Goal: Task Accomplishment & Management: Use online tool/utility

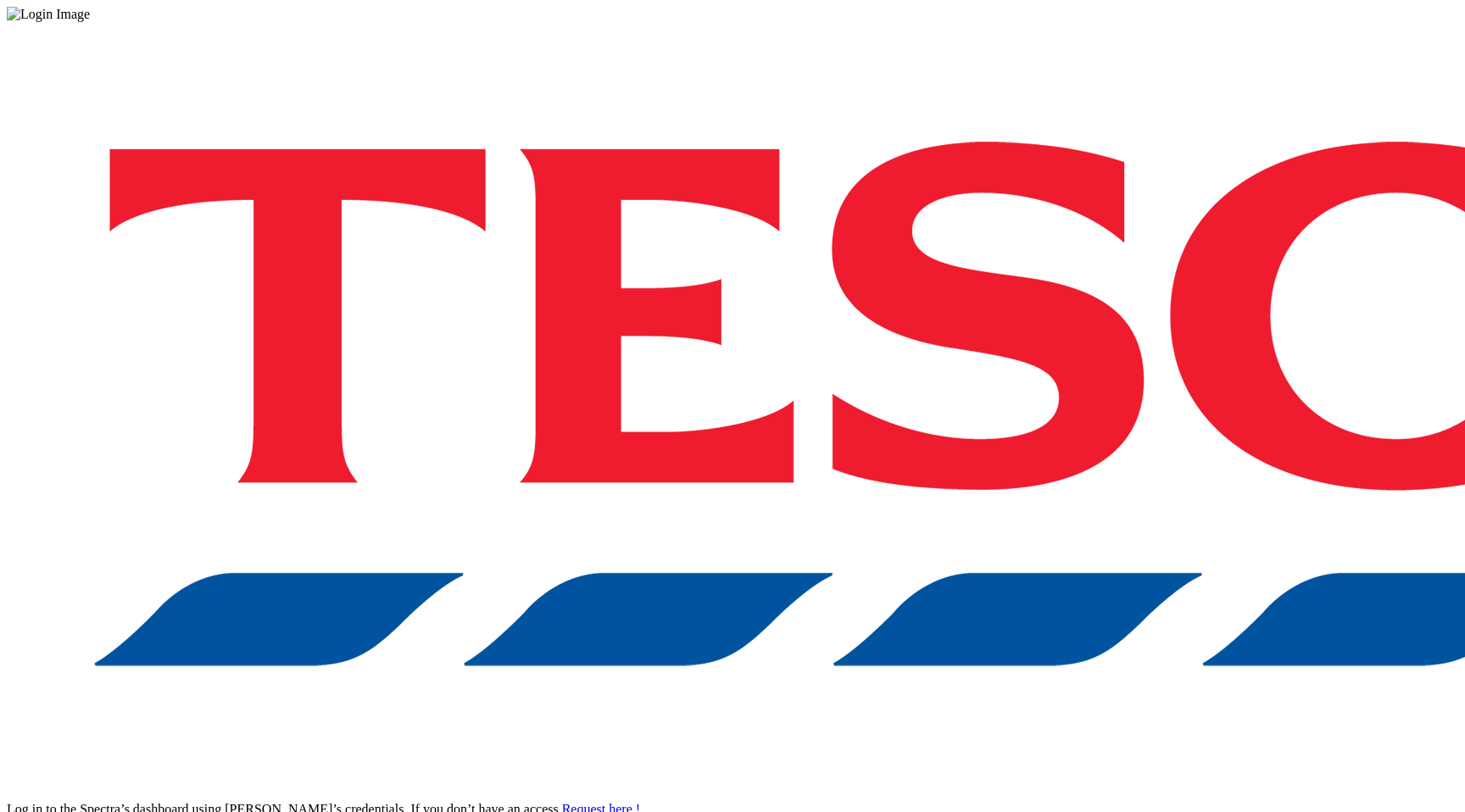
click at [1199, 491] on div "Log in to the Spectra’s dashboard using [PERSON_NAME]’s credentials. If you don…" at bounding box center [732, 443] width 1452 height 842
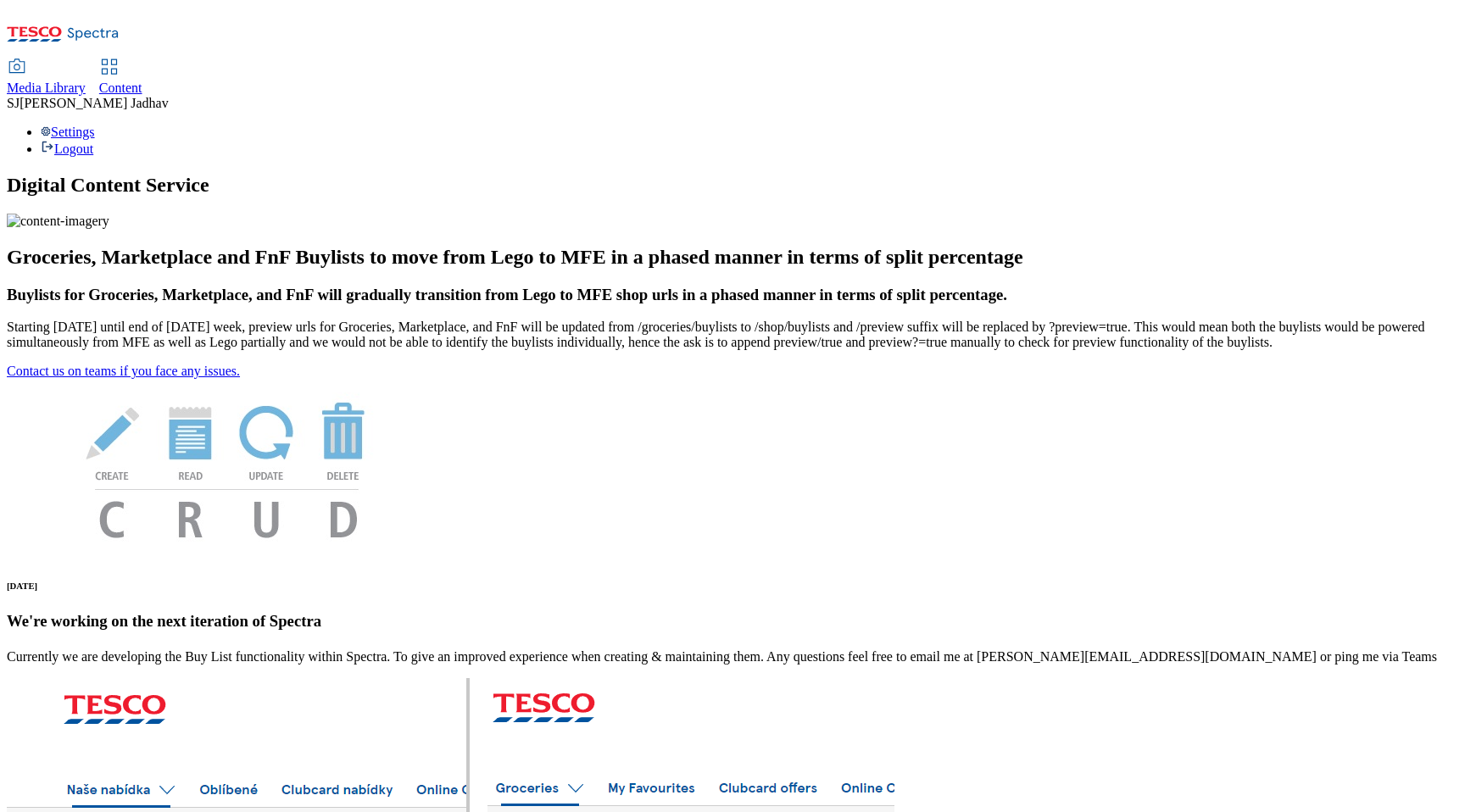
click at [142, 80] on span "Content" at bounding box center [121, 87] width 44 height 14
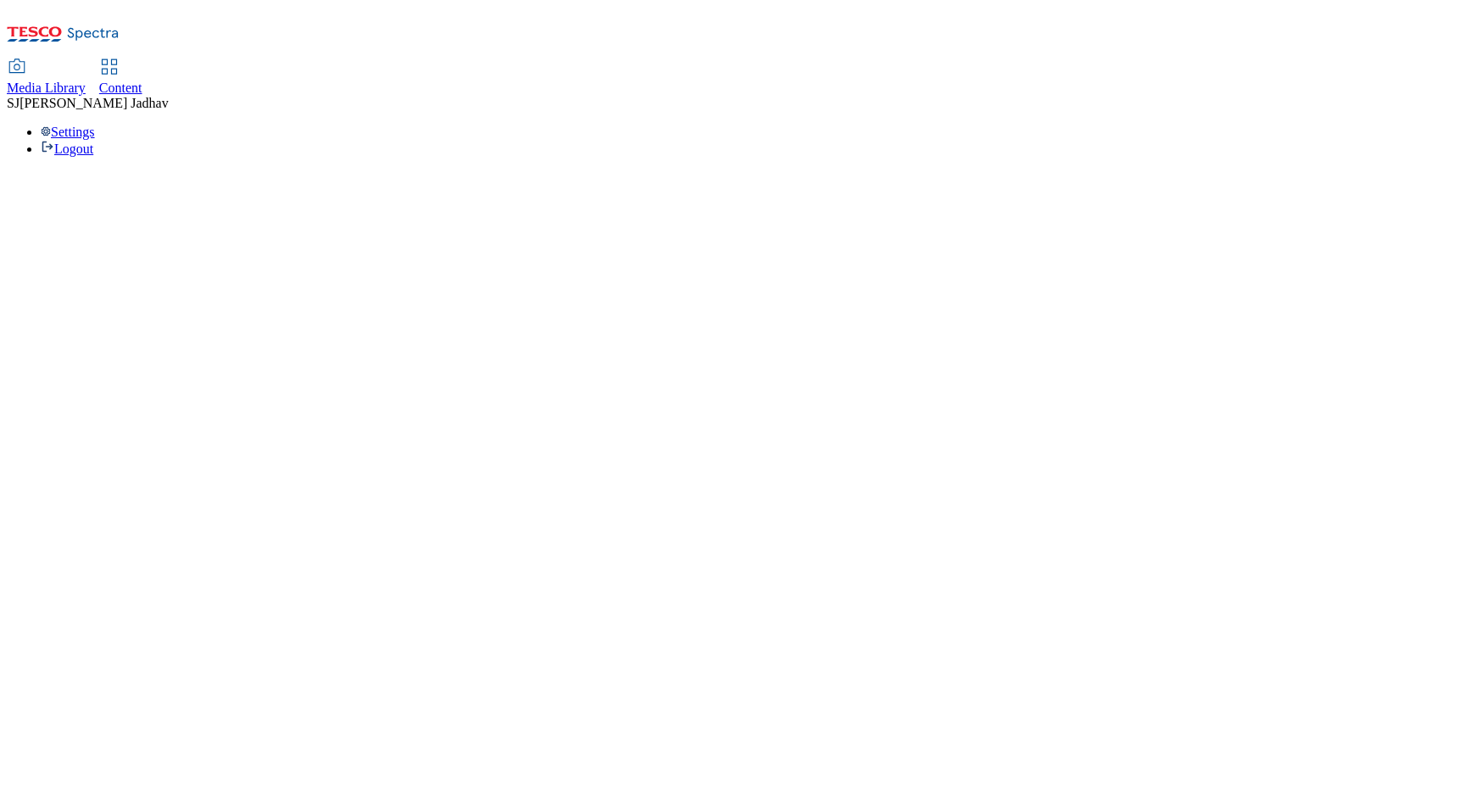
select select "ghs-uk"
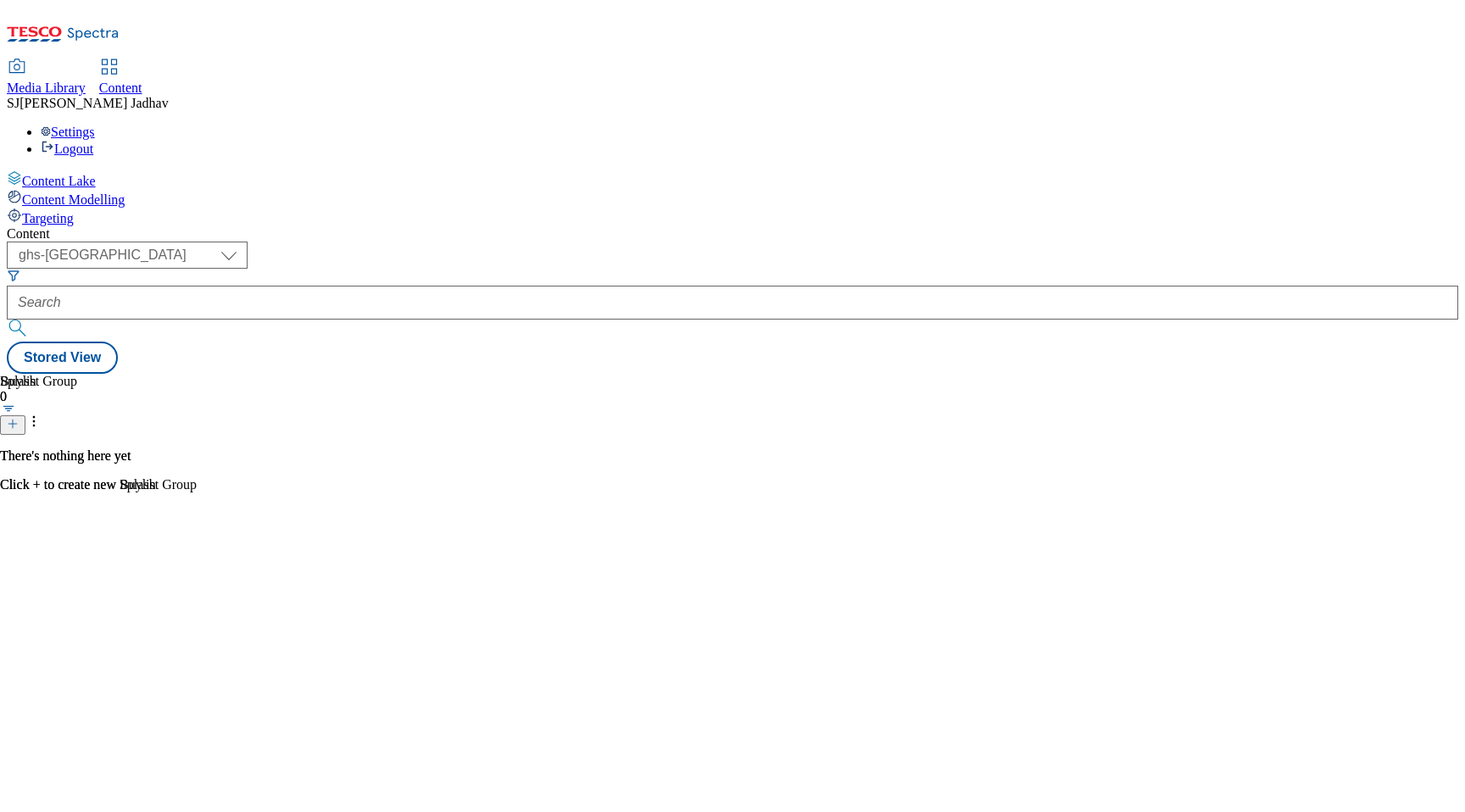
click at [74, 211] on span "Targeting" at bounding box center [47, 218] width 52 height 14
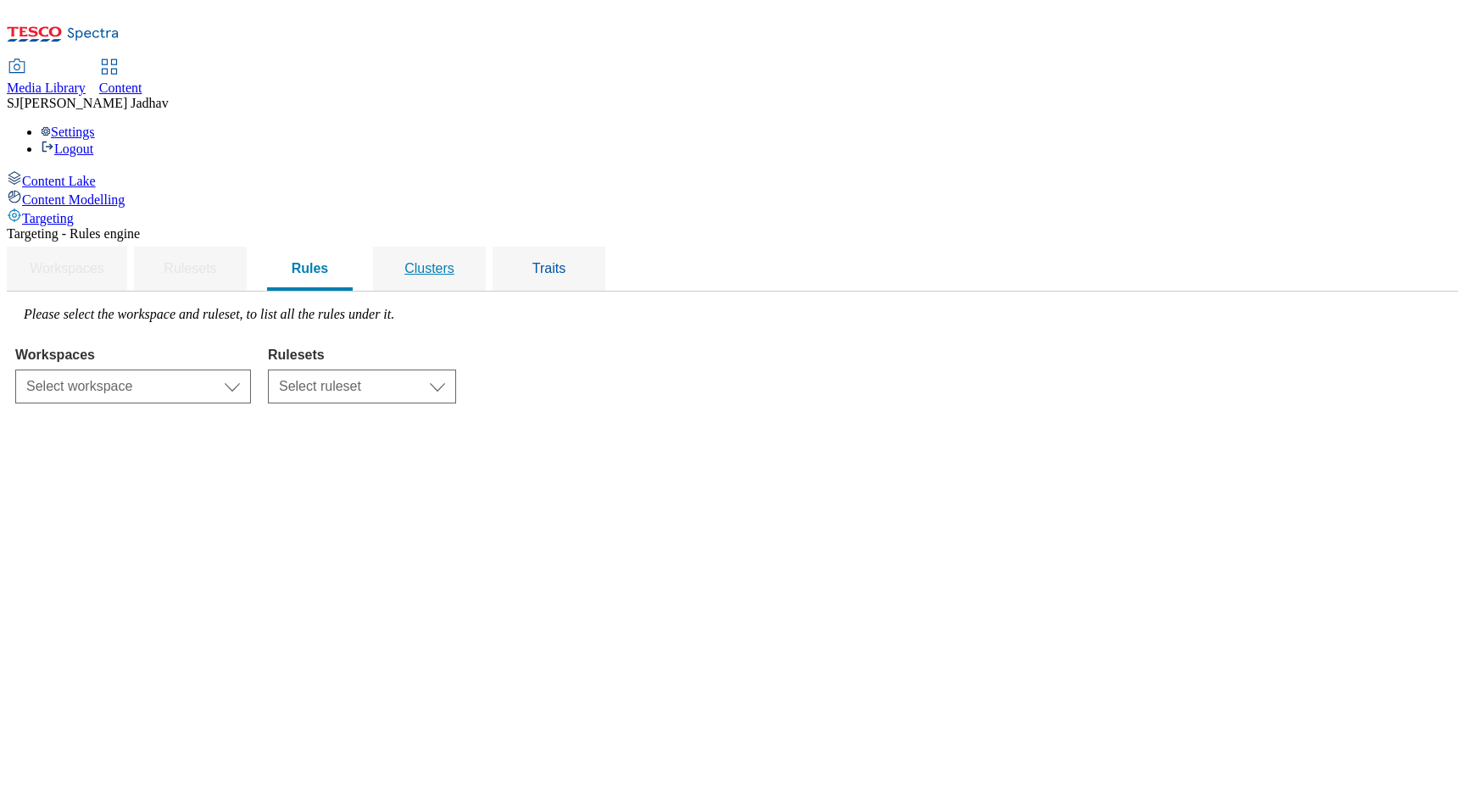
click at [454, 261] on span "Clusters" at bounding box center [429, 268] width 50 height 14
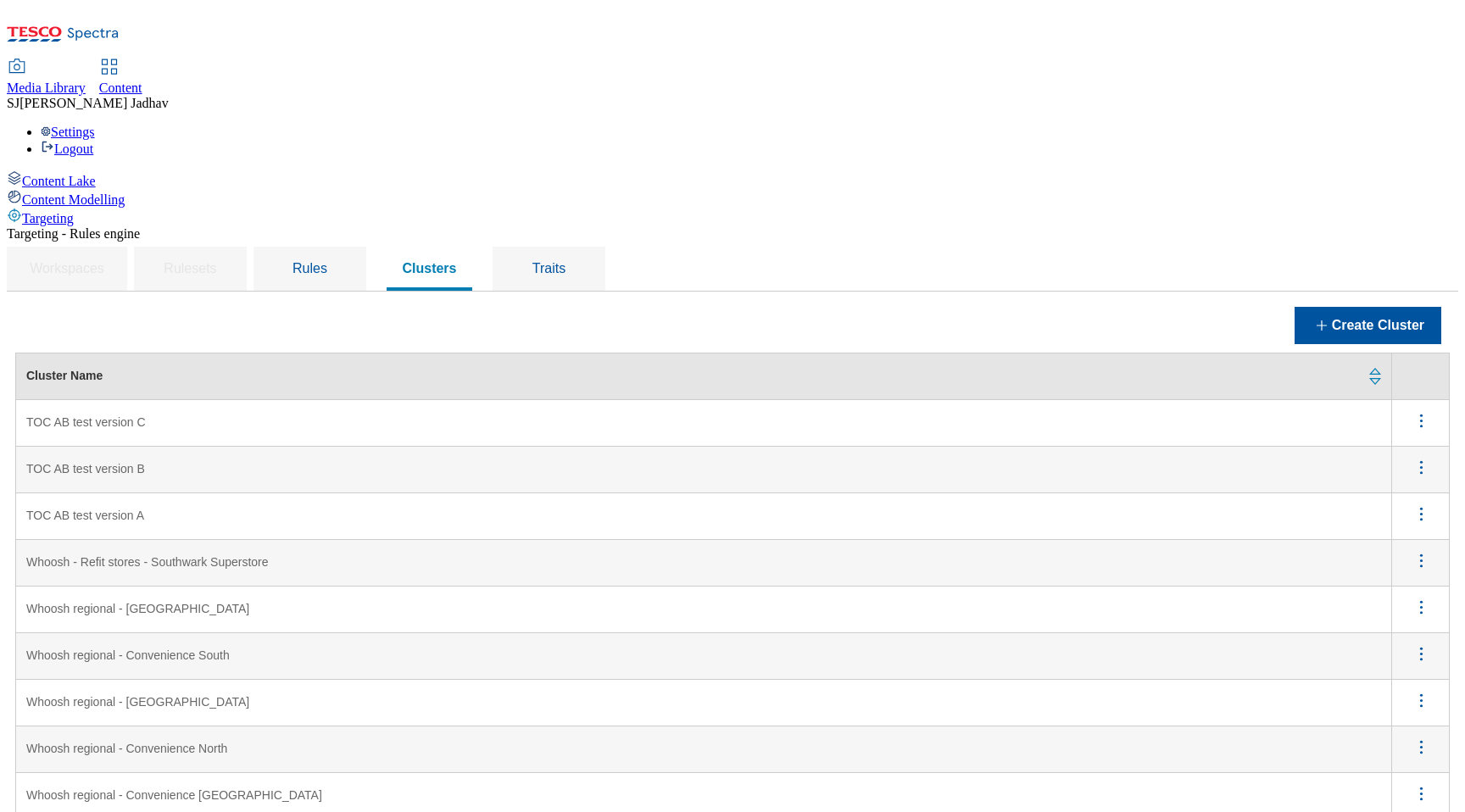
click at [1204, 493] on A "TOC AB test version A" at bounding box center [704, 516] width 1376 height 46
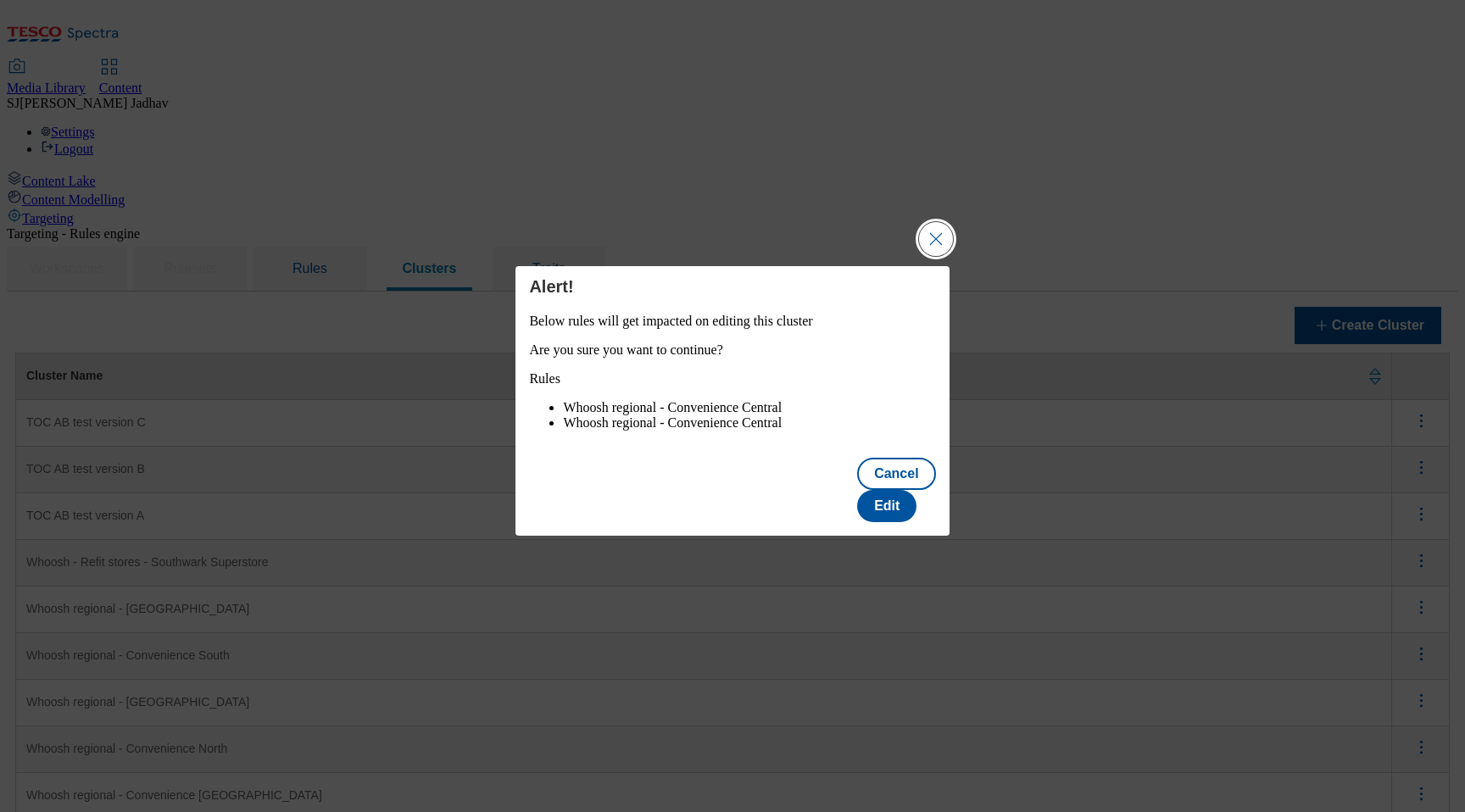
click at [944, 243] on button "Close Modal" at bounding box center [936, 239] width 34 height 34
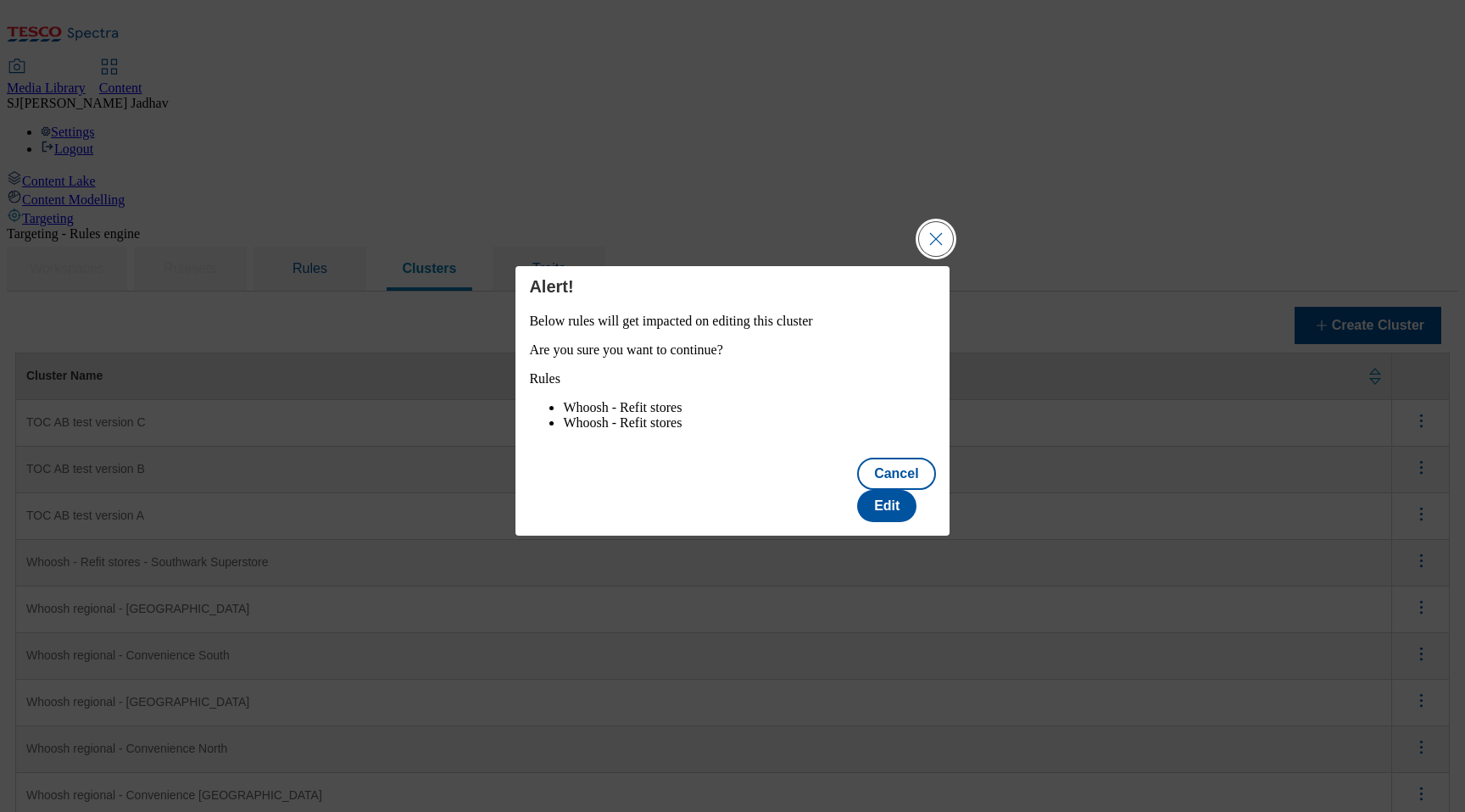
click at [940, 242] on button "Close Modal" at bounding box center [936, 239] width 34 height 34
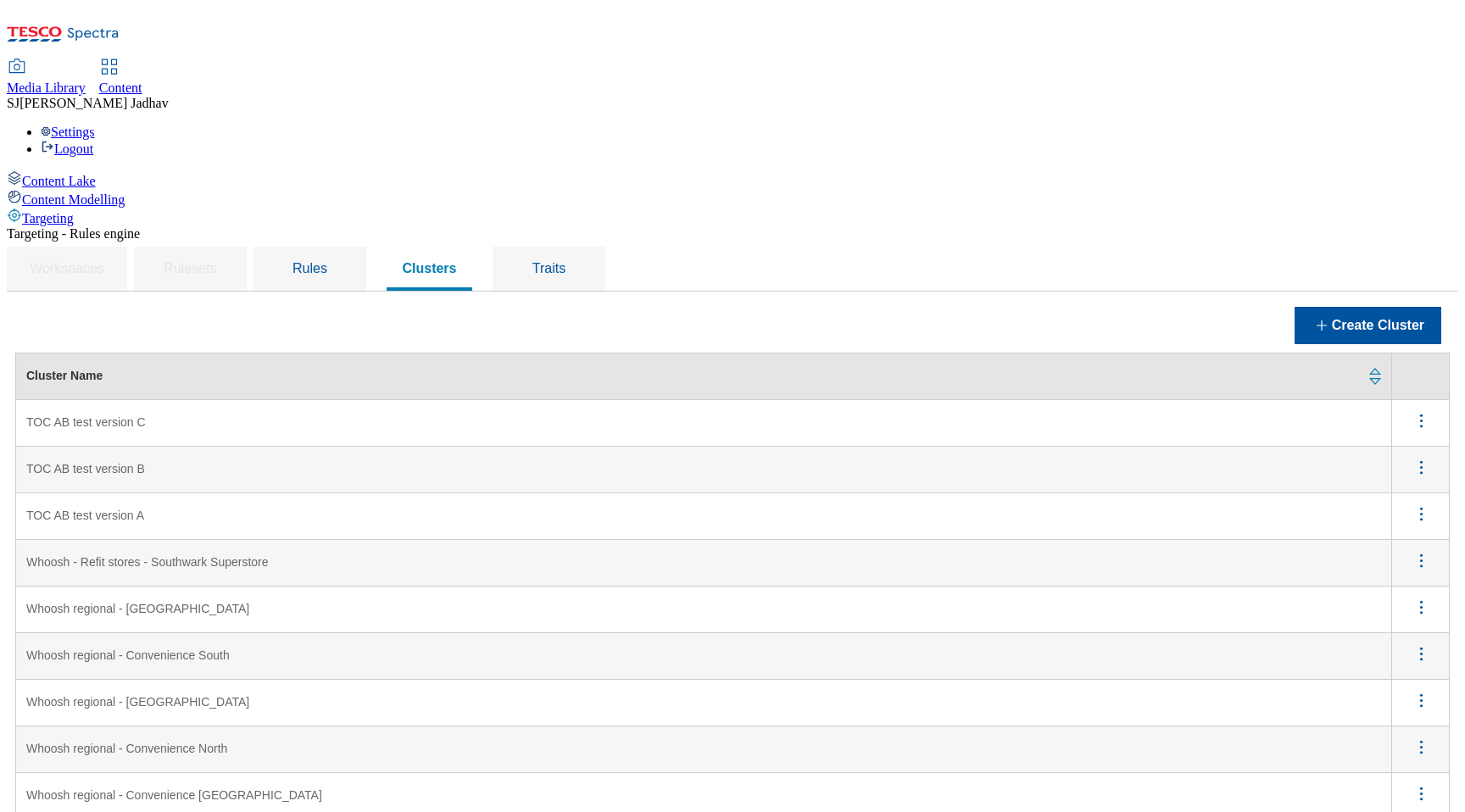
scroll to position [223, 0]
click at [1425, 550] on icon "menus" at bounding box center [1421, 560] width 21 height 21
click at [1395, 576] on span "Edit" at bounding box center [1398, 582] width 20 height 12
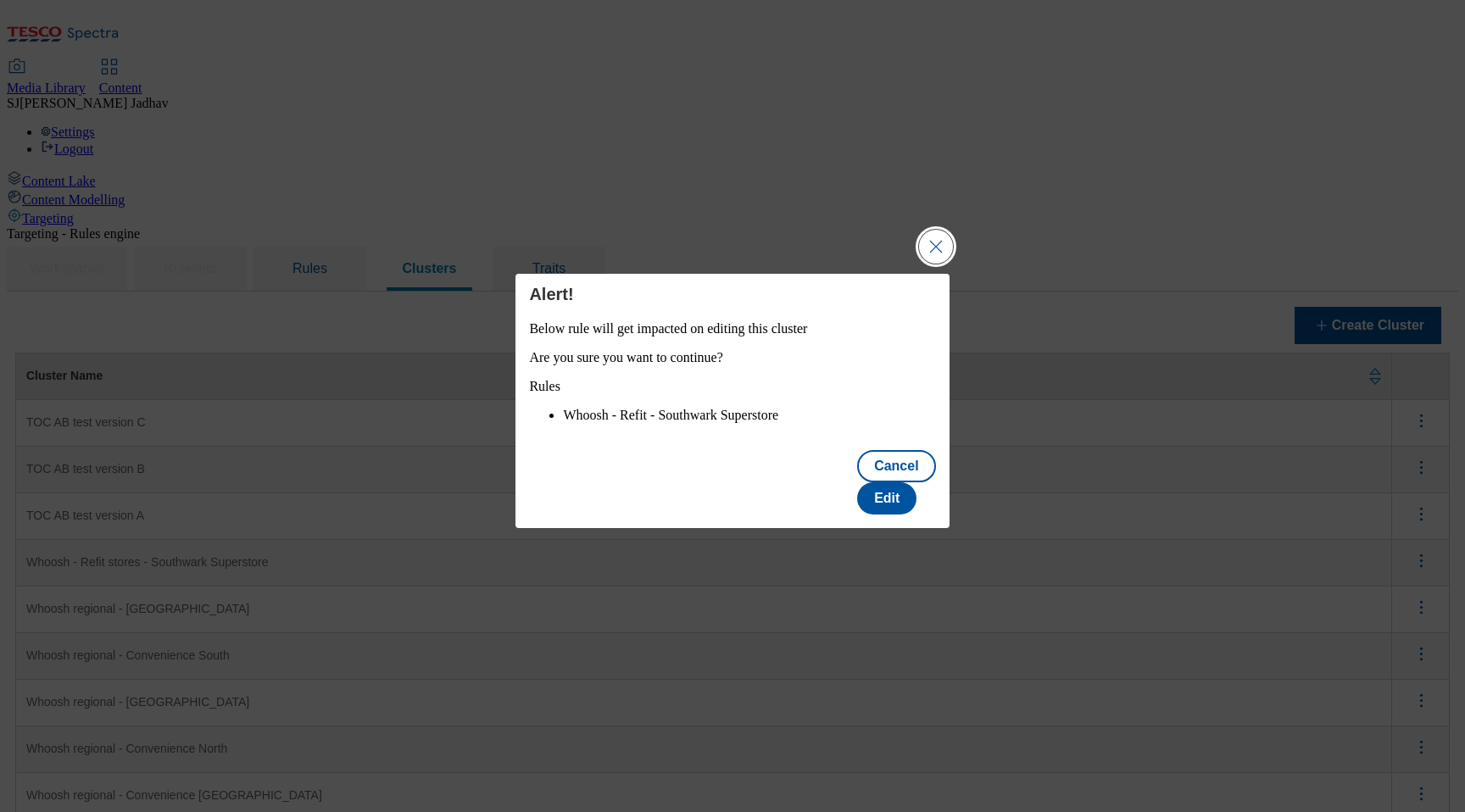
click at [933, 250] on button "Close Modal" at bounding box center [936, 247] width 34 height 34
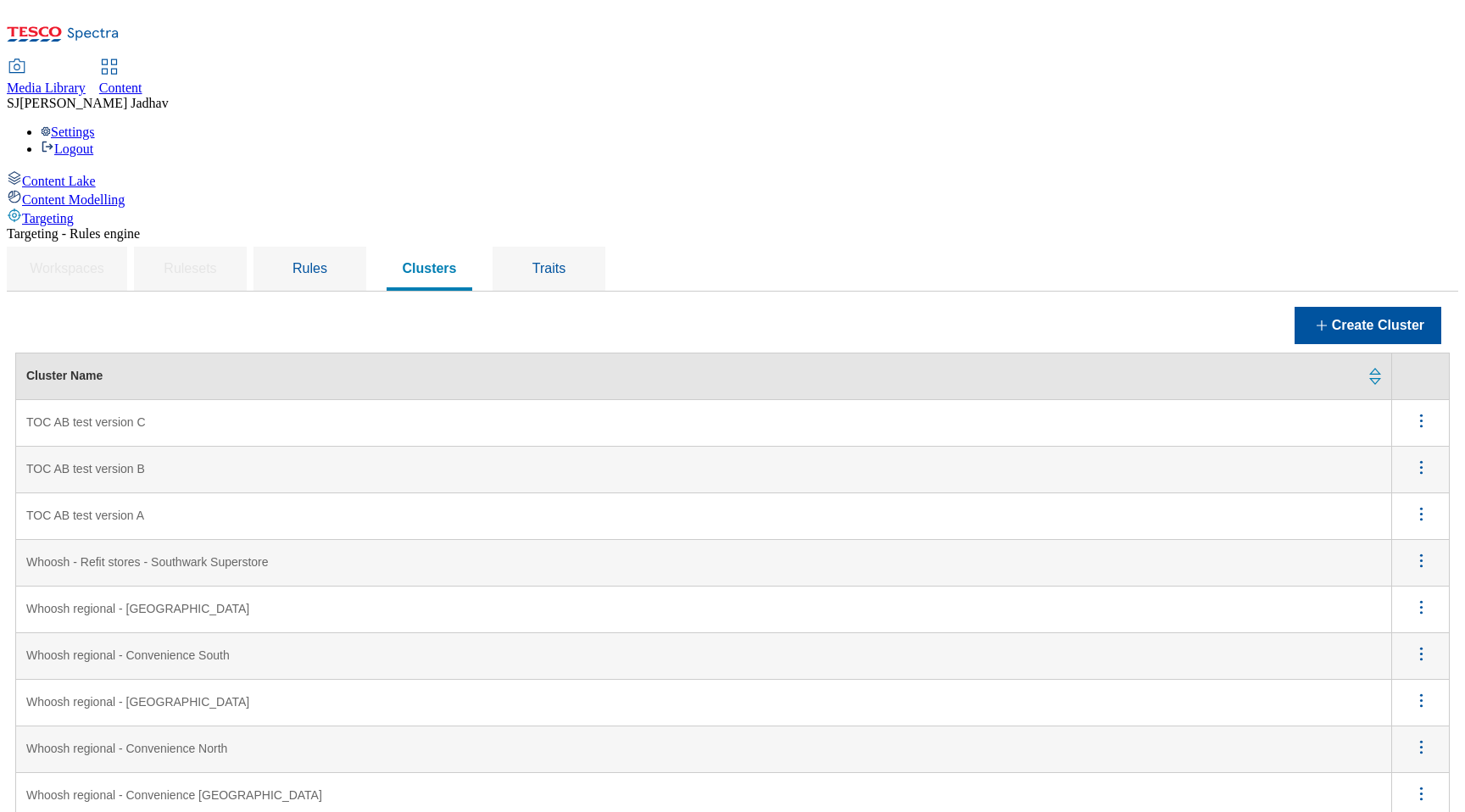
scroll to position [167, 0]
click at [253, 540] on Superstore "Whoosh - Refit stores - Southwark Superstore" at bounding box center [704, 563] width 1376 height 46
click at [1423, 503] on icon "menus" at bounding box center [1421, 514] width 21 height 21
click at [397, 540] on Superstore "Whoosh - Refit stores - Southwark Superstore" at bounding box center [704, 563] width 1376 height 46
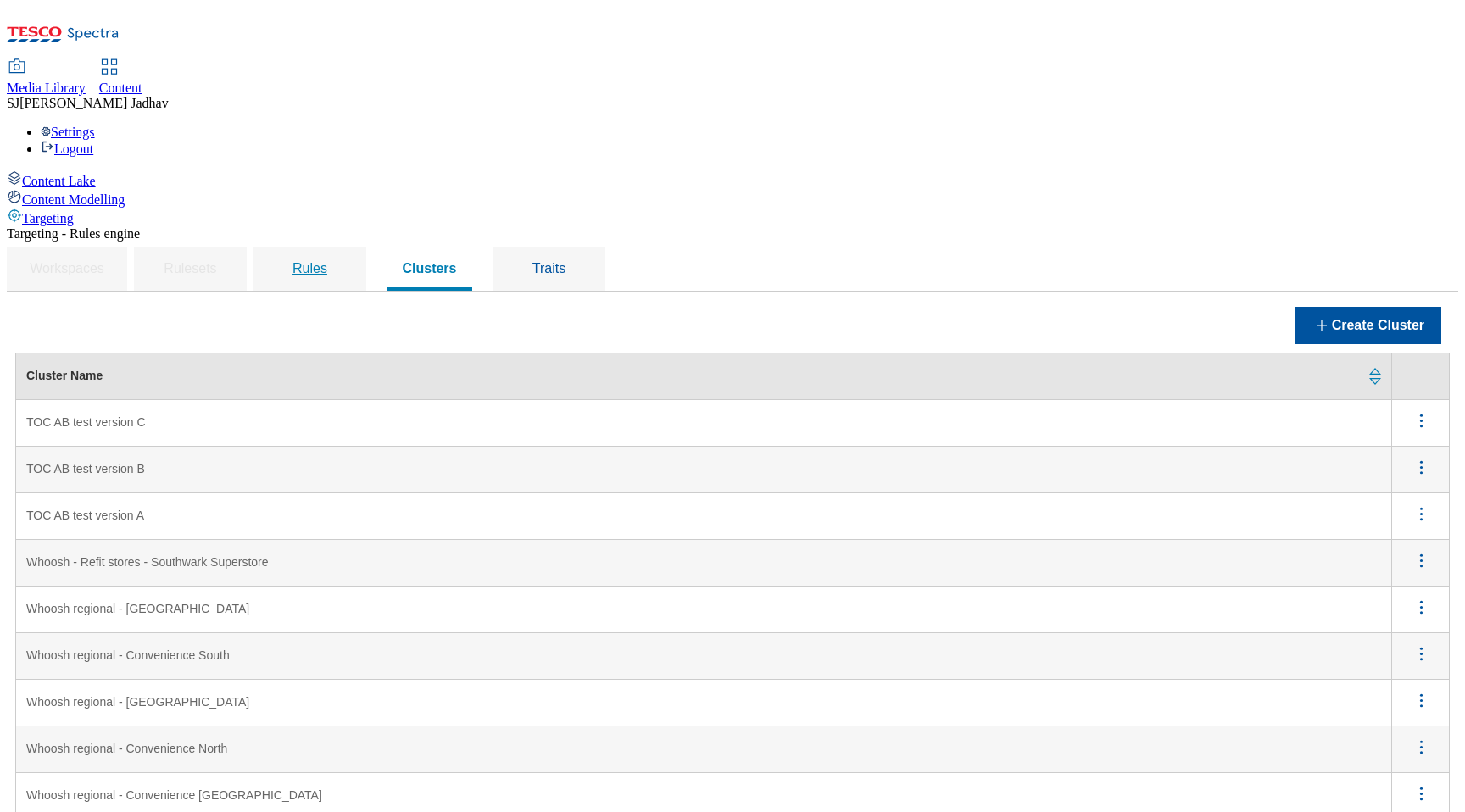
click at [345, 247] on div "Rules" at bounding box center [309, 269] width 72 height 44
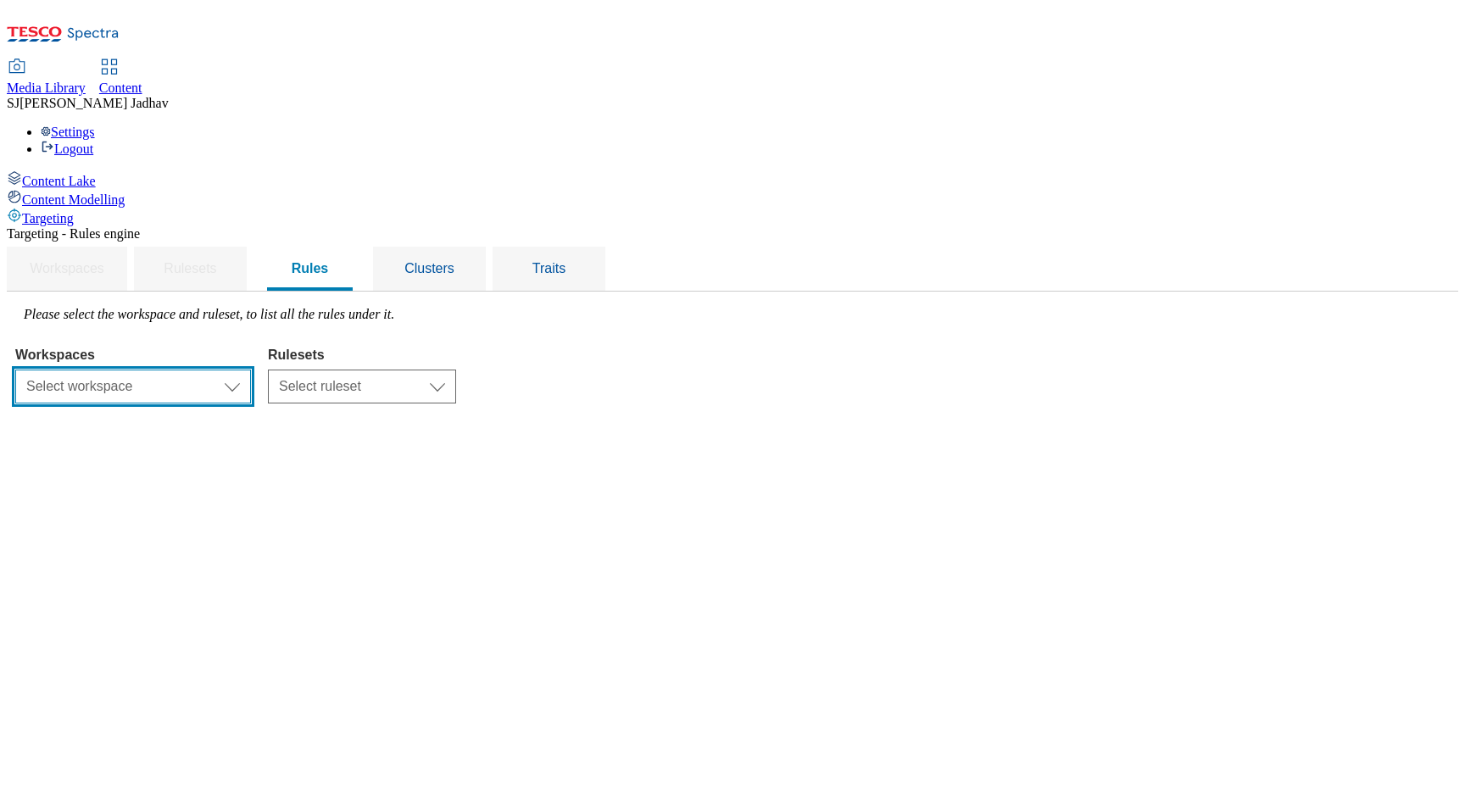
click at [251, 370] on select "Select workspace Content" at bounding box center [132, 387] width 236 height 34
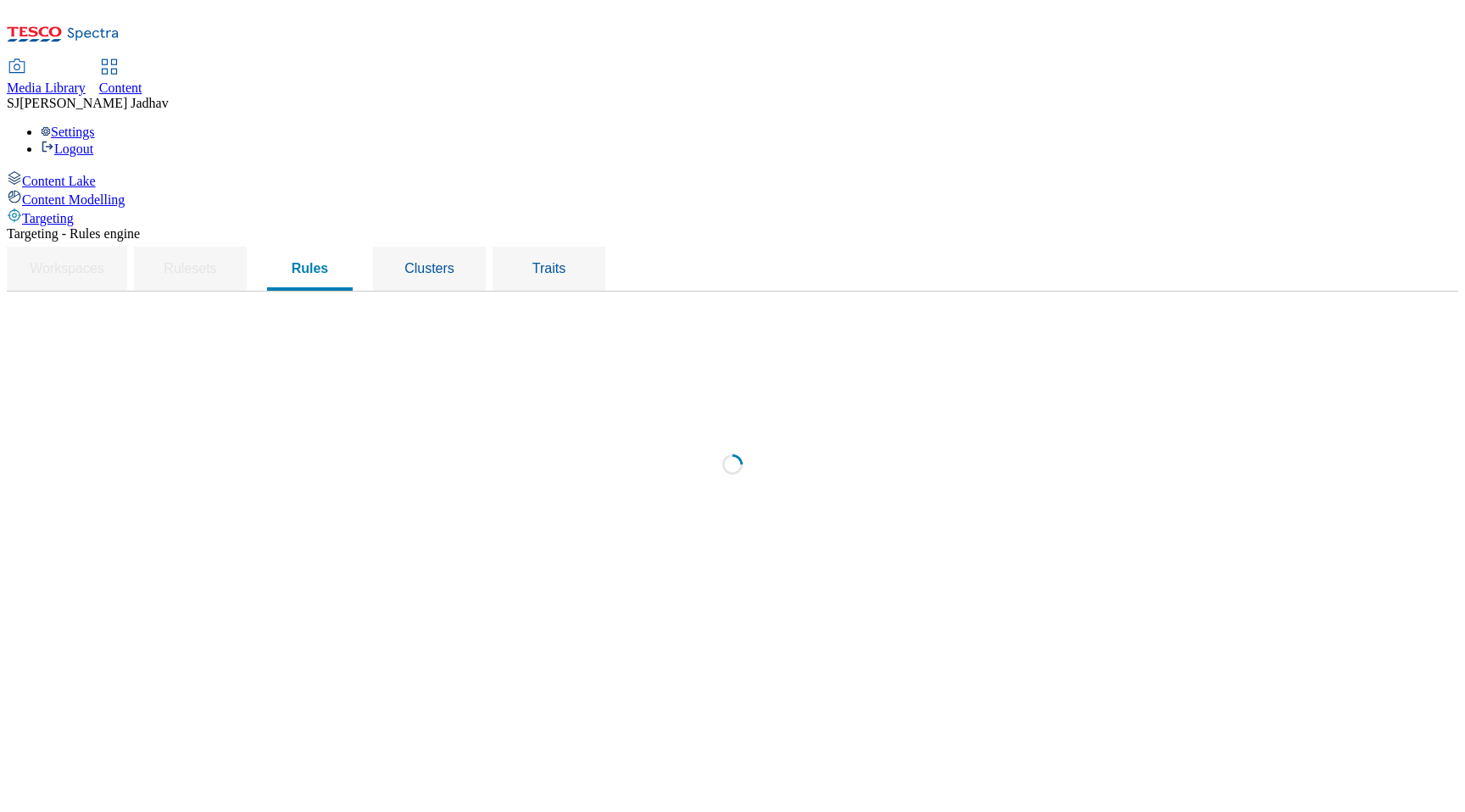
select select "f510054f-adaa-4692-b570-80fa3897127a"
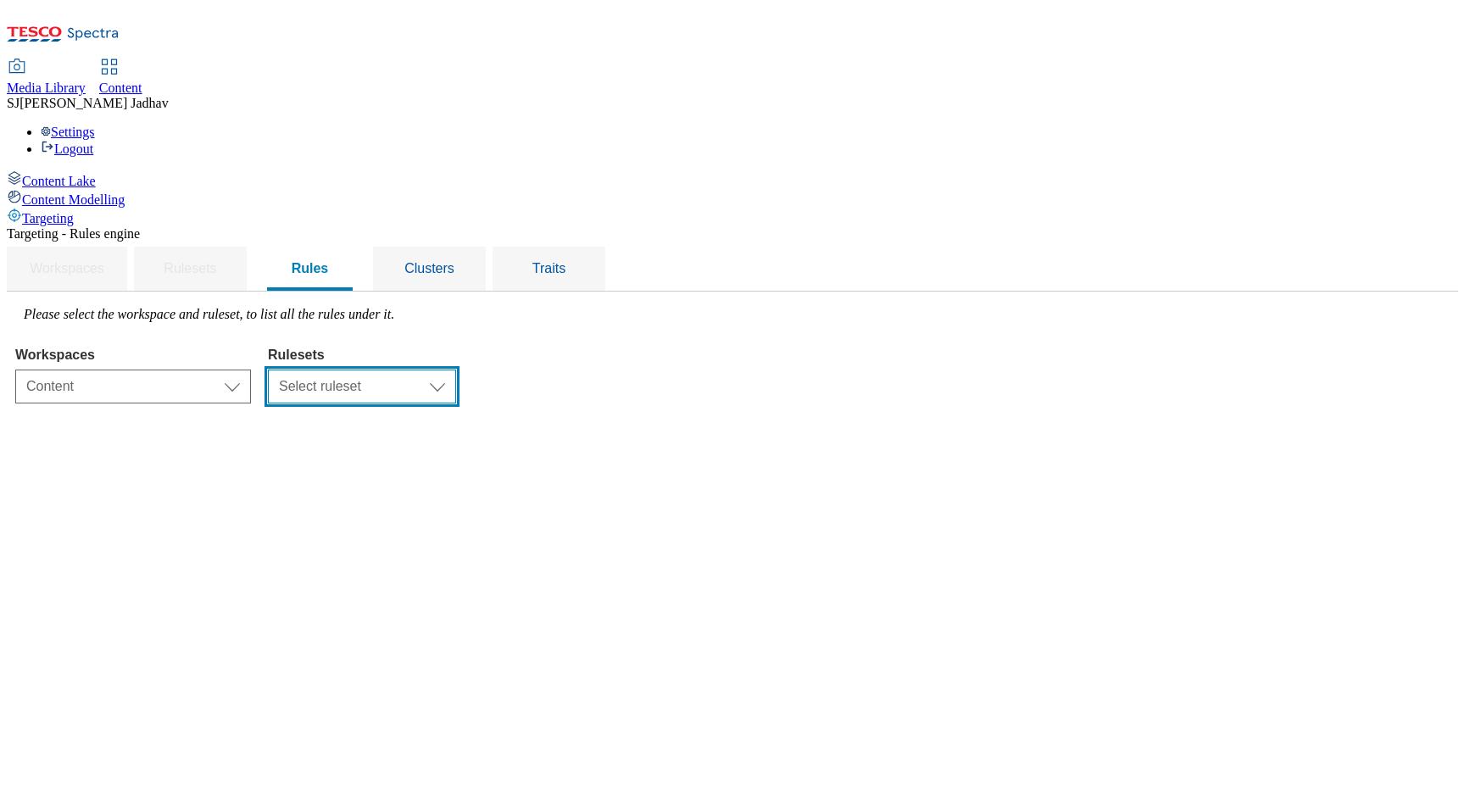
click at [456, 370] on select "Select ruleset ROI UK" at bounding box center [362, 387] width 188 height 34
select select "7f9e739d-6abb-424f-b94f-4b375a3fe6e0"
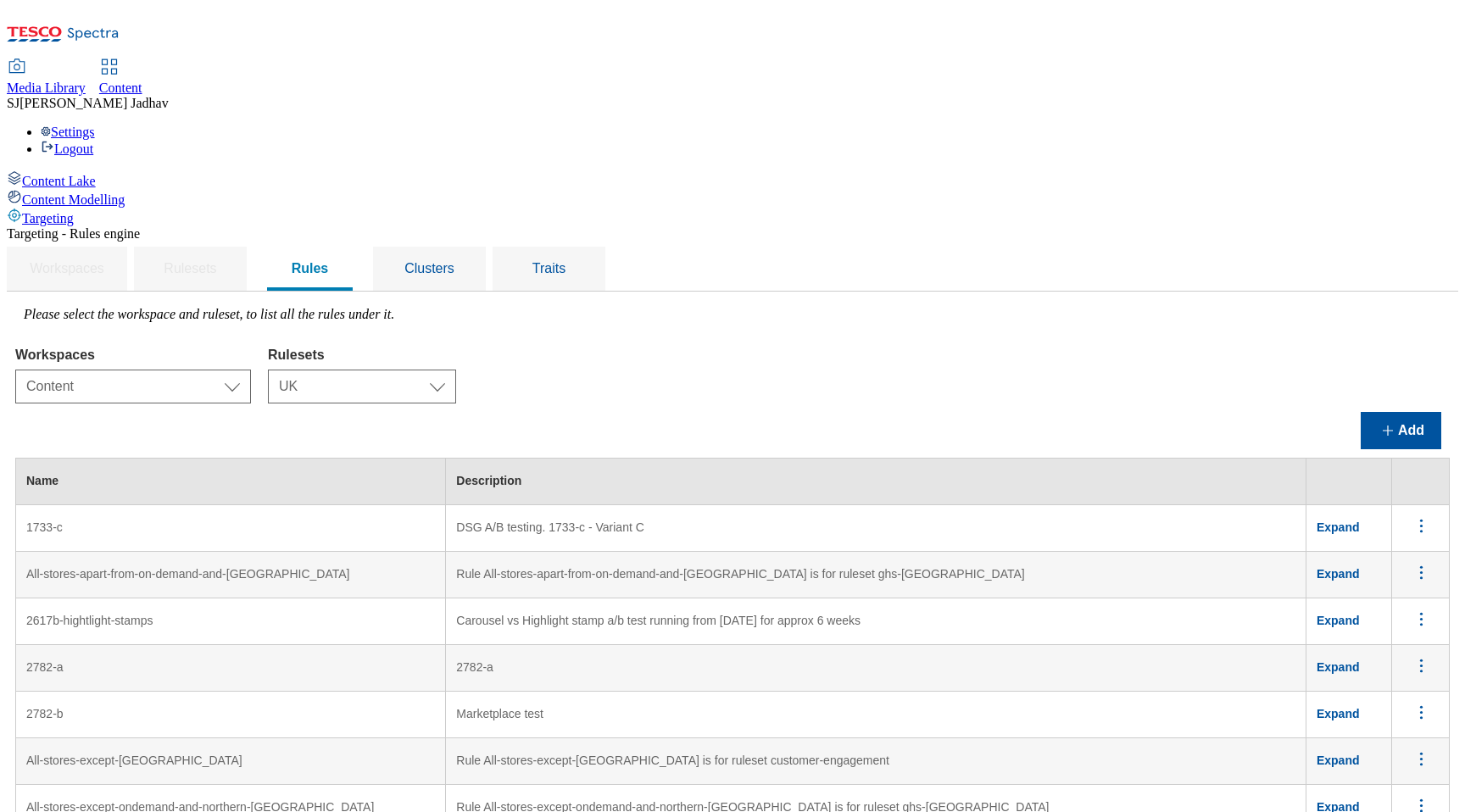
click at [739, 645] on td "2782-a" at bounding box center [875, 668] width 860 height 46
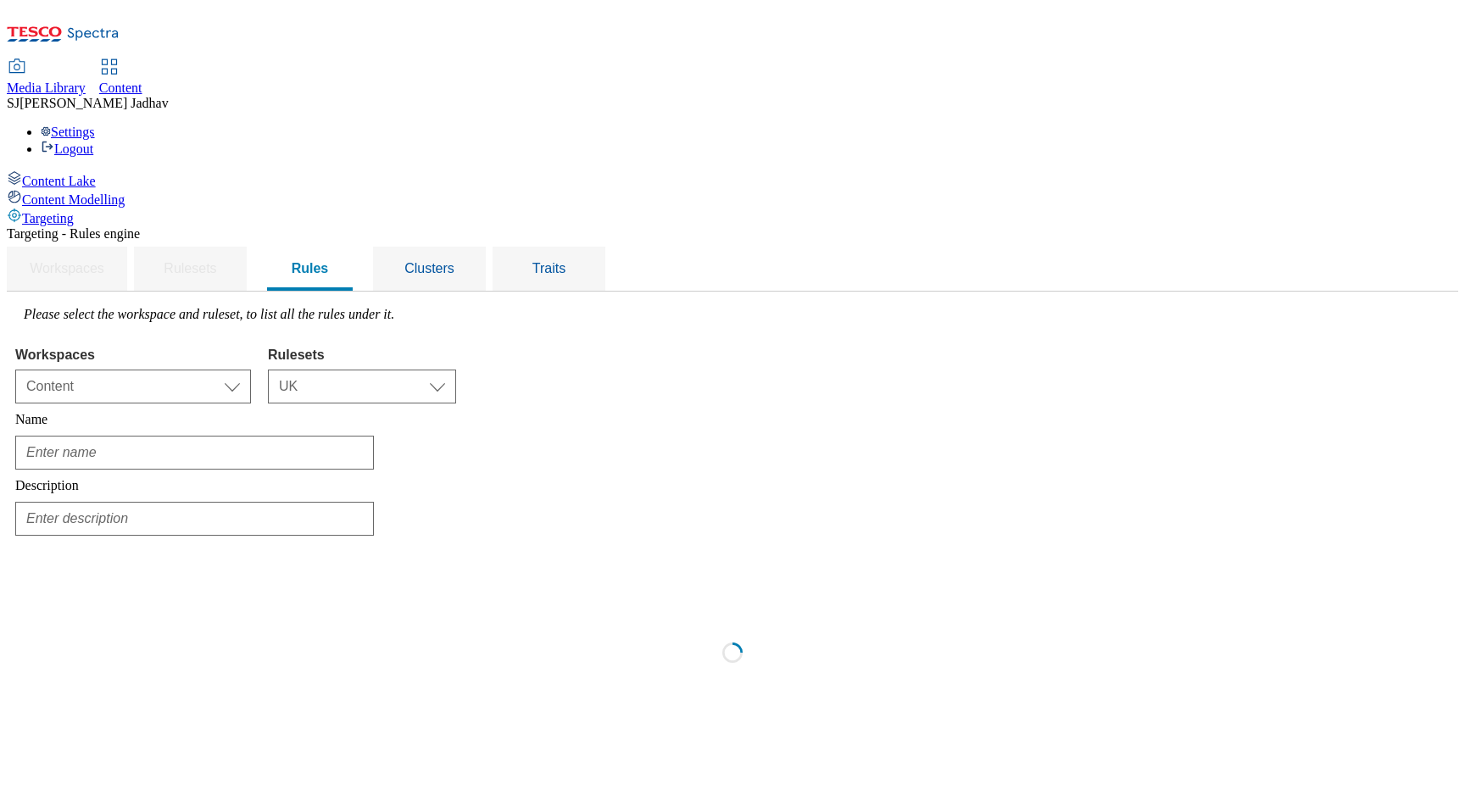
type input "App - iOS & Android - NI only"
type input "Targeting NI stores only for display on app"
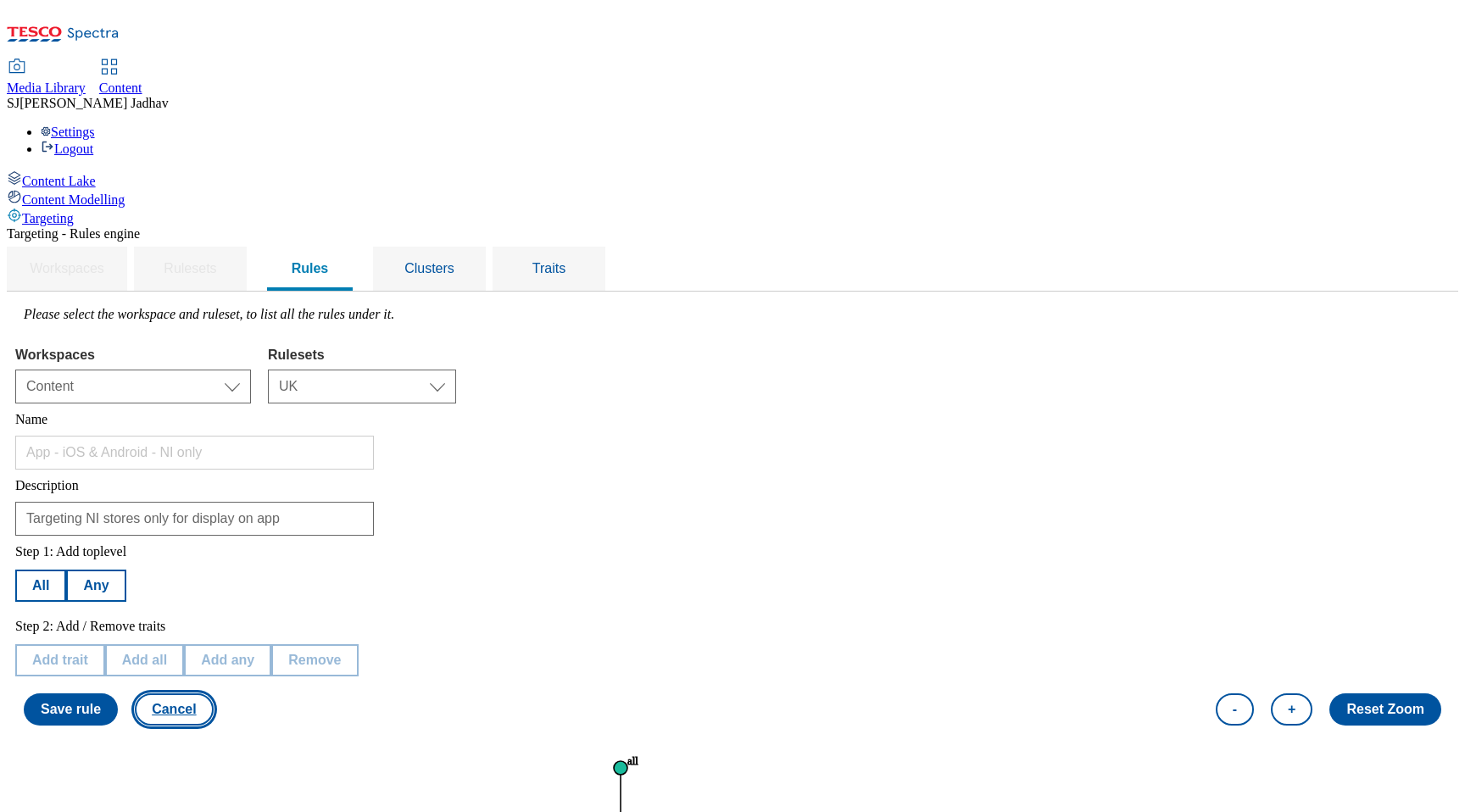
click at [213, 694] on button "Cancel" at bounding box center [173, 710] width 78 height 32
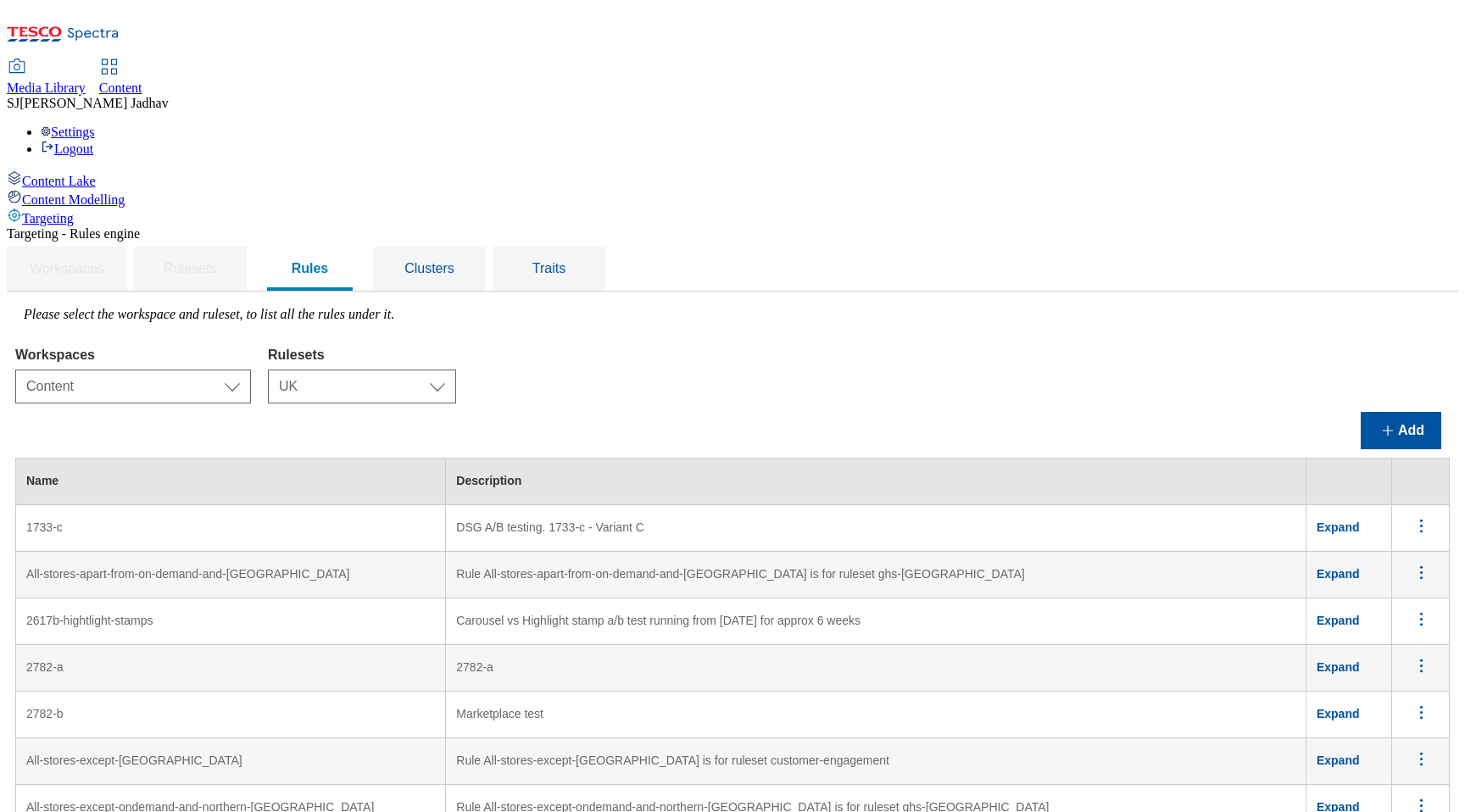
scroll to position [6945, 0]
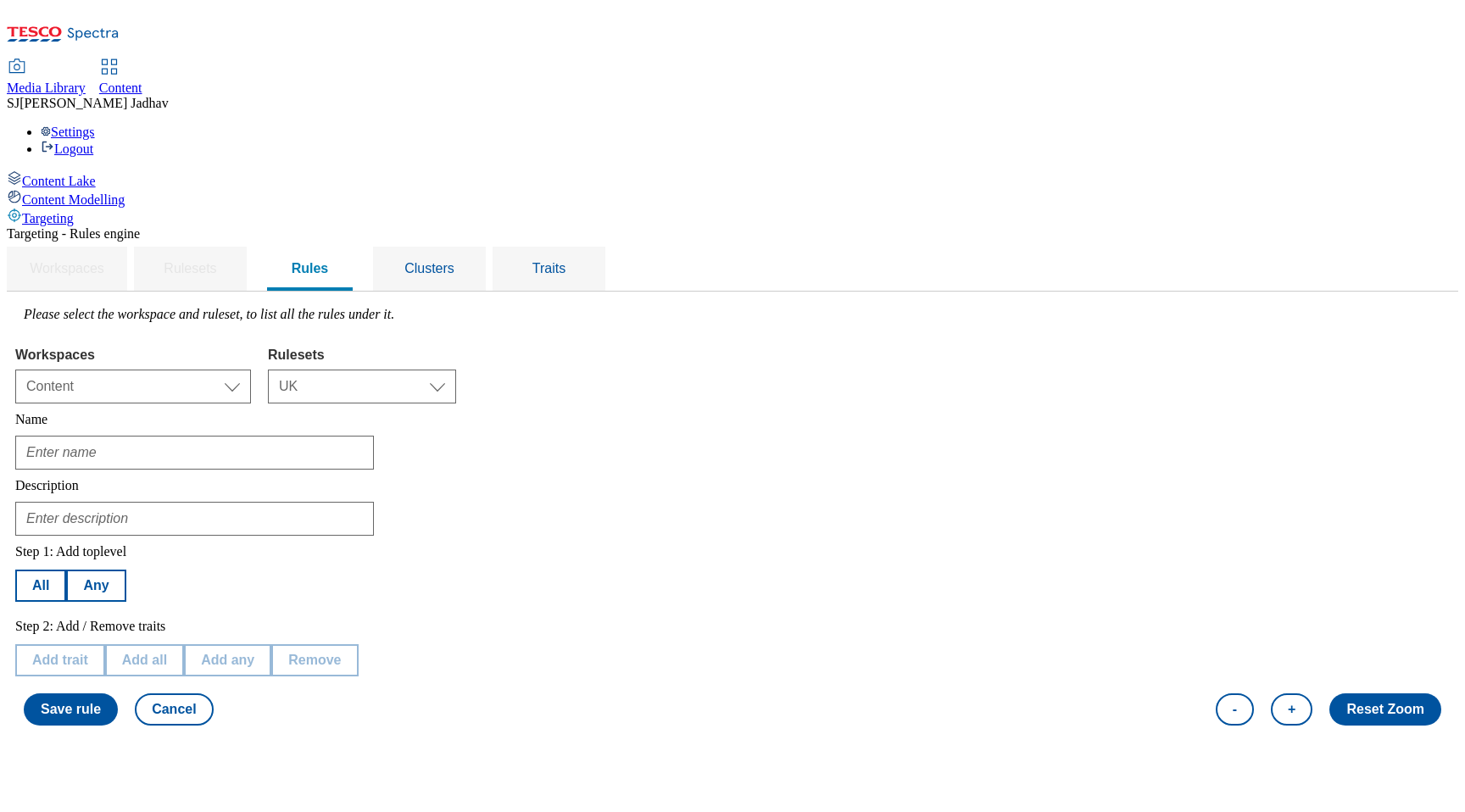
type input "Whoosh-filtering--large-stores"
type input "Rule Whoosh-filtering--large-stores is for ruleset ghs-uk"
click at [126, 570] on button "Any" at bounding box center [96, 586] width 60 height 32
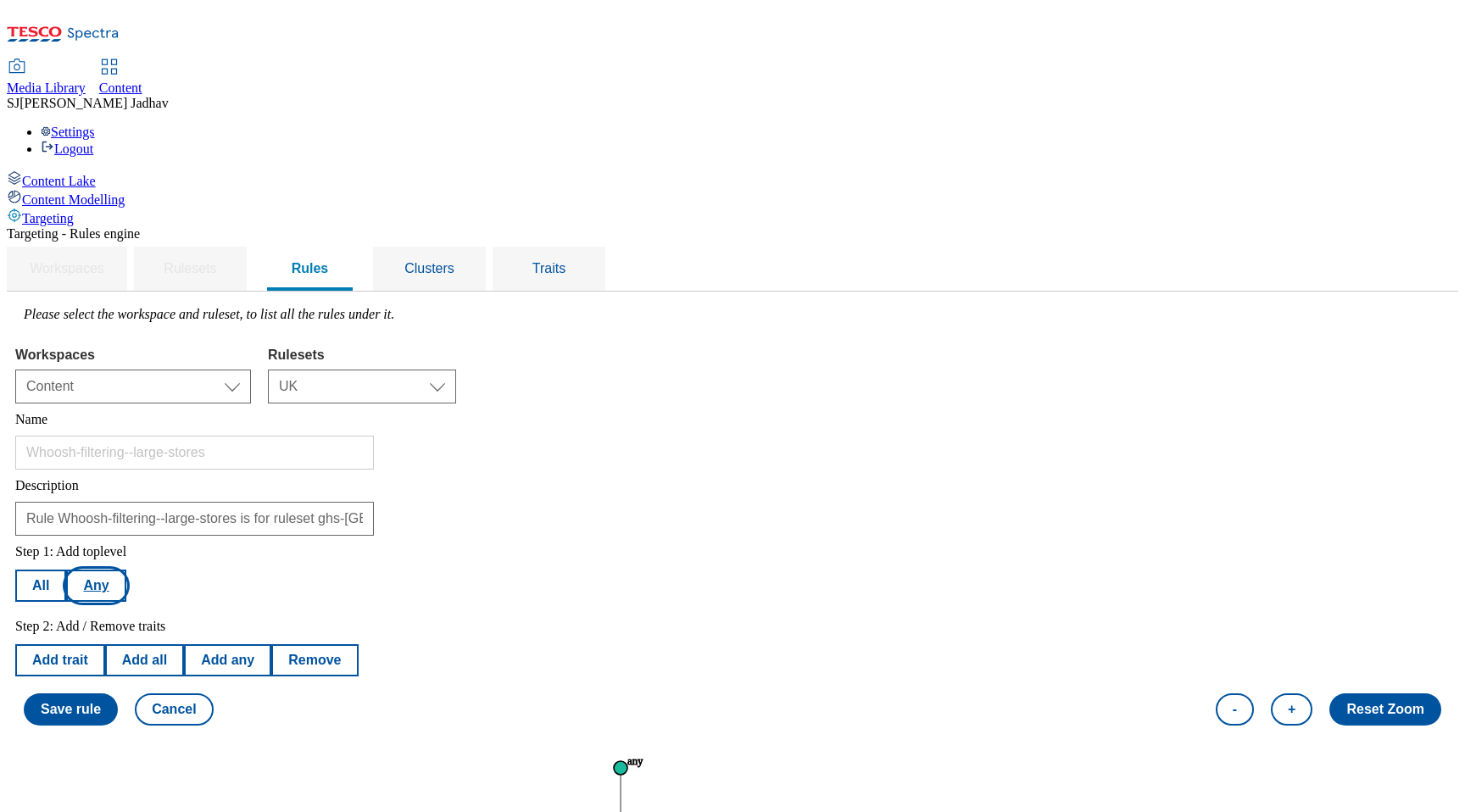
click at [126, 570] on button "Any" at bounding box center [96, 586] width 60 height 32
click at [66, 570] on button "All" at bounding box center [41, 586] width 51 height 32
click at [213, 694] on button "Cancel" at bounding box center [173, 710] width 78 height 32
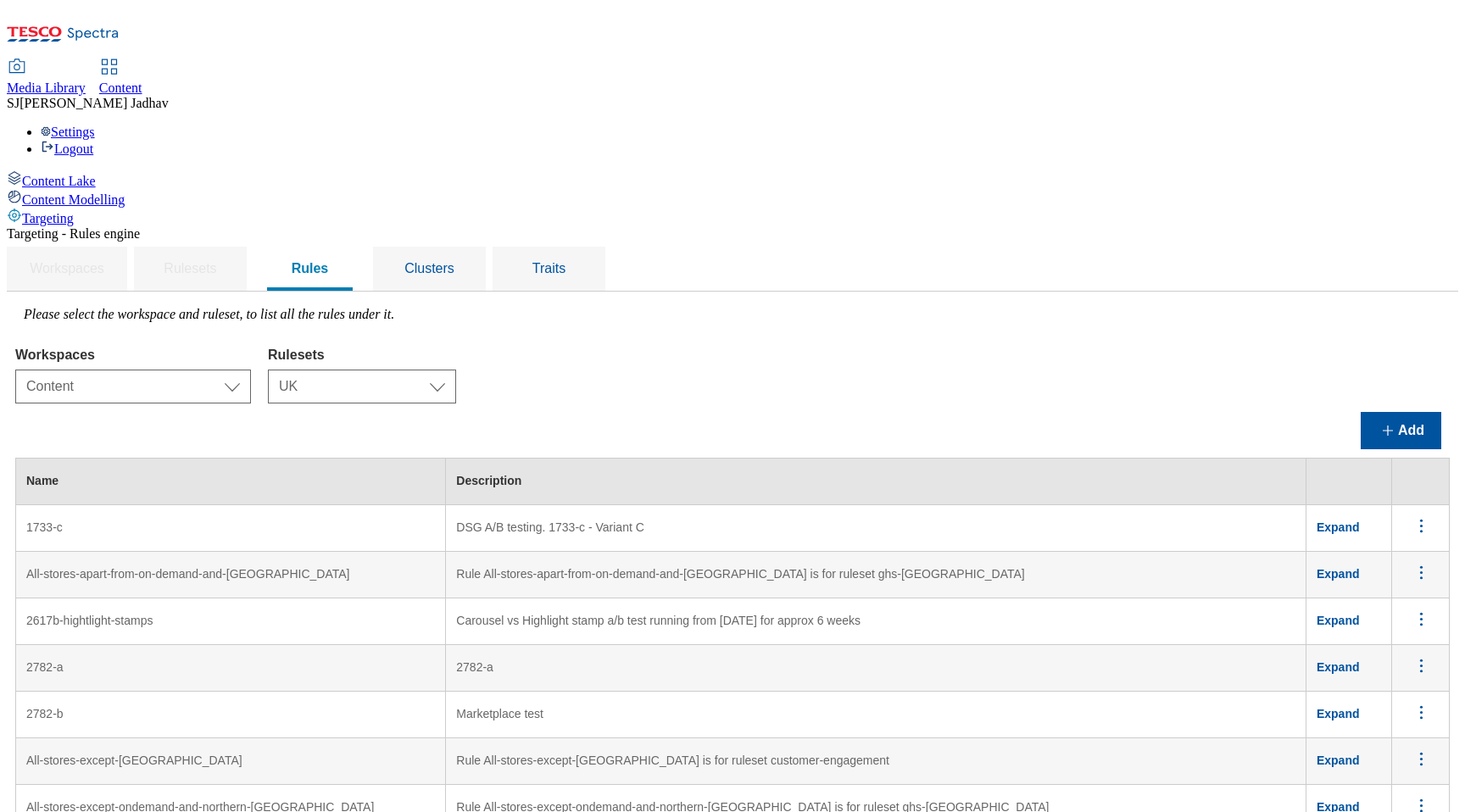
scroll to position [86, 0]
click at [1395, 412] on button "Add" at bounding box center [1401, 430] width 80 height 37
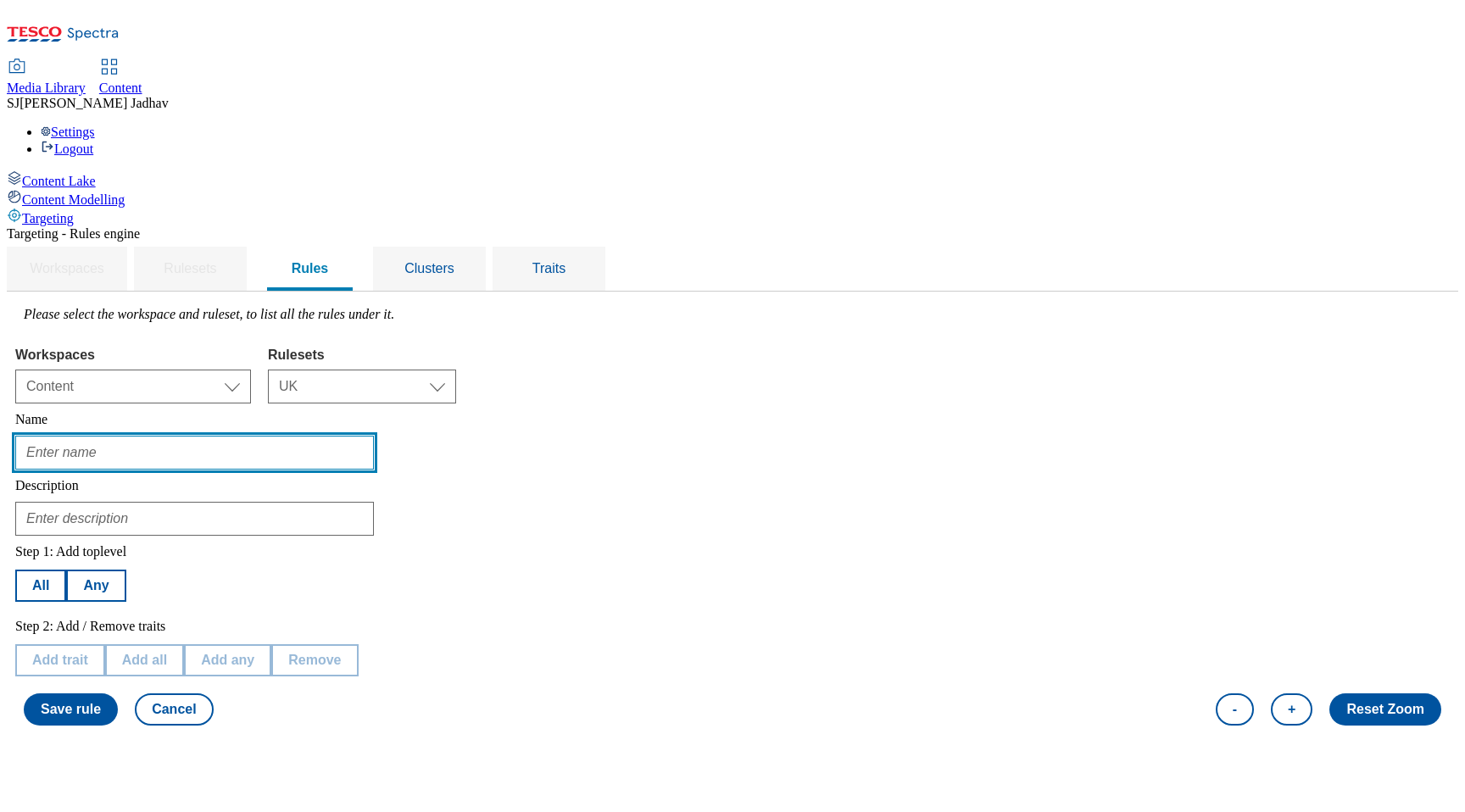
click at [374, 435] on input "text" at bounding box center [194, 452] width 359 height 34
paste input "Whoosh - Refit stores"
paste input "- Southwark Superstore"
drag, startPoint x: 414, startPoint y: 325, endPoint x: 149, endPoint y: 322, distance: 265.0
click at [147, 322] on div "Content Lake Content Modelling Targeting Targeting - Rules engine Workspaces Ru…" at bounding box center [732, 452] width 1452 height 564
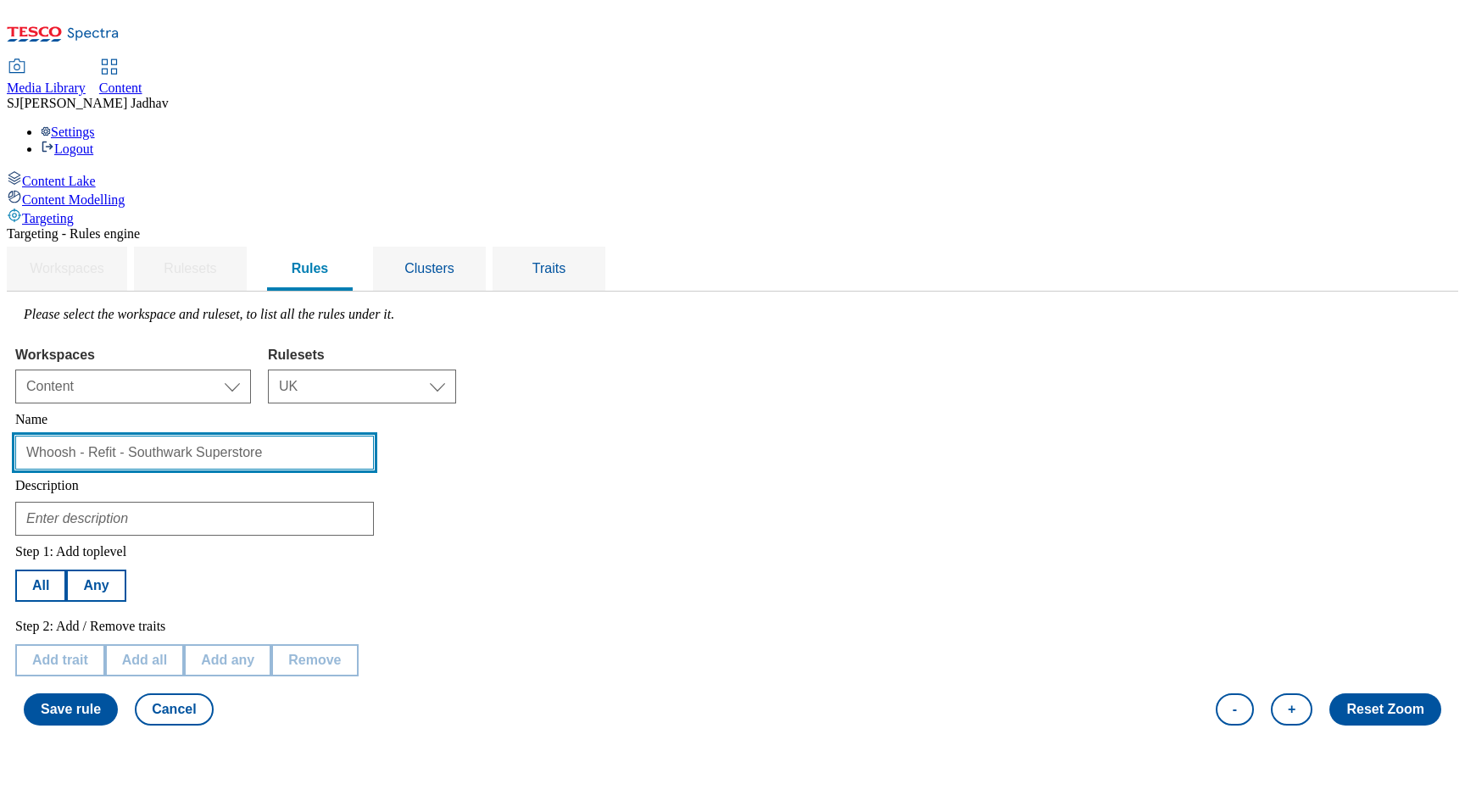
drag, startPoint x: 350, startPoint y: 324, endPoint x: 528, endPoint y: 322, distance: 178.0
click at [374, 435] on input "Whoosh - Refit - Southwark Superstore" at bounding box center [194, 452] width 359 height 34
paste input "Braintree Express"
type input "Whoosh - Refit - Braintree Express"
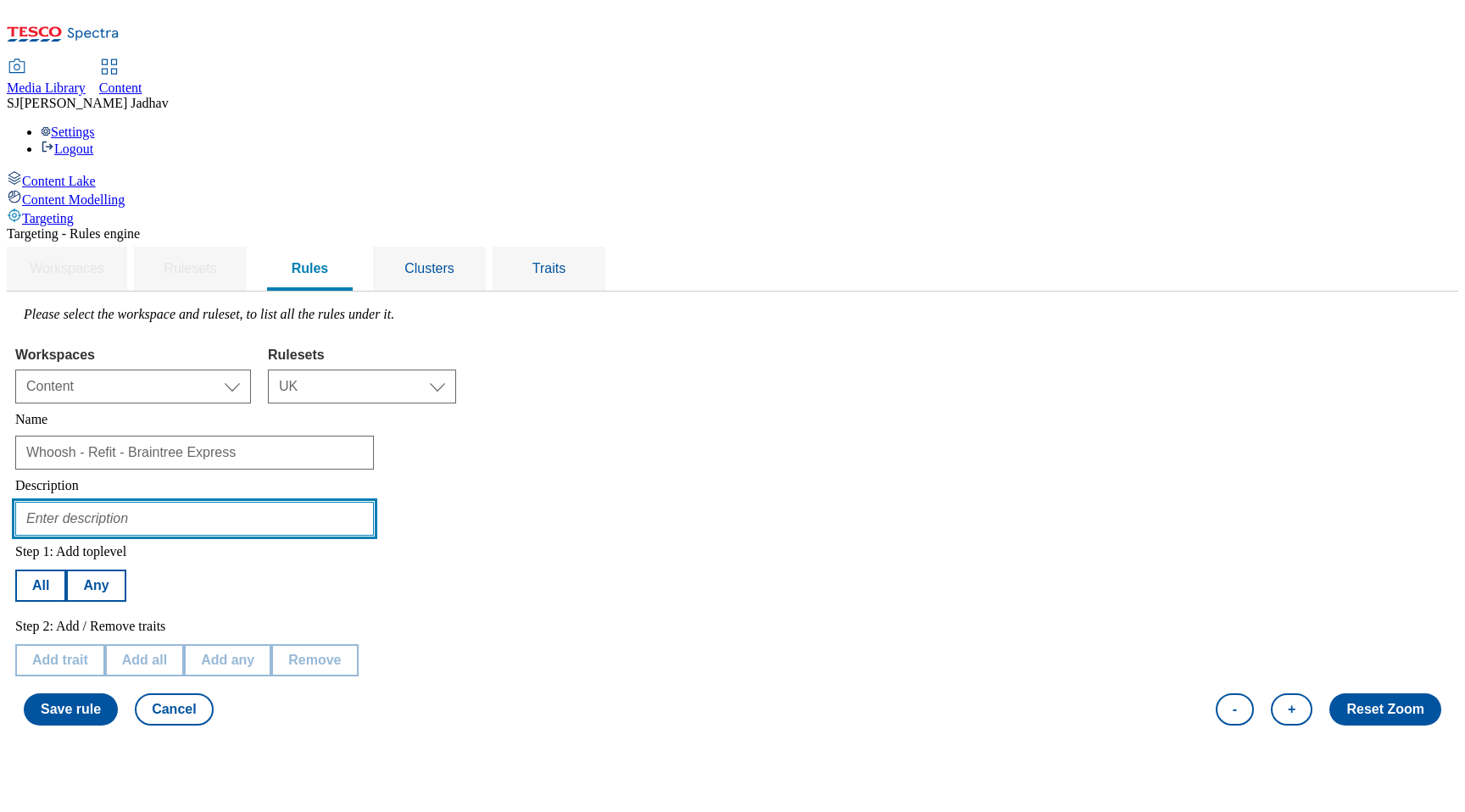
click at [374, 502] on input "text" at bounding box center [194, 519] width 359 height 34
paste input "Braintree Express, Whoosh will available on reduced hour"
type input "Braintree Express, Whoosh will available on reduced hours"
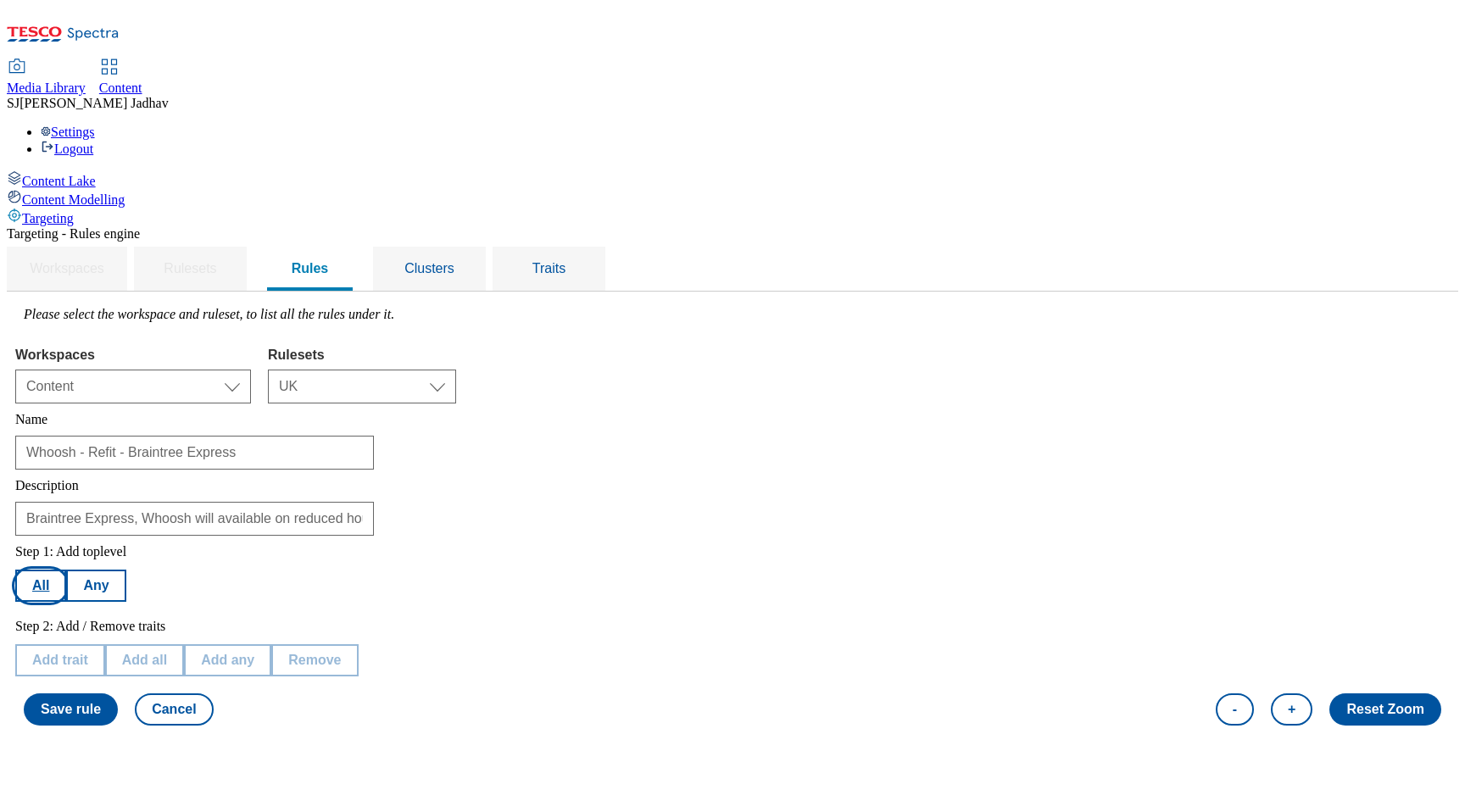
click at [66, 570] on button "All" at bounding box center [41, 586] width 51 height 32
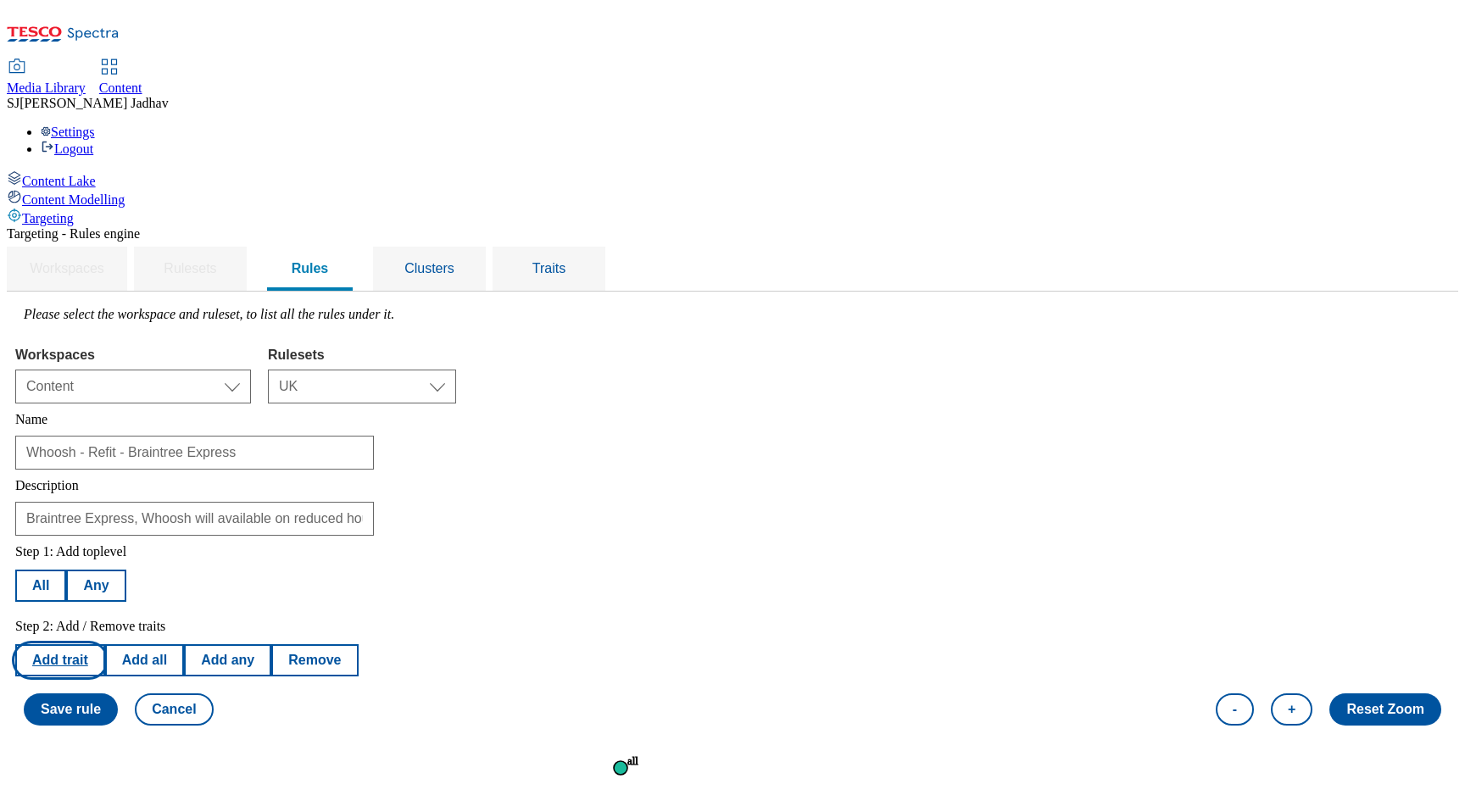
click at [105, 644] on button "Add trait" at bounding box center [60, 661] width 90 height 32
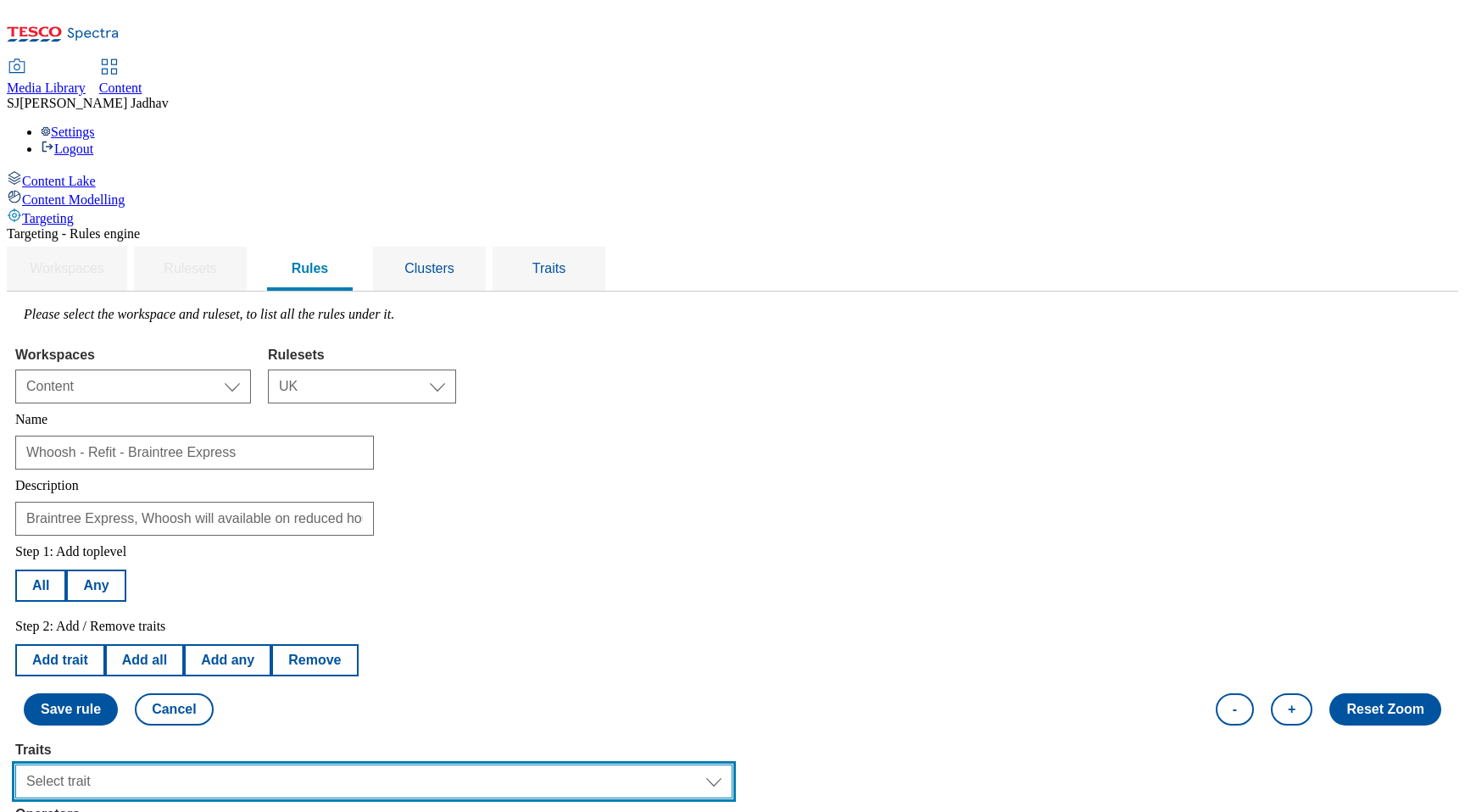
click at [363, 765] on select "Select trait Languages Segments Operating System Content Type Variant ID Store-…" at bounding box center [374, 782] width 717 height 34
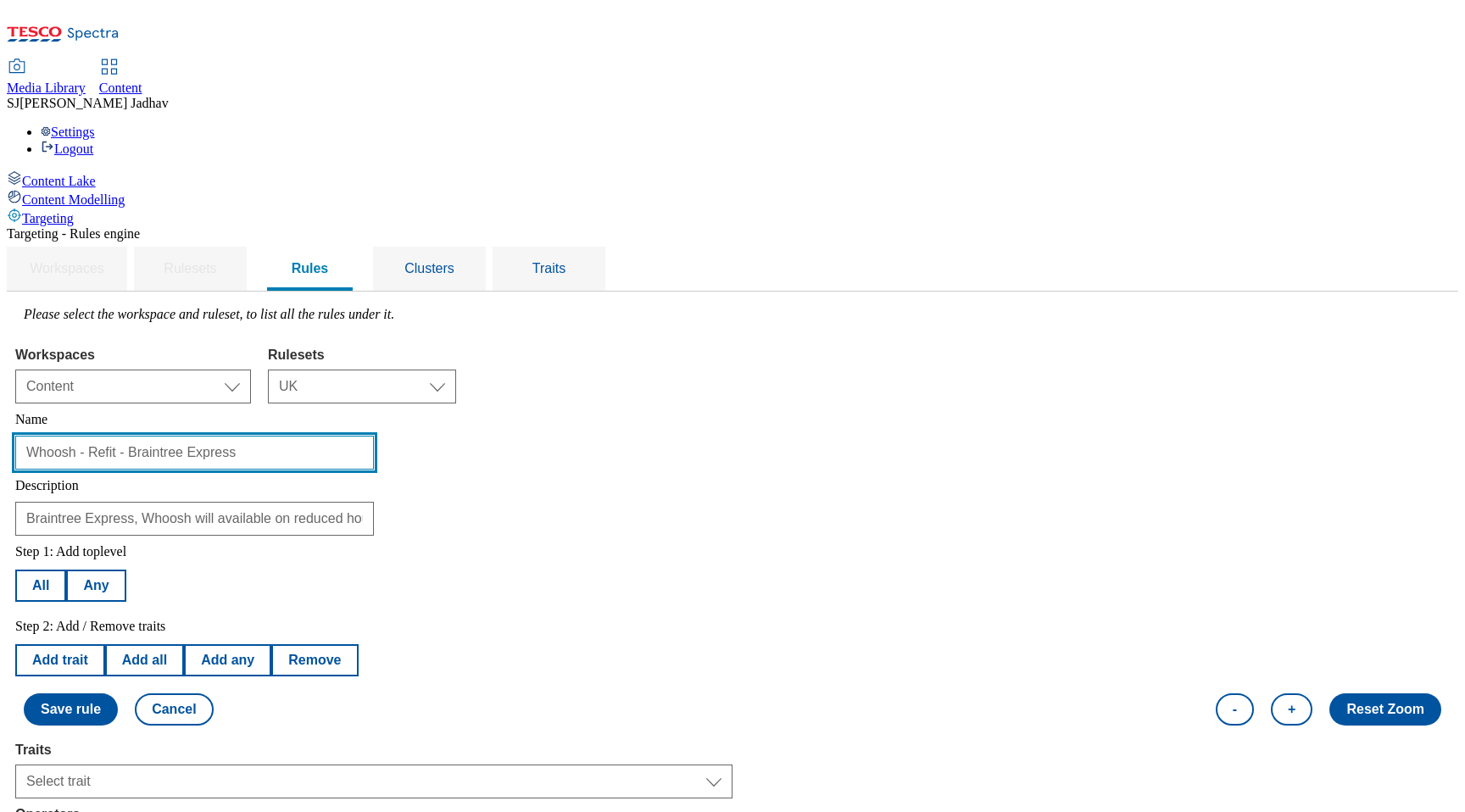
drag, startPoint x: 477, startPoint y: 329, endPoint x: 175, endPoint y: 328, distance: 302.0
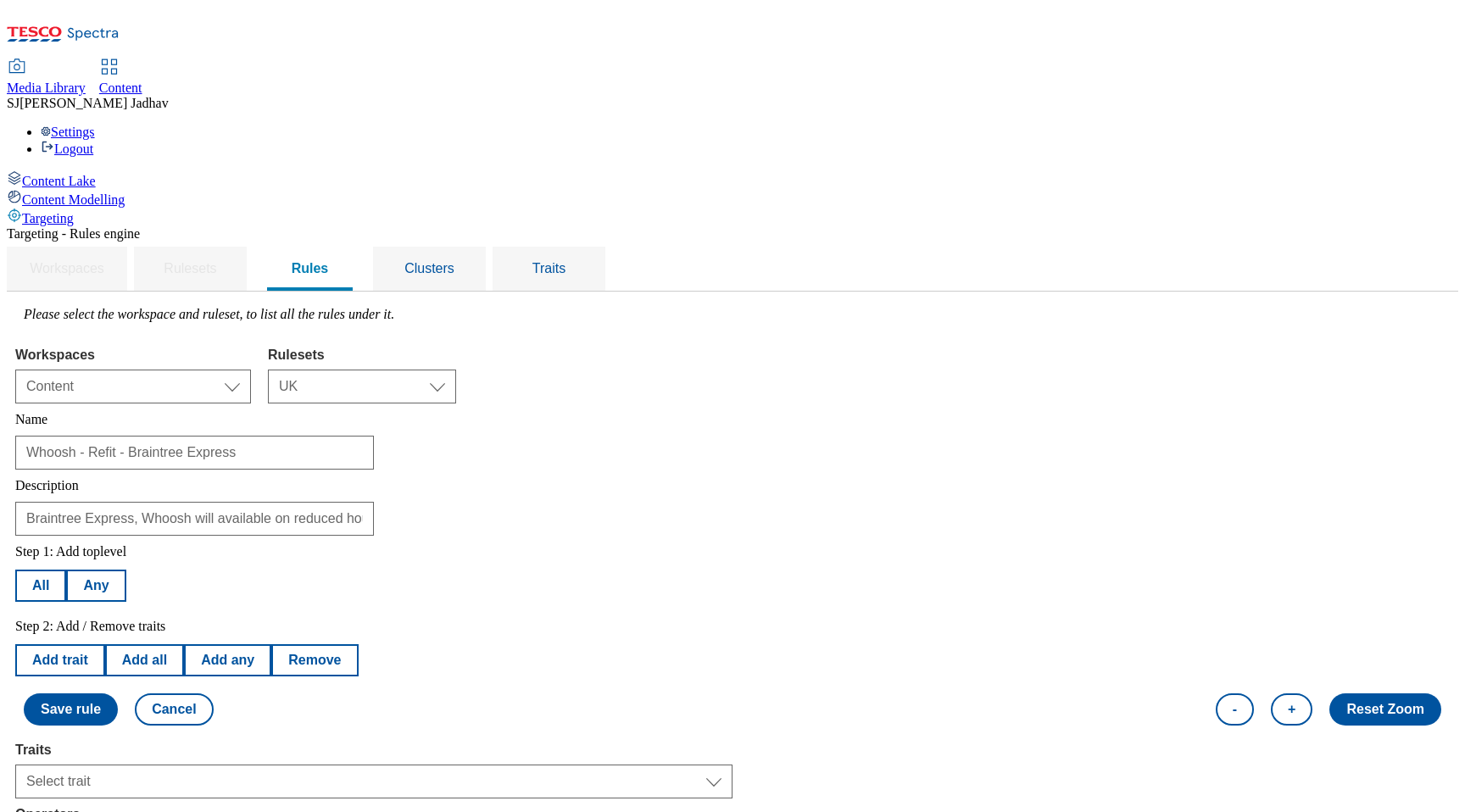
click at [213, 694] on button "Cancel" at bounding box center [173, 710] width 78 height 32
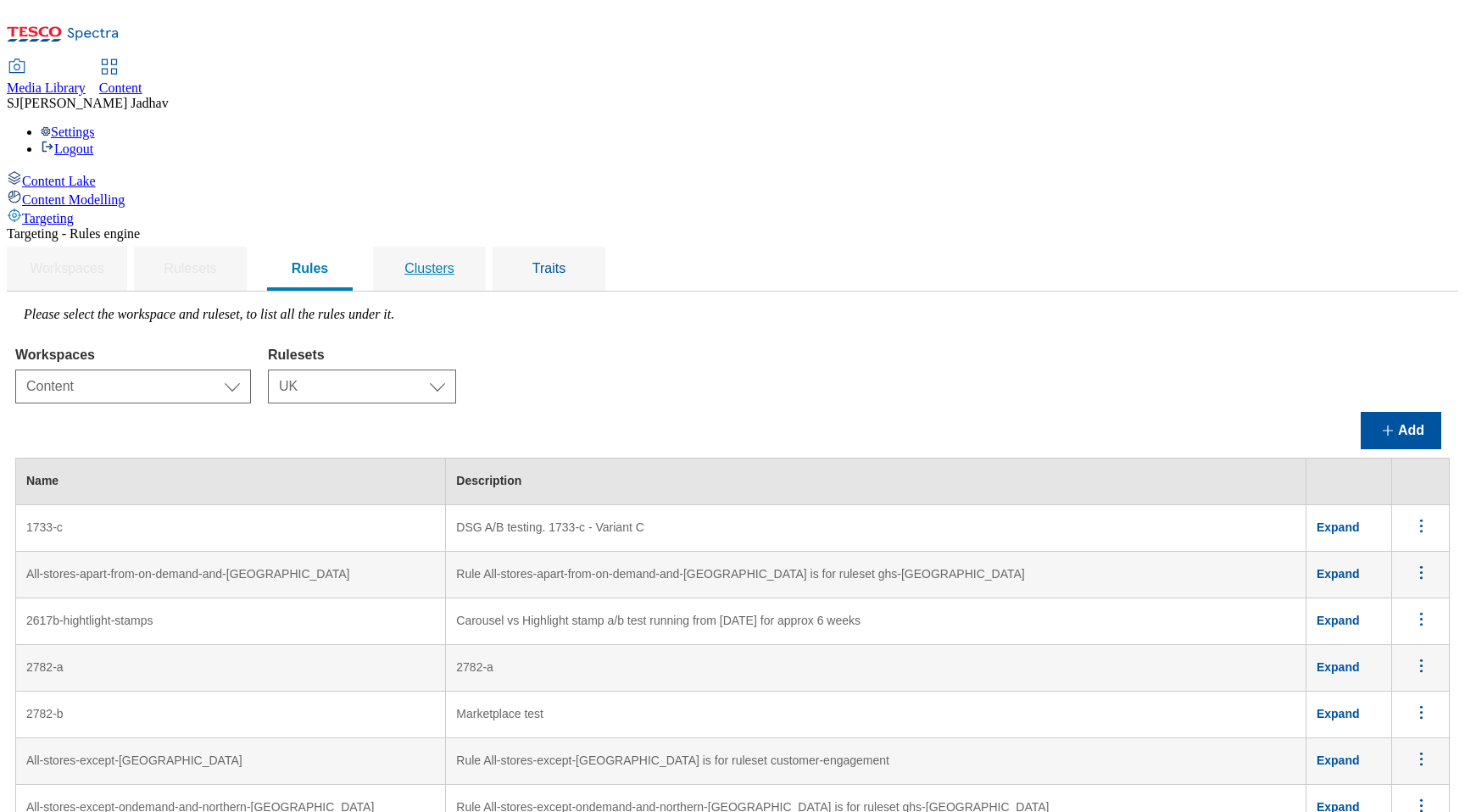
click at [454, 261] on span "Clusters" at bounding box center [429, 268] width 50 height 14
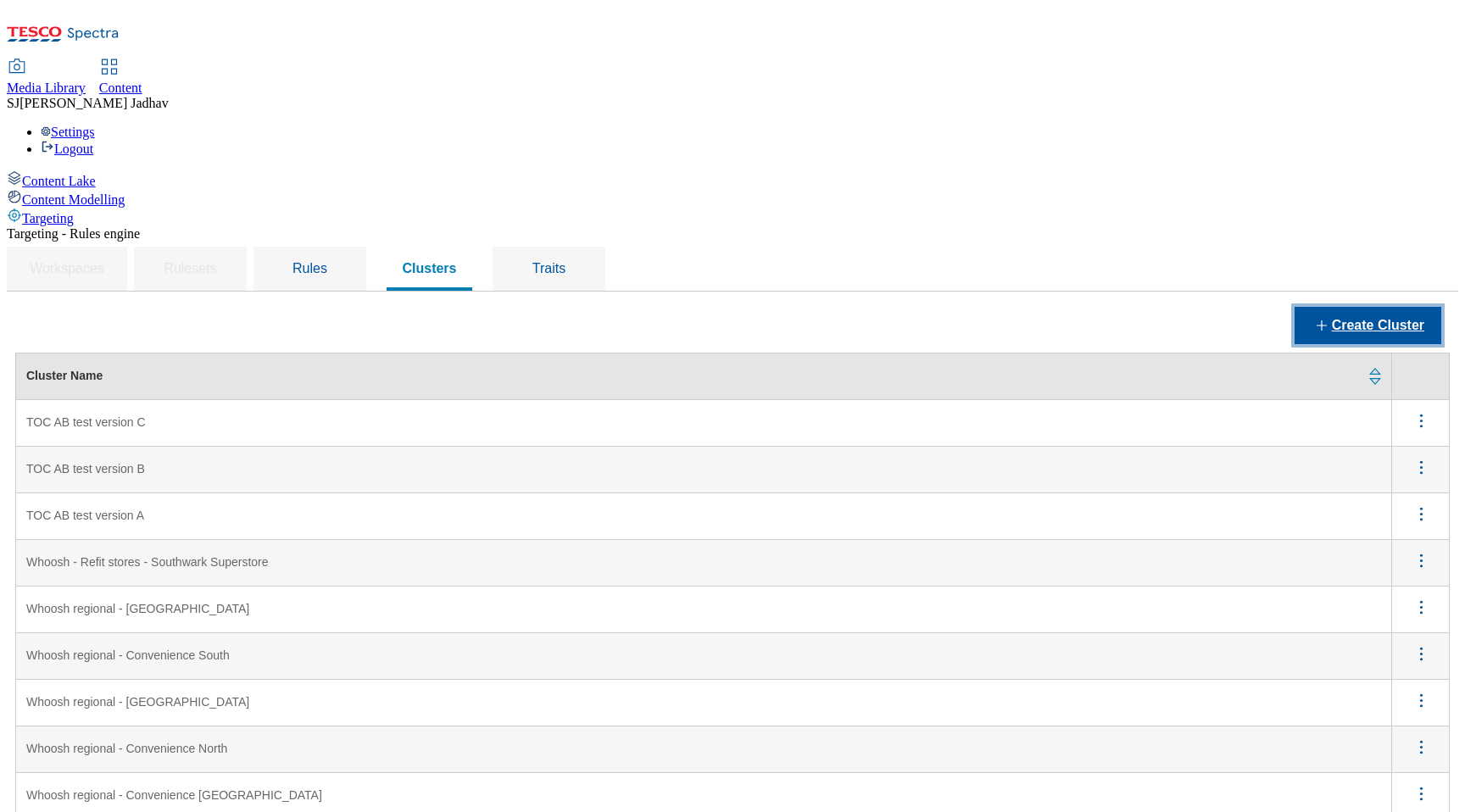
click at [1332, 307] on button "Create Cluster" at bounding box center [1368, 325] width 147 height 37
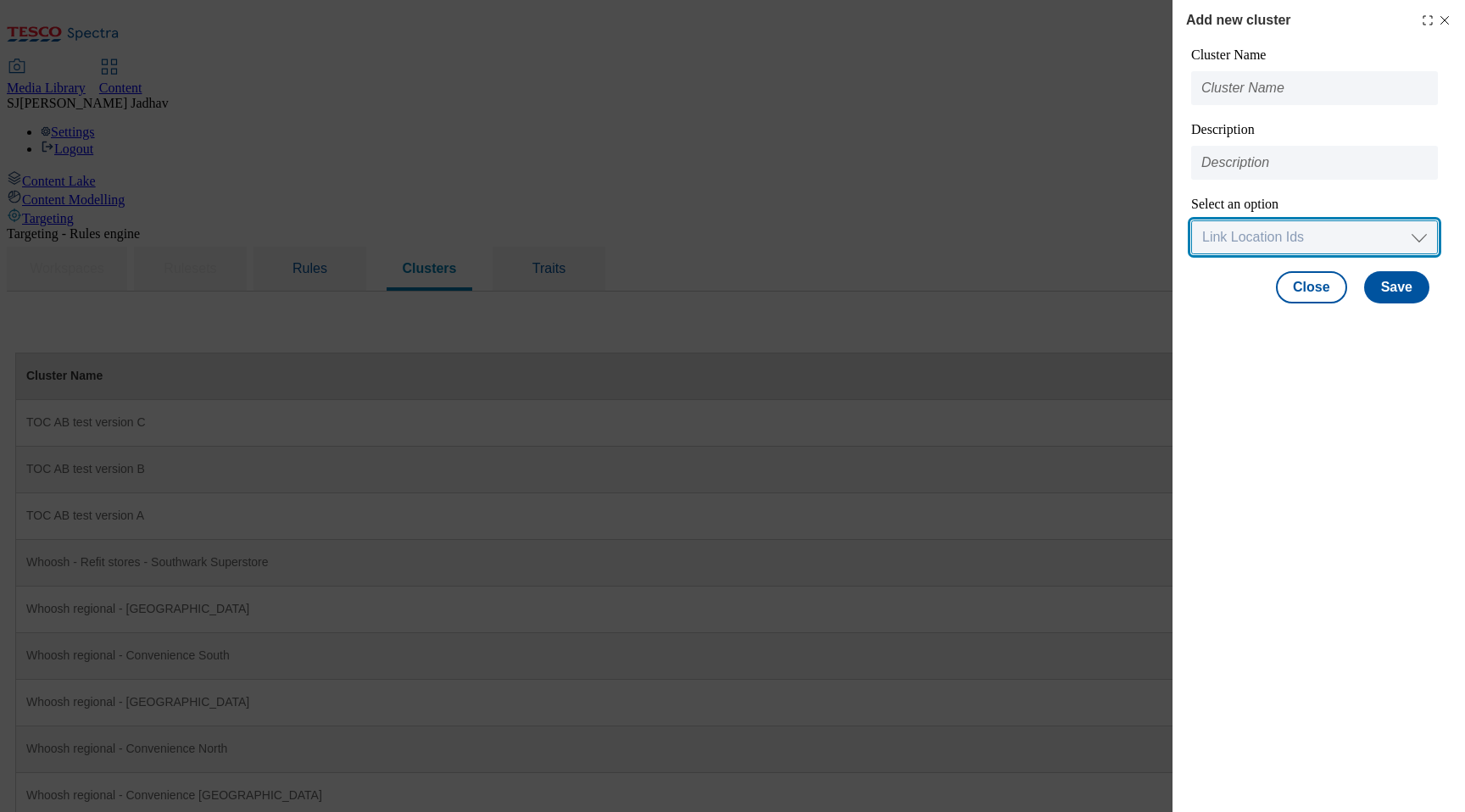
click at [1341, 235] on select "Link Location Ids Choose location from table Add Bulk Location UUIDs" at bounding box center [1315, 238] width 247 height 34
select select "input_uuid"
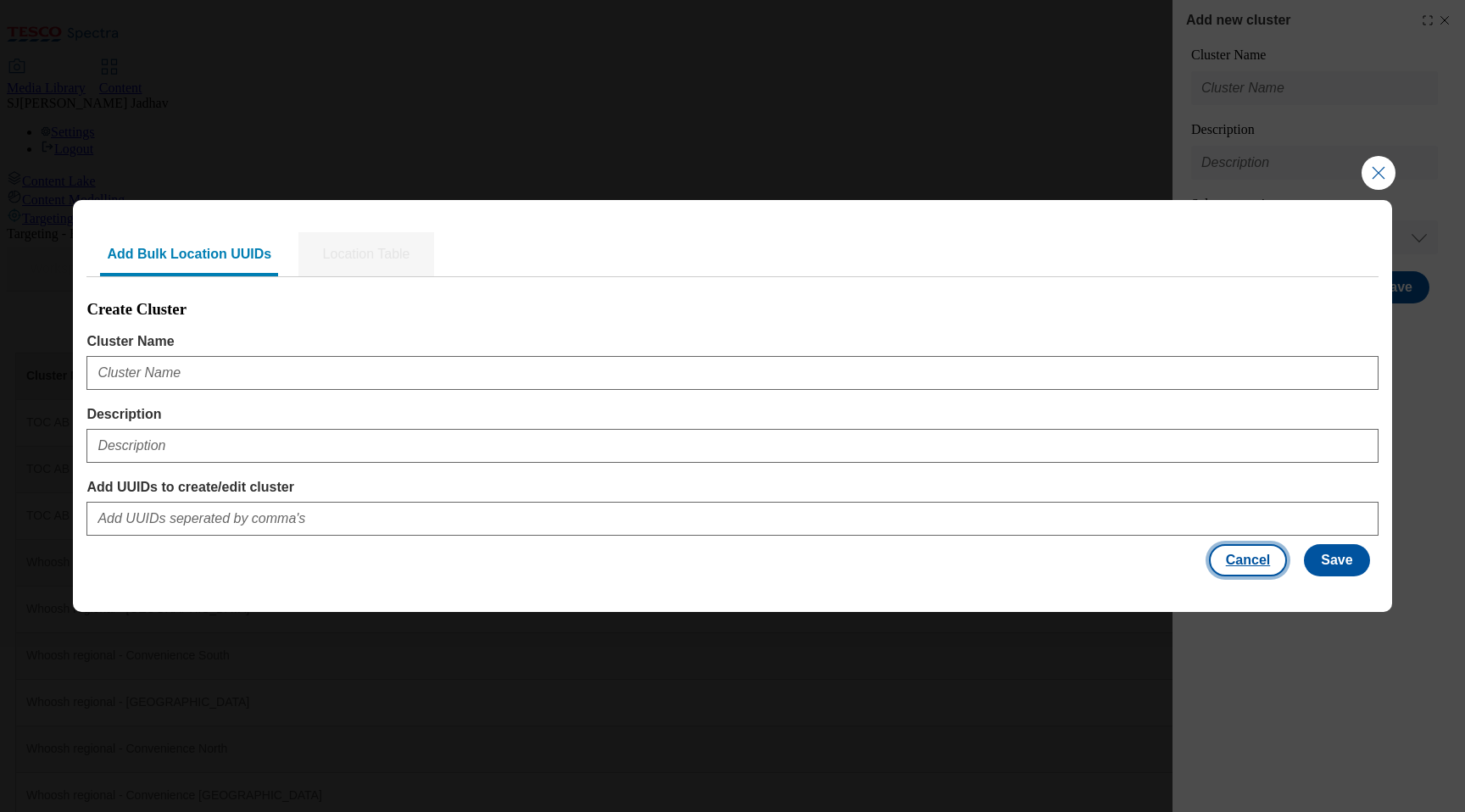
click at [1257, 556] on button "Cancel" at bounding box center [1247, 560] width 78 height 32
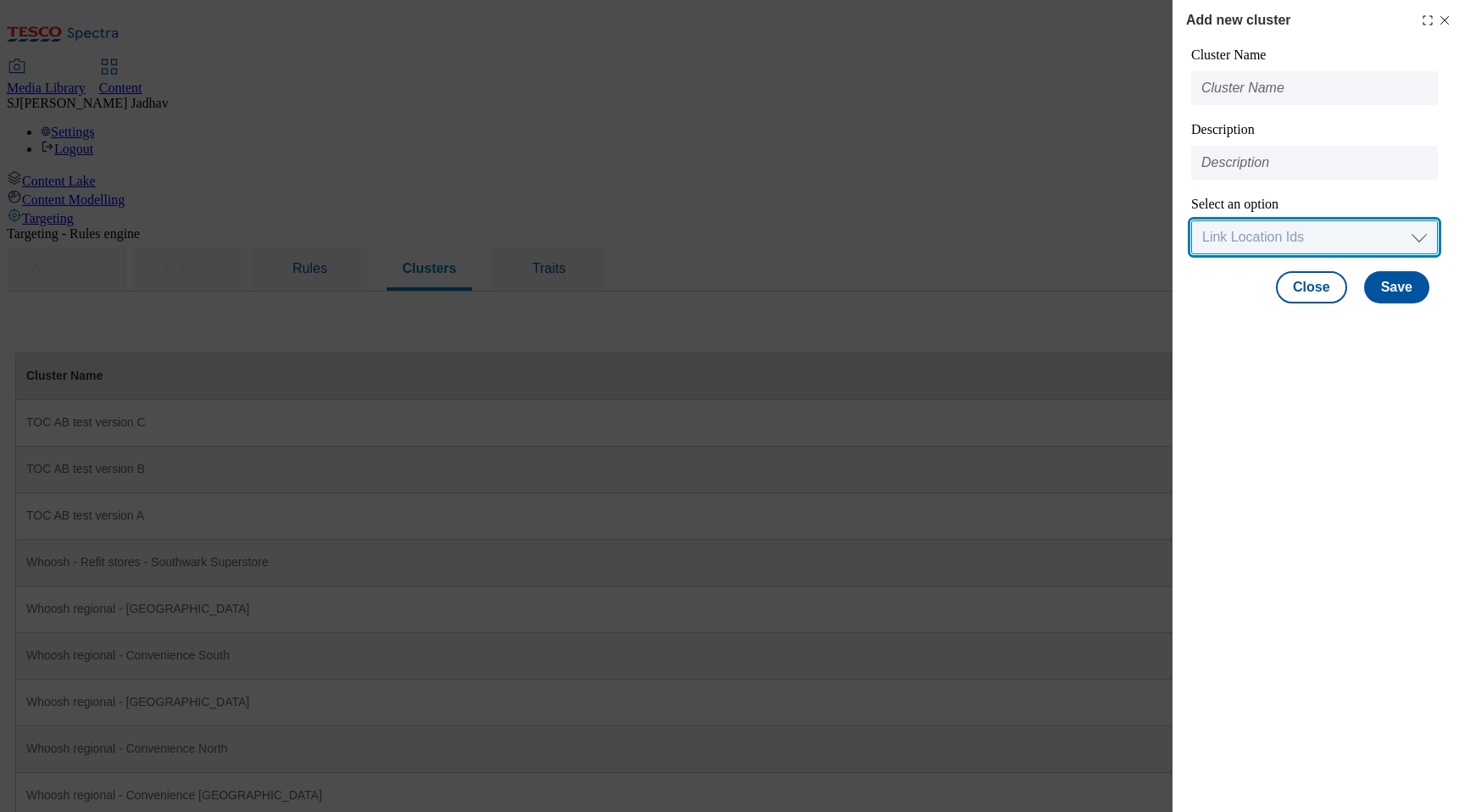
click at [1423, 236] on select "Link Location Ids Choose location from table Add Bulk Location UUIDs" at bounding box center [1315, 238] width 247 height 34
select select "locationtable"
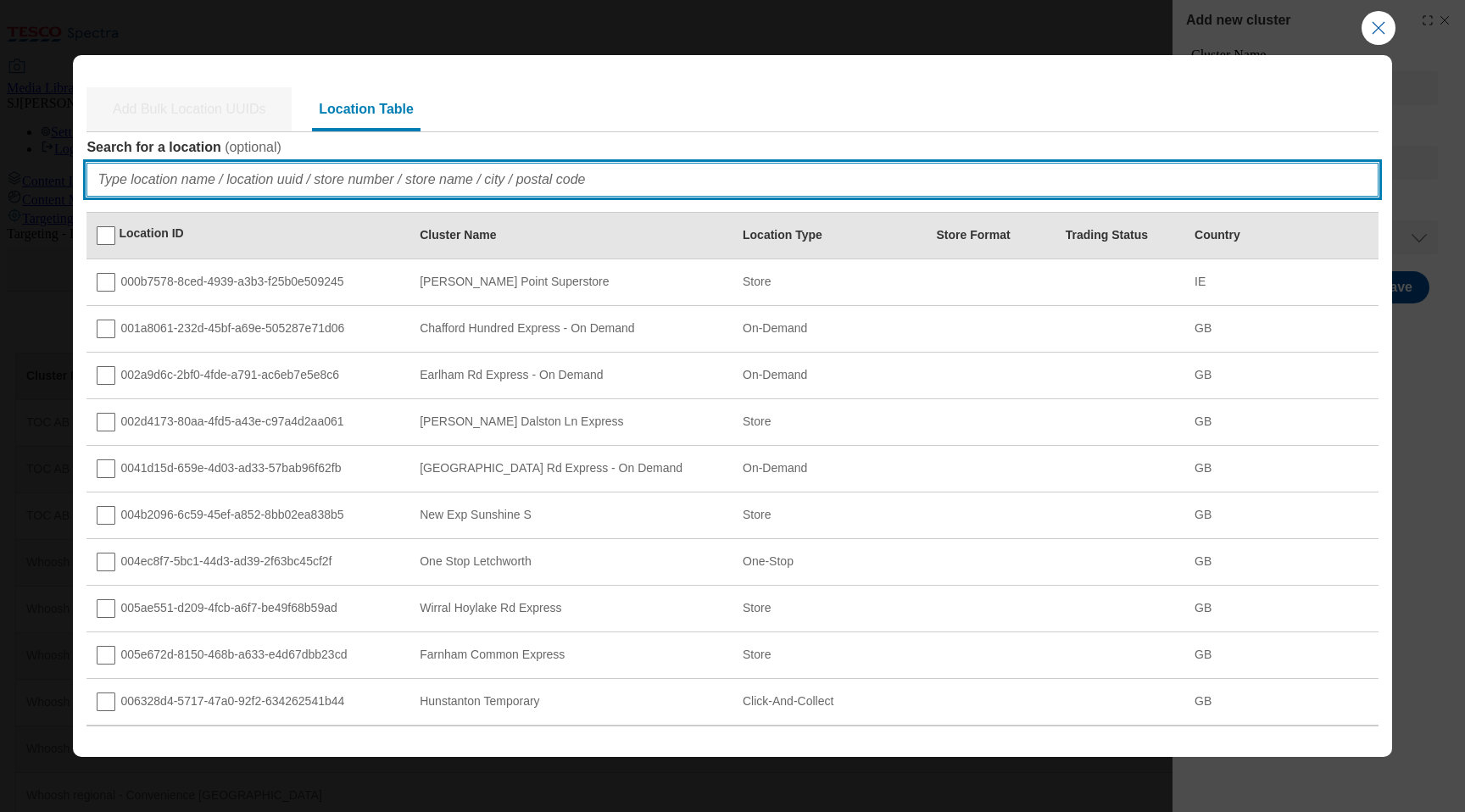
click at [927, 174] on input "Search for a location ( optional )" at bounding box center [732, 180] width 1291 height 34
click at [543, 176] on input "Search for a location ( optional )" at bounding box center [732, 180] width 1291 height 34
paste input "4337"
type input "4337"
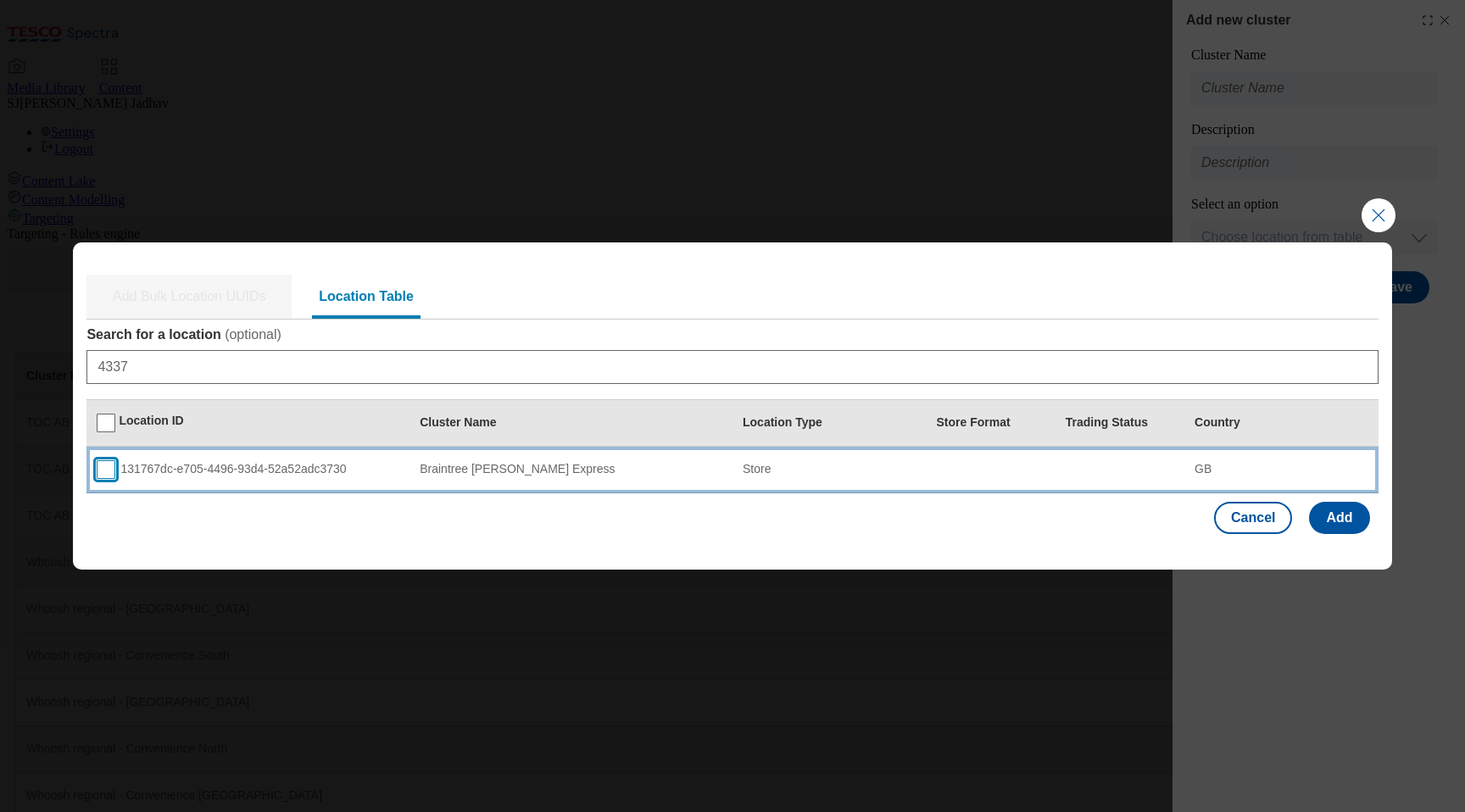
click at [107, 464] on input "Modal" at bounding box center [106, 469] width 19 height 19
checkbox input "true"
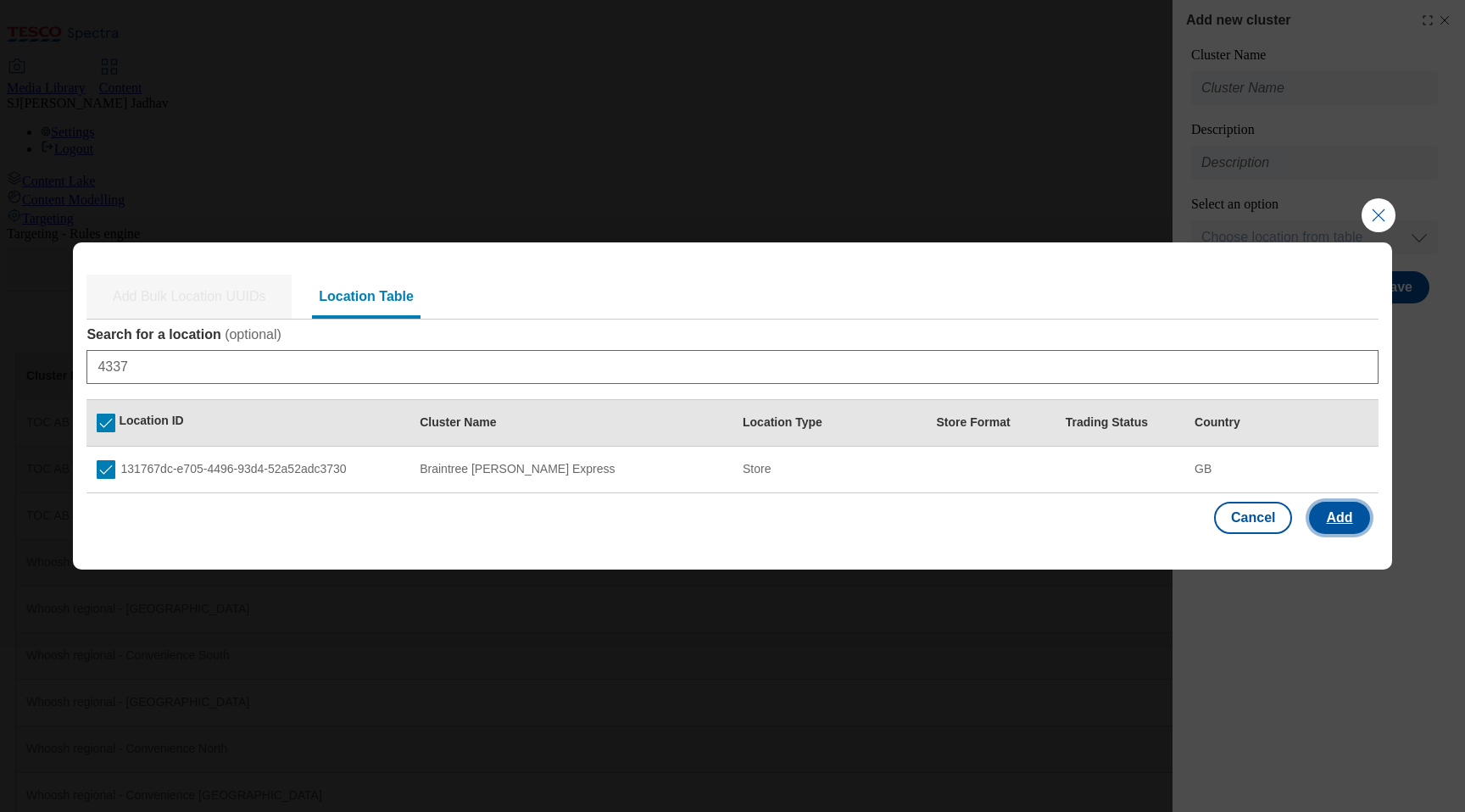
click at [1312, 514] on button "Add" at bounding box center [1339, 518] width 61 height 32
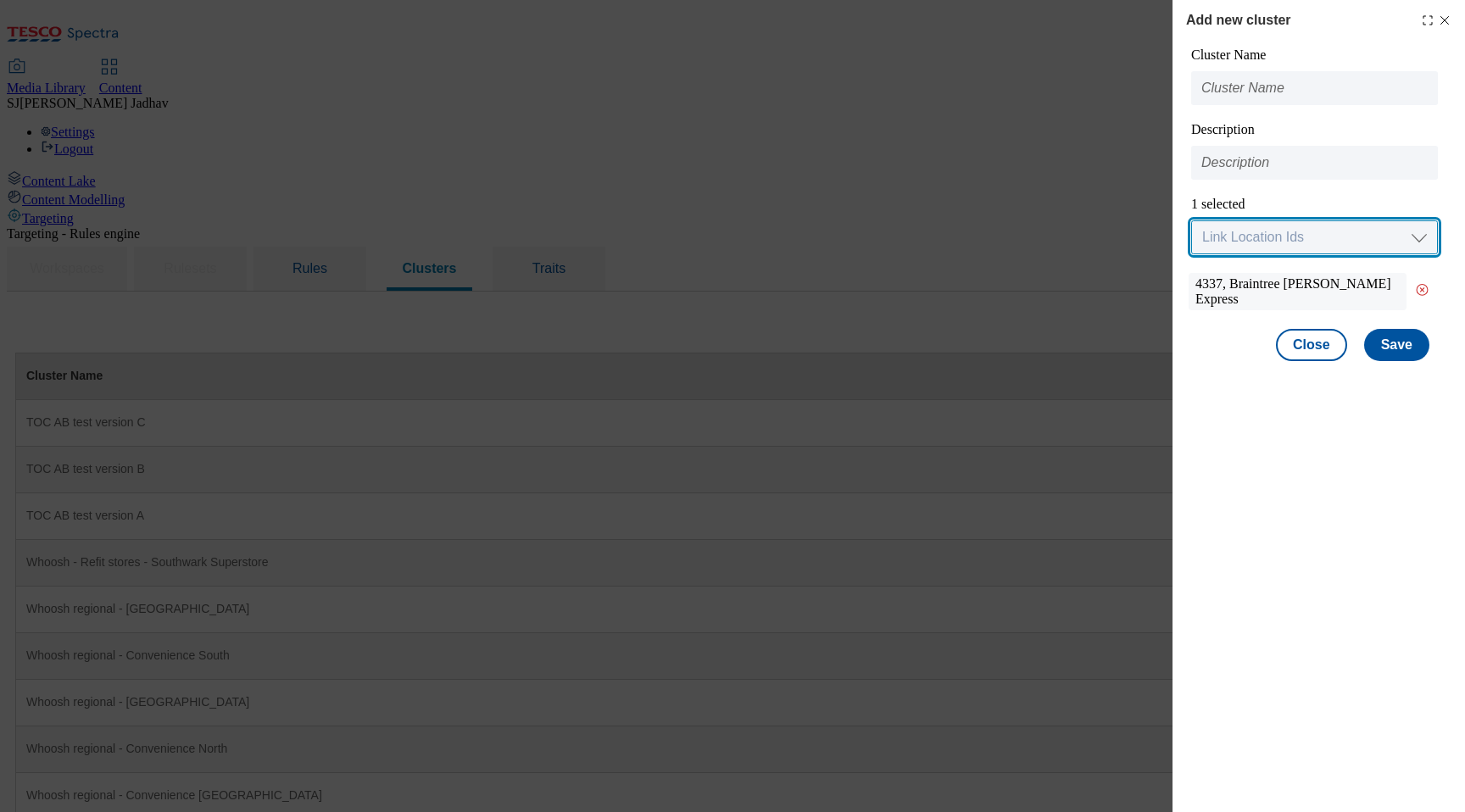
click at [1306, 235] on select "Link Location Ids Choose location from table Add Bulk Location UUIDs" at bounding box center [1315, 238] width 247 height 34
select select "locationtable"
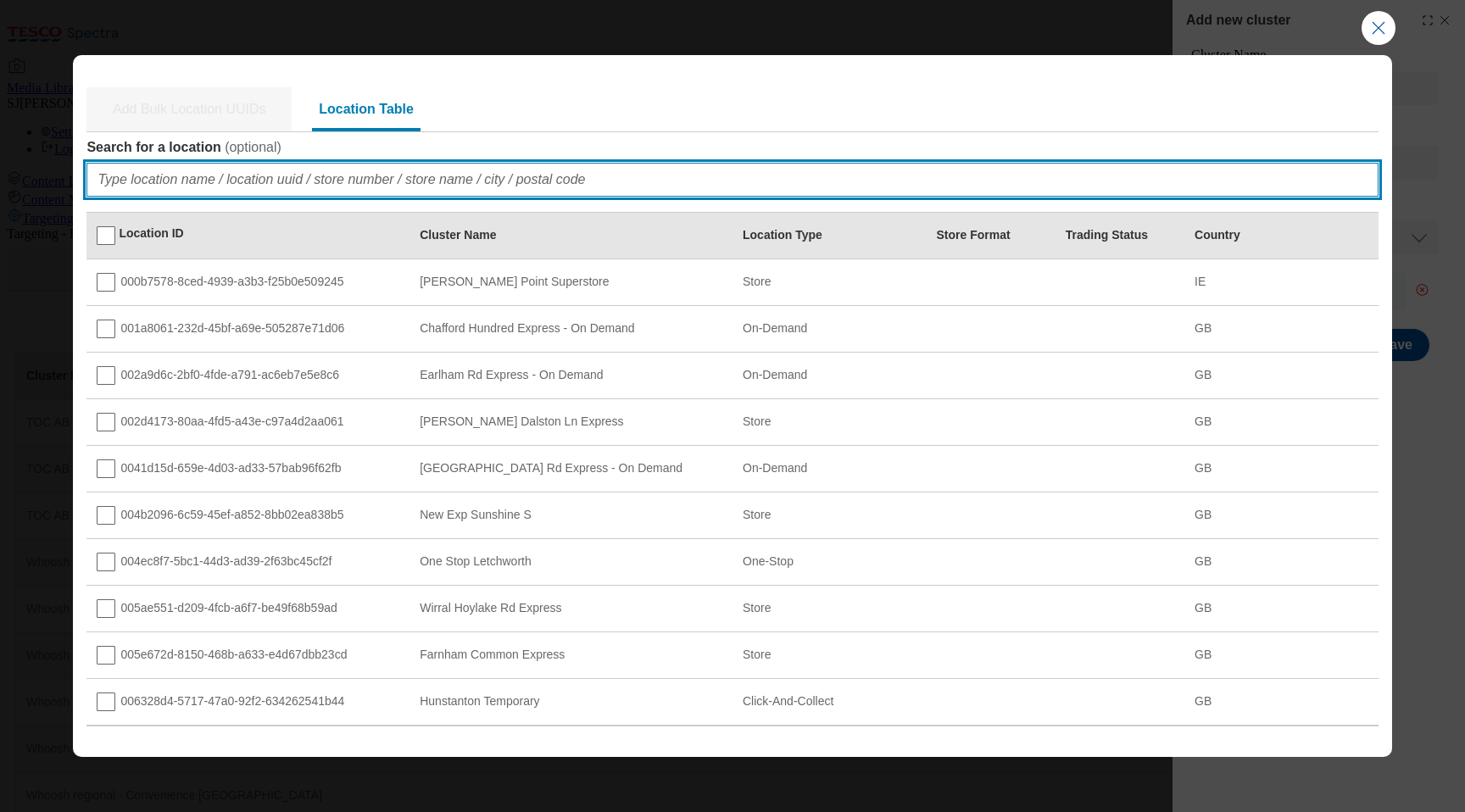
click at [958, 168] on input "Search for a location ( optional )" at bounding box center [732, 180] width 1291 height 34
paste input "2134"
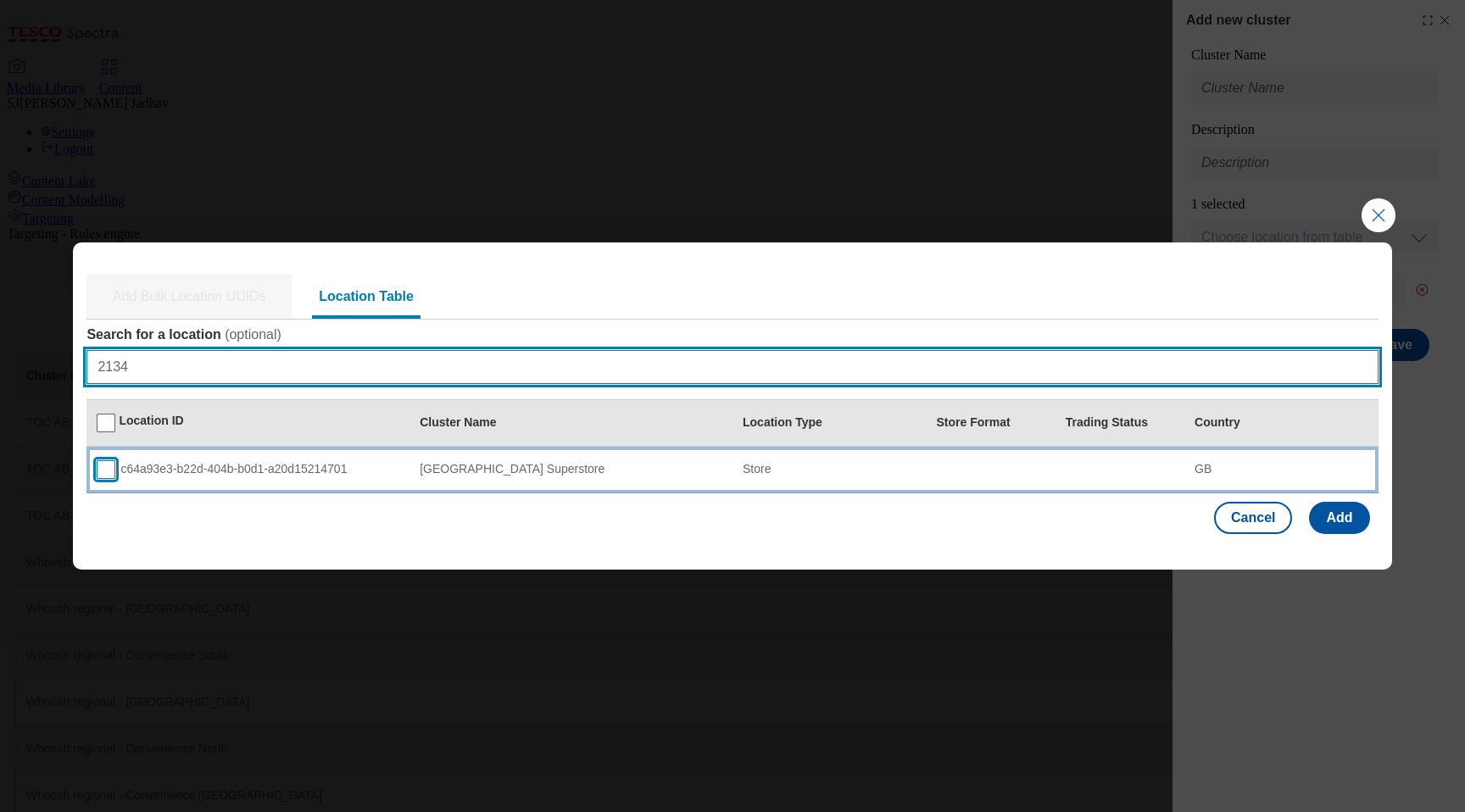
type input "2134"
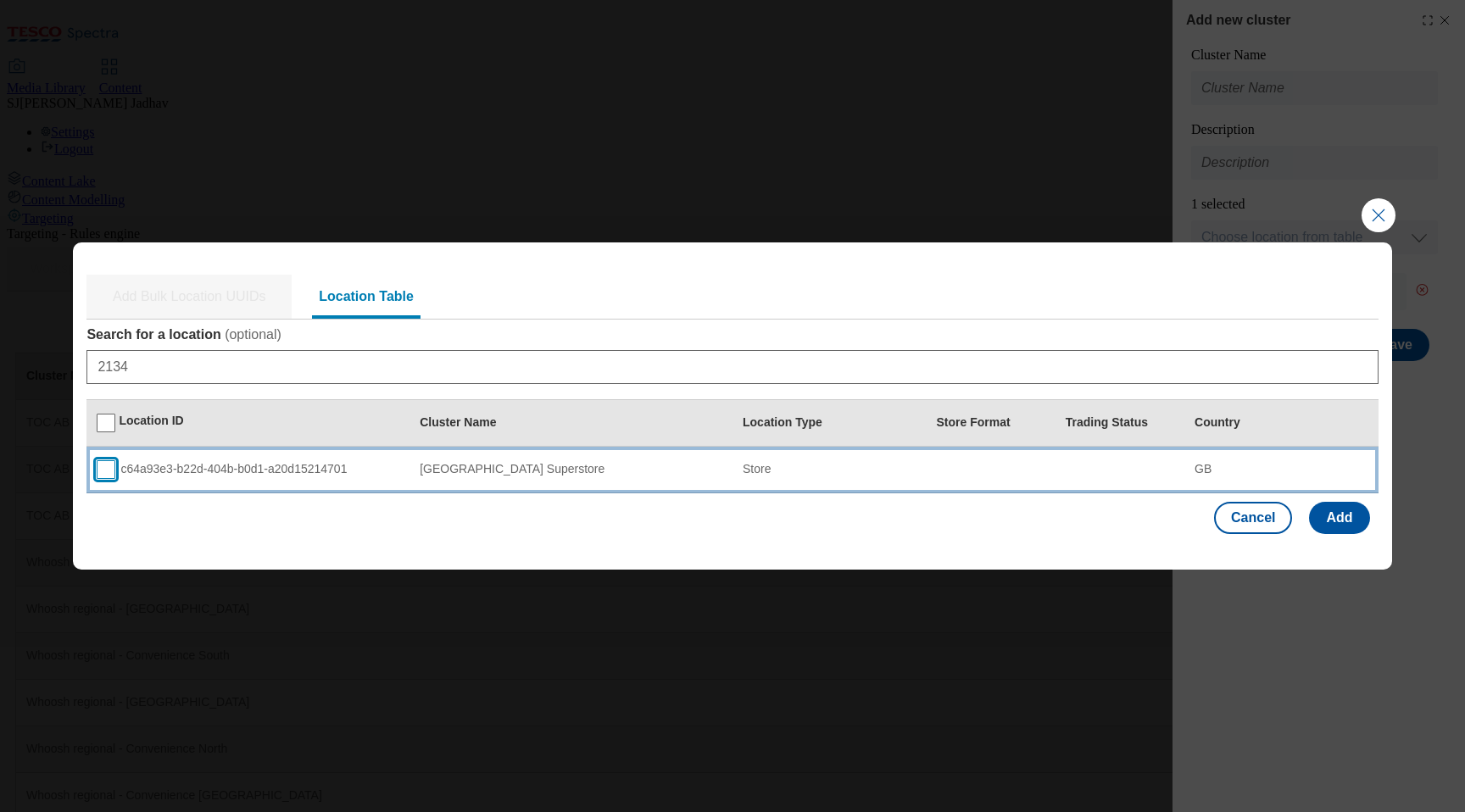
click at [103, 471] on input "Modal" at bounding box center [106, 469] width 19 height 19
checkbox input "true"
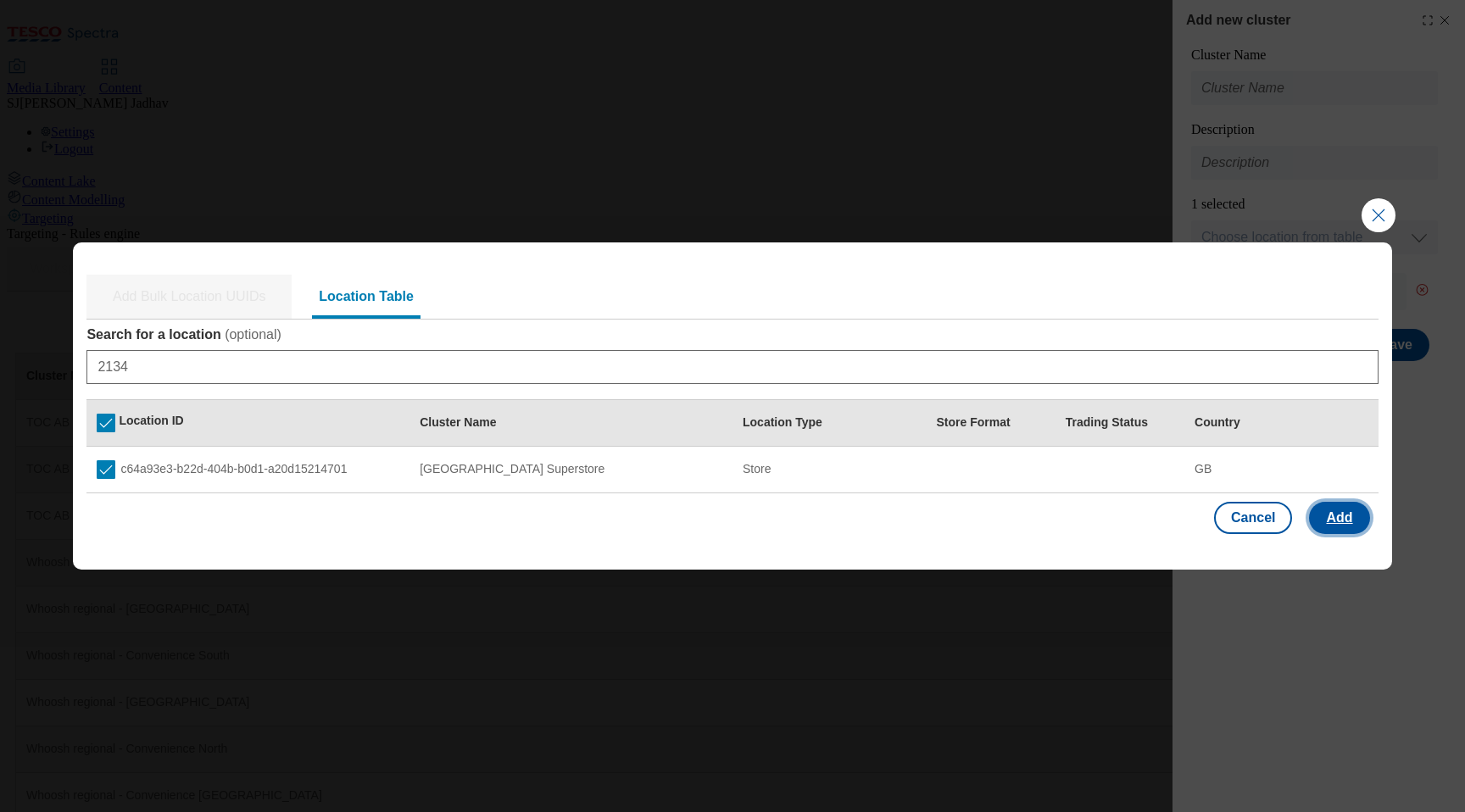
click at [1328, 514] on button "Add" at bounding box center [1339, 518] width 61 height 32
select select "Modal"
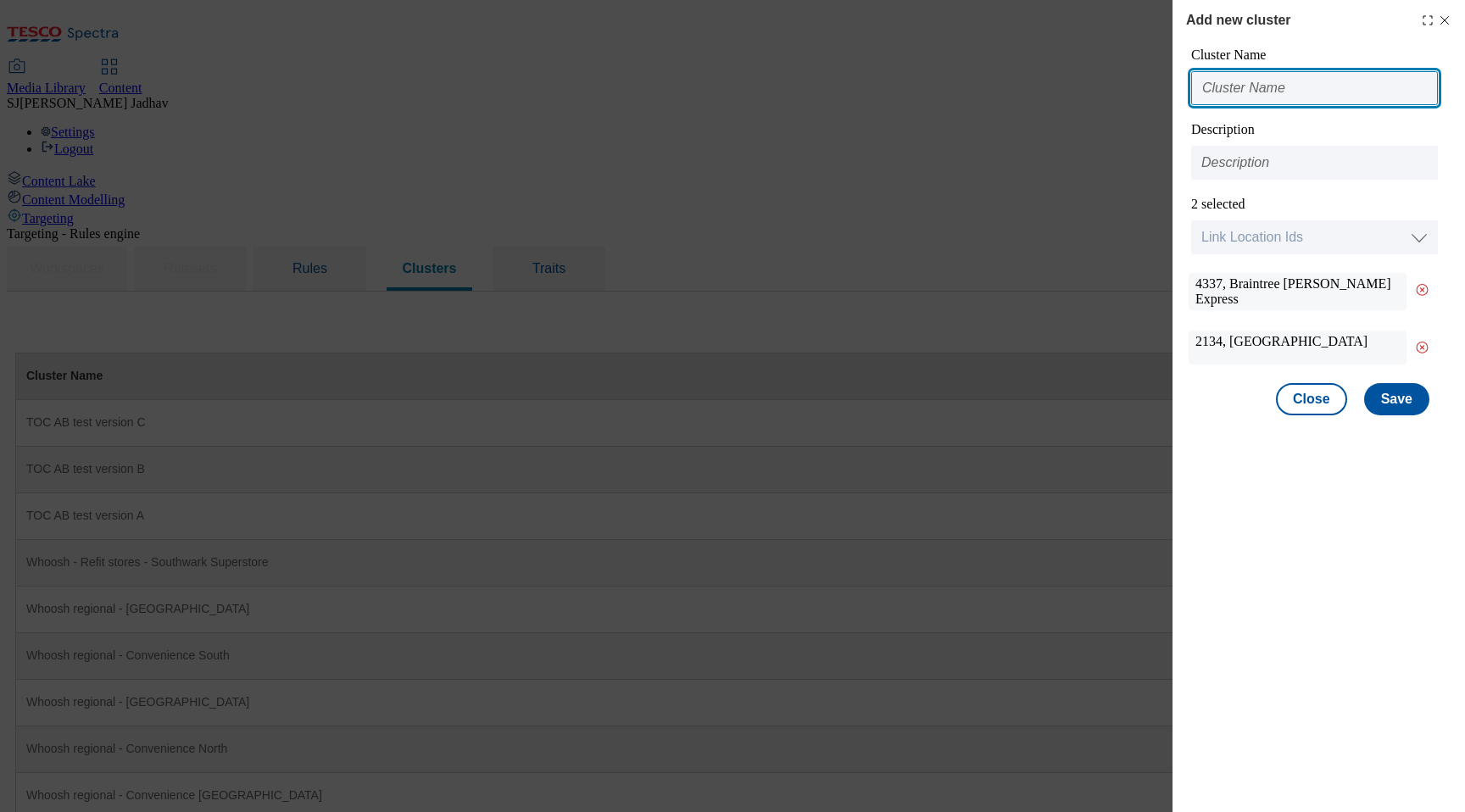
click at [1294, 93] on input "Modal" at bounding box center [1315, 88] width 247 height 34
drag, startPoint x: 1268, startPoint y: 91, endPoint x: 1372, endPoint y: 94, distance: 104.0
click at [1372, 94] on input "Whoosh - Refit stores" at bounding box center [1315, 88] width 247 height 34
paste input "Braintree Expres"
click at [1346, 91] on input "Whoosh - Braintree Express" at bounding box center [1315, 88] width 247 height 34
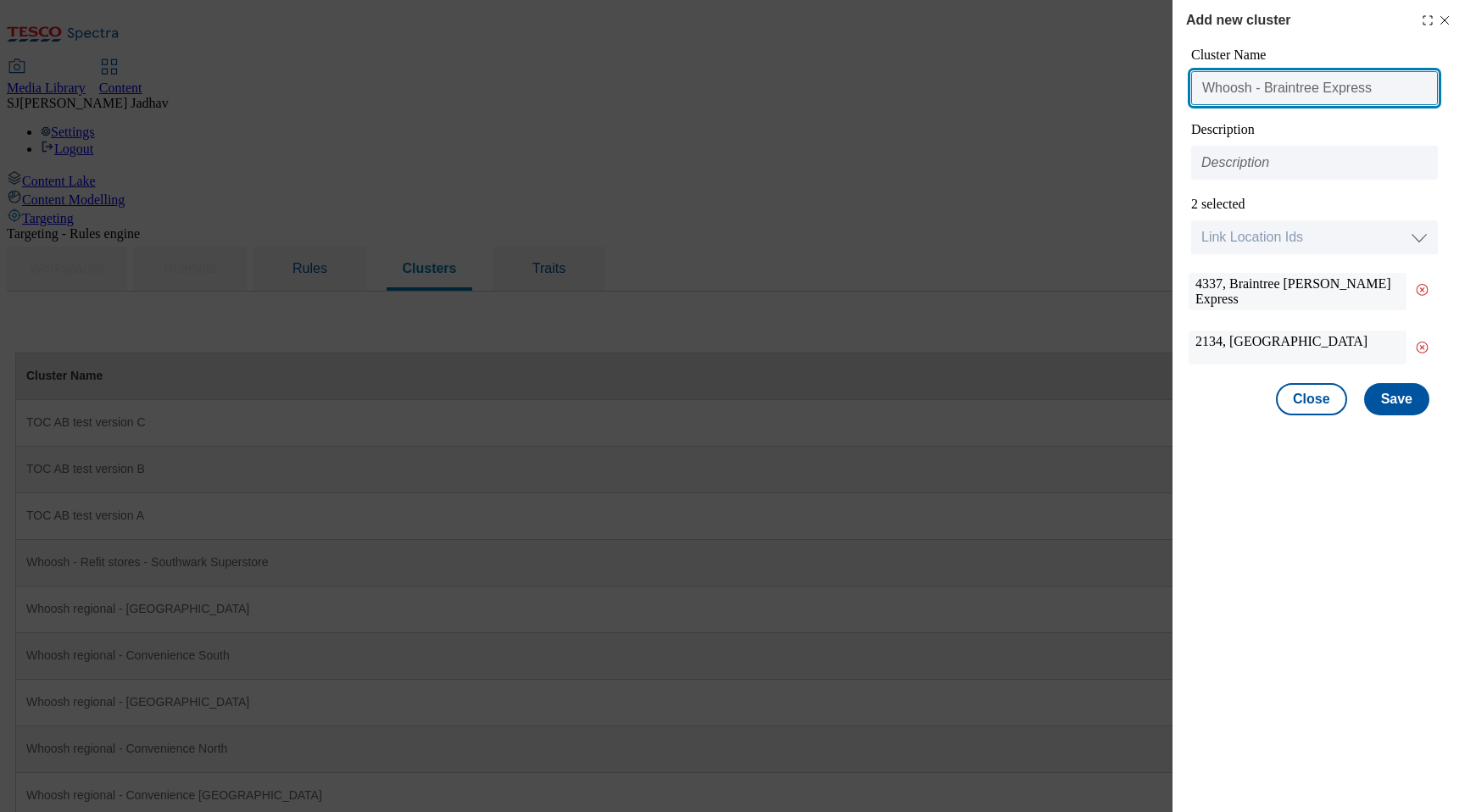
click at [1346, 91] on input "Whoosh - Braintree Express" at bounding box center [1315, 88] width 247 height 34
type input "Whoosh - Braintree stores"
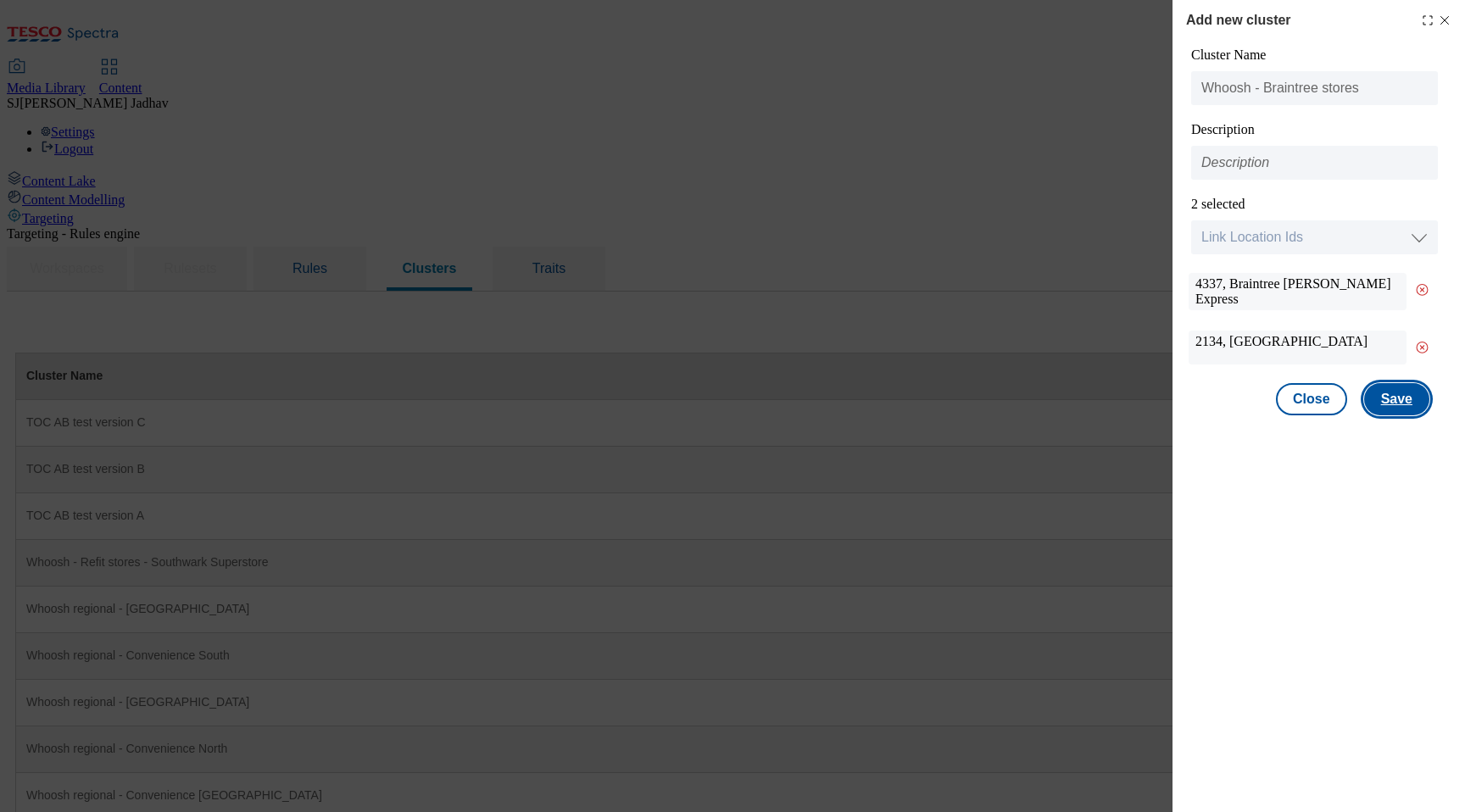
click at [1393, 410] on button "Save" at bounding box center [1396, 399] width 65 height 32
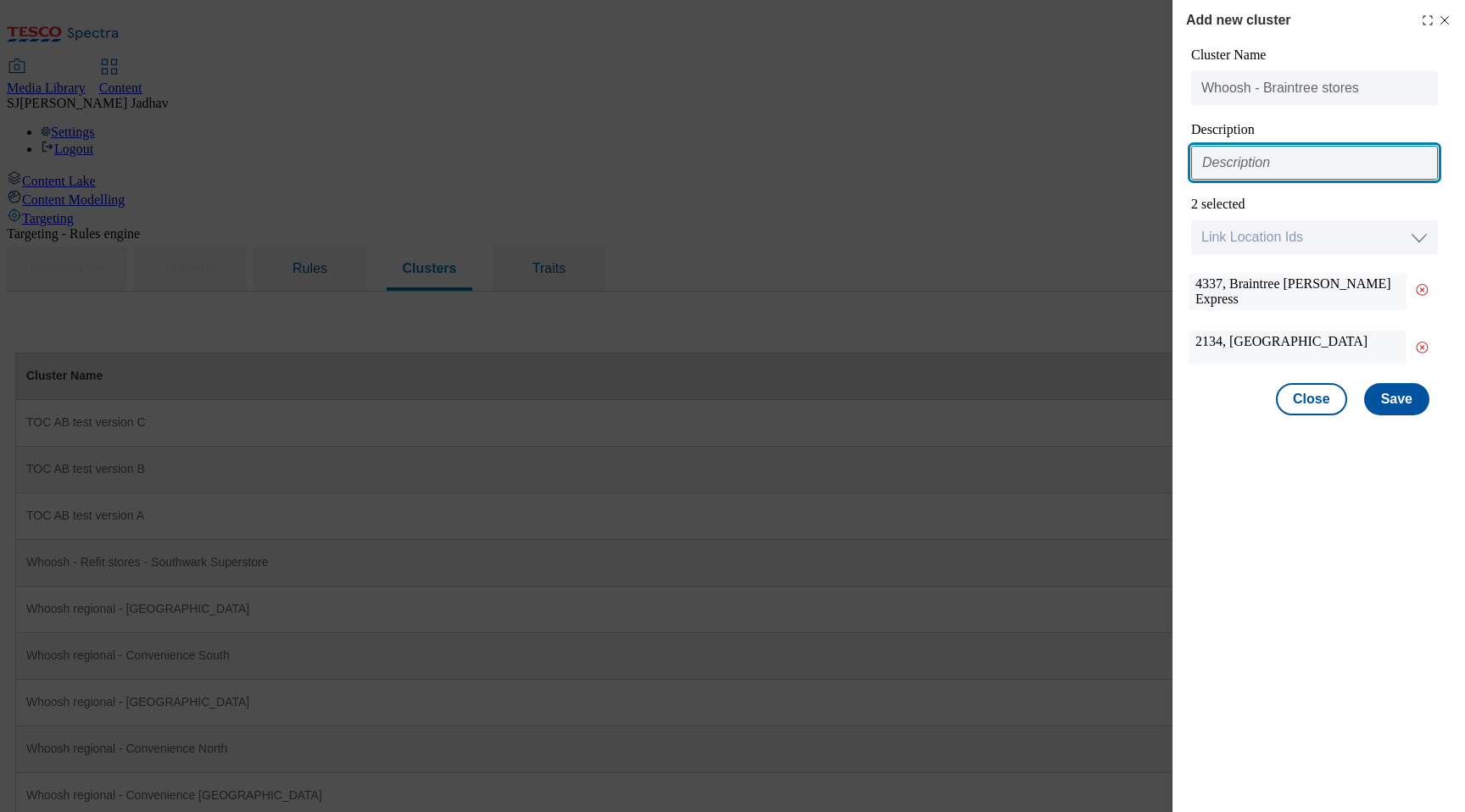
click at [1297, 171] on input "Modal" at bounding box center [1315, 163] width 247 height 34
type input "W"
paste input "Braintree Express, Whoosh will available on reduced hours"
type input "Braintree Express, Whoosh will available on reduced hours"
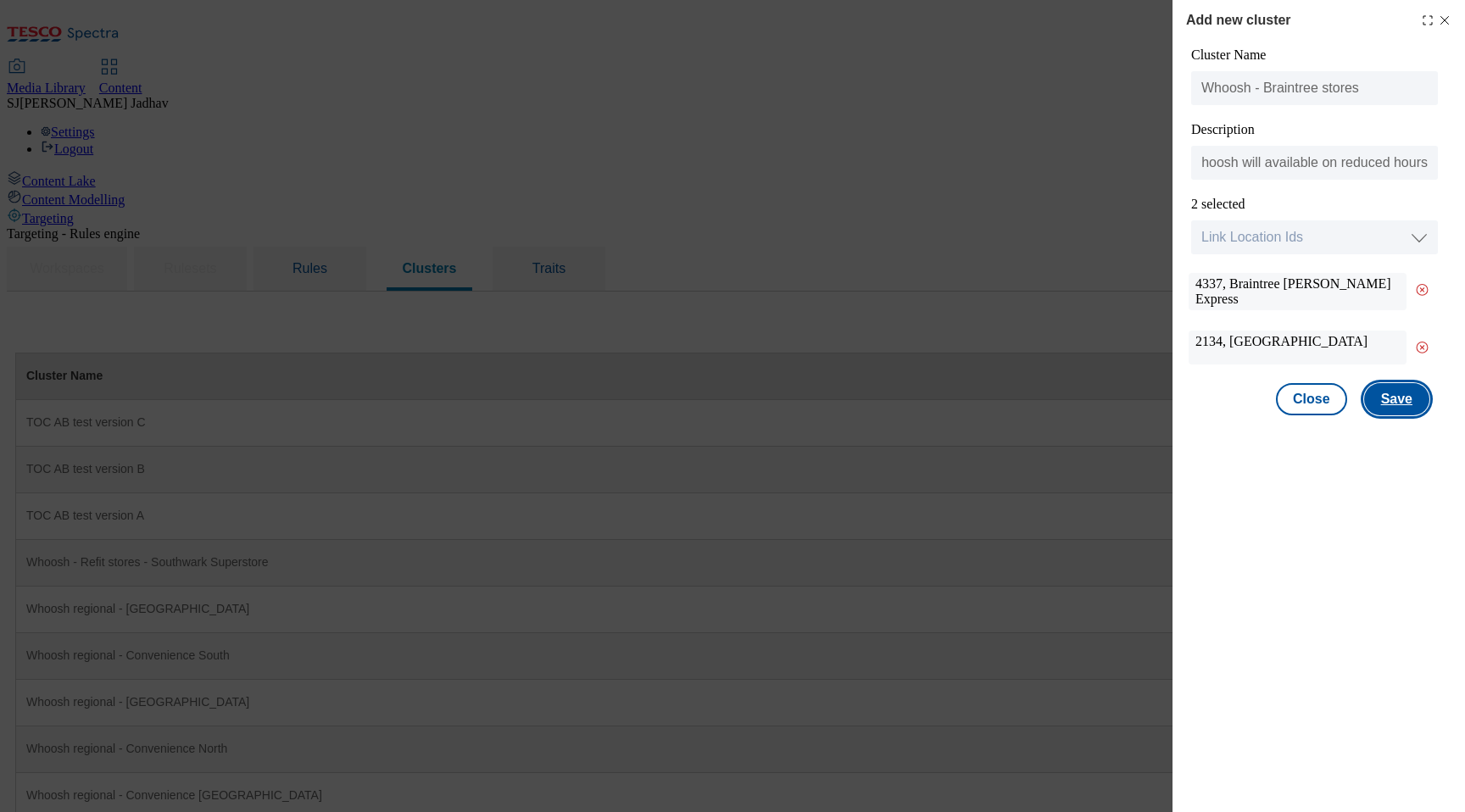
click at [1381, 410] on button "Save" at bounding box center [1396, 399] width 65 height 32
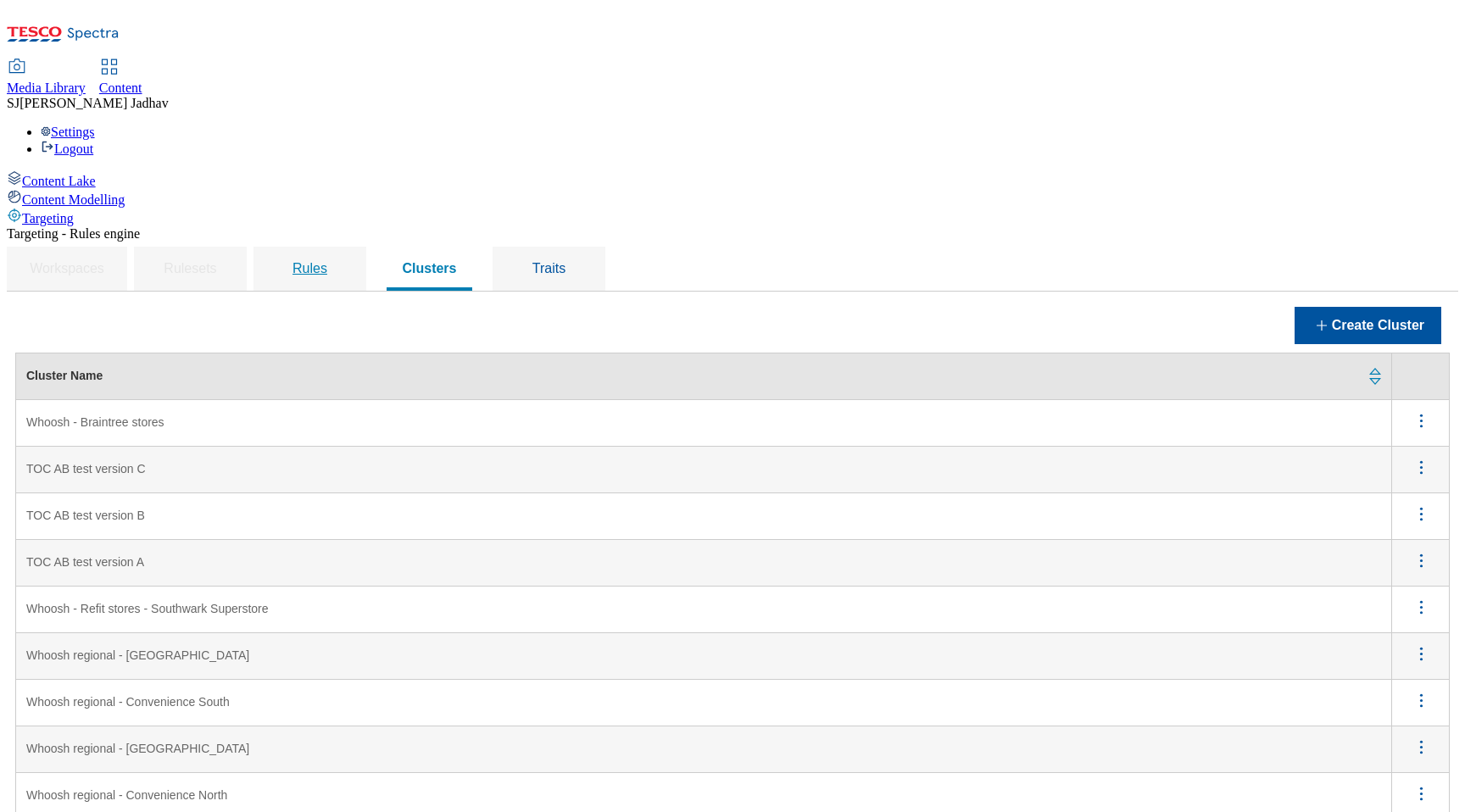
click at [327, 261] on span "Rules" at bounding box center [309, 268] width 35 height 14
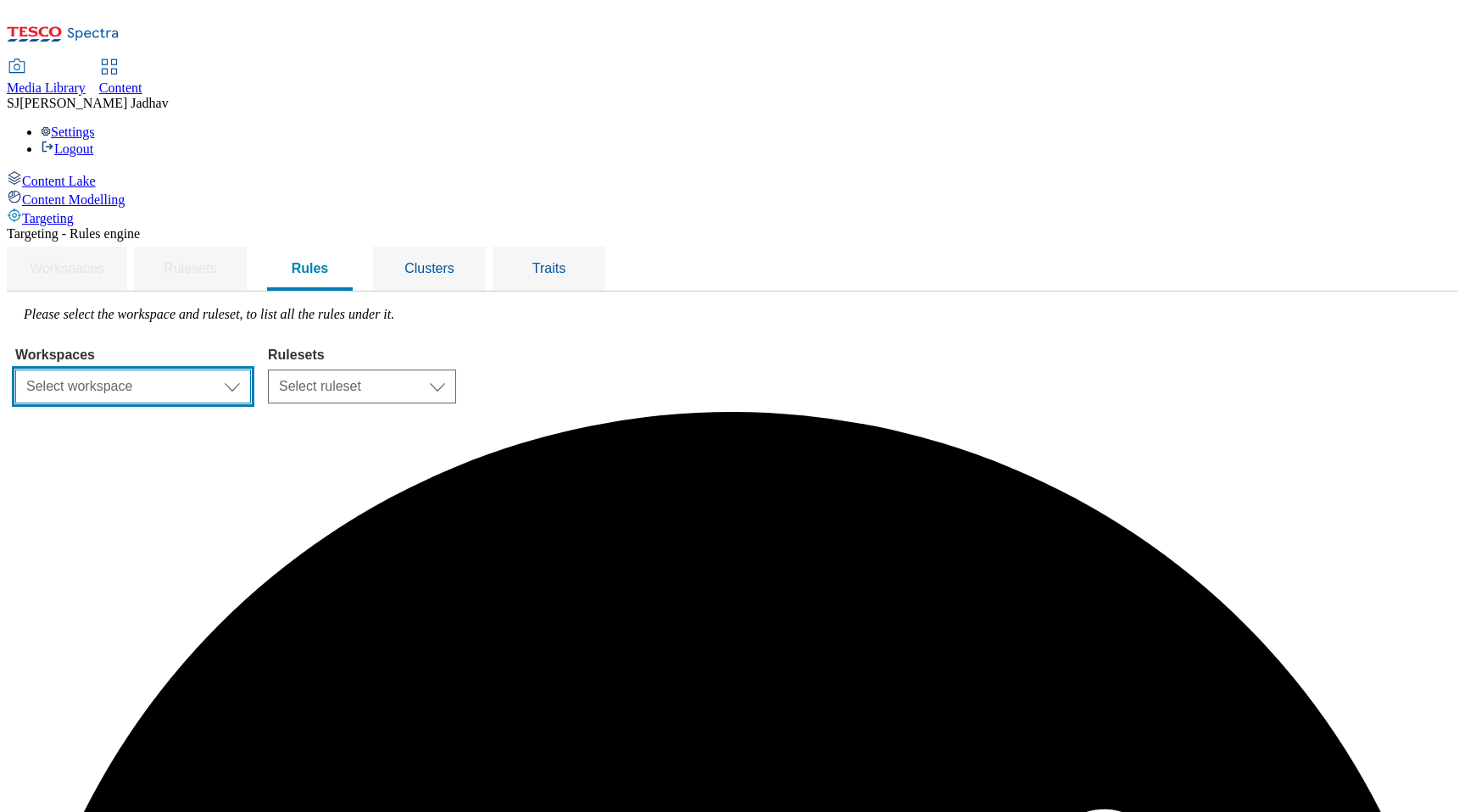
click at [251, 370] on select "Select workspace Content" at bounding box center [132, 387] width 236 height 34
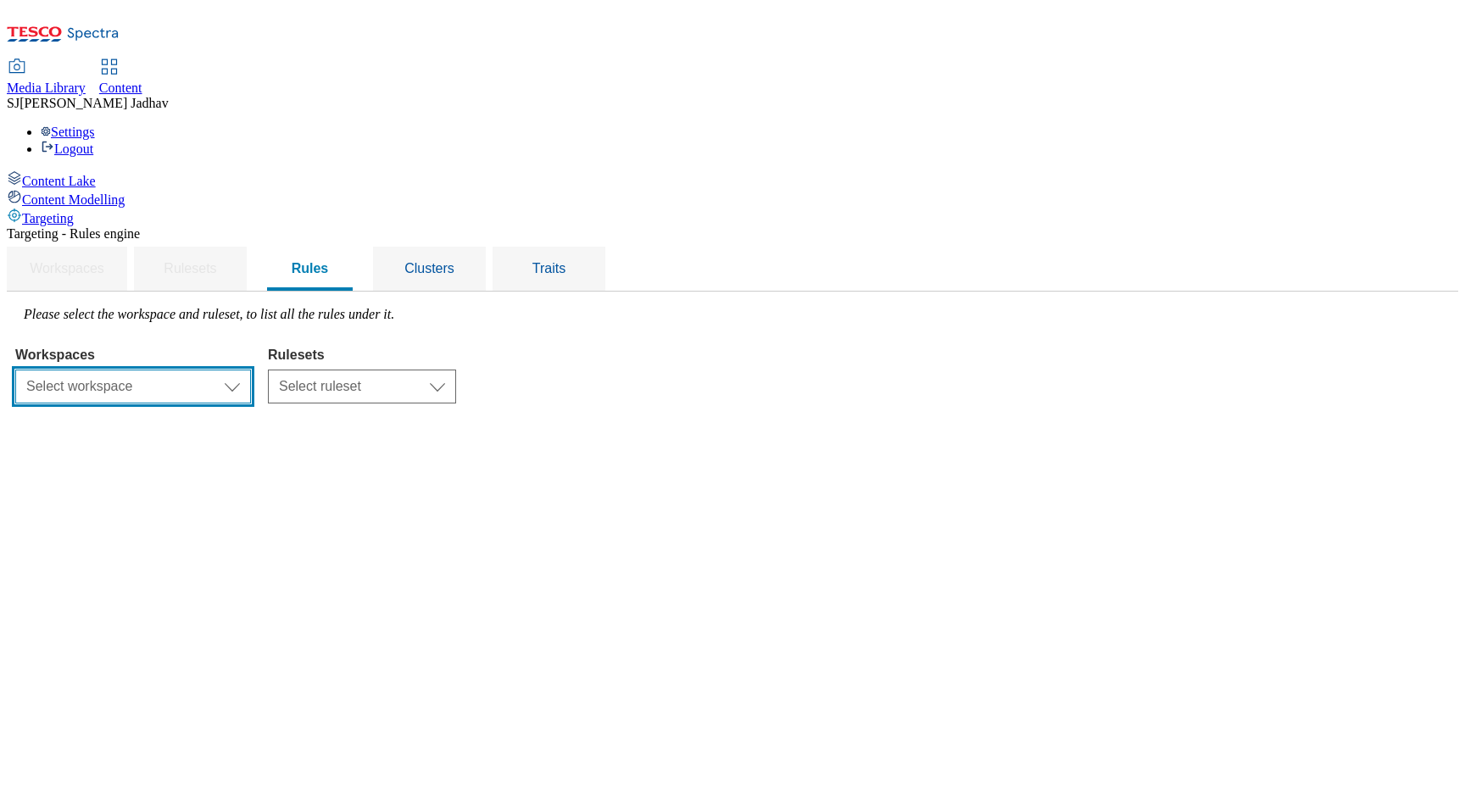
select select "f510054f-adaa-4692-b570-80fa3897127a"
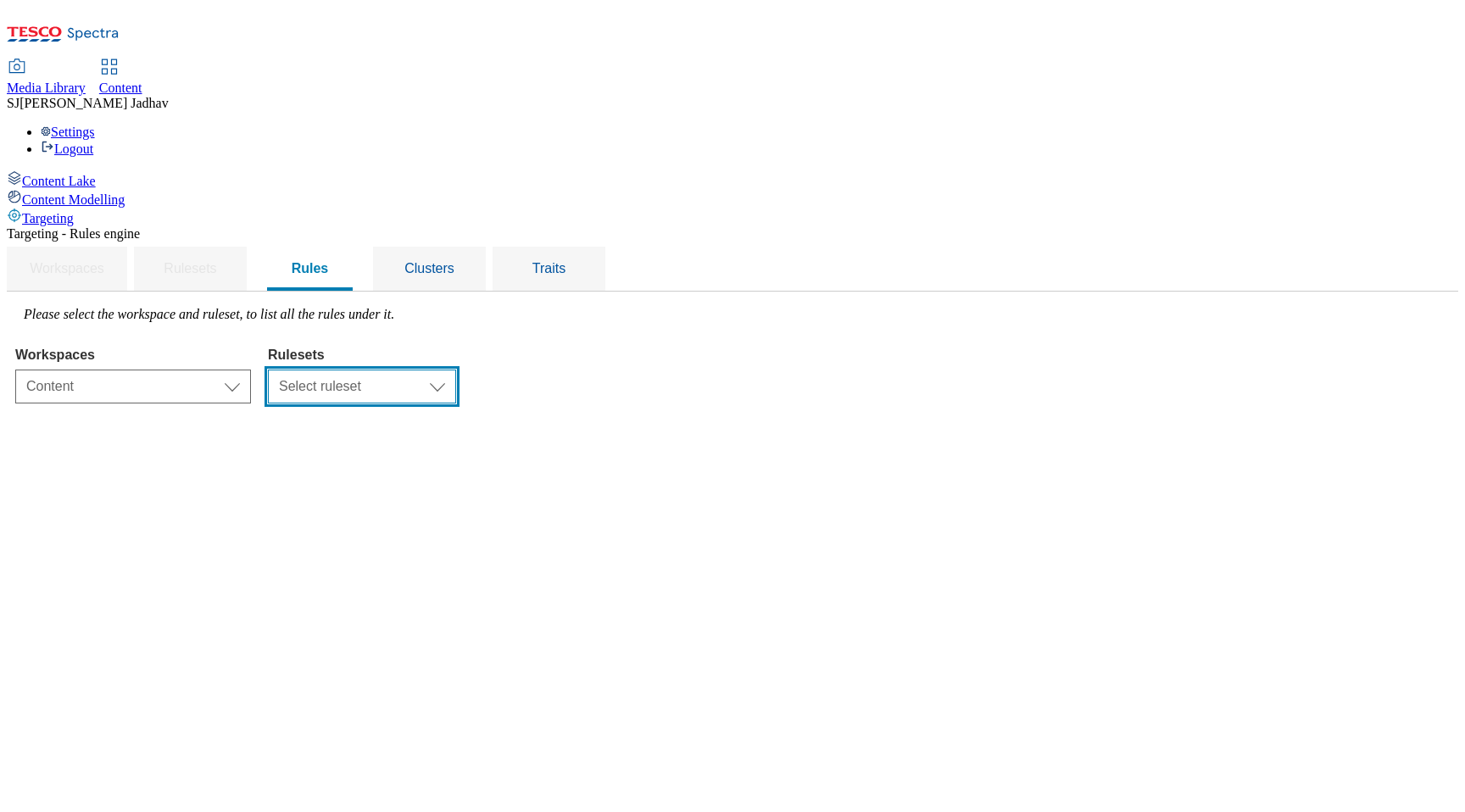
click at [456, 370] on select "Select ruleset ROI UK" at bounding box center [362, 387] width 188 height 34
select select "7f9e739d-6abb-424f-b94f-4b375a3fe6e0"
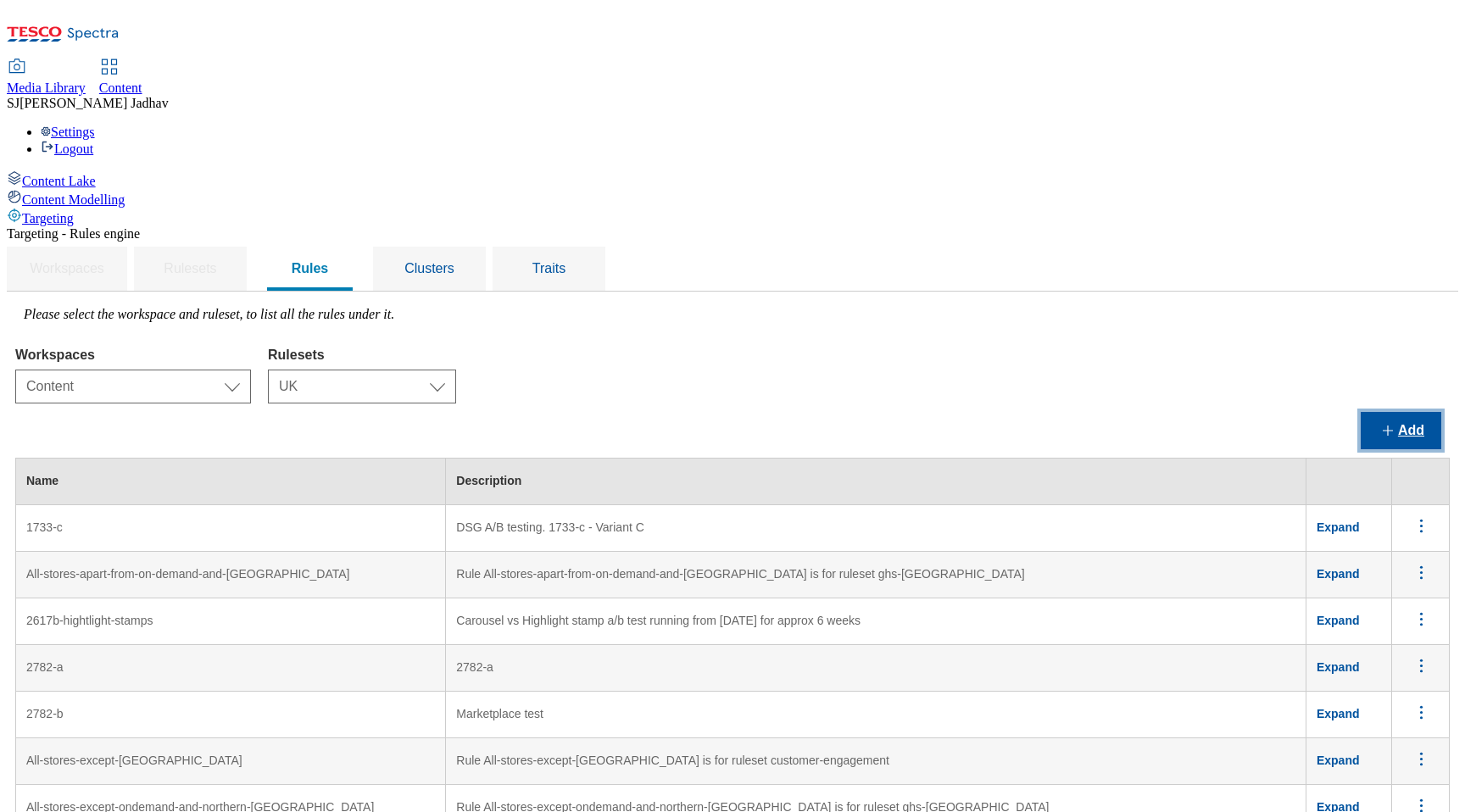
click at [1397, 412] on button "Add" at bounding box center [1401, 430] width 80 height 37
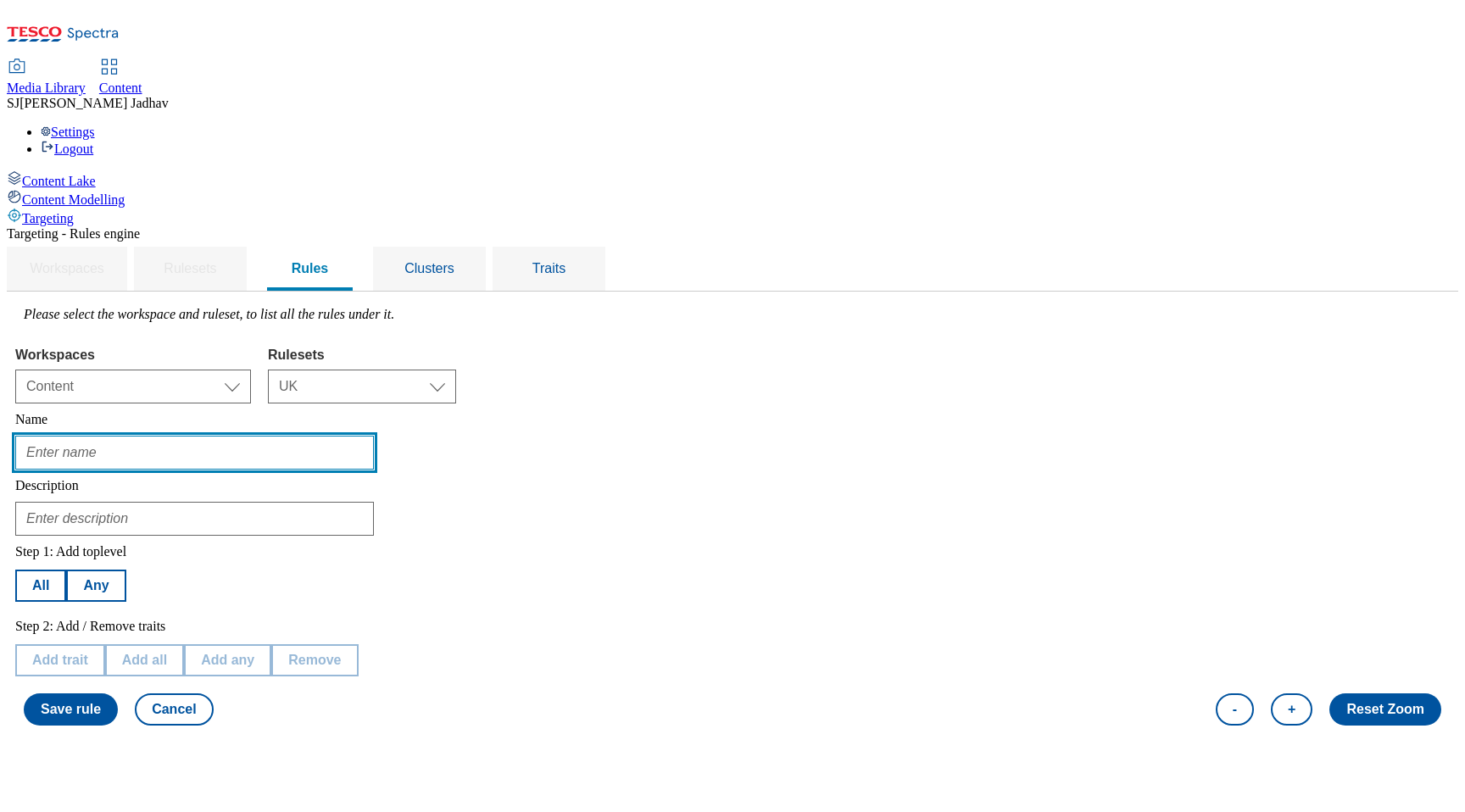
click at [335, 435] on input "text" at bounding box center [194, 452] width 359 height 34
paste input "Braintree"
type input "Whoosh - Braintree stores"
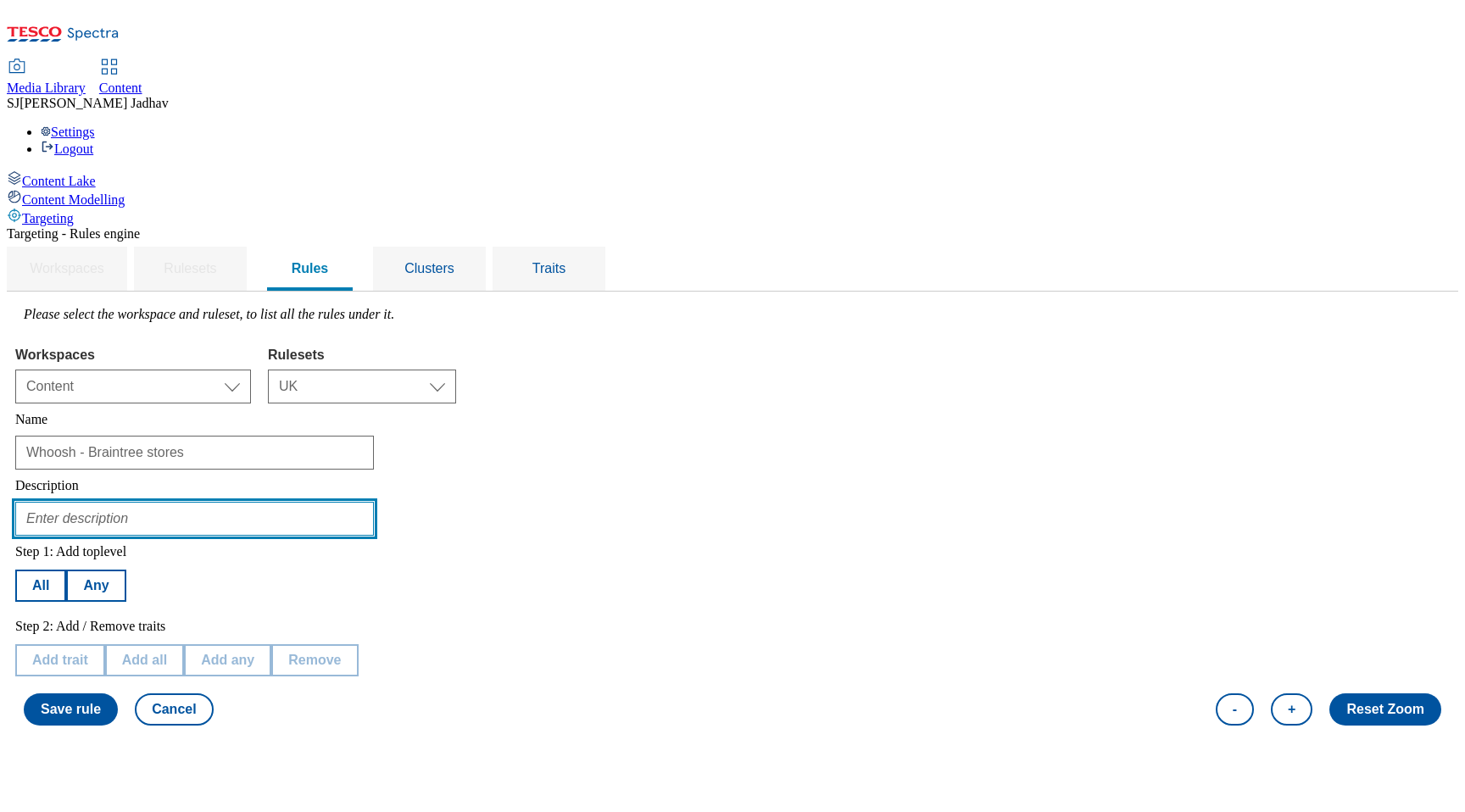
click at [342, 502] on input "text" at bounding box center [194, 519] width 359 height 34
click at [374, 502] on input "text" at bounding box center [194, 519] width 359 height 34
paste input "Braintree Express, Whoosh will available on reduced hours"
type input "Braintree Express, Whoosh will available on reduced hours"
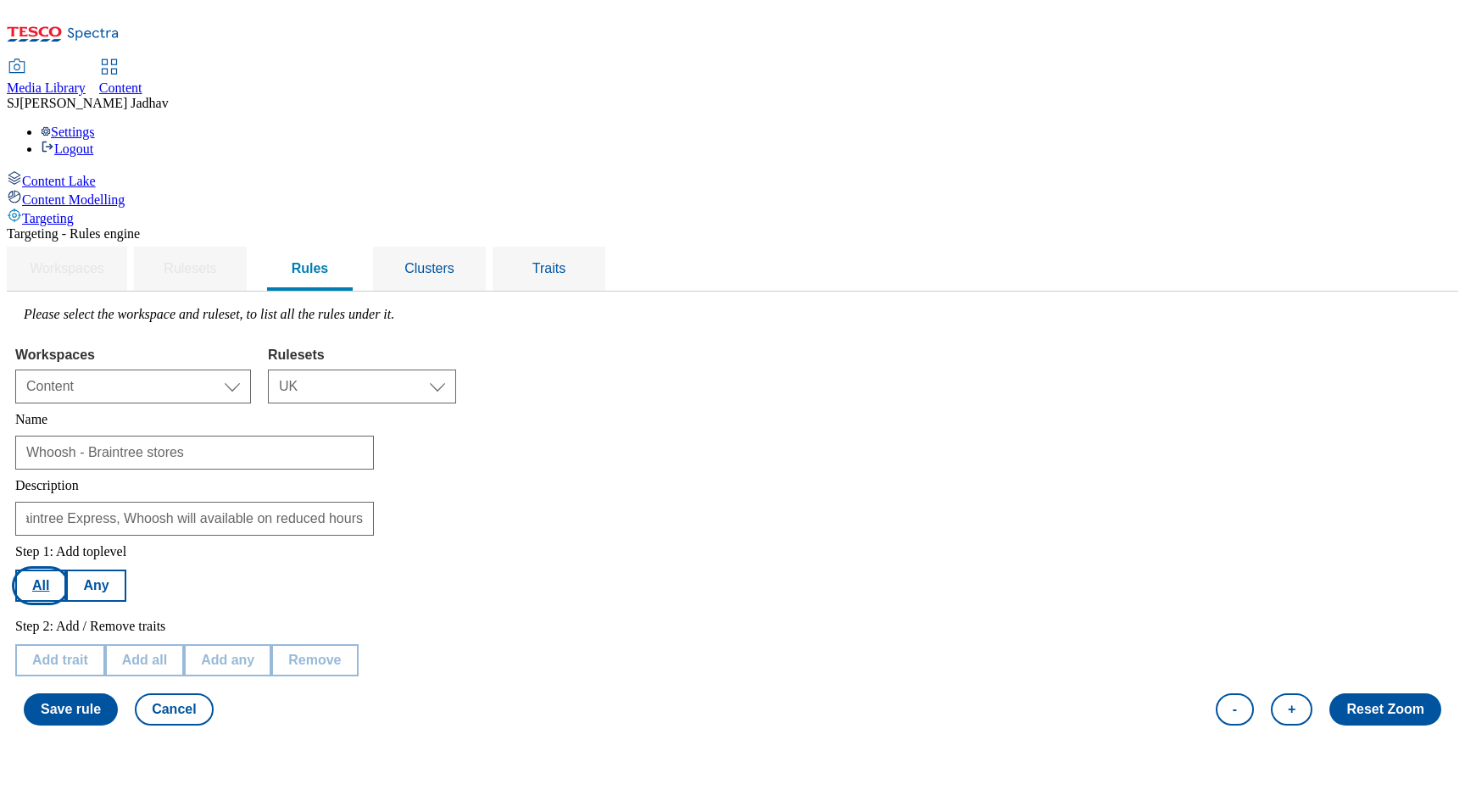
scroll to position [0, 0]
click at [66, 570] on button "All" at bounding box center [41, 586] width 51 height 32
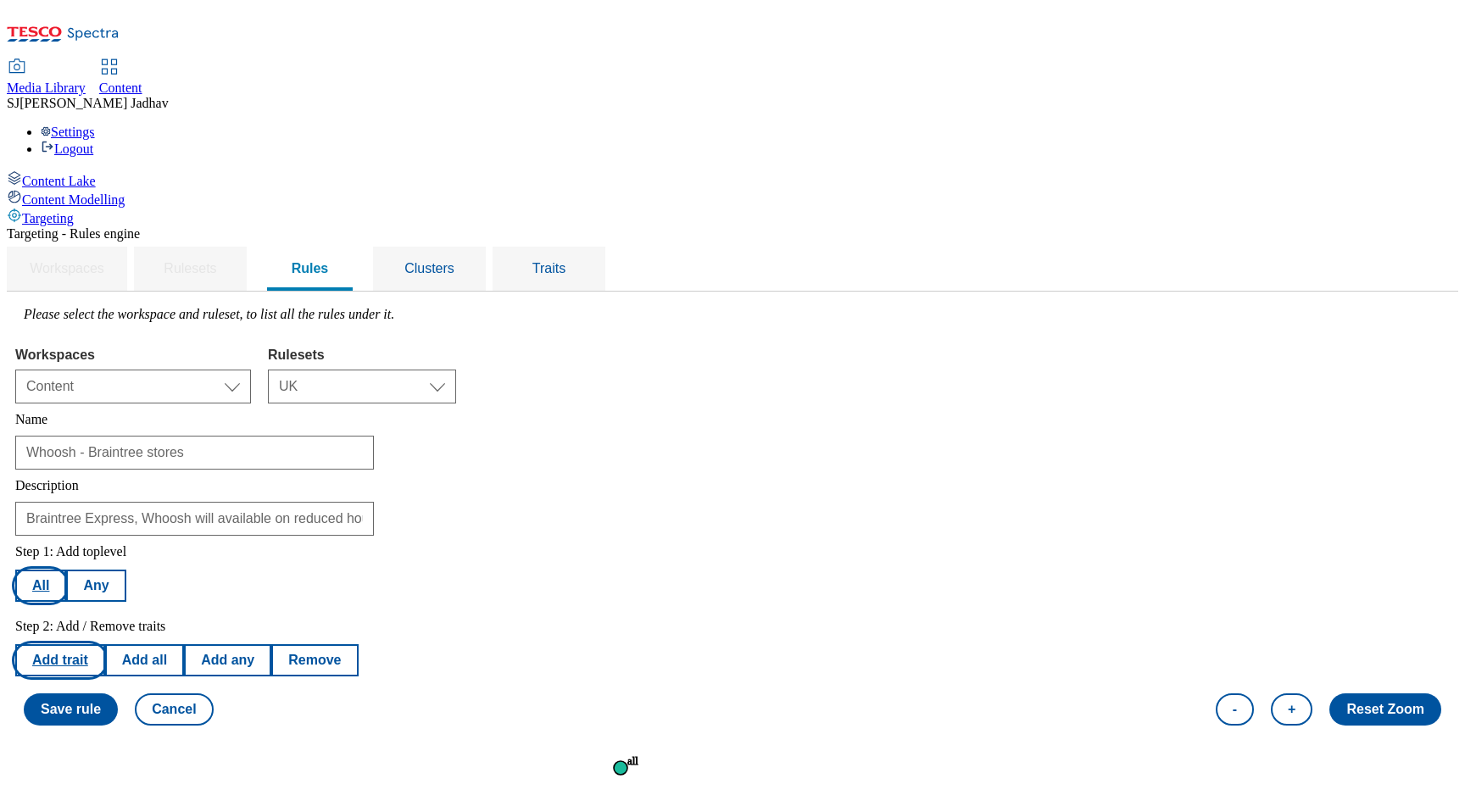
scroll to position [103, 0]
click at [105, 644] on button "Add trait" at bounding box center [60, 661] width 90 height 32
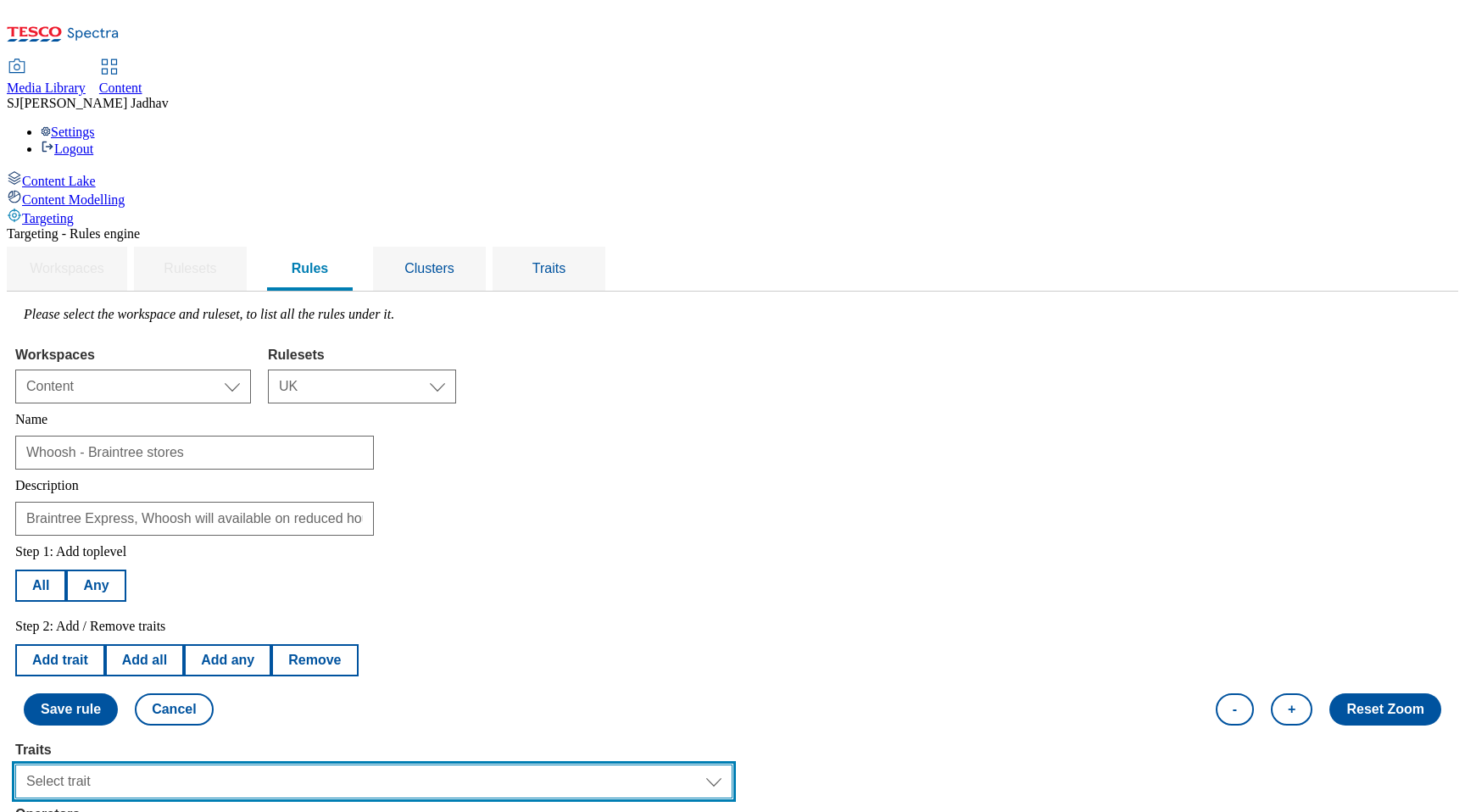
click at [310, 765] on select "Select trait Languages Operating System Content Type Variant ID Segments Store-…" at bounding box center [374, 782] width 717 height 34
select select "locationCluster"
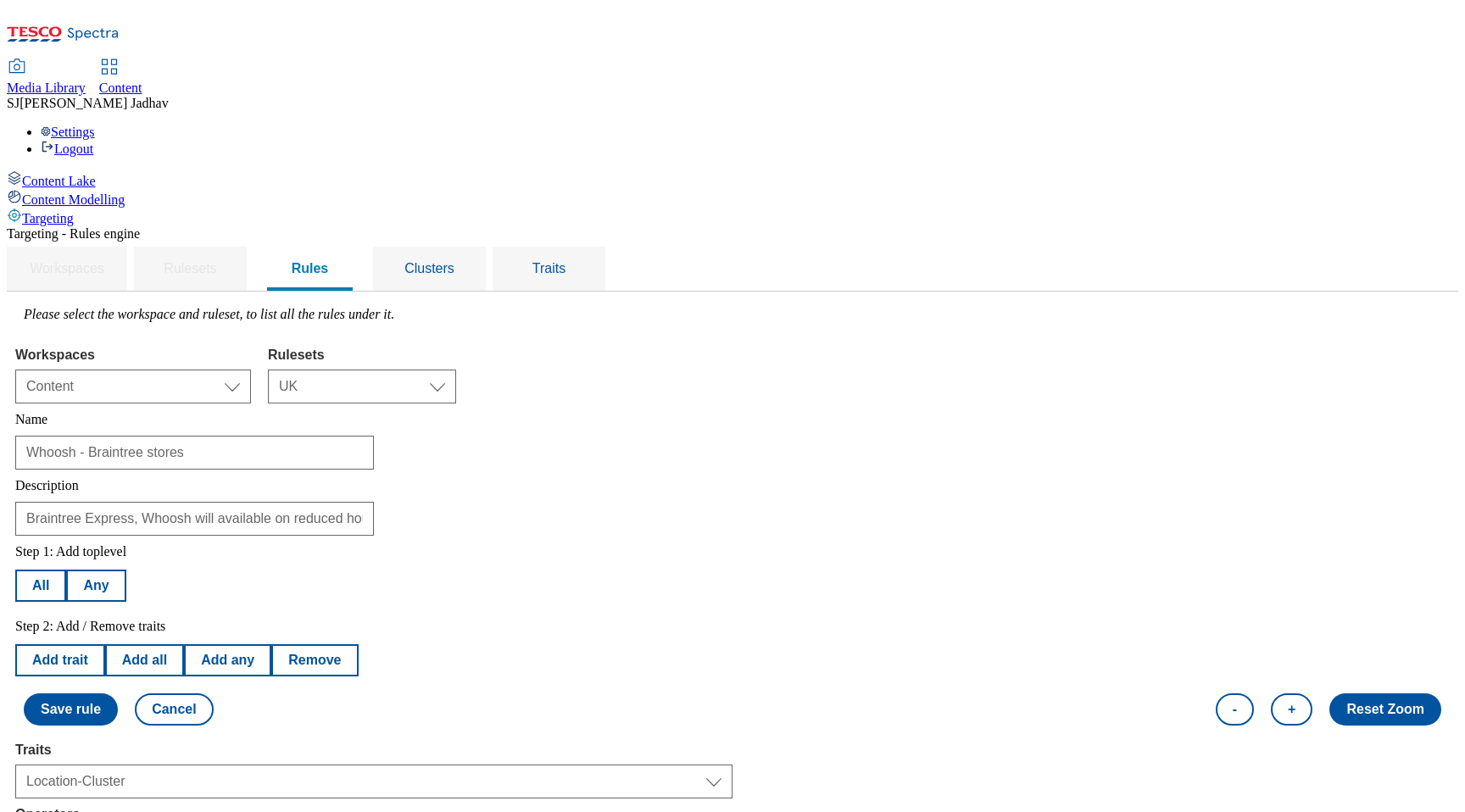
select select "equals"
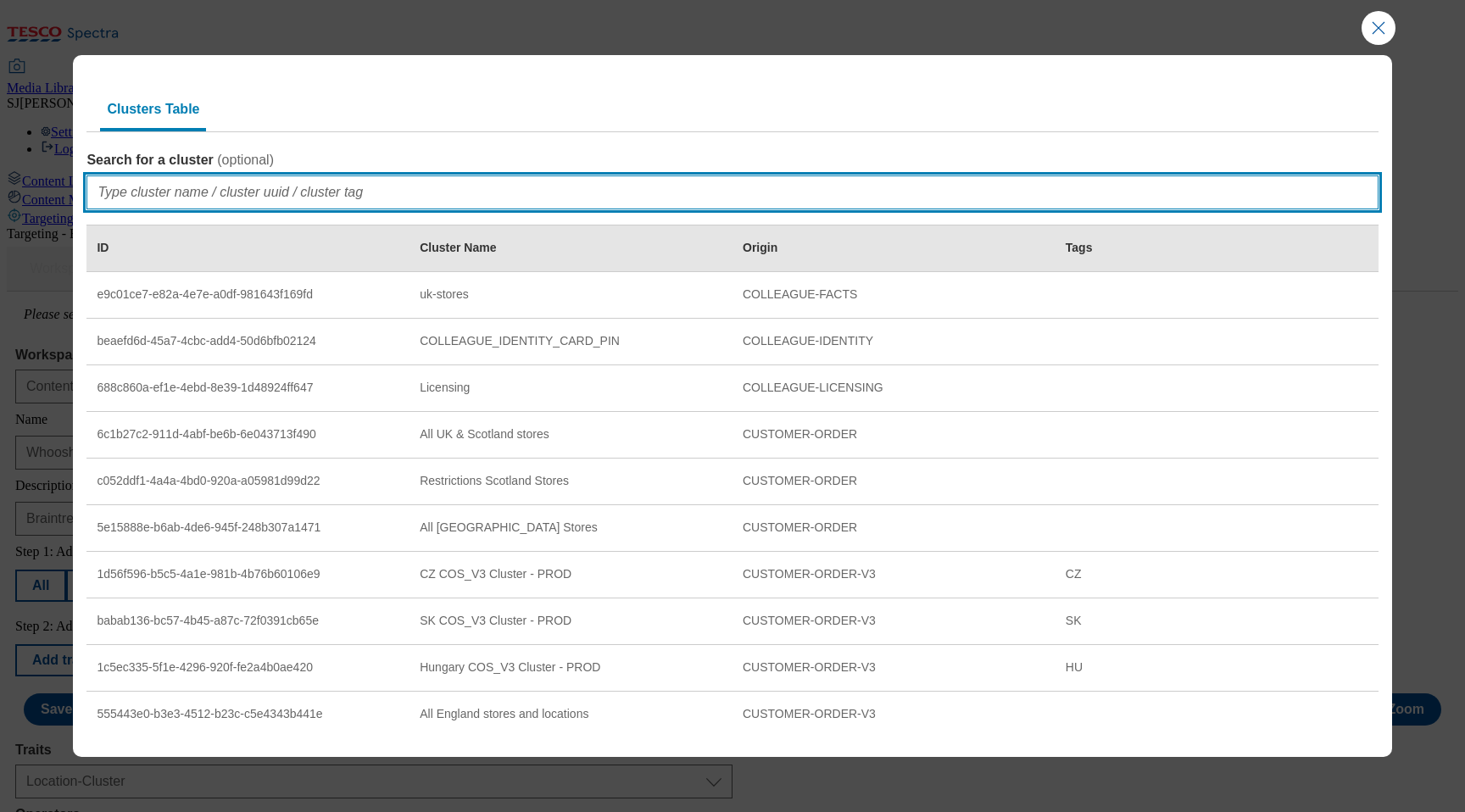
click at [261, 196] on input "Search for a cluster ( optional )" at bounding box center [732, 192] width 1291 height 34
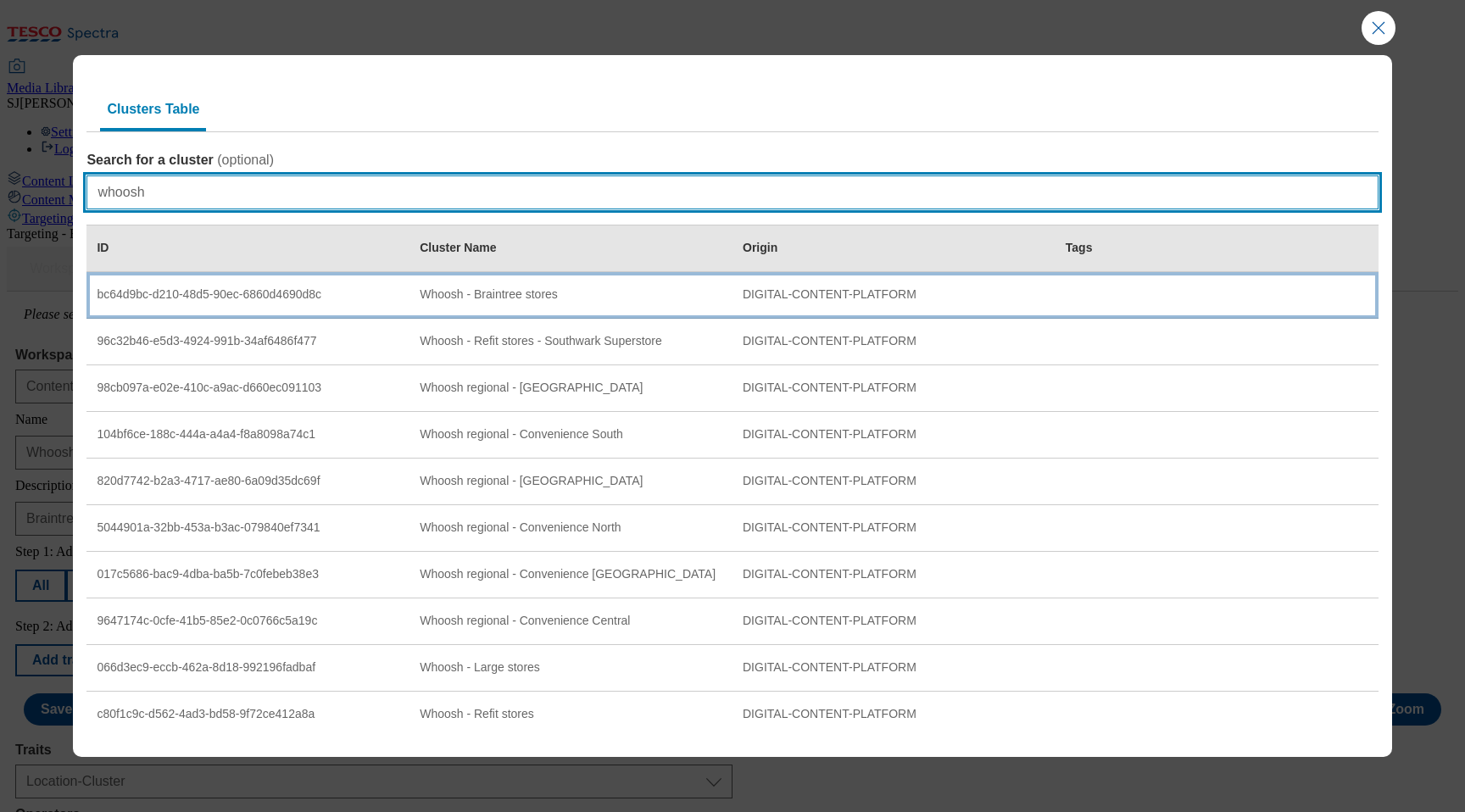
type input "whoosh"
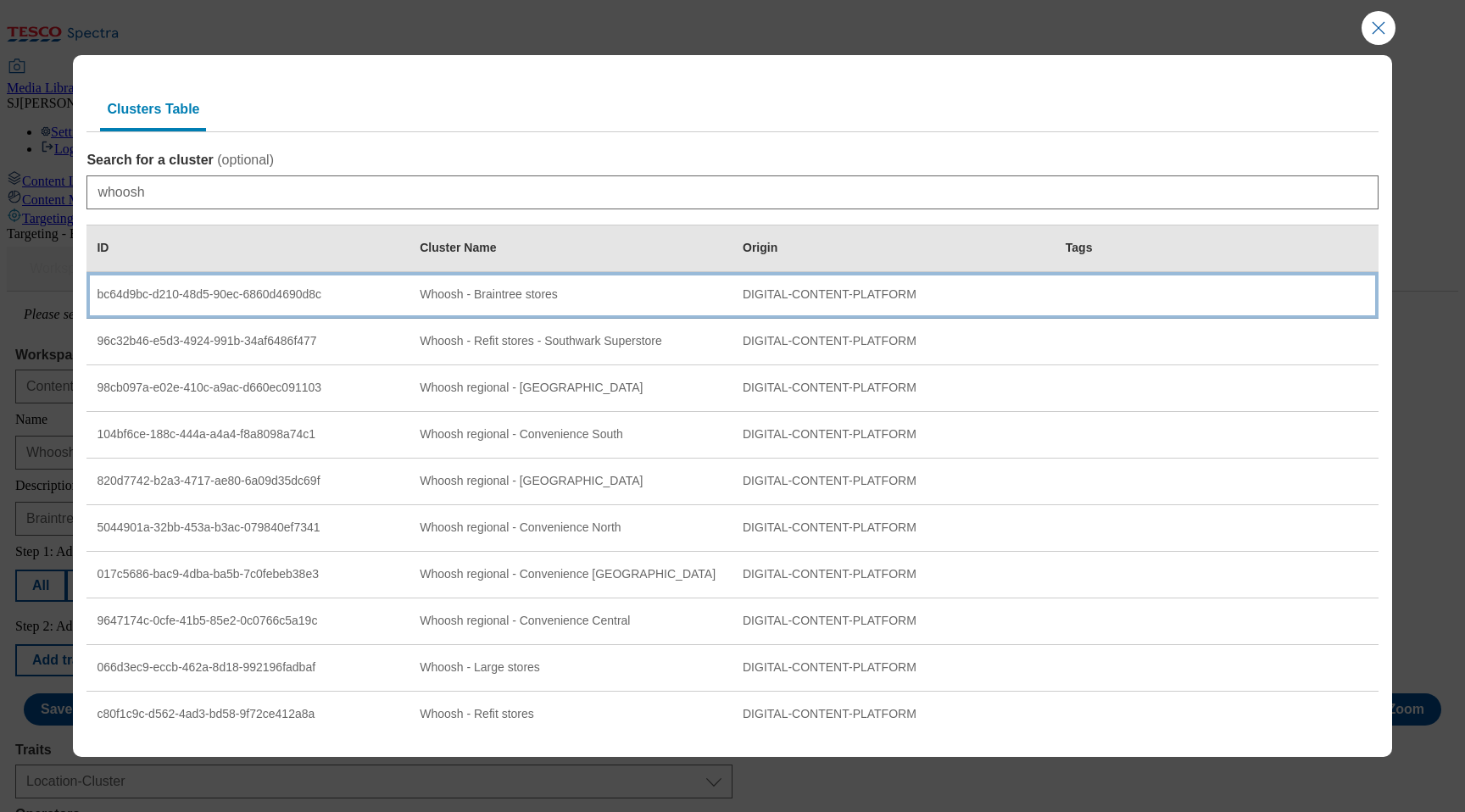
click at [489, 296] on div "Whoosh - Braintree stores" at bounding box center [571, 295] width 303 height 15
select select "bc64d9bc-d210-48d5-90ec-6860d4690d8c"
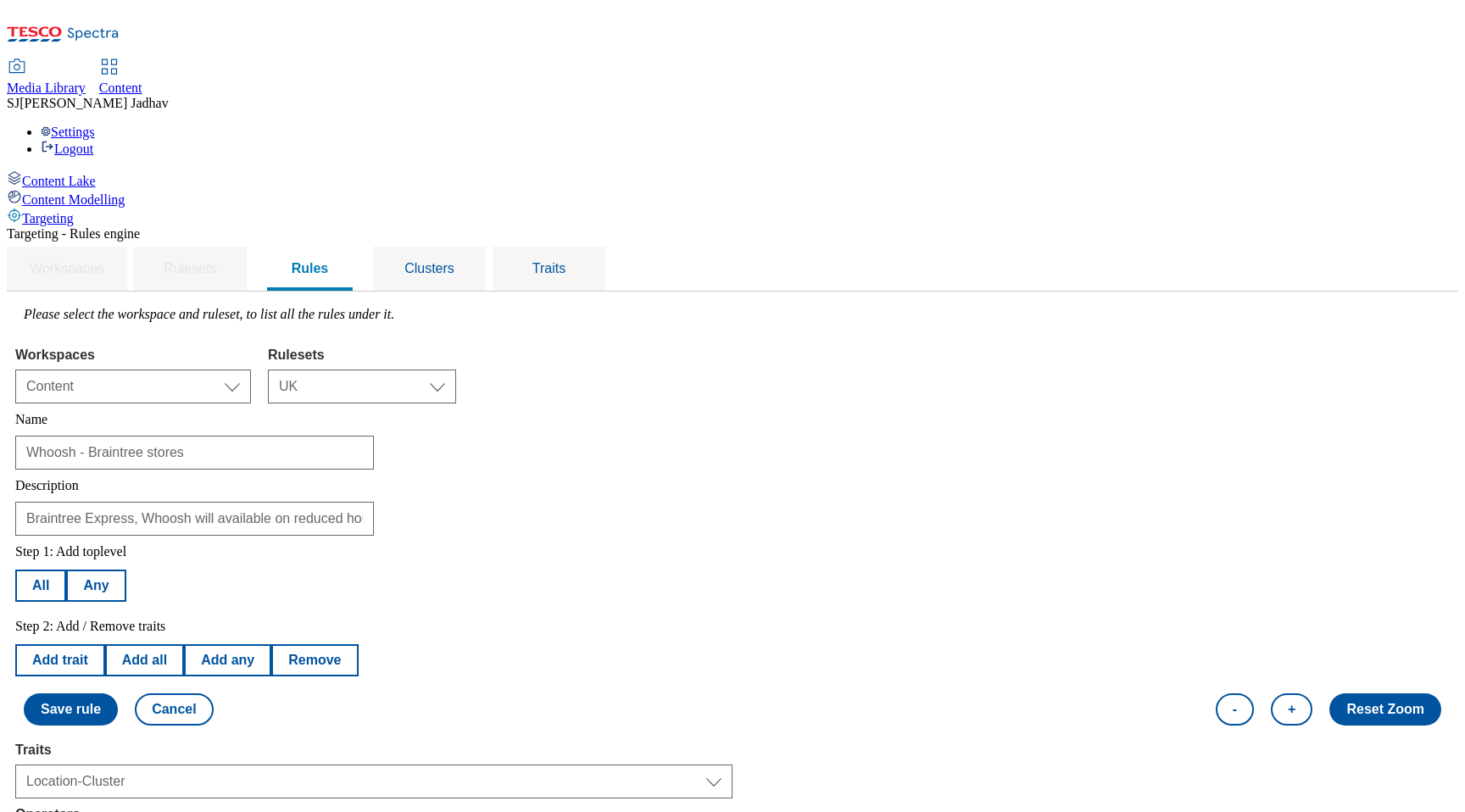
scroll to position [186, 0]
click at [118, 694] on button "Save rule" at bounding box center [70, 710] width 94 height 32
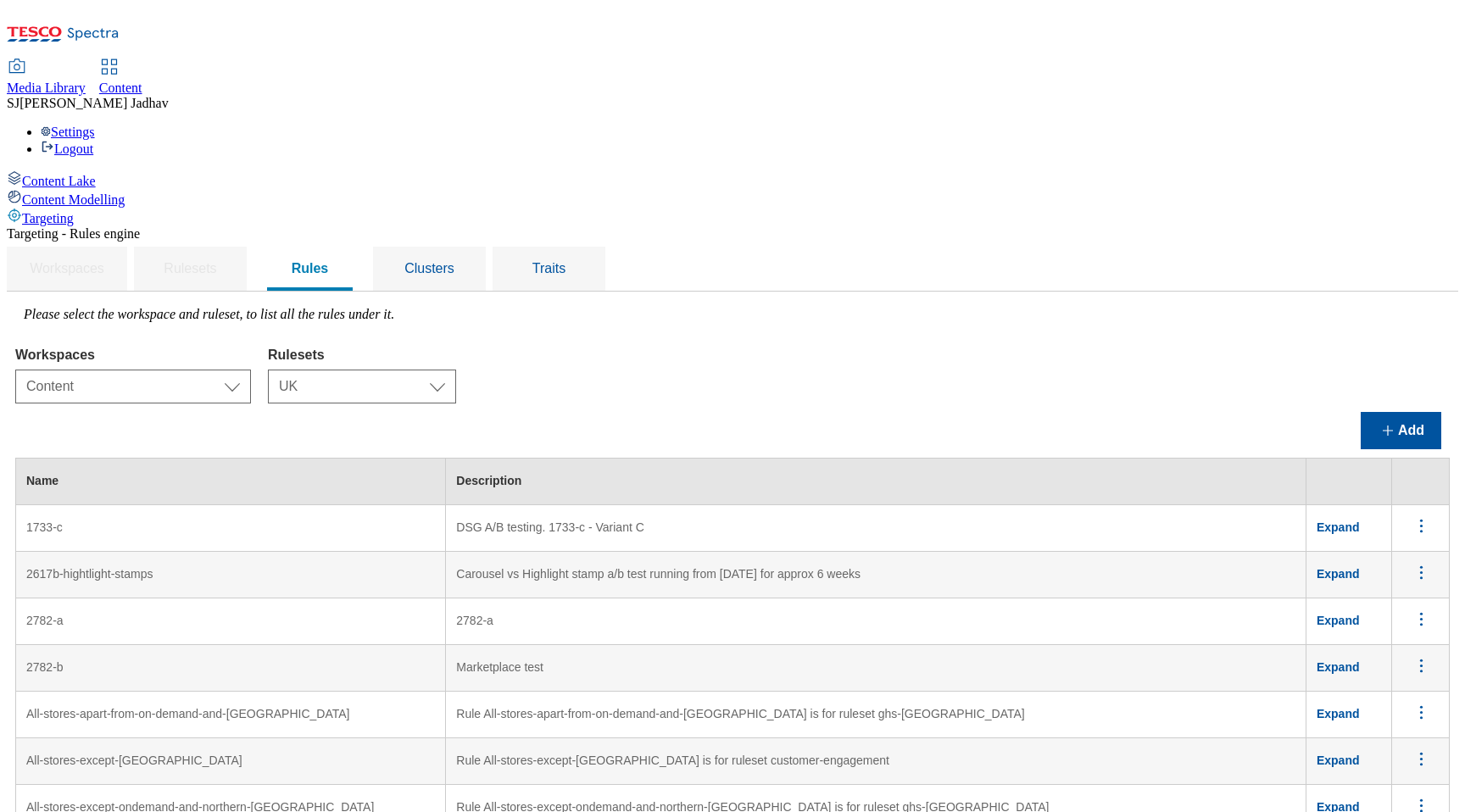
scroll to position [6618, 0]
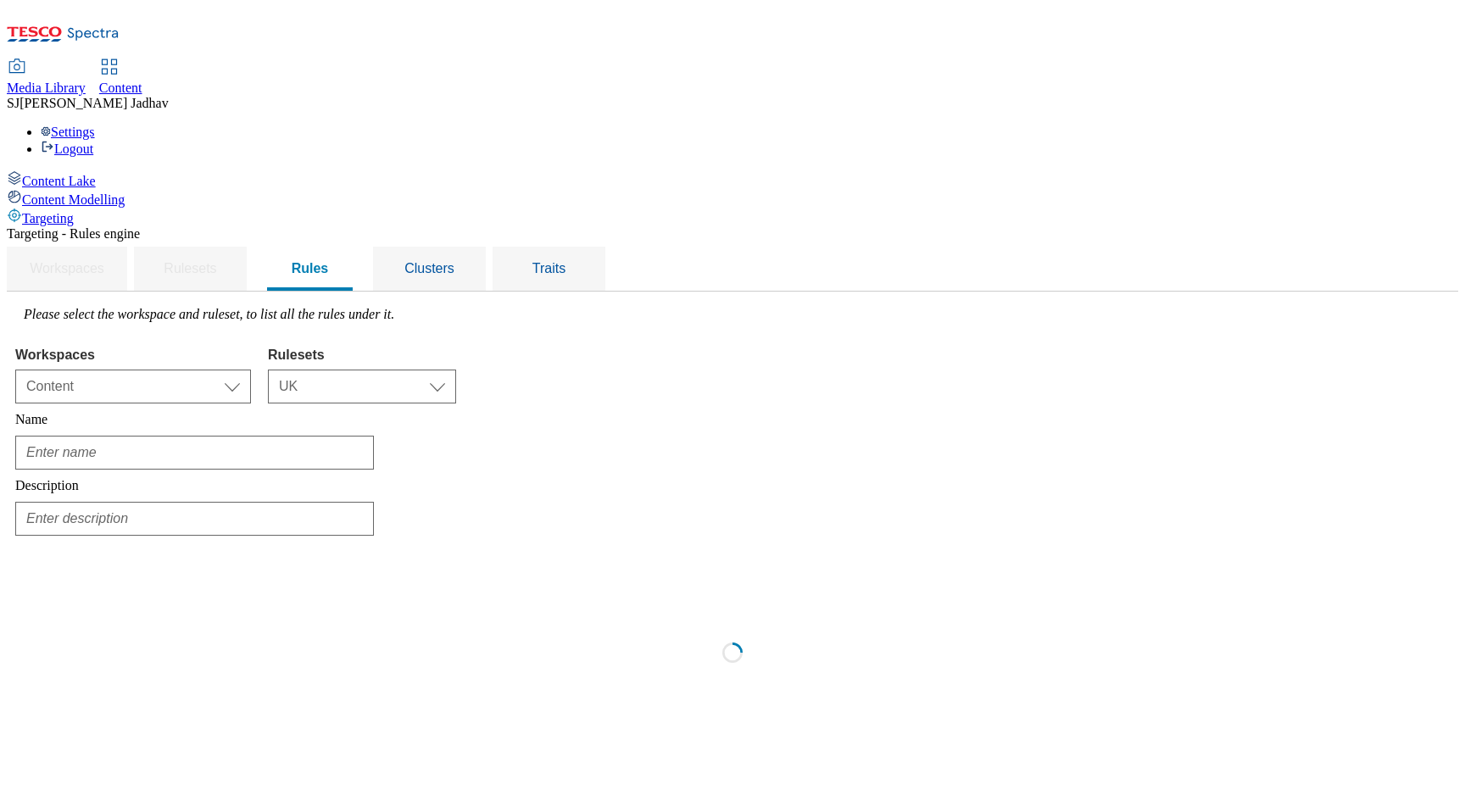
type input "Whoosh - Braintree stores"
type input "Braintree Express, Whoosh will available on reduced hours"
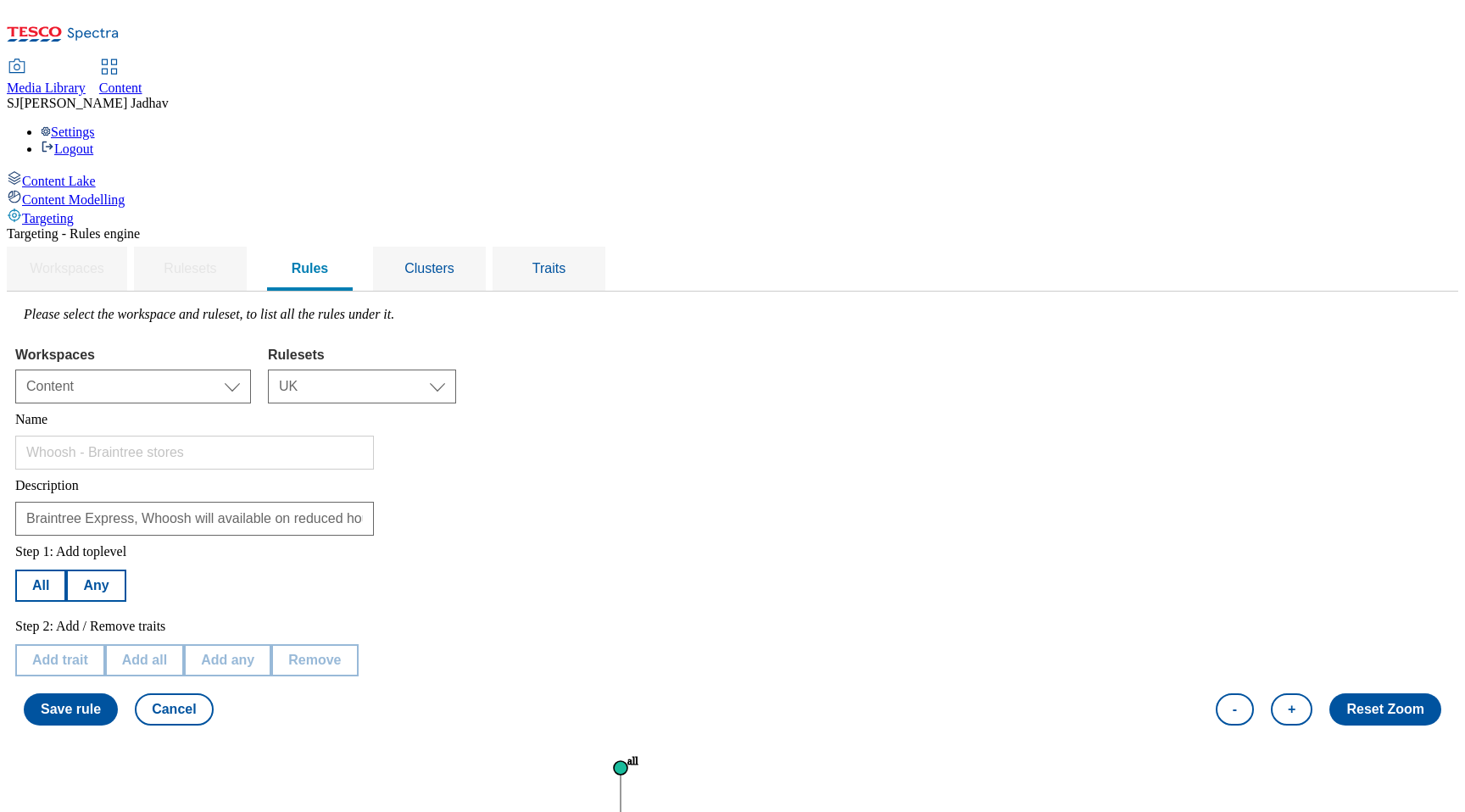
scroll to position [64, 0]
click at [66, 570] on button "All" at bounding box center [41, 586] width 51 height 32
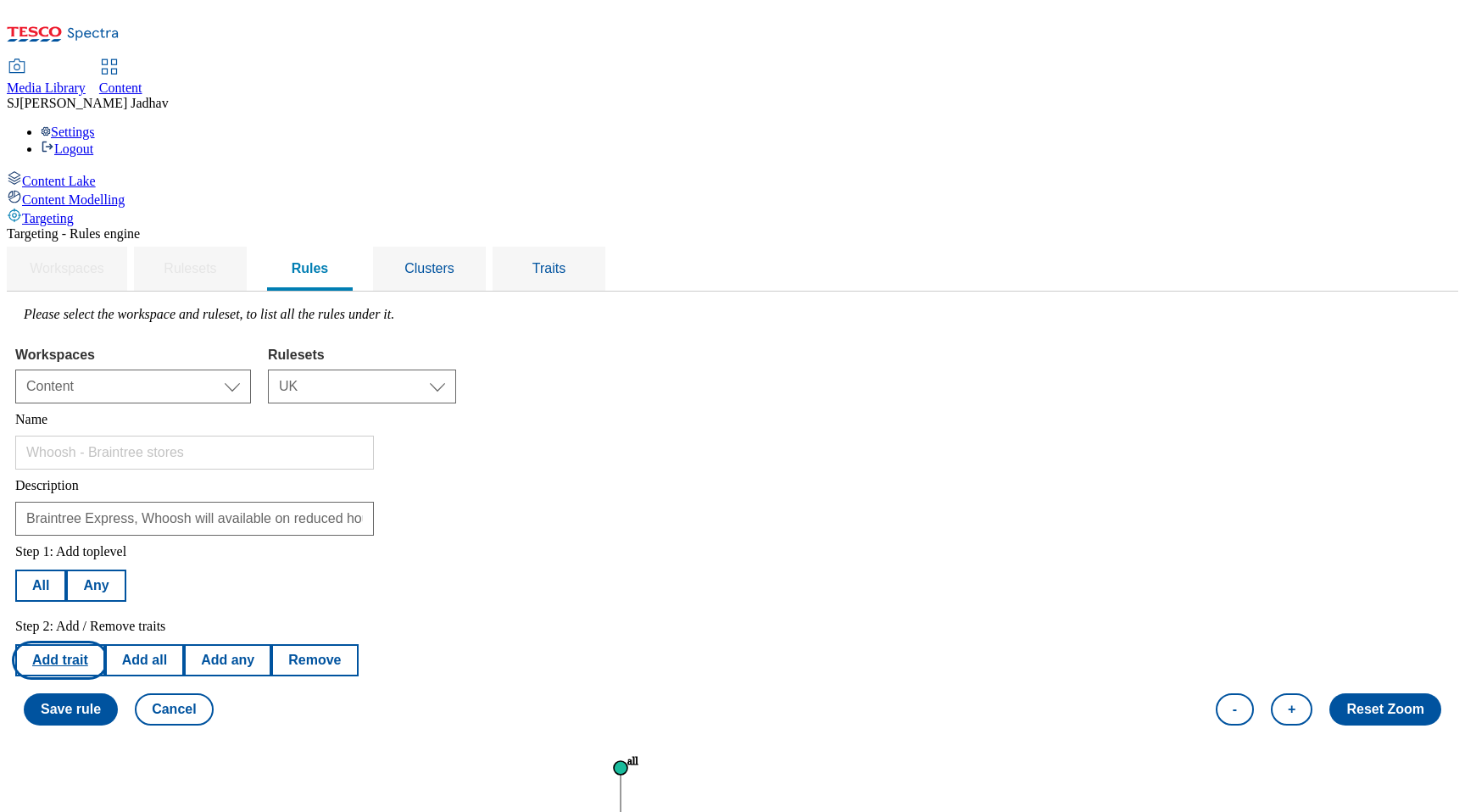
click at [105, 644] on button "Add trait" at bounding box center [60, 661] width 90 height 32
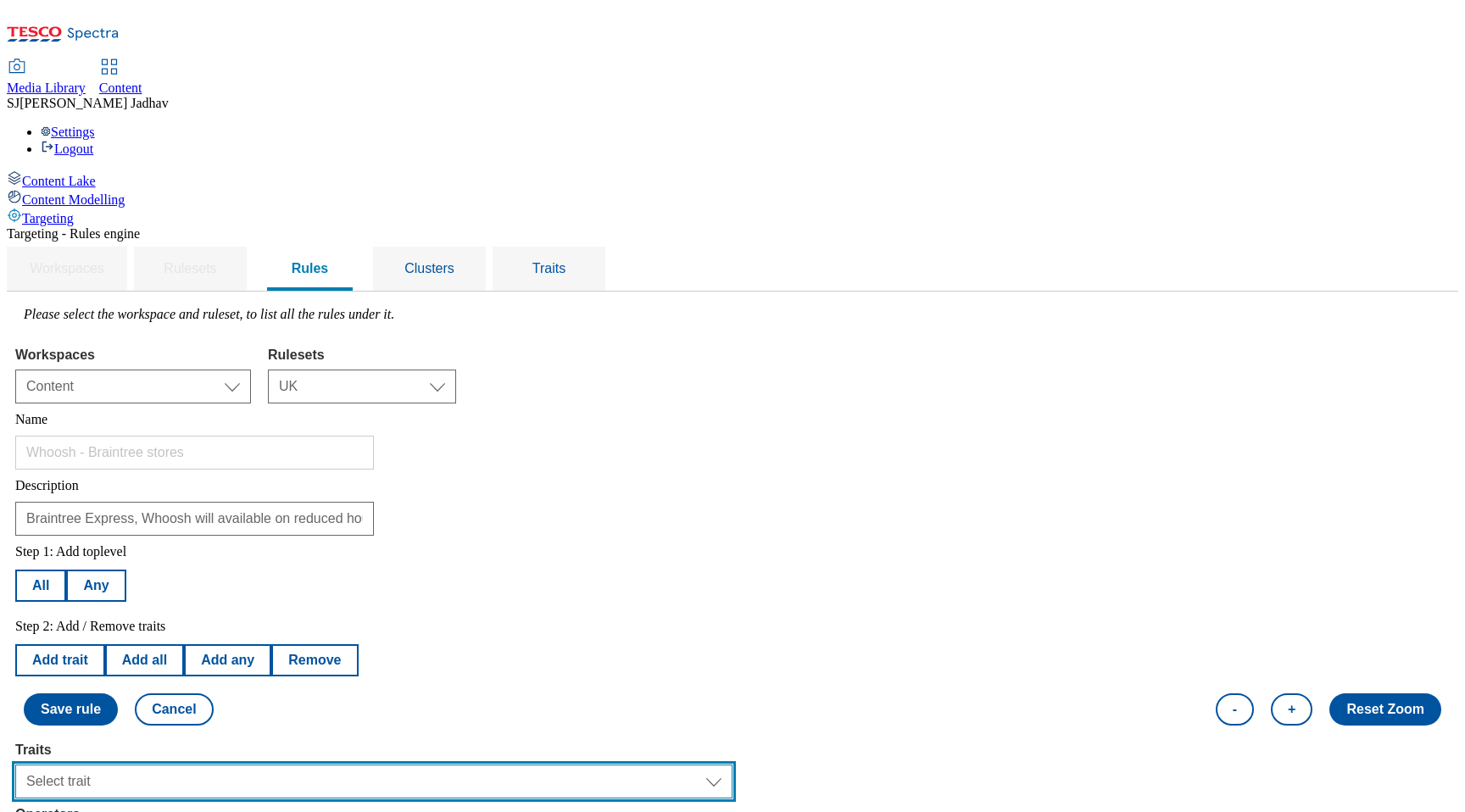
click at [338, 765] on select "Select trait Languages Segments Operating System Content Type Variant ID Store-…" at bounding box center [374, 782] width 717 height 34
select select "shoppingMethods"
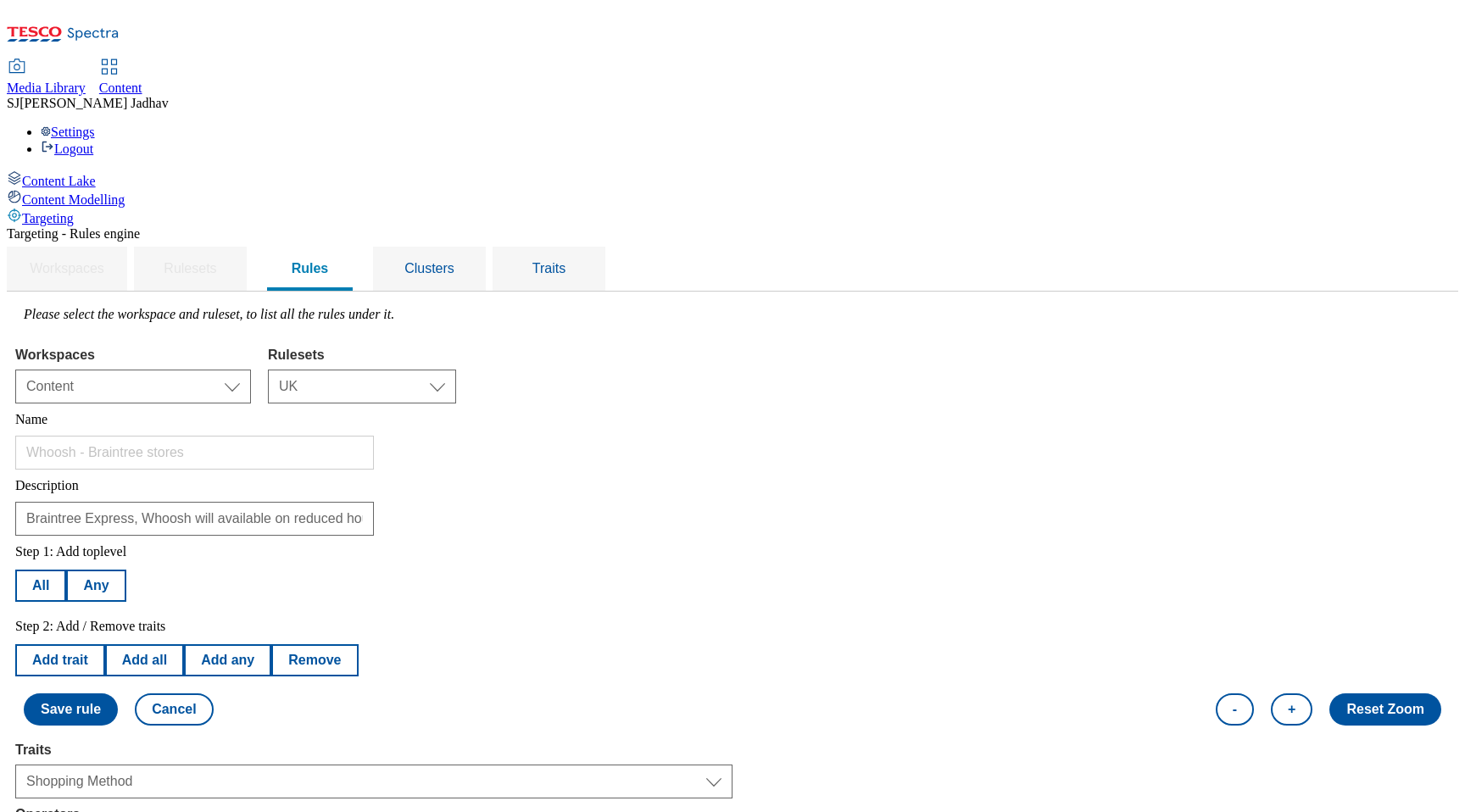
select select "equals"
select select "ondemand"
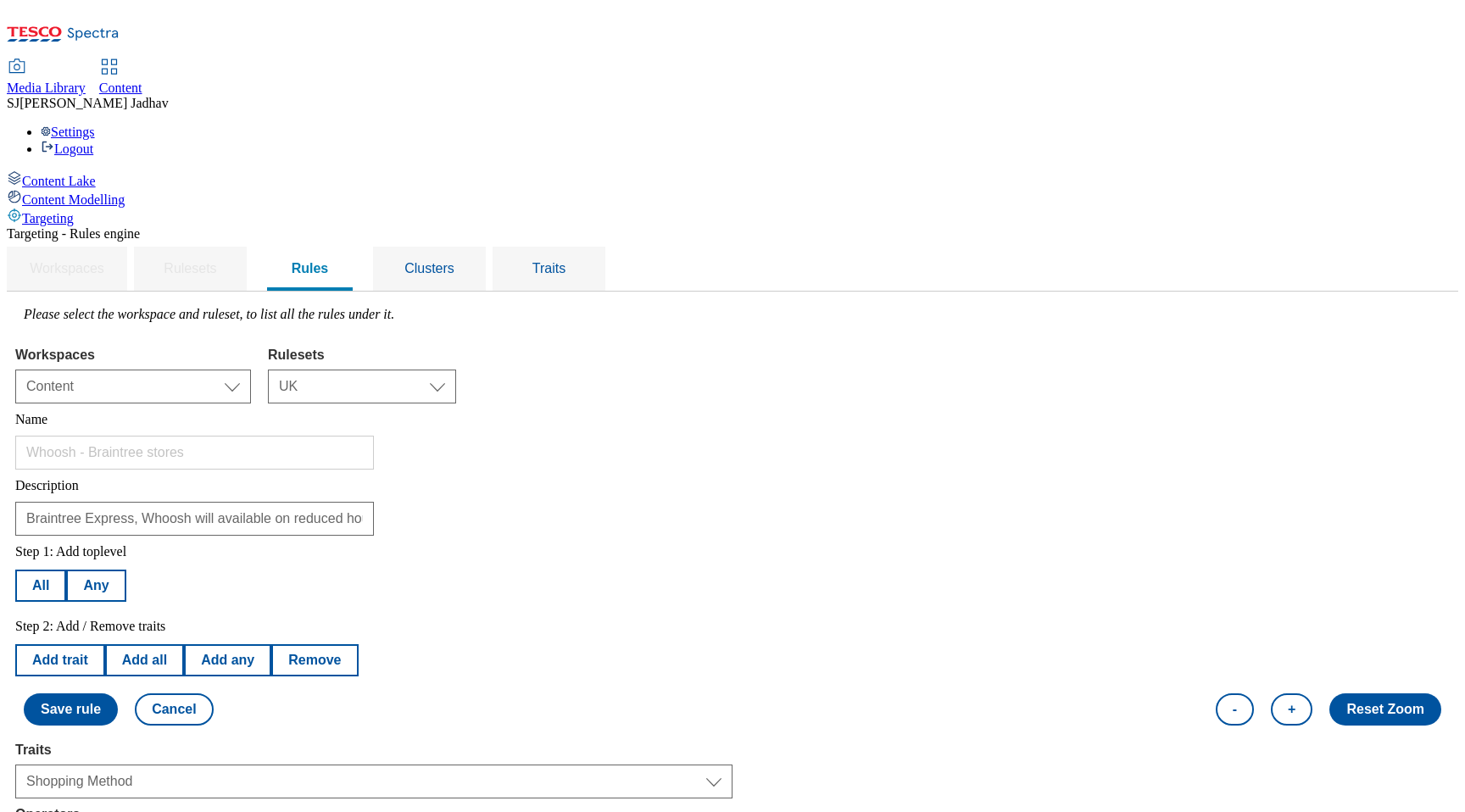
scroll to position [337, 0]
click at [213, 694] on button "Cancel" at bounding box center [173, 710] width 78 height 32
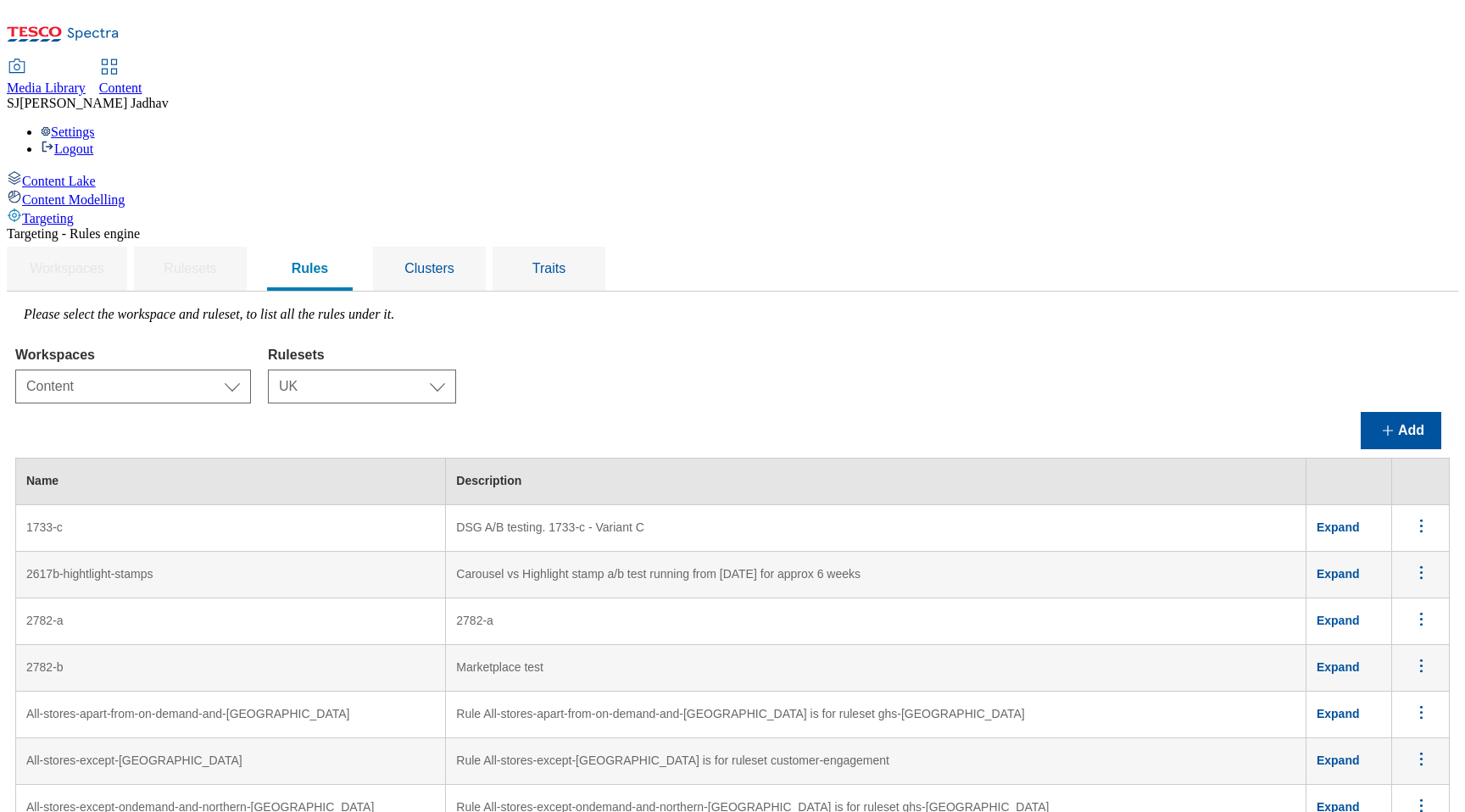
scroll to position [6618, 0]
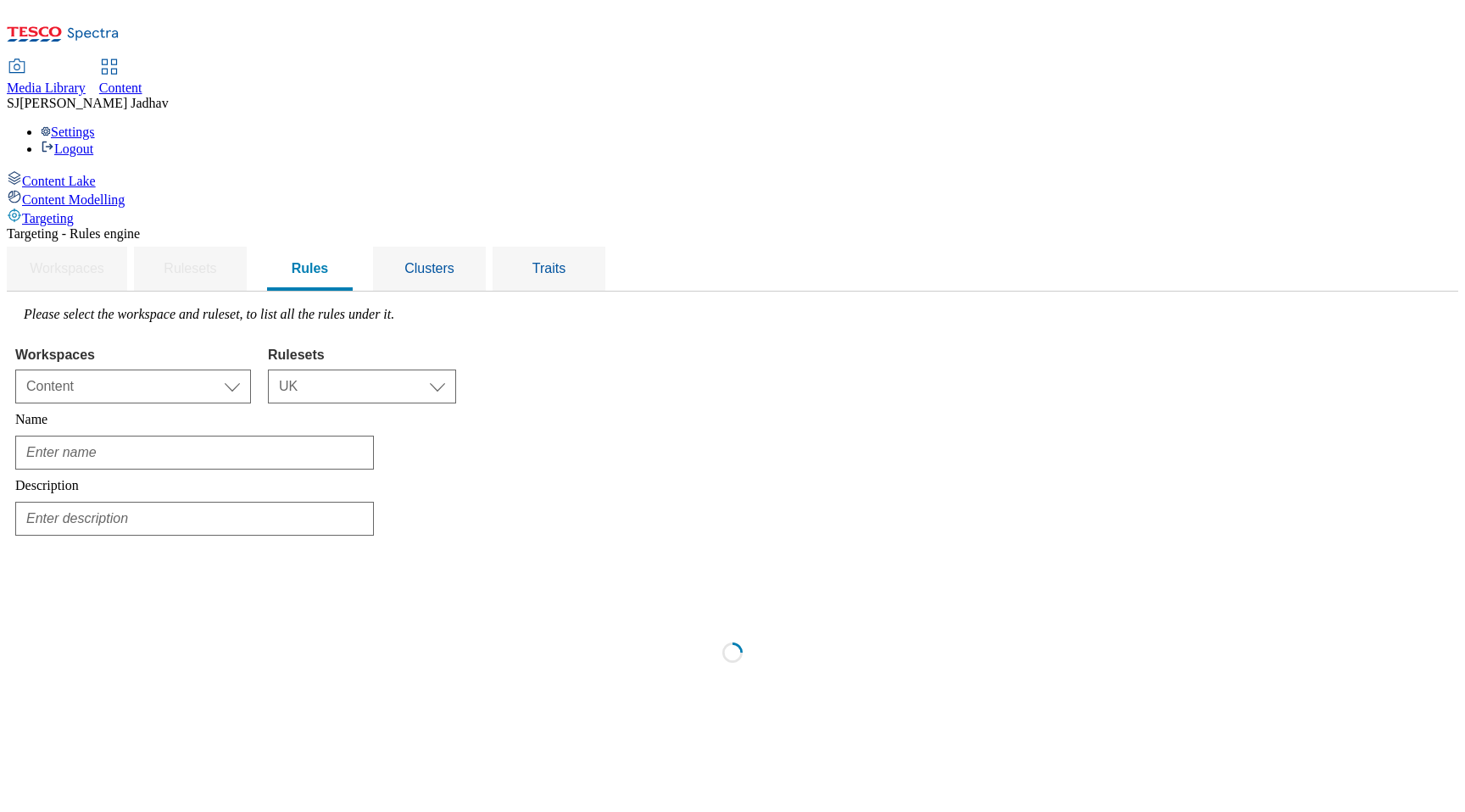
scroll to position [0, 0]
type input "Whoosh - Asian range"
type input "Whoosh stores with Asian product range"
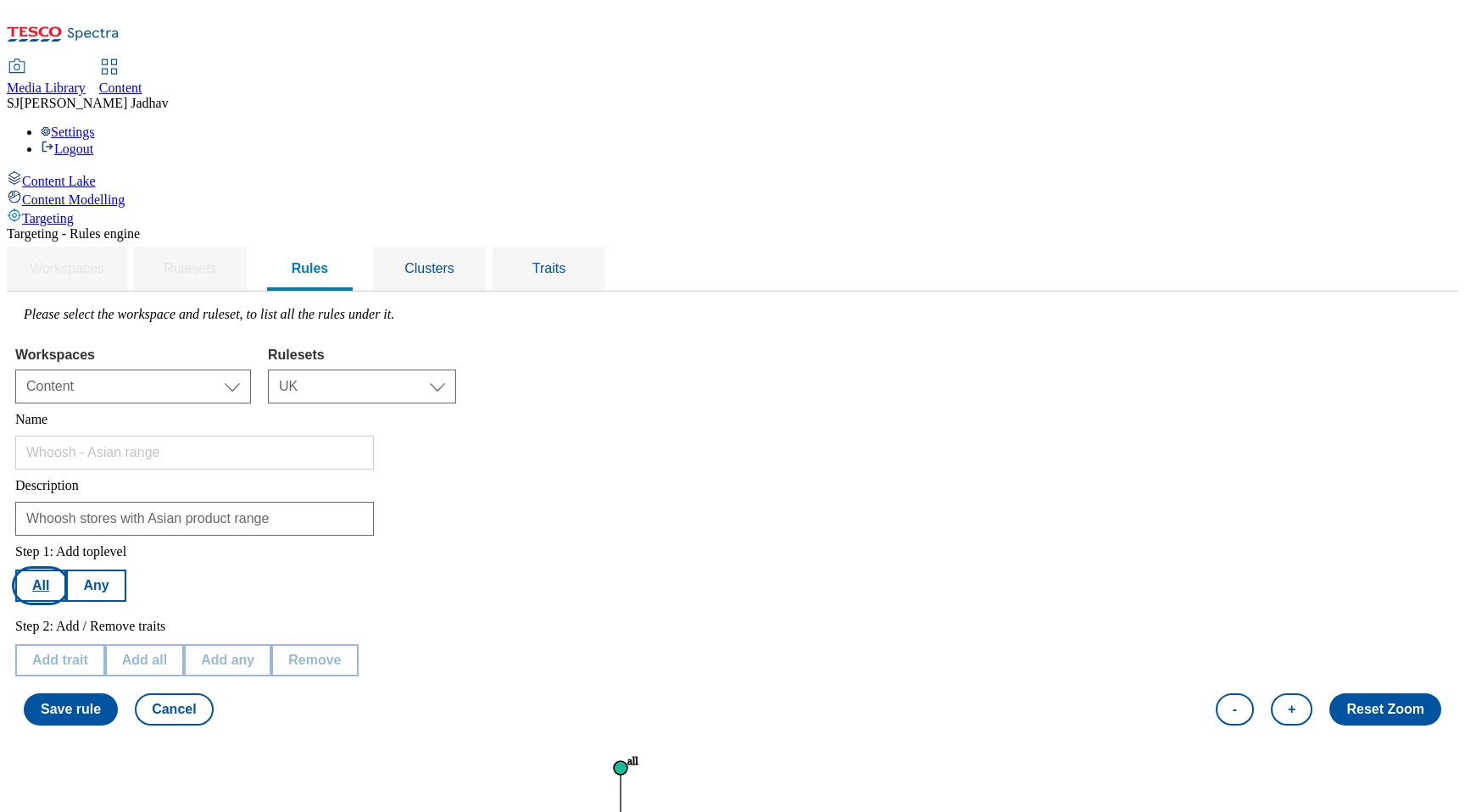
scroll to position [37, 0]
click at [329, 261] on span "Rules" at bounding box center [309, 268] width 37 height 14
click at [213, 694] on button "Cancel" at bounding box center [173, 710] width 78 height 32
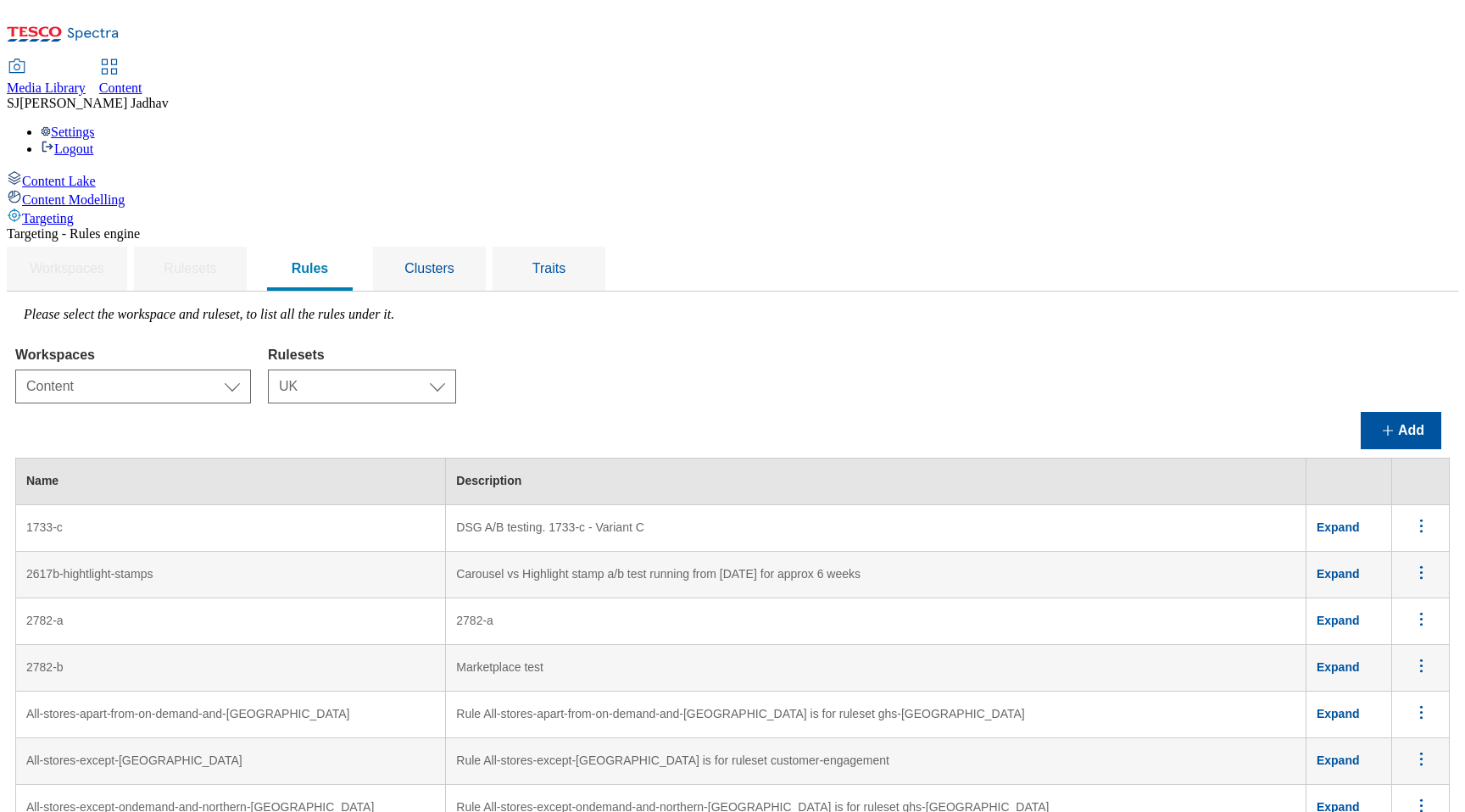
scroll to position [6618, 0]
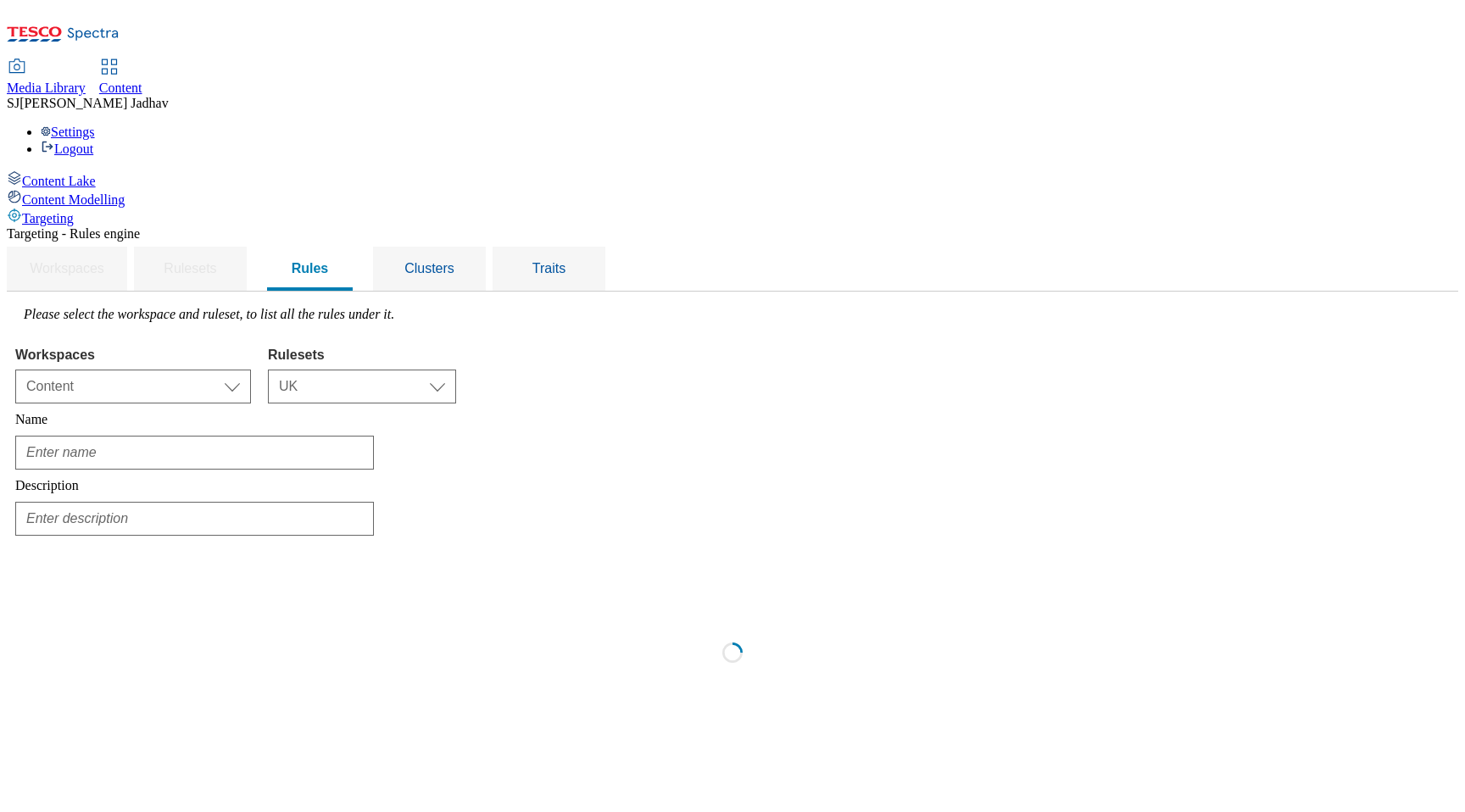
scroll to position [0, 0]
type input "Whoosh - Braintree stores"
type input "Braintree Express, Whoosh will available on reduced hours"
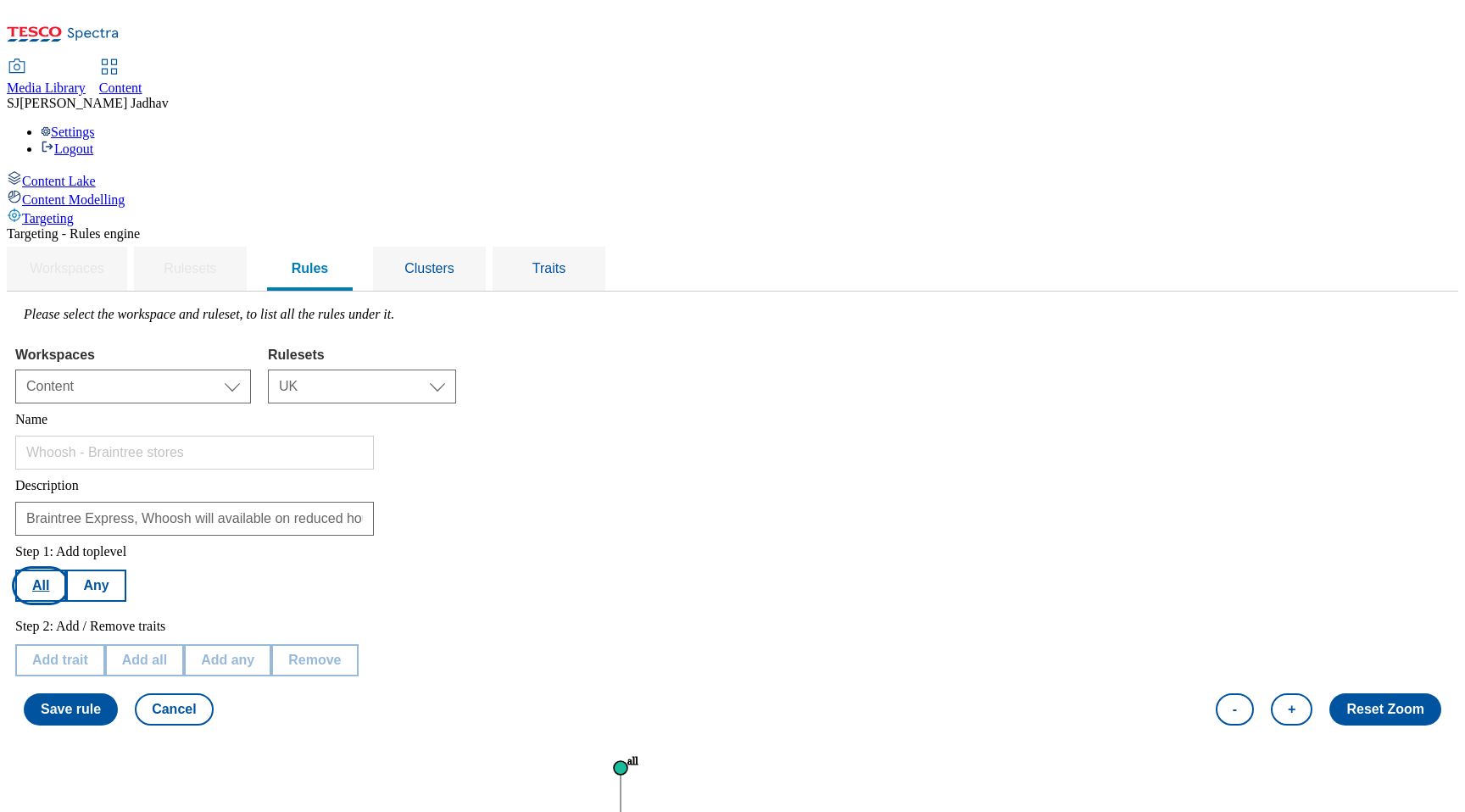
click at [66, 570] on button "All" at bounding box center [41, 586] width 51 height 32
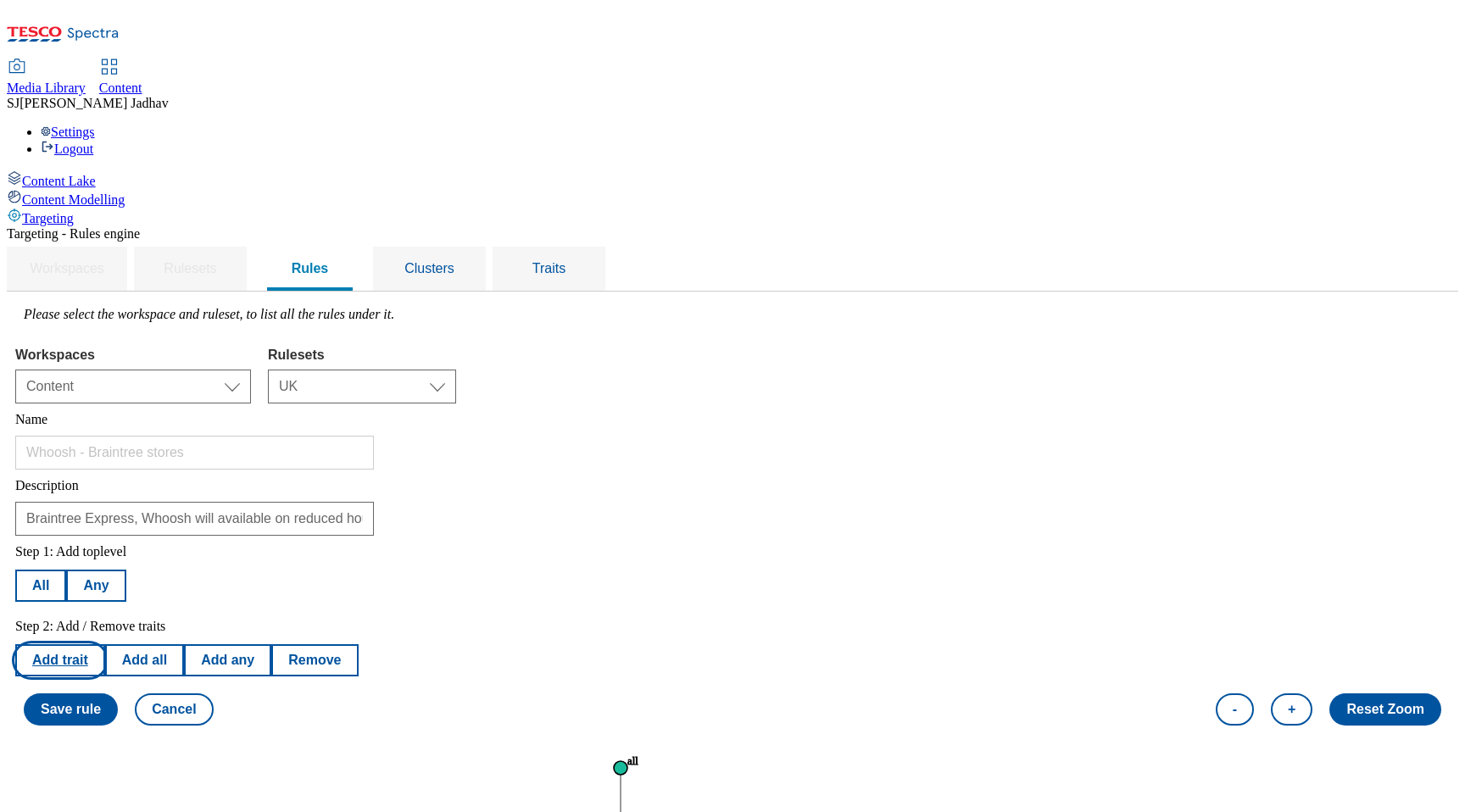
click at [105, 644] on button "Add trait" at bounding box center [60, 661] width 90 height 32
select select "equals"
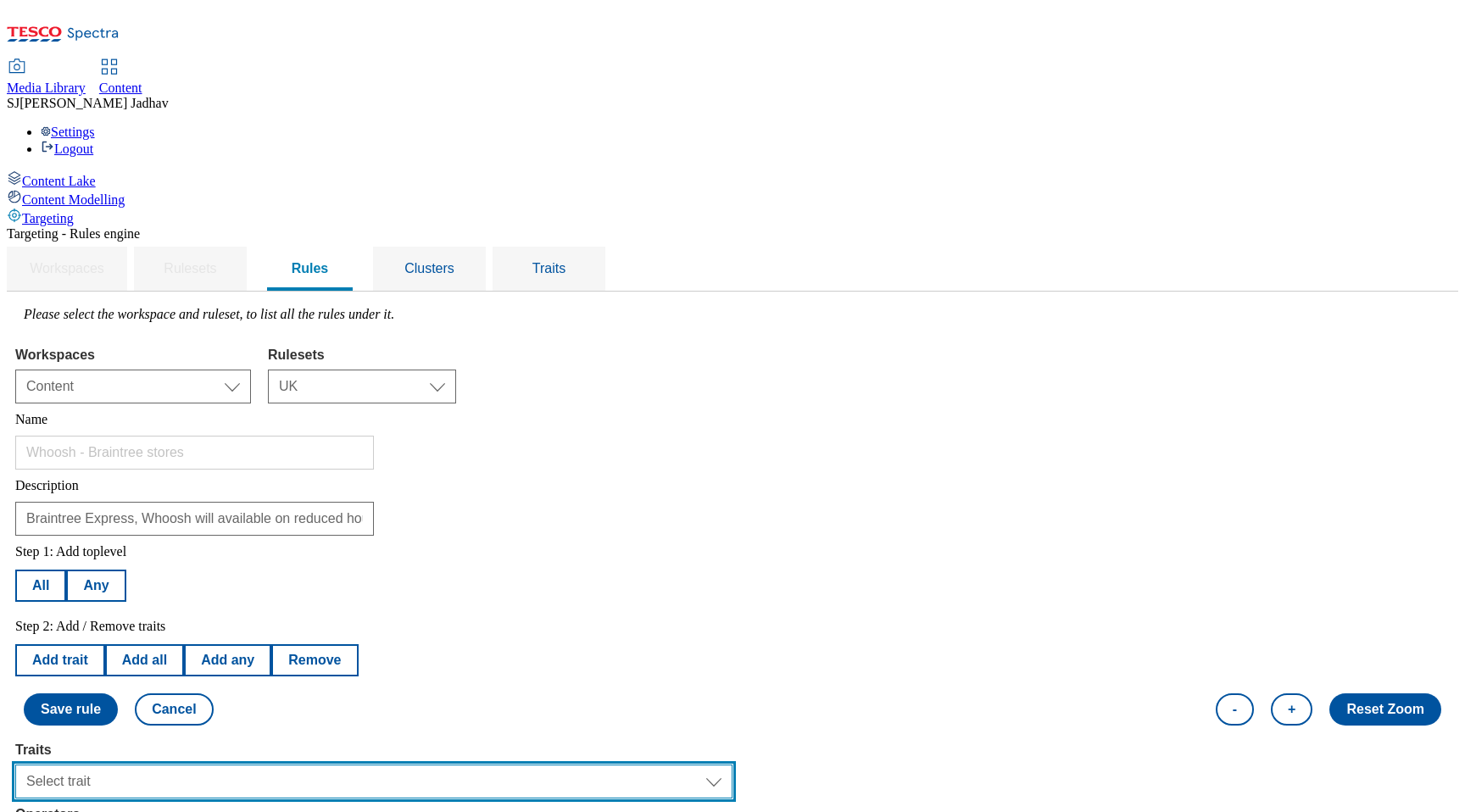
click at [414, 765] on select "Select trait Languages Operating System Content Type Variant ID Segments Channe…" at bounding box center [374, 782] width 717 height 34
click at [441, 765] on select "Select trait Languages Operating System Content Type Variant ID Segments Channe…" at bounding box center [374, 782] width 717 height 34
select select "shoppingMethods"
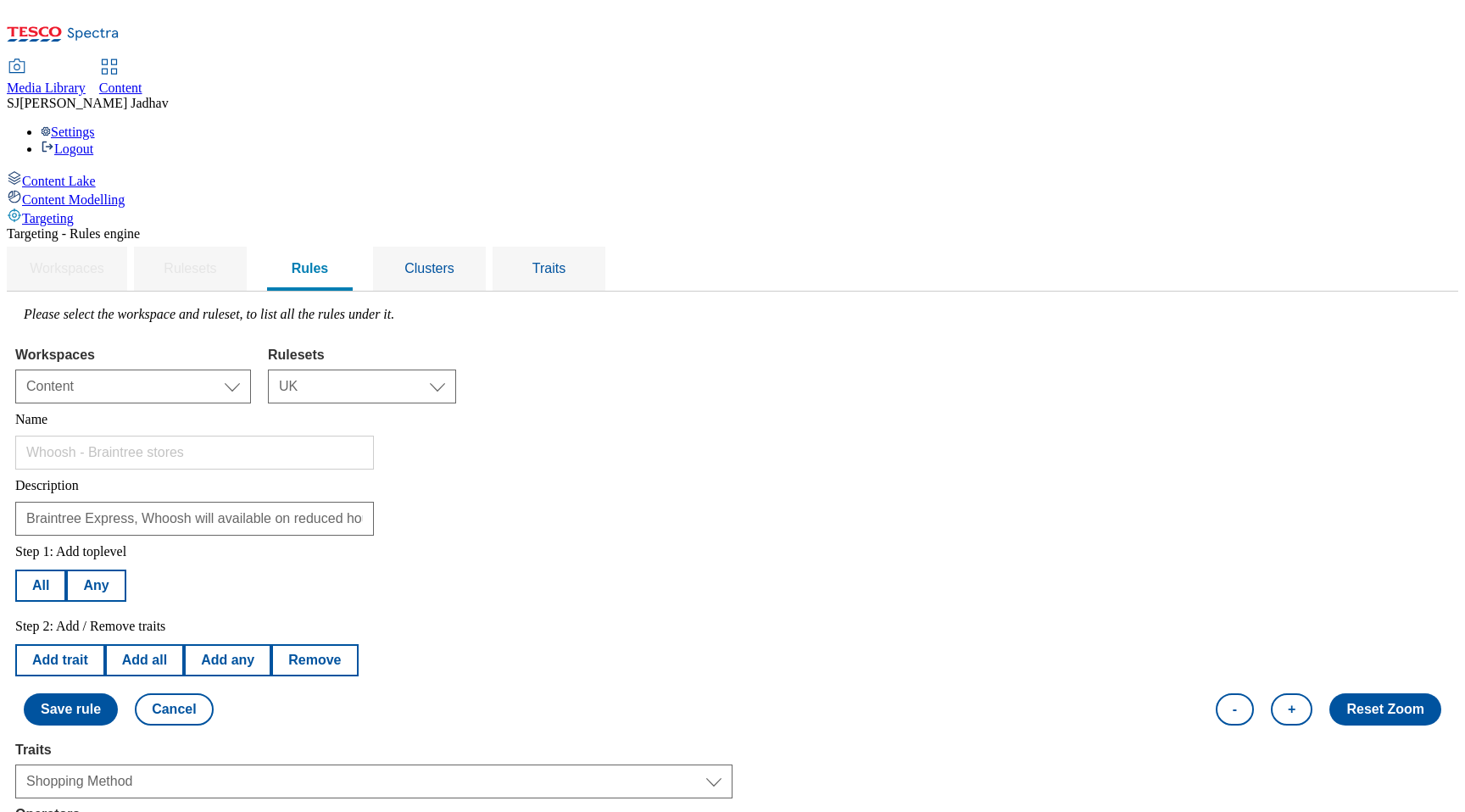
select select "ondemand"
click at [118, 694] on button "Save rule" at bounding box center [70, 710] width 94 height 32
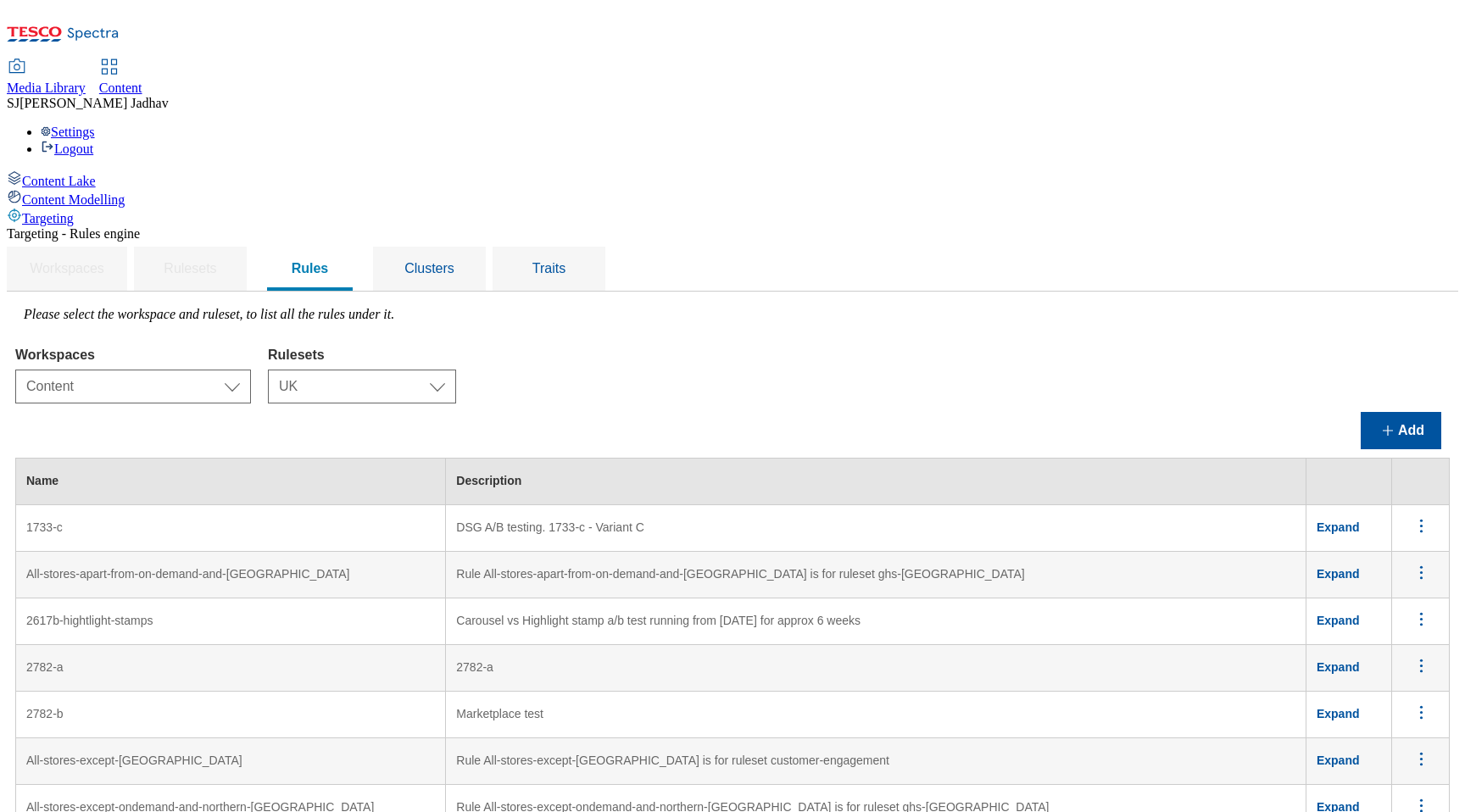
scroll to position [0, 0]
click at [454, 261] on span "Clusters" at bounding box center [429, 268] width 50 height 14
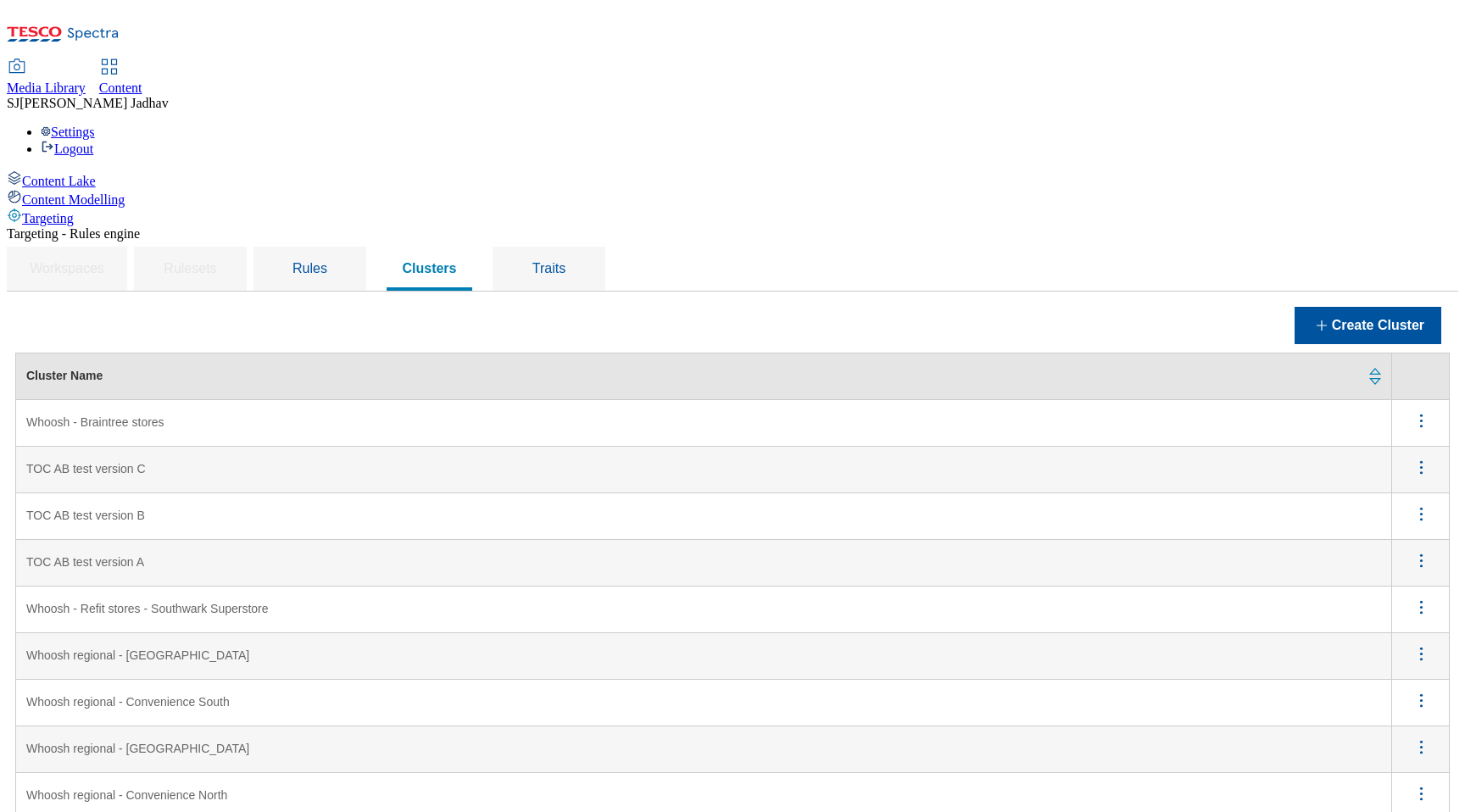
click at [1423, 411] on icon "menus" at bounding box center [1421, 421] width 21 height 21
click at [1400, 436] on span "Edit" at bounding box center [1398, 442] width 20 height 12
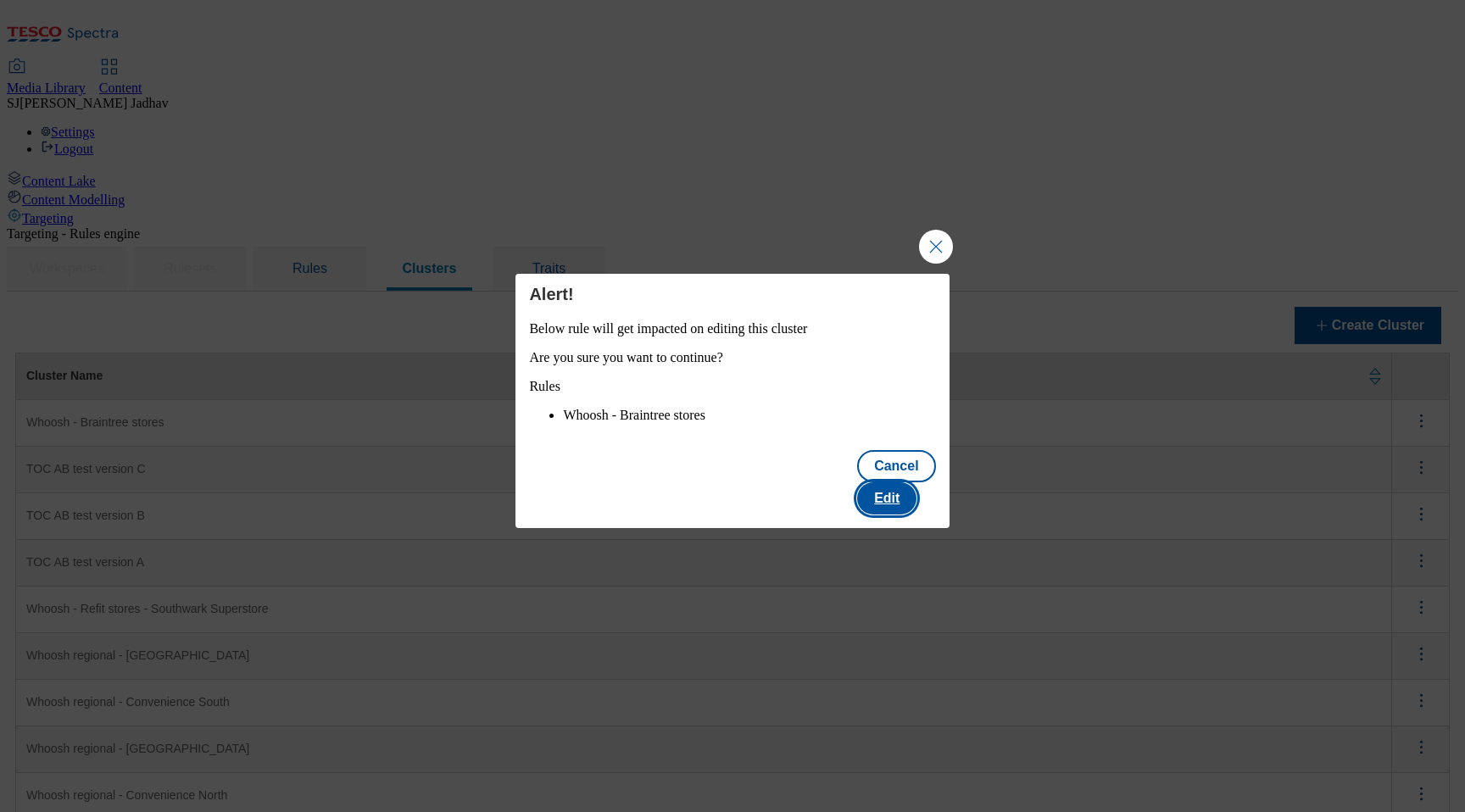
click at [909, 483] on button "Edit" at bounding box center [887, 499] width 60 height 32
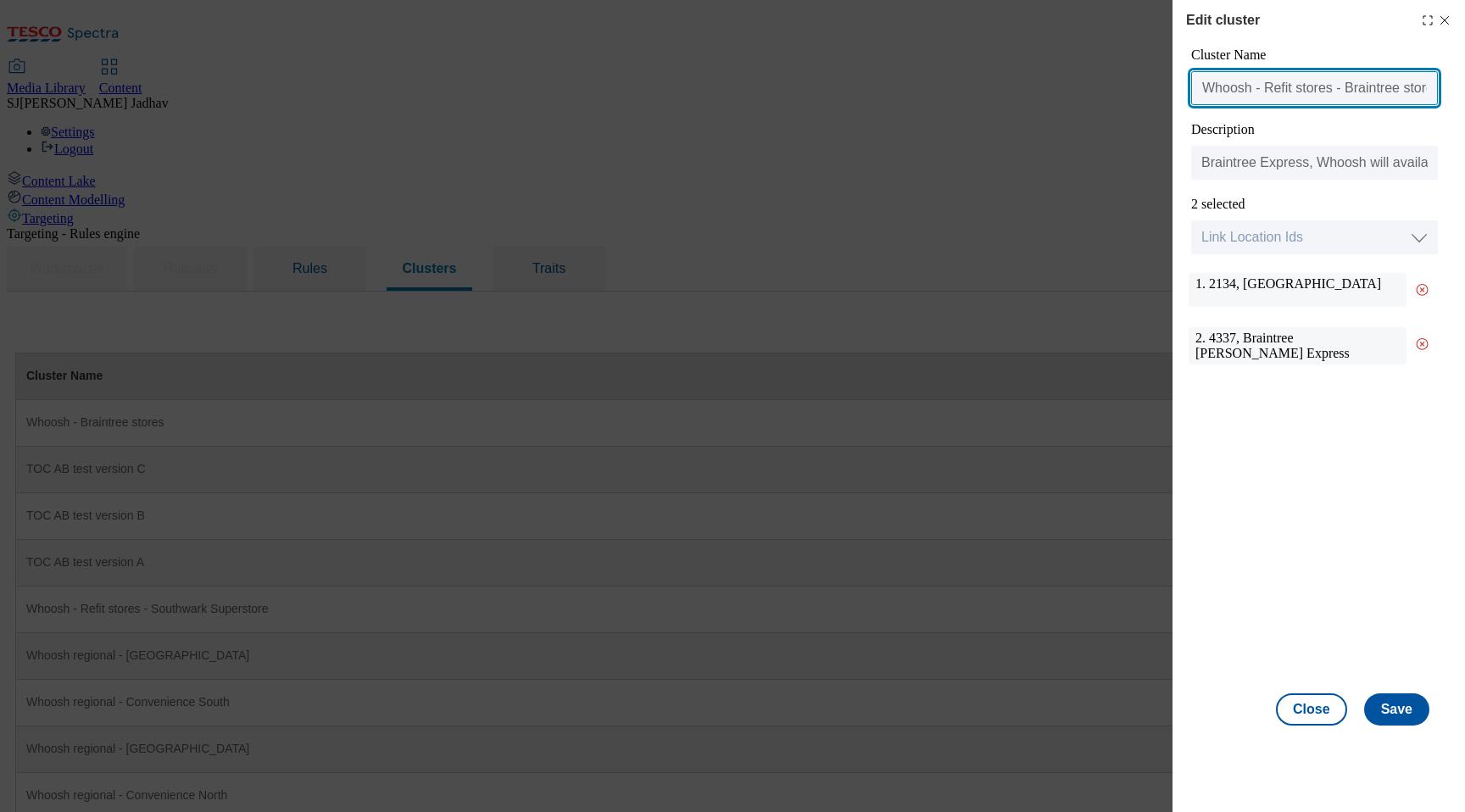
drag, startPoint x: 1340, startPoint y: 89, endPoint x: 1265, endPoint y: 87, distance: 75.0
click at [1265, 87] on input "Whoosh - Refit stores - Braintree stores" at bounding box center [1315, 88] width 247 height 34
type input "Whoosh - Braintree stores"
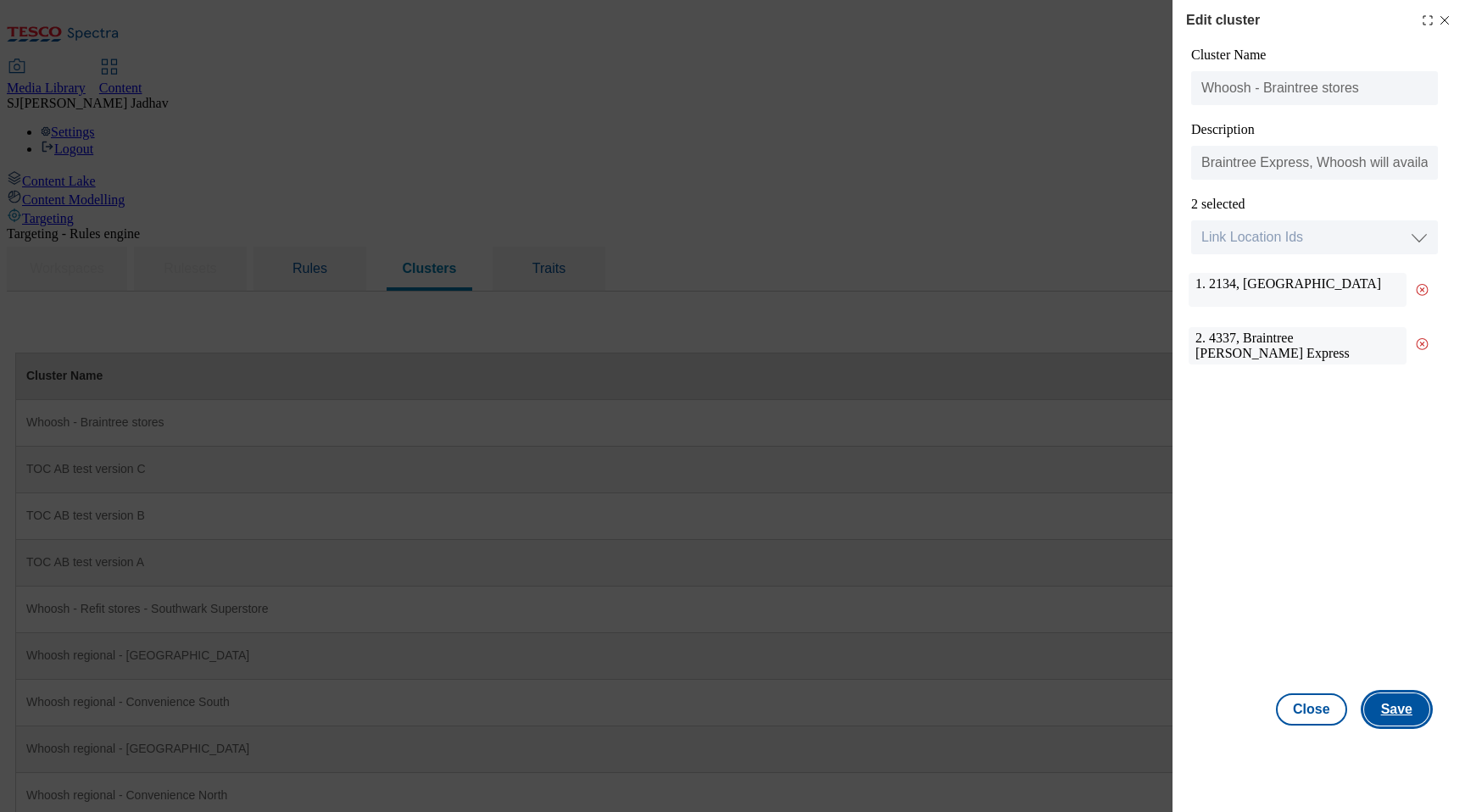
click at [1412, 715] on button "Save" at bounding box center [1396, 710] width 65 height 32
click at [1324, 711] on button "Close" at bounding box center [1311, 710] width 71 height 32
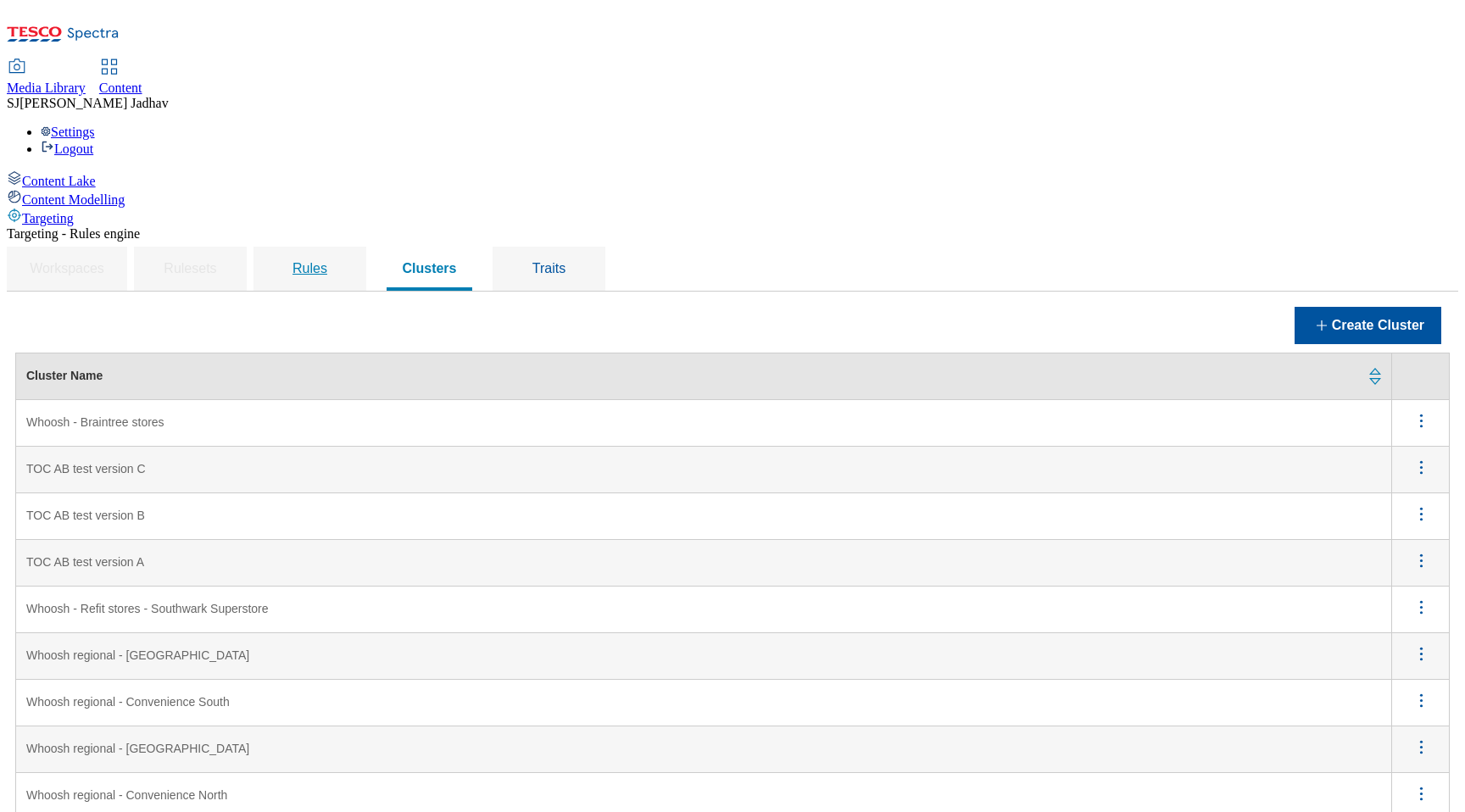
click at [327, 261] on span "Rules" at bounding box center [309, 268] width 35 height 14
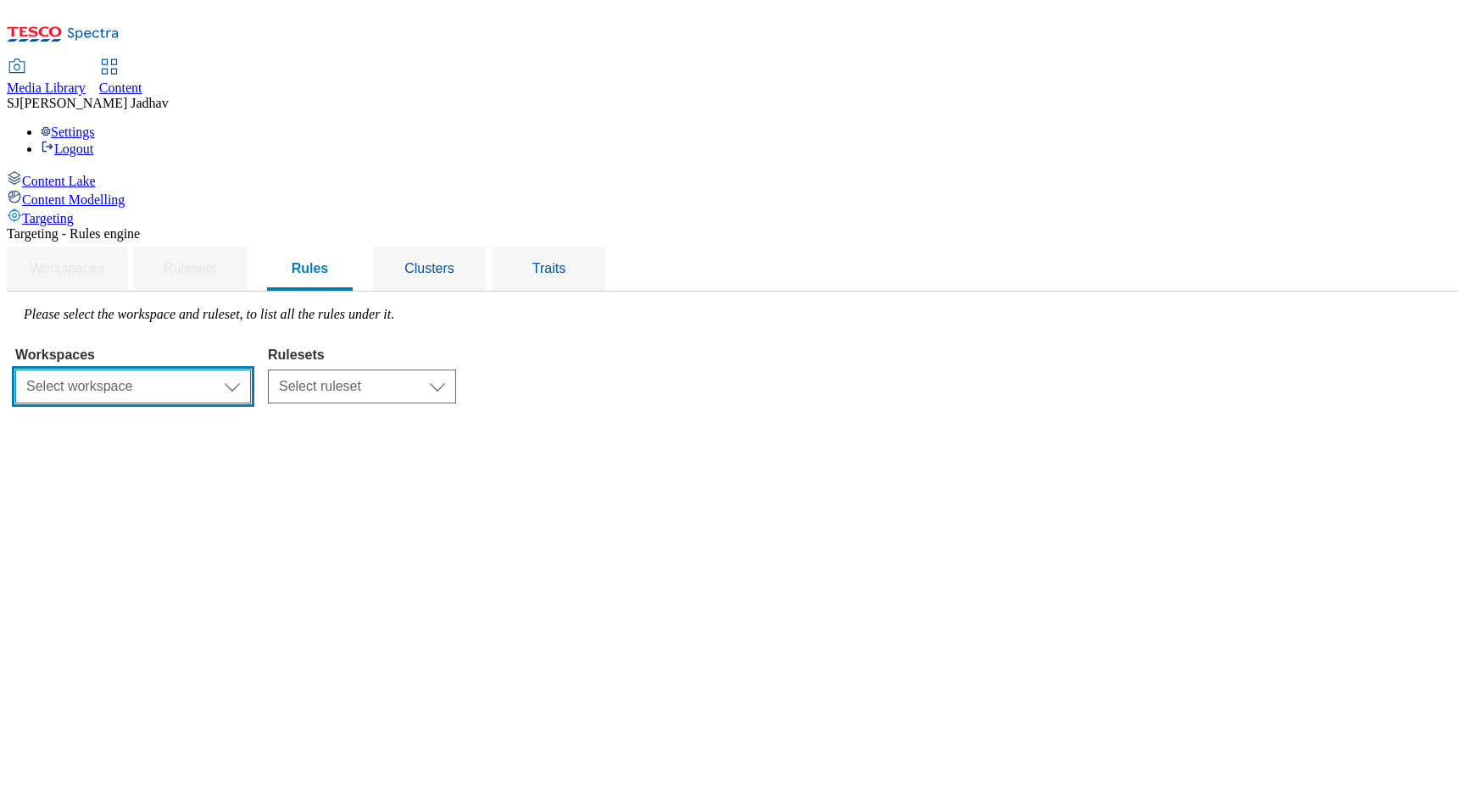
click at [251, 370] on select "Select workspace Content" at bounding box center [132, 387] width 236 height 34
select select "f510054f-adaa-4692-b570-80fa3897127a"
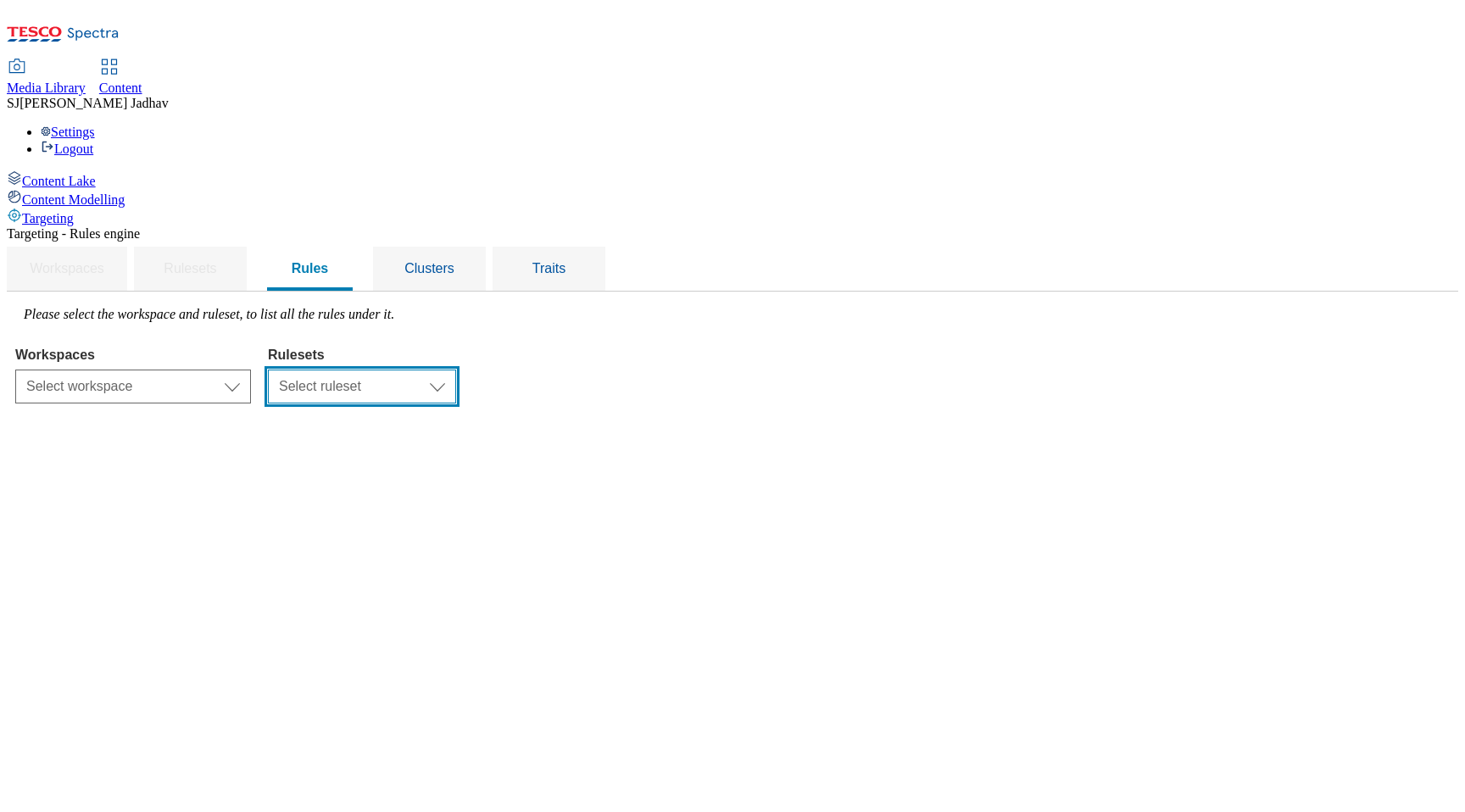
click at [456, 370] on select "Select ruleset" at bounding box center [362, 387] width 188 height 34
select select "7f9e739d-6abb-424f-b94f-4b375a3fe6e0"
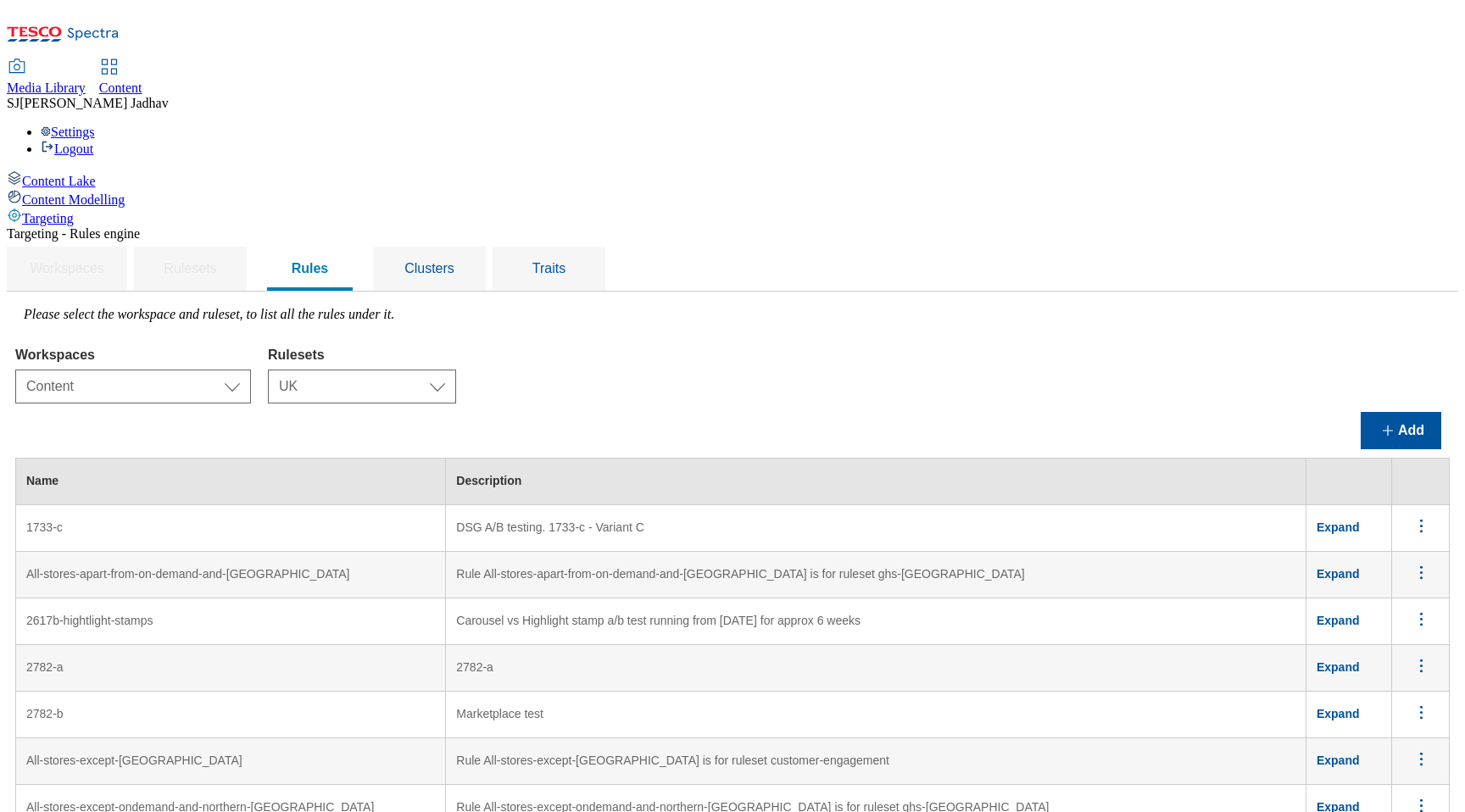
scroll to position [6618, 0]
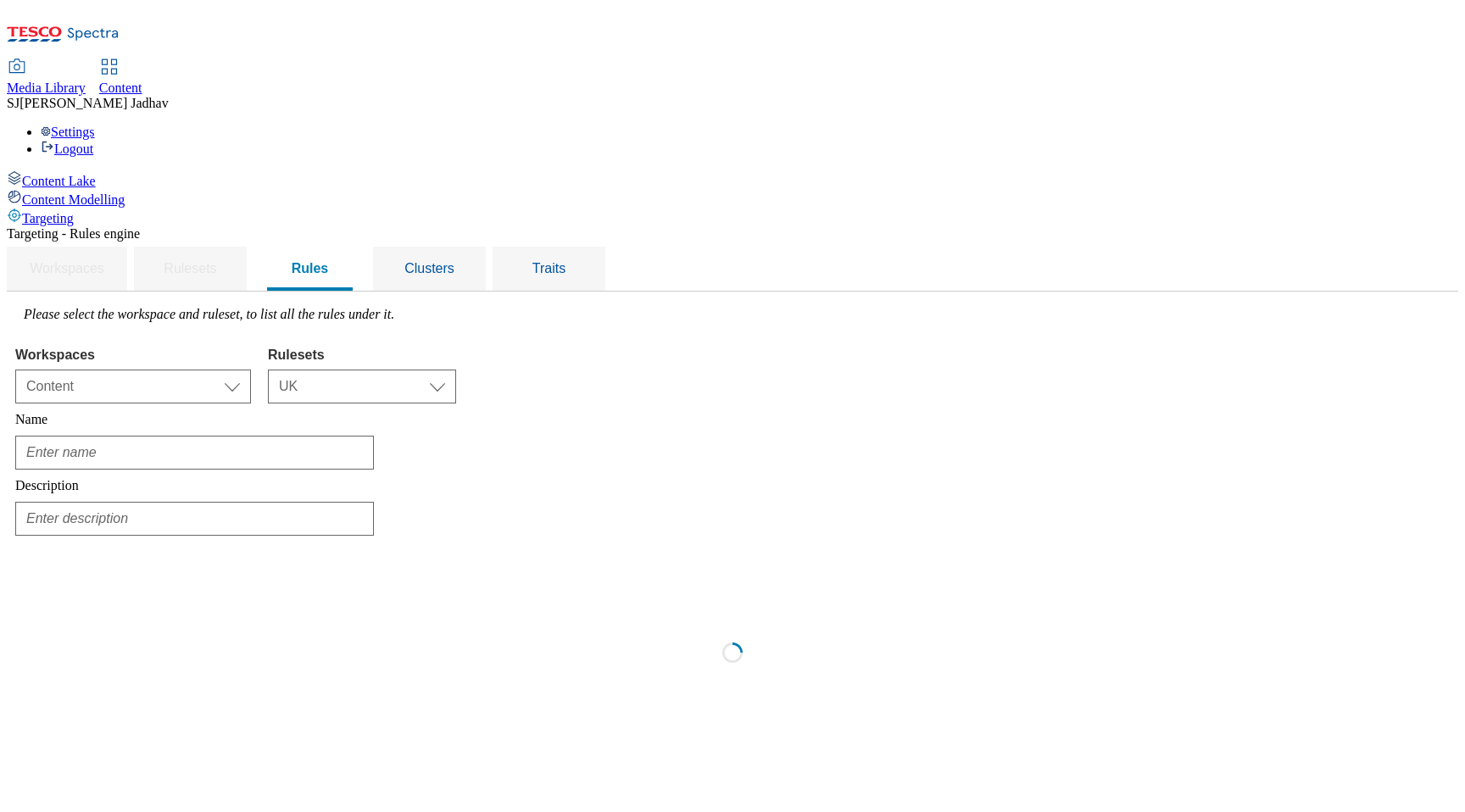
scroll to position [0, 0]
type input "Whoosh - Braintree stores"
type input "Braintree Express, Whoosh will available on reduced hours"
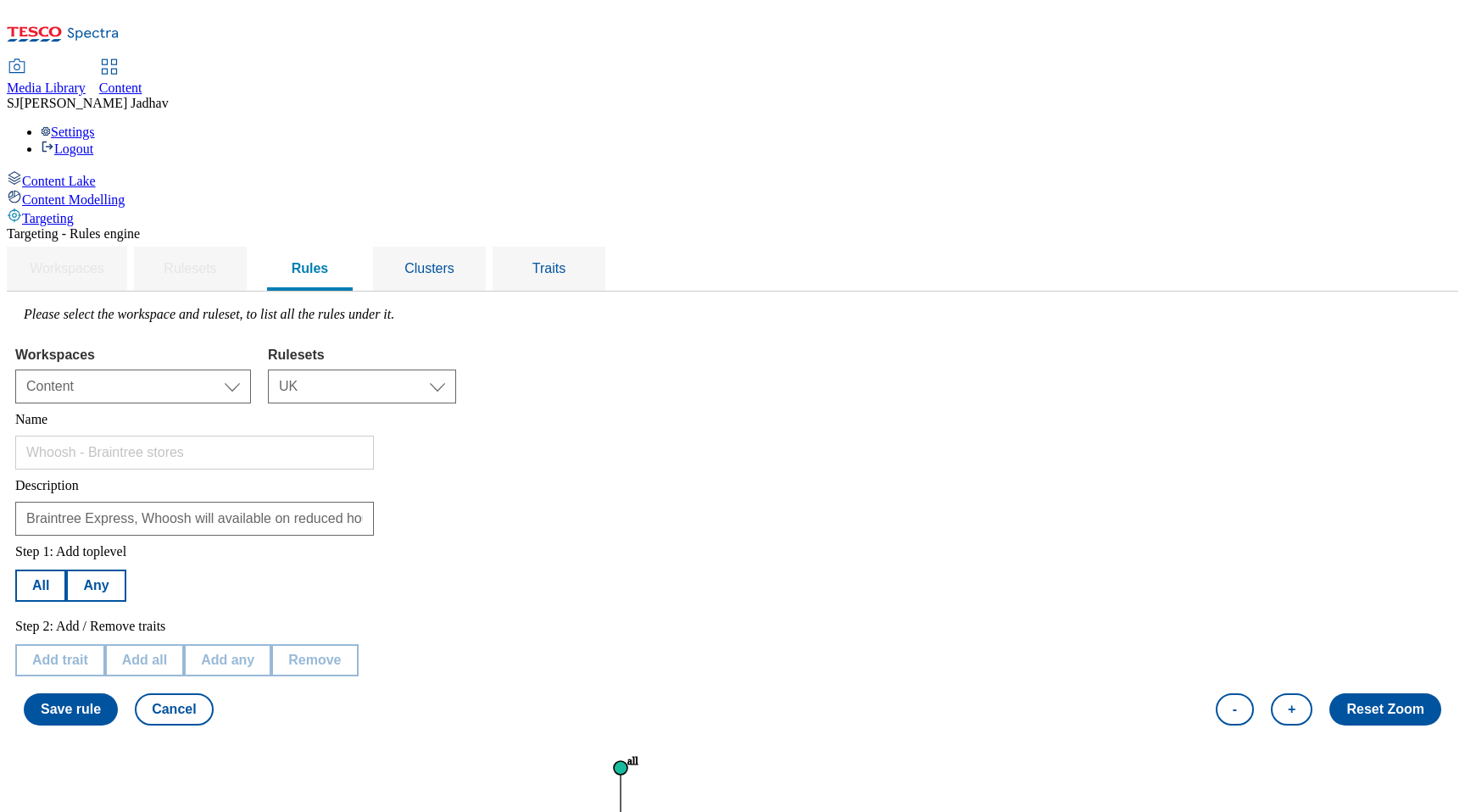
scroll to position [147, 0]
click at [118, 694] on button "Save rule" at bounding box center [70, 710] width 94 height 32
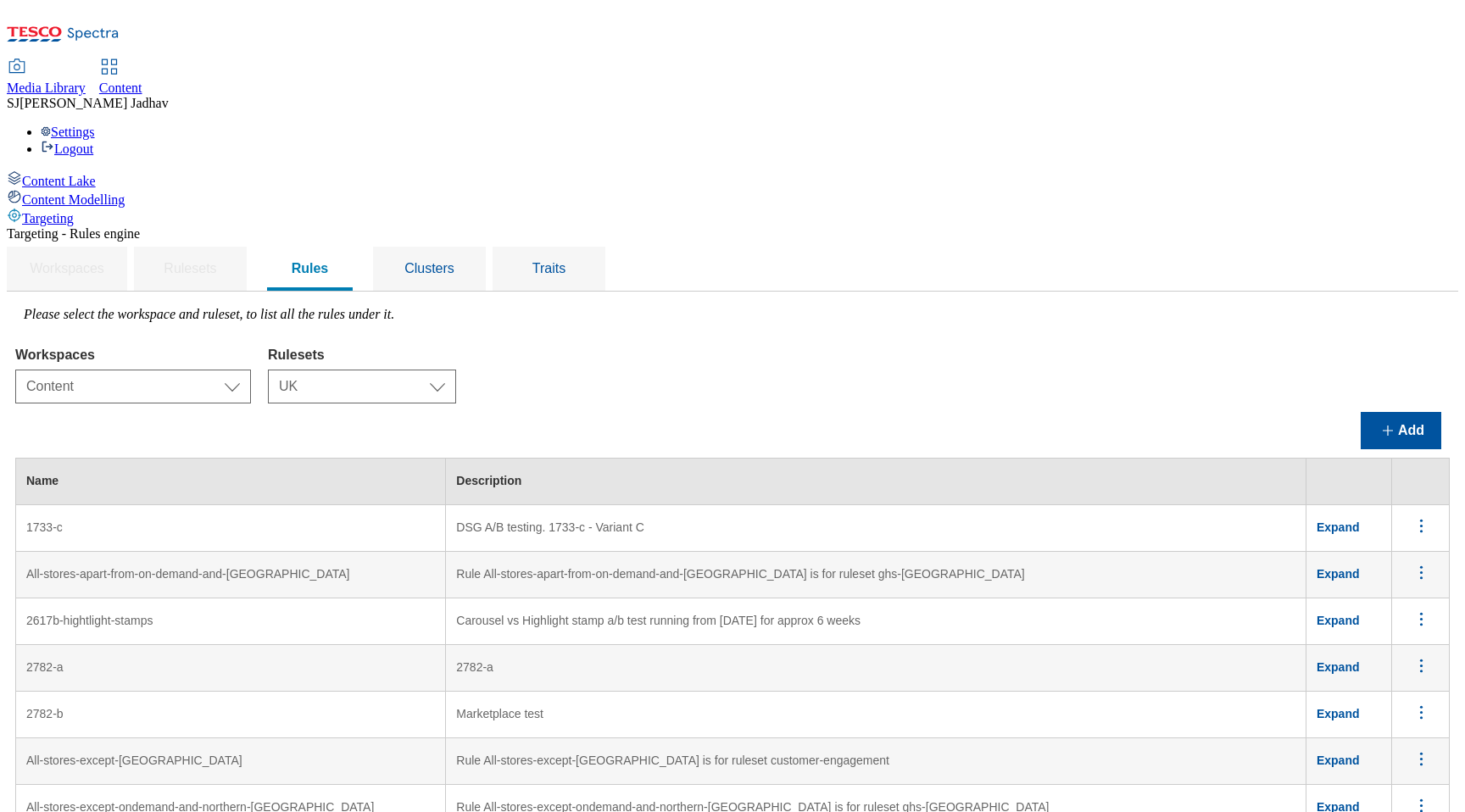
scroll to position [0, 0]
click at [466, 247] on div "Clusters" at bounding box center [430, 269] width 72 height 44
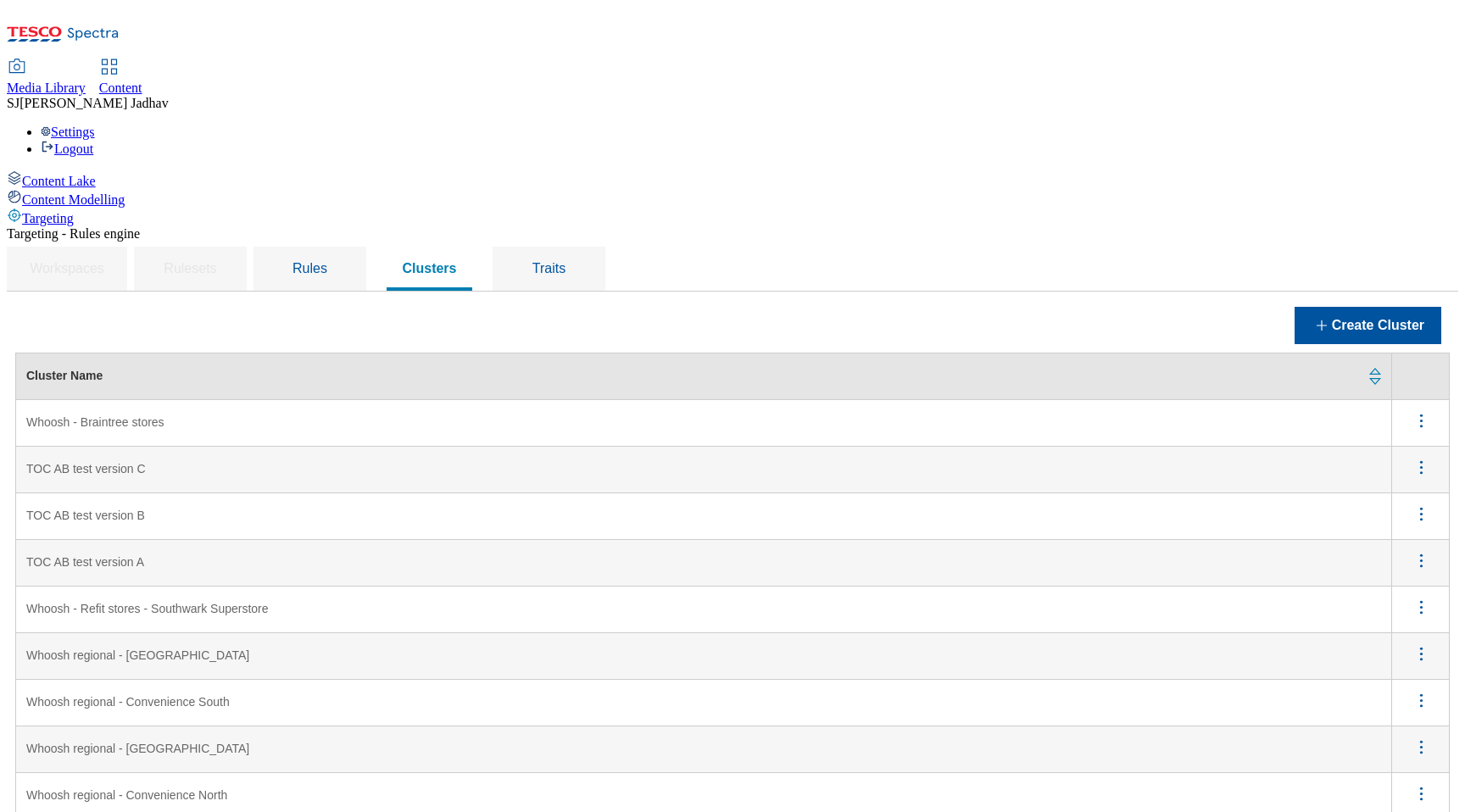
click at [1421, 411] on icon "menus" at bounding box center [1421, 421] width 21 height 21
click at [1404, 436] on span "Edit" at bounding box center [1398, 442] width 20 height 12
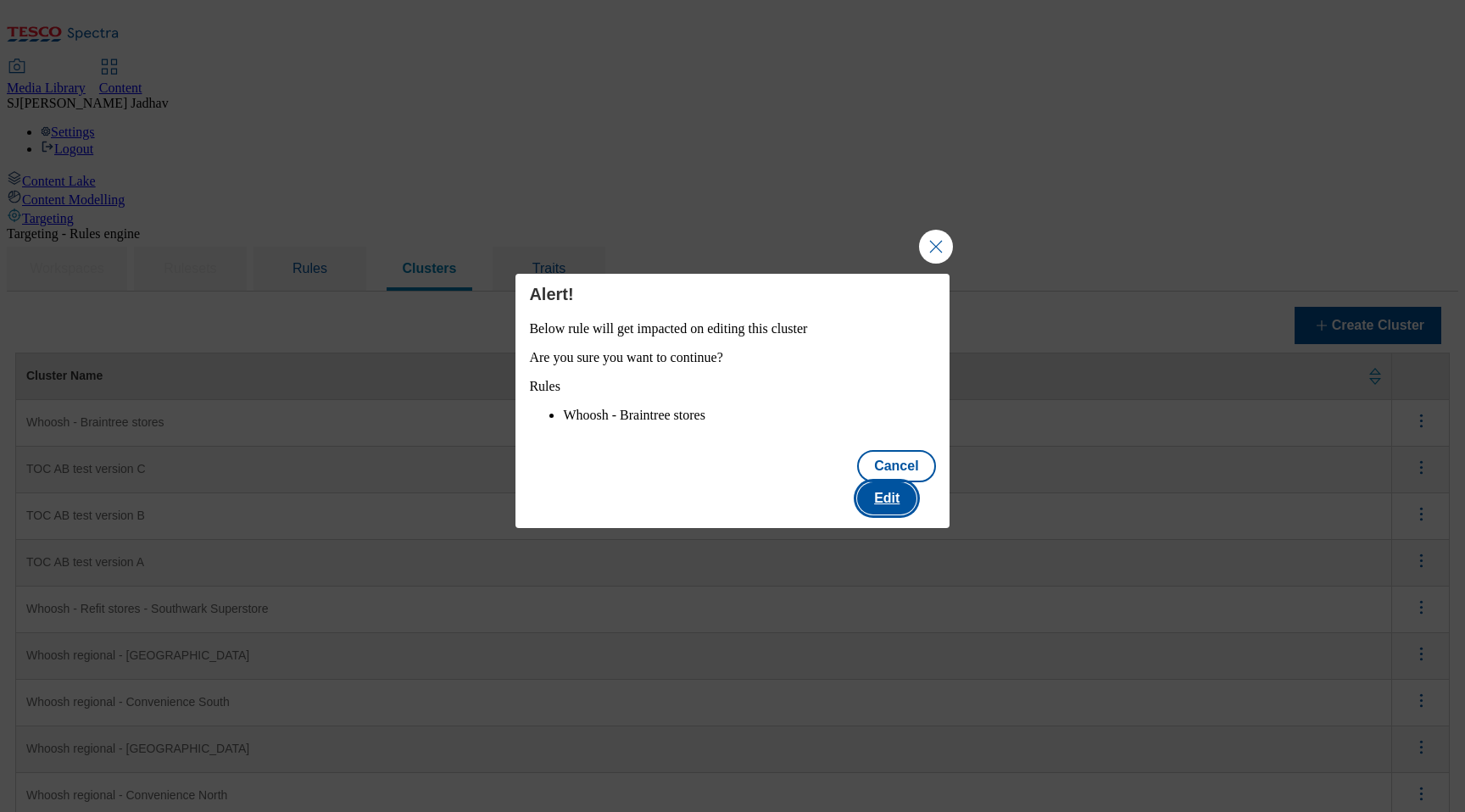
click at [896, 509] on button "Edit" at bounding box center [887, 499] width 60 height 32
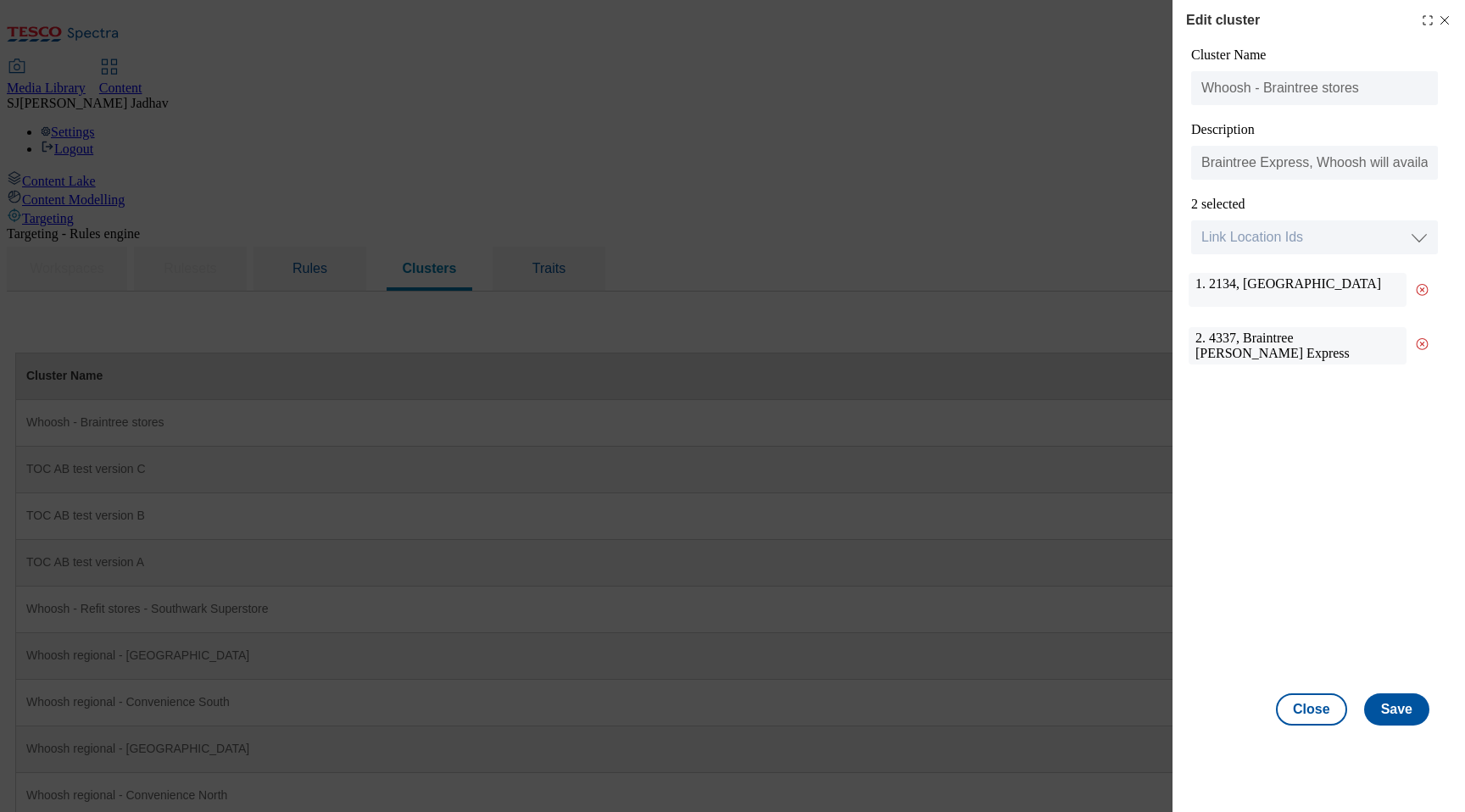
drag, startPoint x: 1280, startPoint y: 305, endPoint x: 1209, endPoint y: 289, distance: 72.8
click at [1209, 289] on div "1. 2134, Braintree Town Centre Superstore" at bounding box center [1297, 290] width 218 height 34
copy div "2134, Braintree Town Centre Superstore"
click at [1249, 362] on div "2. 4337, Braintree Coggeshall Express" at bounding box center [1297, 345] width 218 height 37
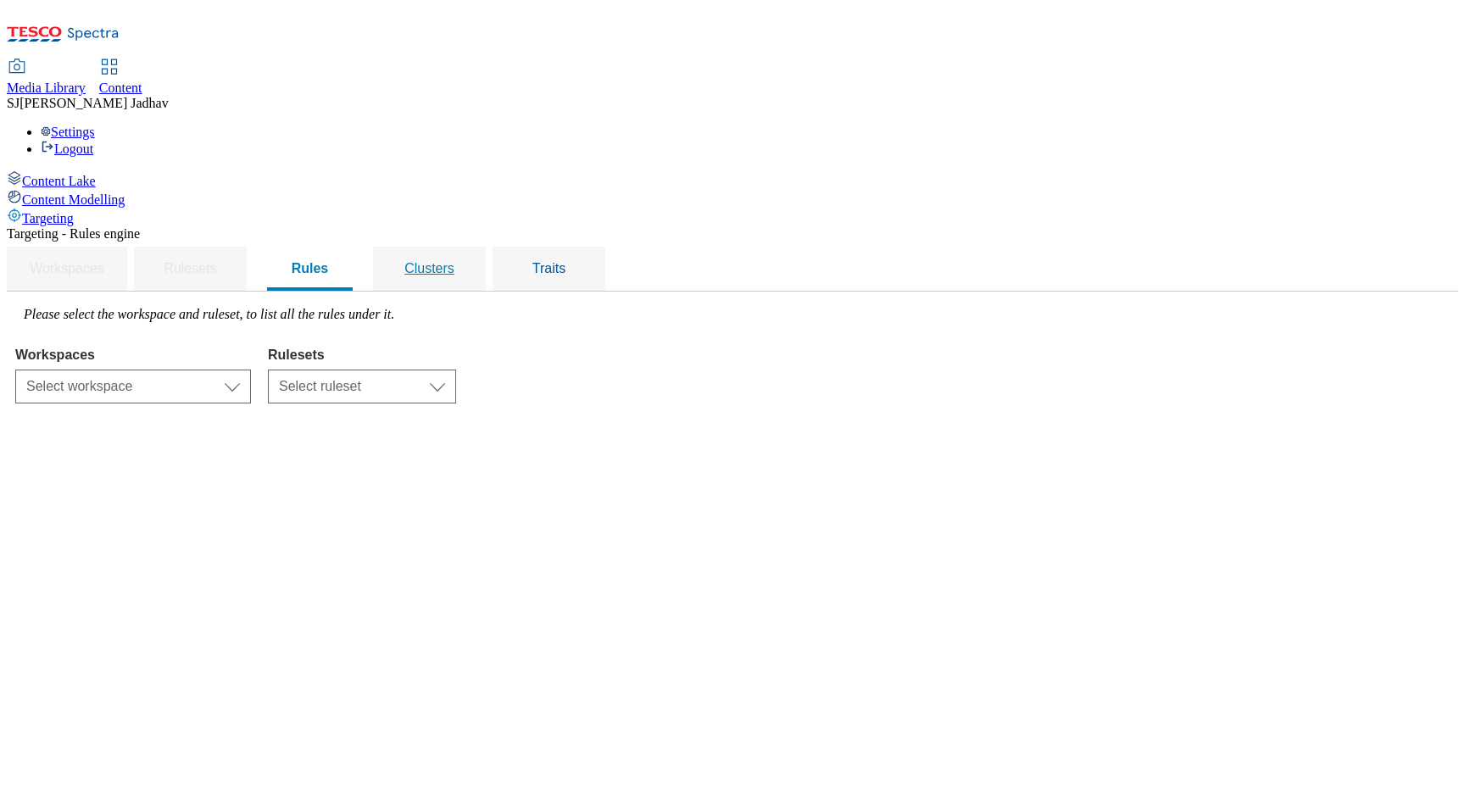
click at [466, 247] on div "Clusters" at bounding box center [430, 269] width 72 height 44
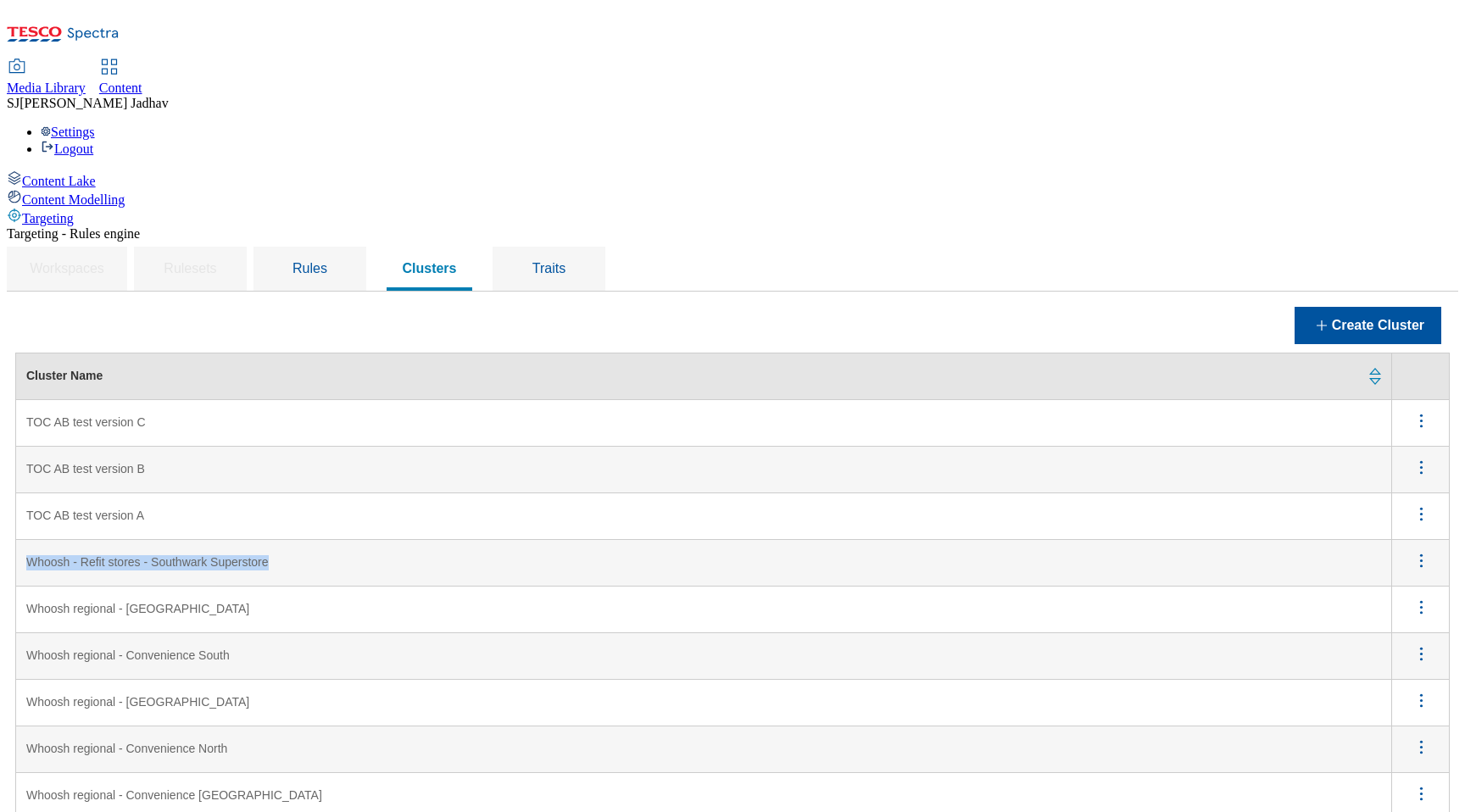
drag, startPoint x: 521, startPoint y: 436, endPoint x: 238, endPoint y: 437, distance: 283.0
click at [238, 540] on Superstore "Whoosh - Refit stores - Southwark Superstore" at bounding box center [704, 563] width 1376 height 46
copy Superstore "Whoosh - Refit stores - Southwark Superstore"
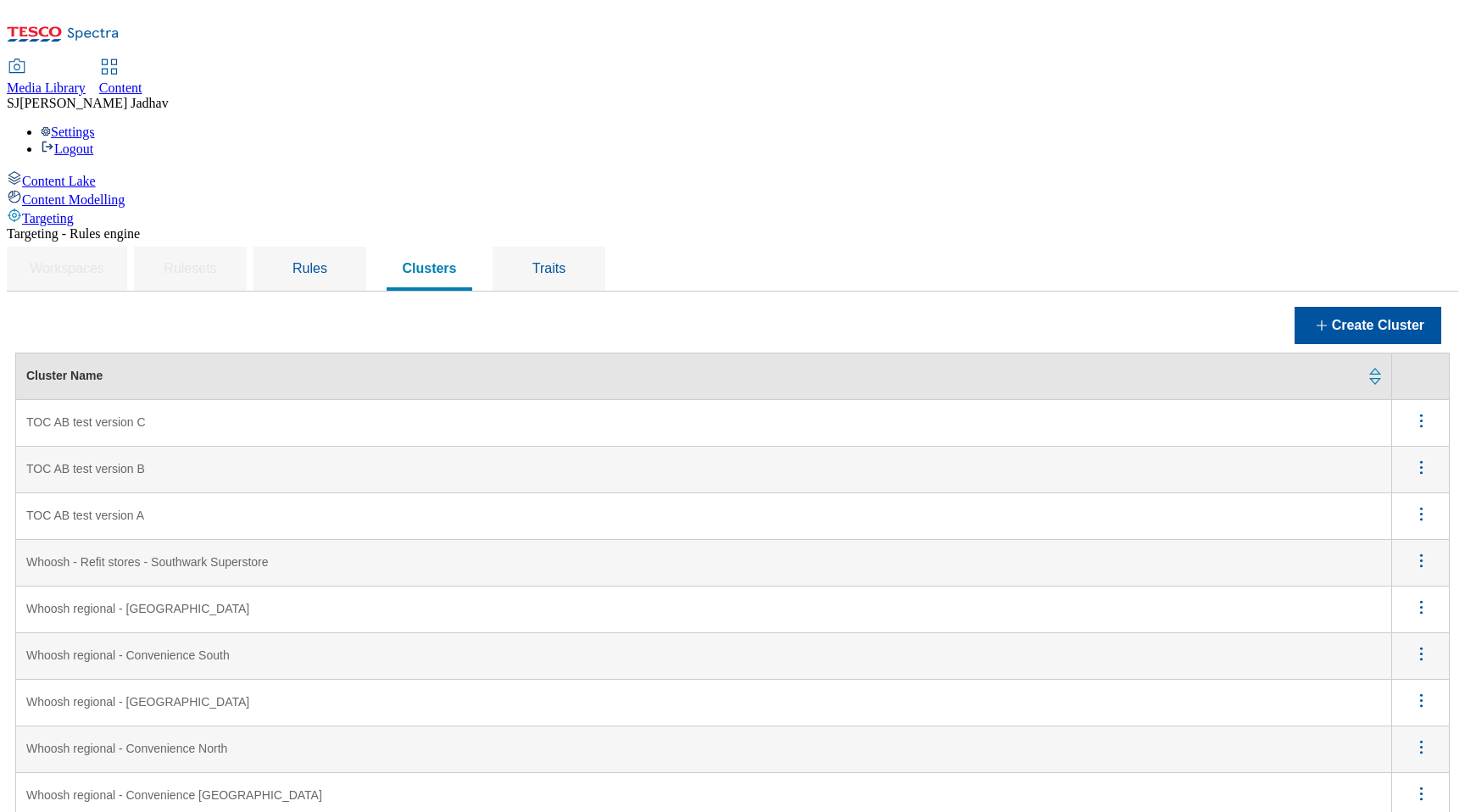
scroll to position [208, 0]
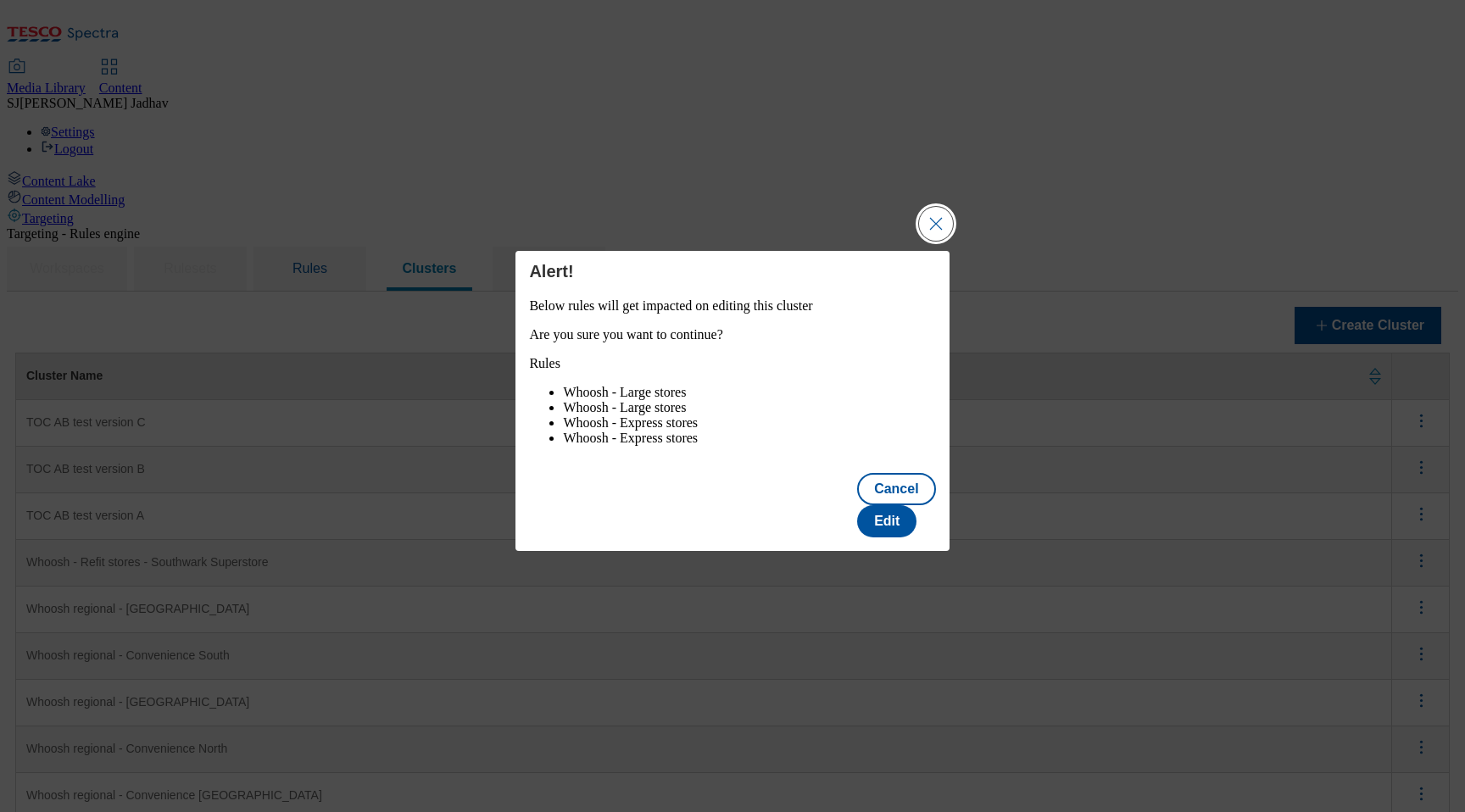
click at [940, 233] on button "Close Modal" at bounding box center [936, 224] width 34 height 34
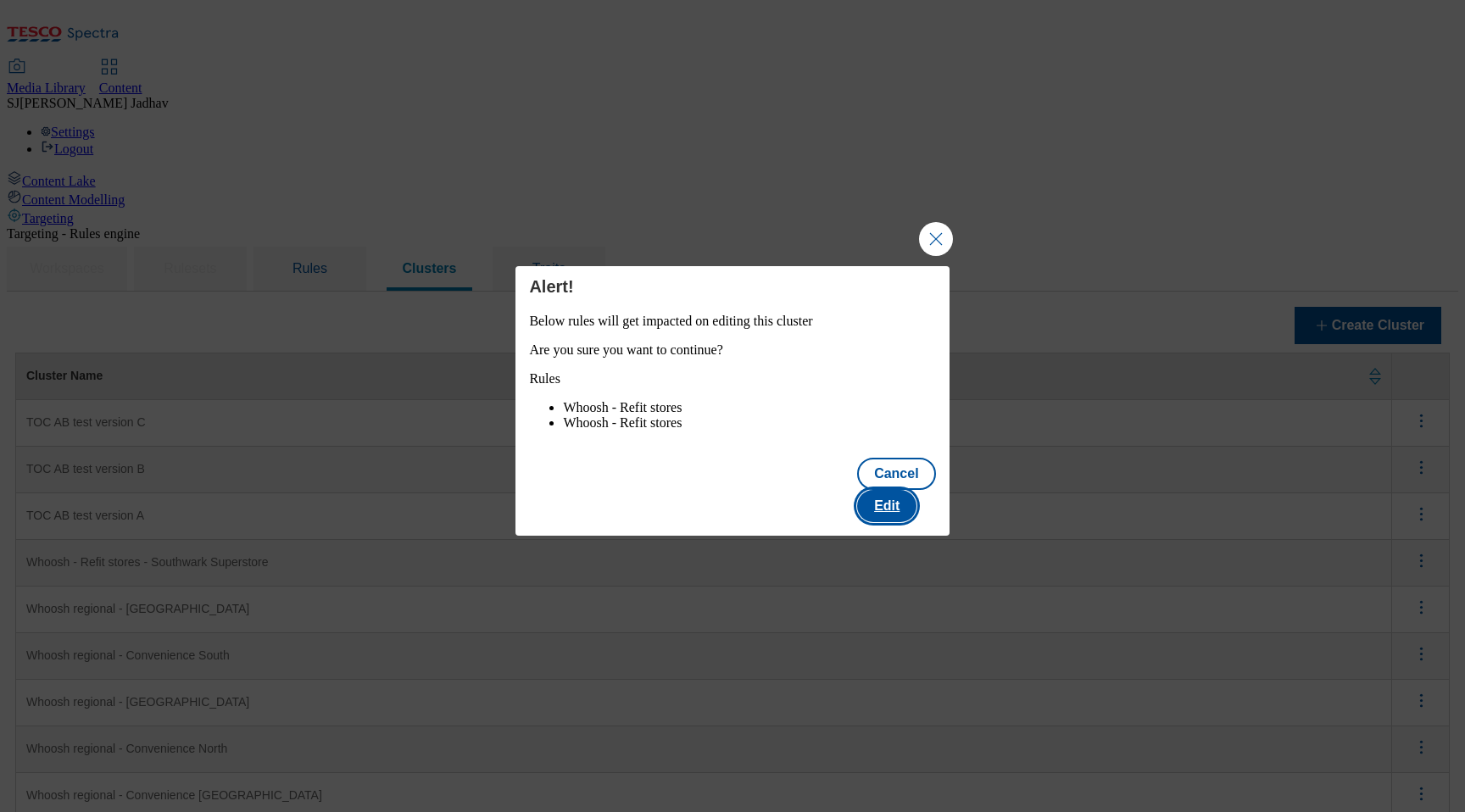
click at [908, 504] on button "Edit" at bounding box center [887, 506] width 60 height 32
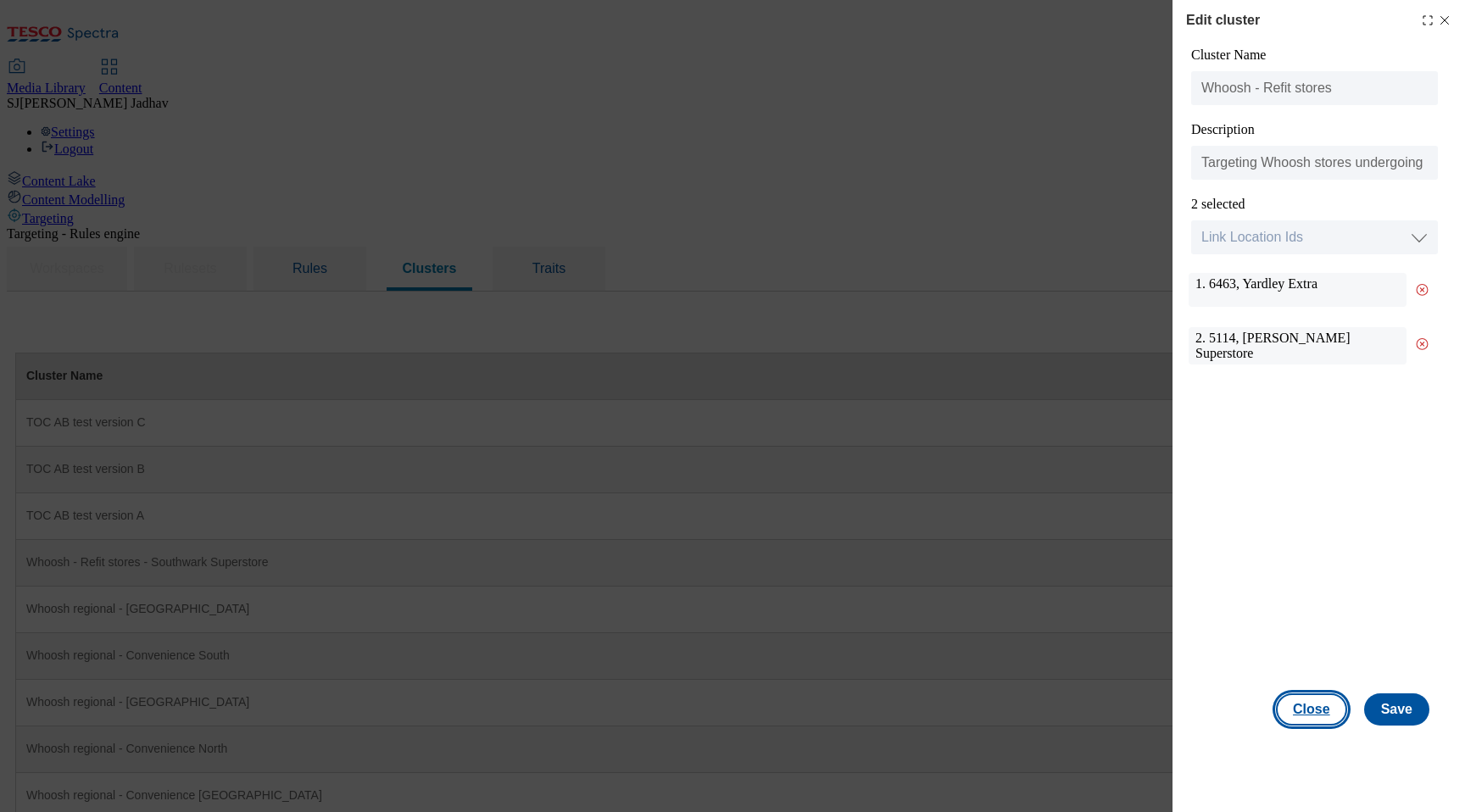
click at [1311, 715] on button "Close" at bounding box center [1311, 710] width 71 height 32
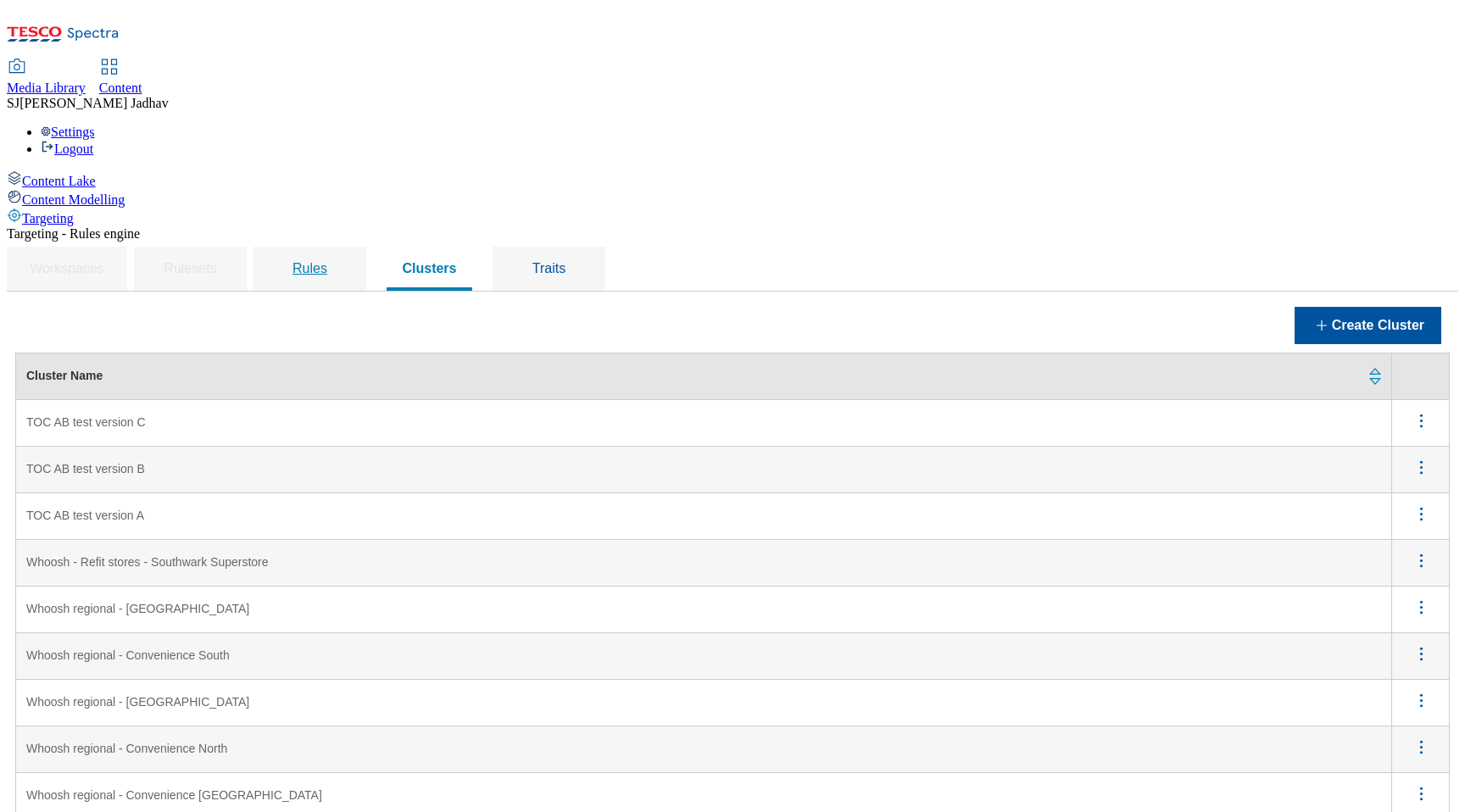
click at [327, 261] on span "Rules" at bounding box center [309, 268] width 35 height 14
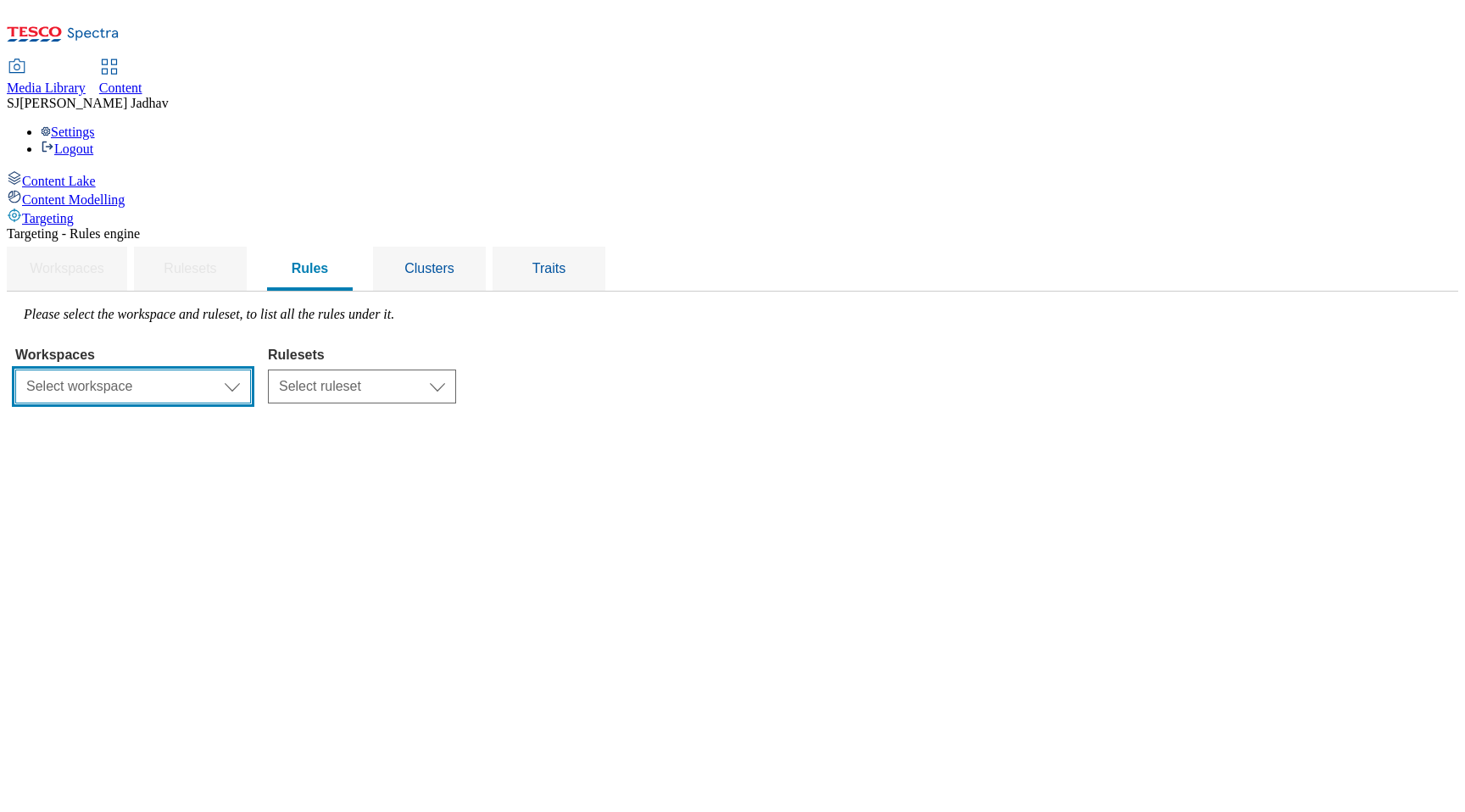
click at [251, 370] on select "Select workspace Content" at bounding box center [132, 387] width 236 height 34
select select "f510054f-adaa-4692-b570-80fa3897127a"
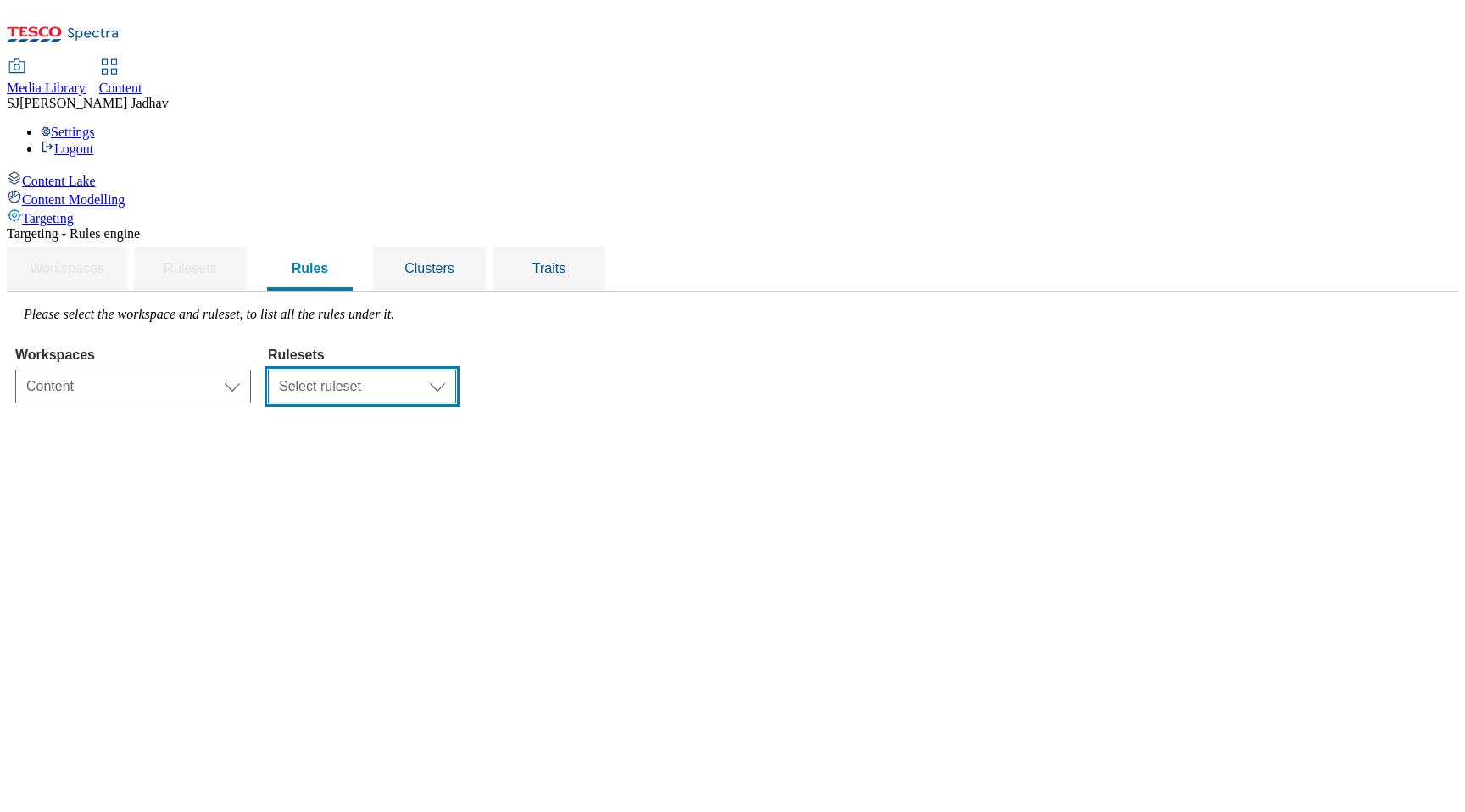
click at [456, 370] on select "Select ruleset ROI UK" at bounding box center [362, 387] width 188 height 34
select select "7f9e739d-6abb-424f-b94f-4b375a3fe6e0"
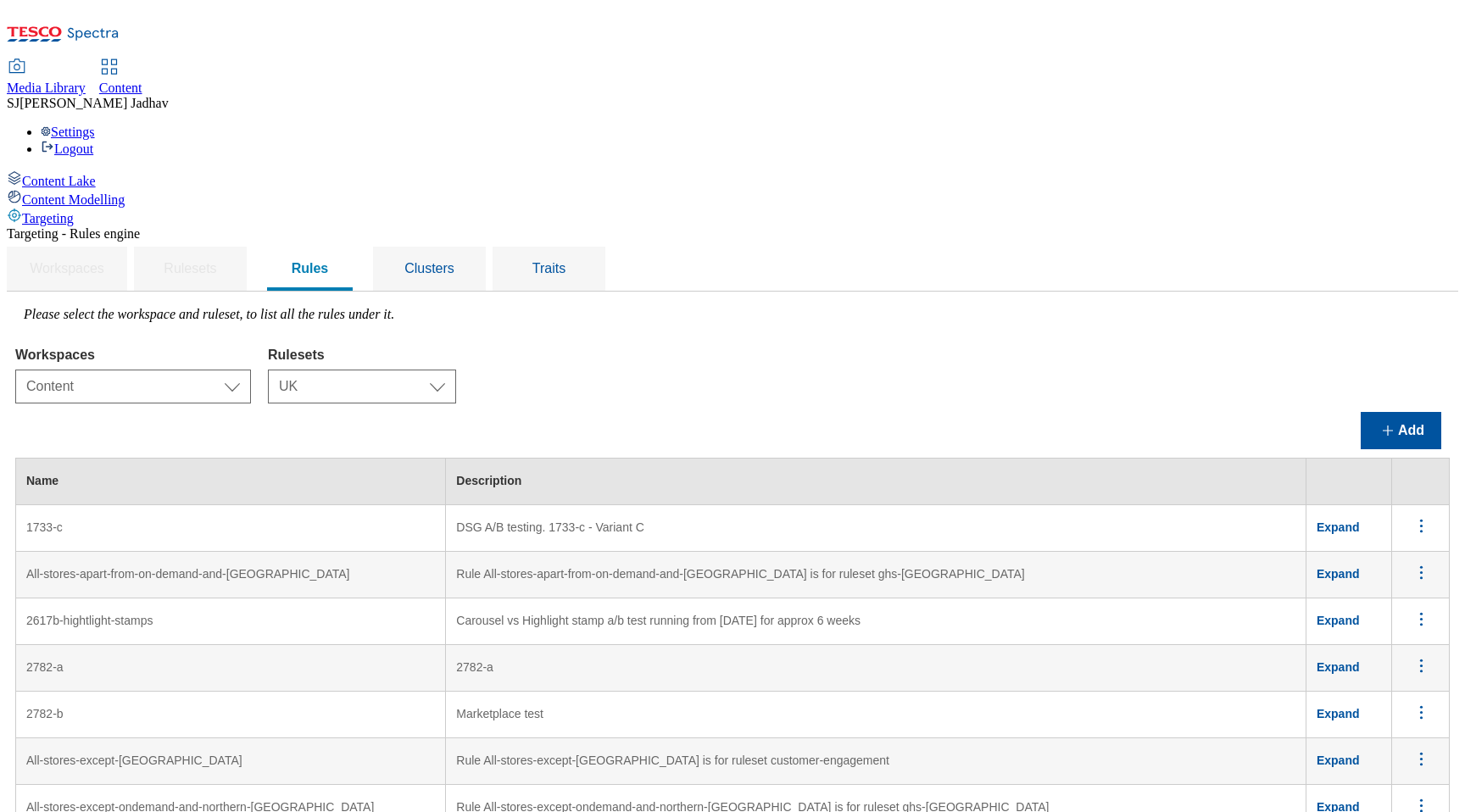
click at [802, 598] on td "Carousel vs Highlight stamp a/b test running from Feb 2025 for approx 6 weeks" at bounding box center [875, 621] width 860 height 46
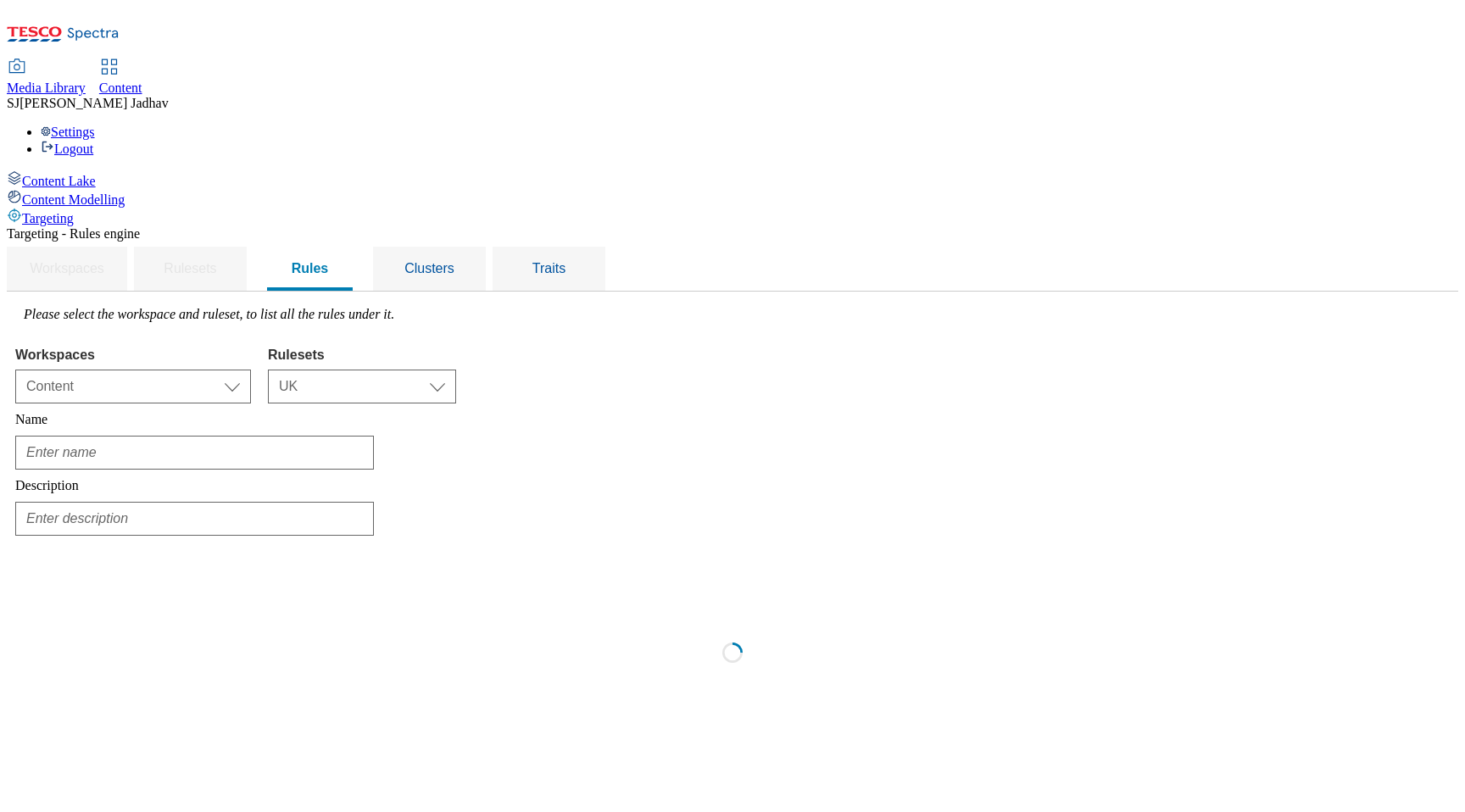
type input "Whoosh - Refit stores"
type input "Targeting Whoosh stores undergoing refit"
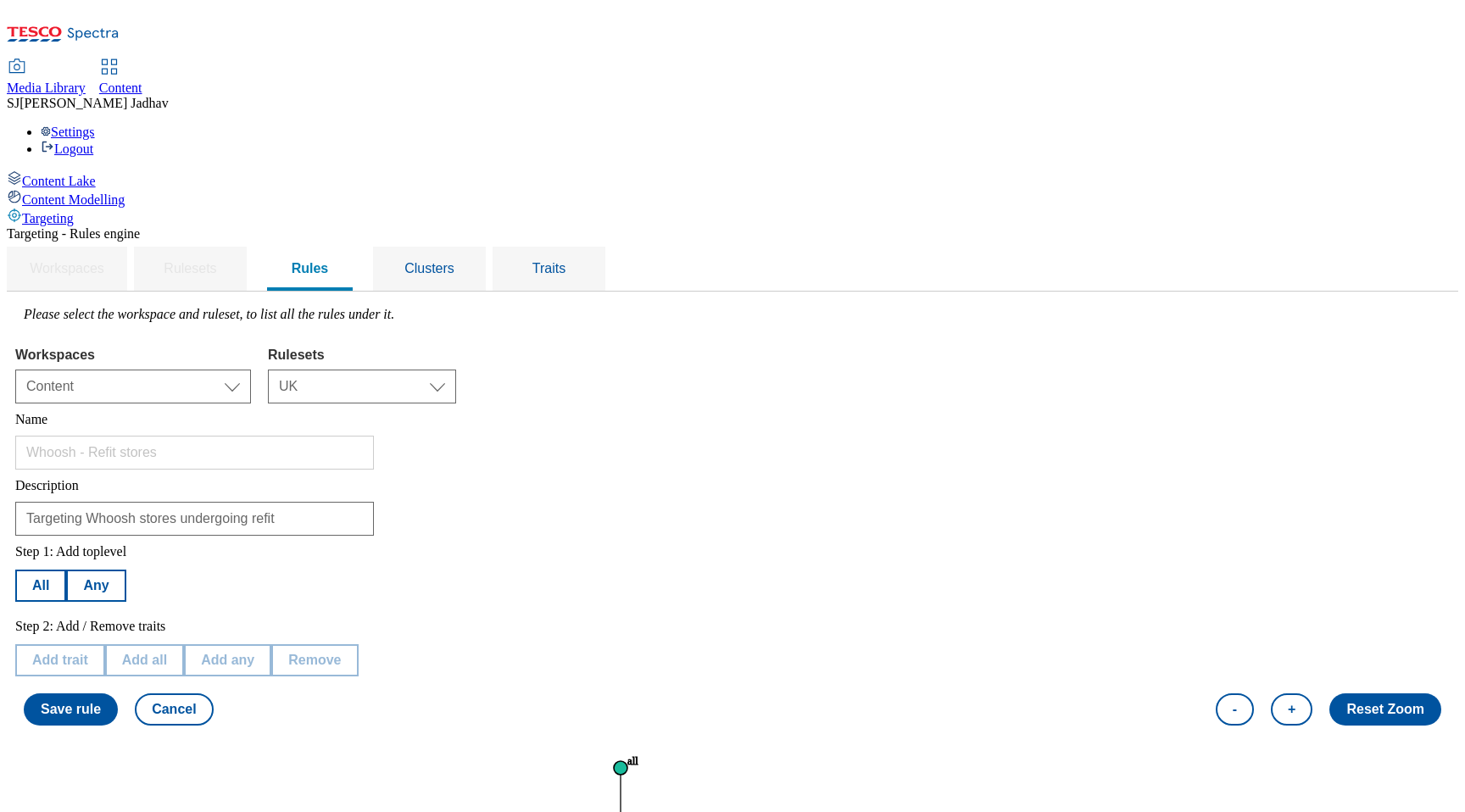
click at [213, 694] on button "Cancel" at bounding box center [173, 710] width 78 height 32
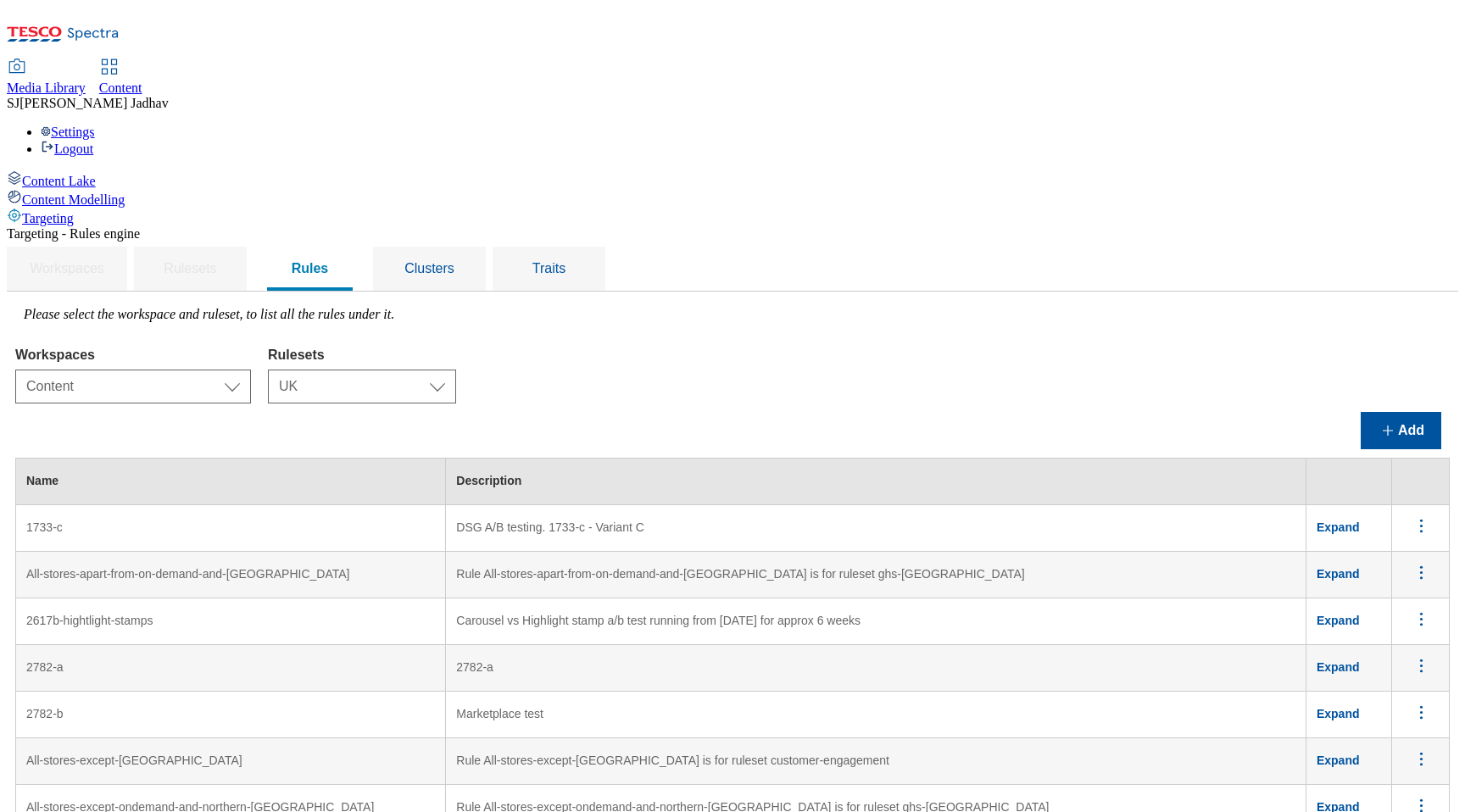
scroll to position [6945, 0]
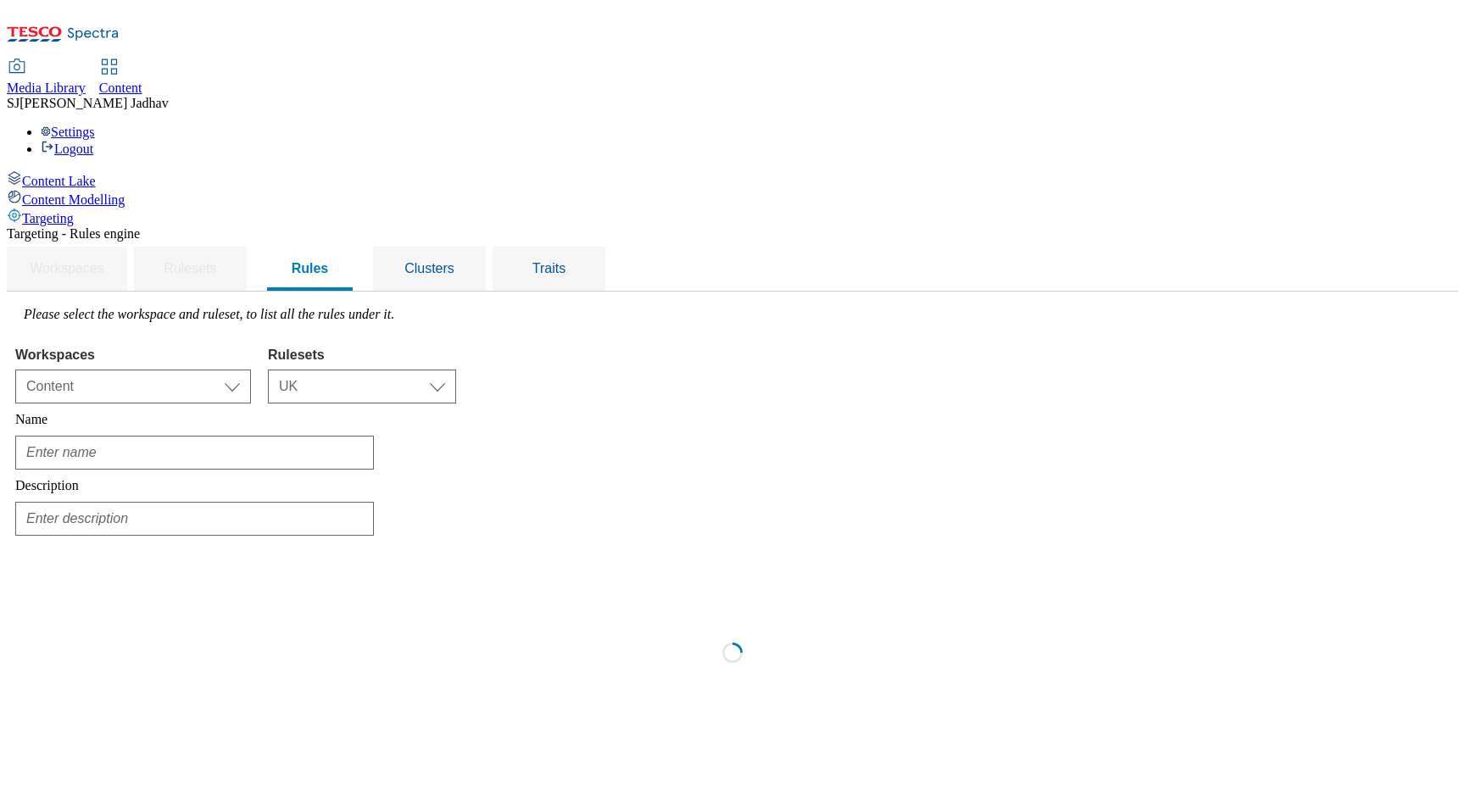
scroll to position [0, 0]
type input "Whoosh - Refit - Southwark Superstore"
type input "Targeting Whoosh Southwark Superstore undergoing refit"
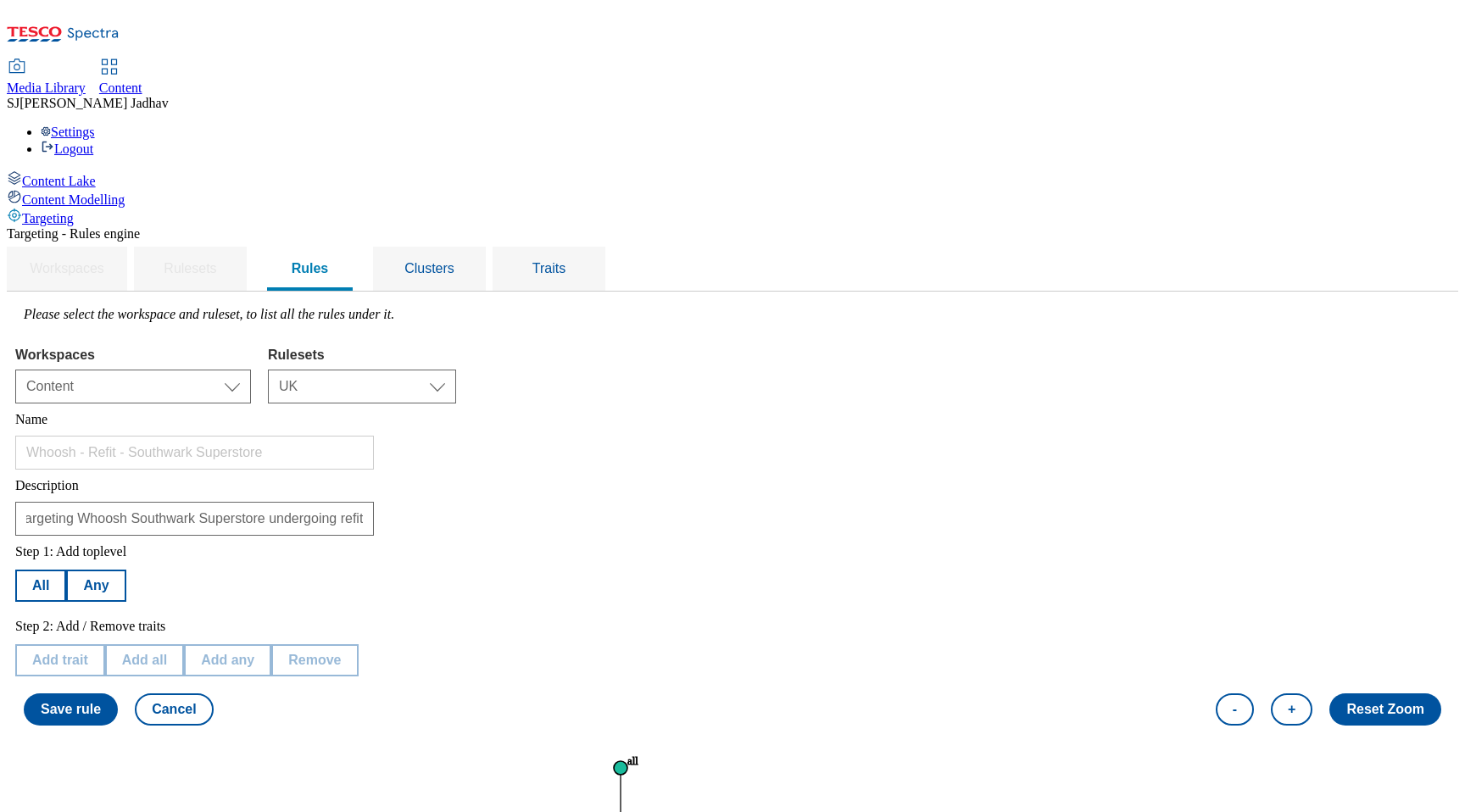
scroll to position [117, 0]
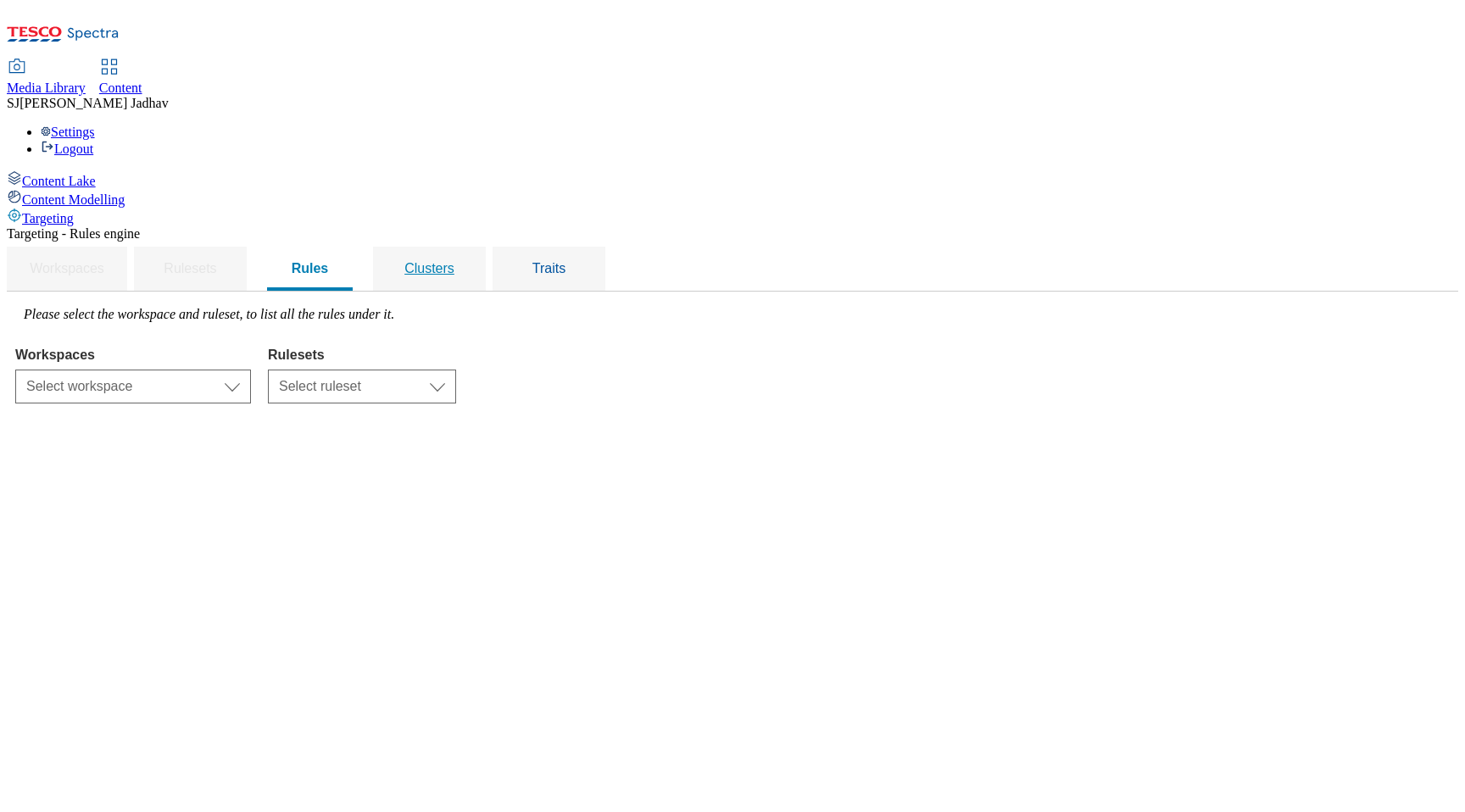
click at [454, 261] on span "Clusters" at bounding box center [429, 268] width 50 height 14
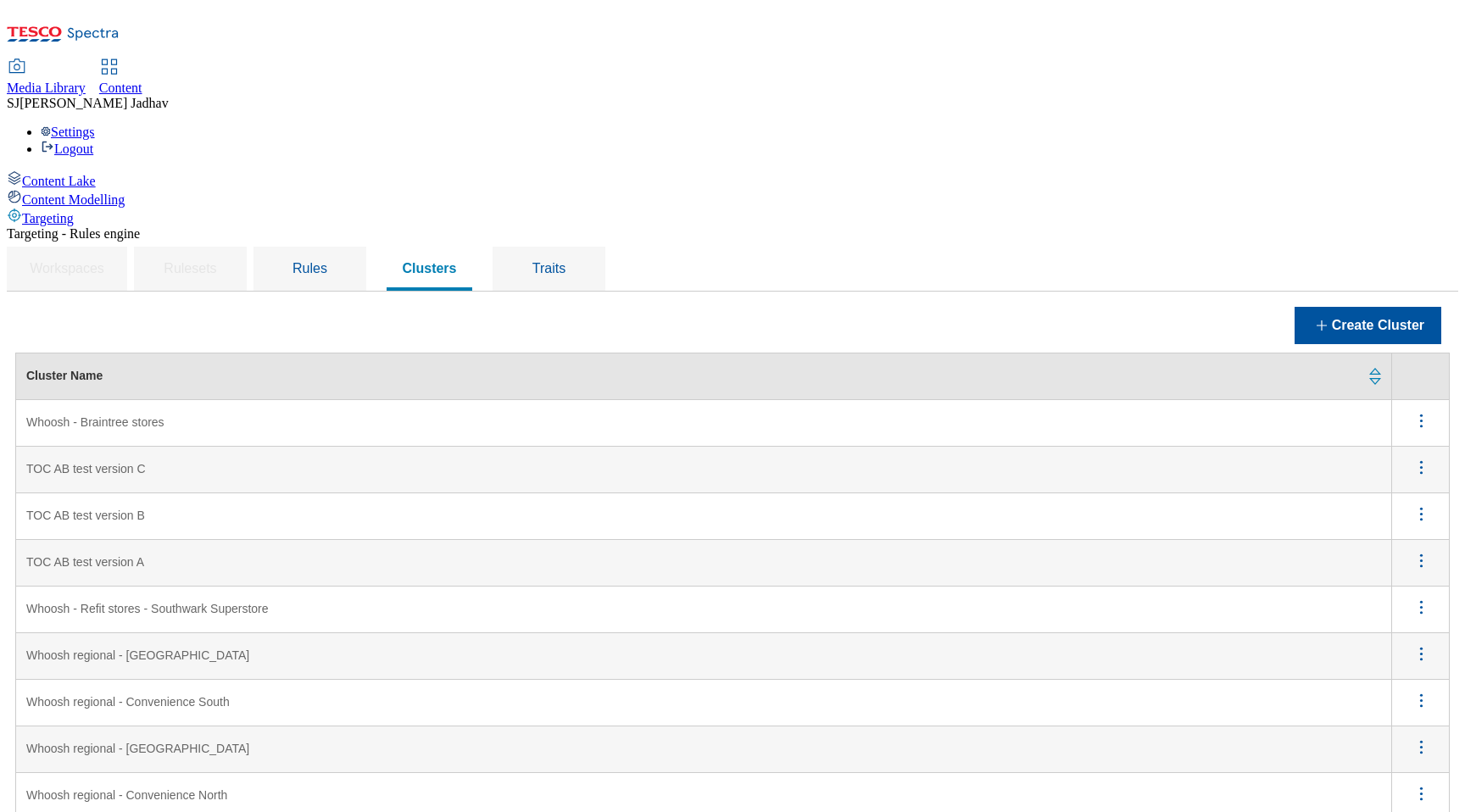
click at [1419, 550] on icon "menus" at bounding box center [1421, 560] width 21 height 21
click at [1403, 576] on span "Edit" at bounding box center [1398, 582] width 20 height 12
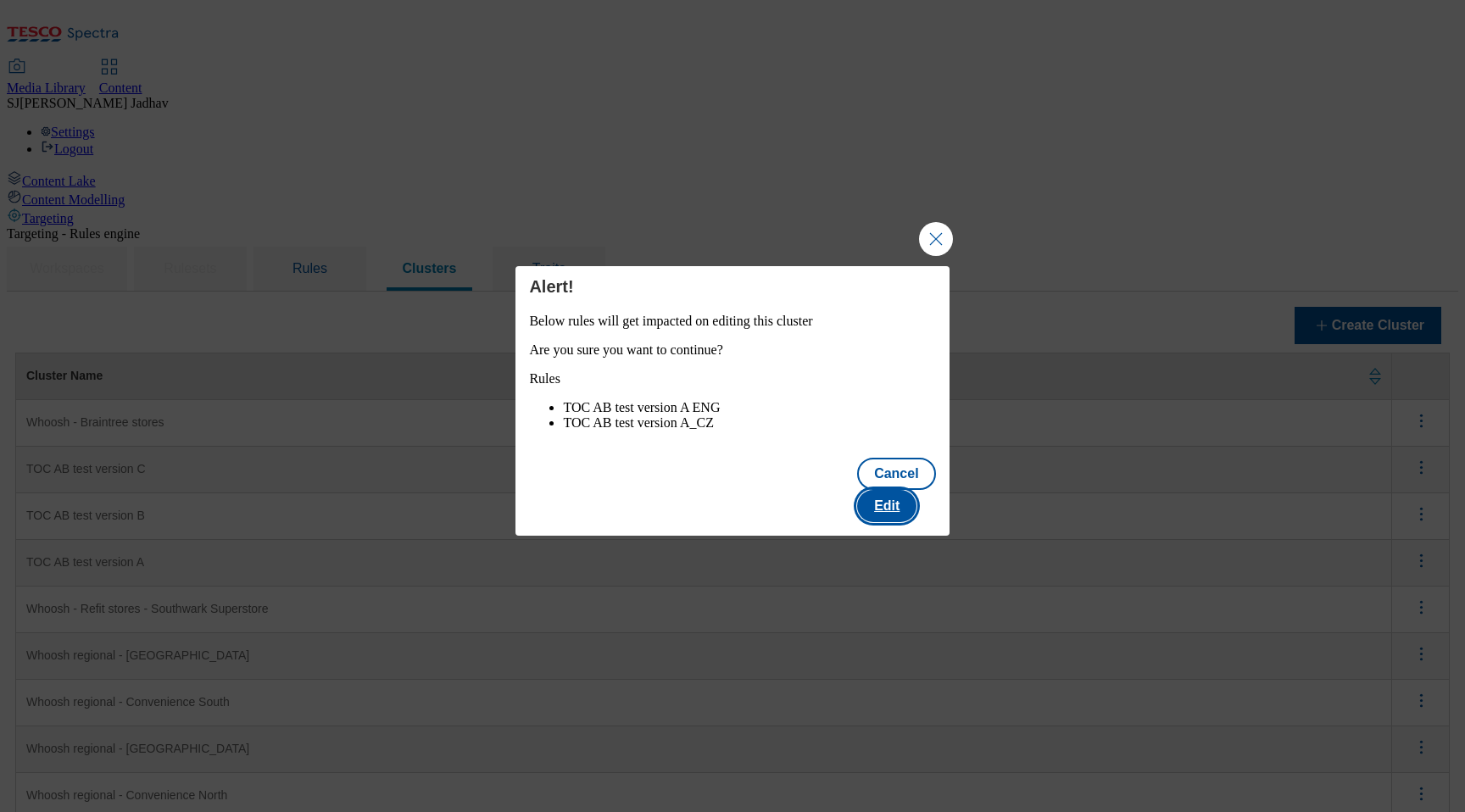
click at [916, 506] on button "Edit" at bounding box center [887, 506] width 60 height 32
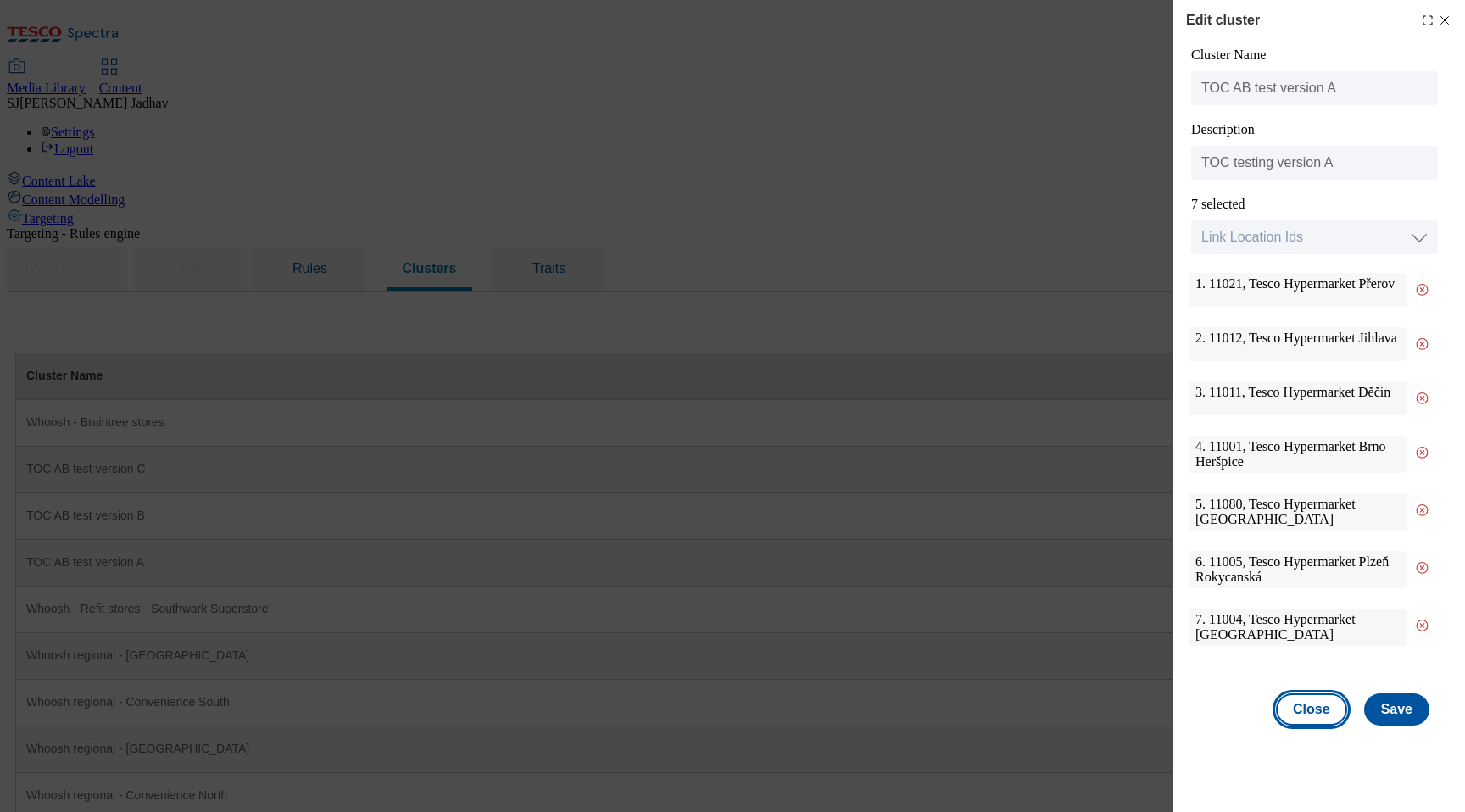
click at [1323, 704] on button "Close" at bounding box center [1311, 710] width 71 height 32
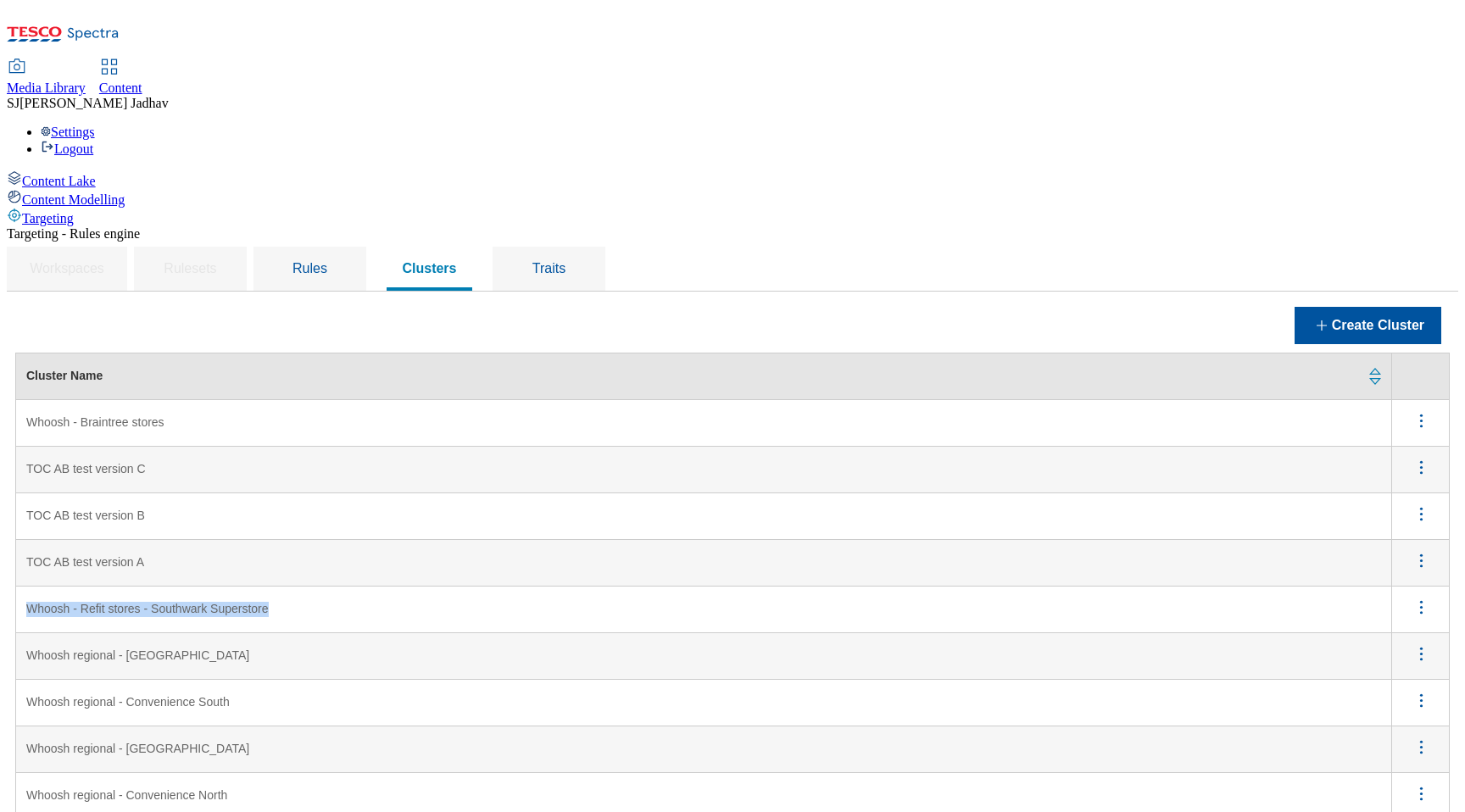
drag, startPoint x: 510, startPoint y: 483, endPoint x: 234, endPoint y: 482, distance: 276.0
click at [234, 587] on Superstore "Whoosh - Refit stores - Southwark Superstore" at bounding box center [704, 609] width 1376 height 46
copy Superstore "Whoosh - Refit stores - Southwark Superstore"
click at [1420, 411] on icon "menus" at bounding box center [1421, 421] width 21 height 21
click at [1408, 436] on span "Edit" at bounding box center [1398, 442] width 20 height 12
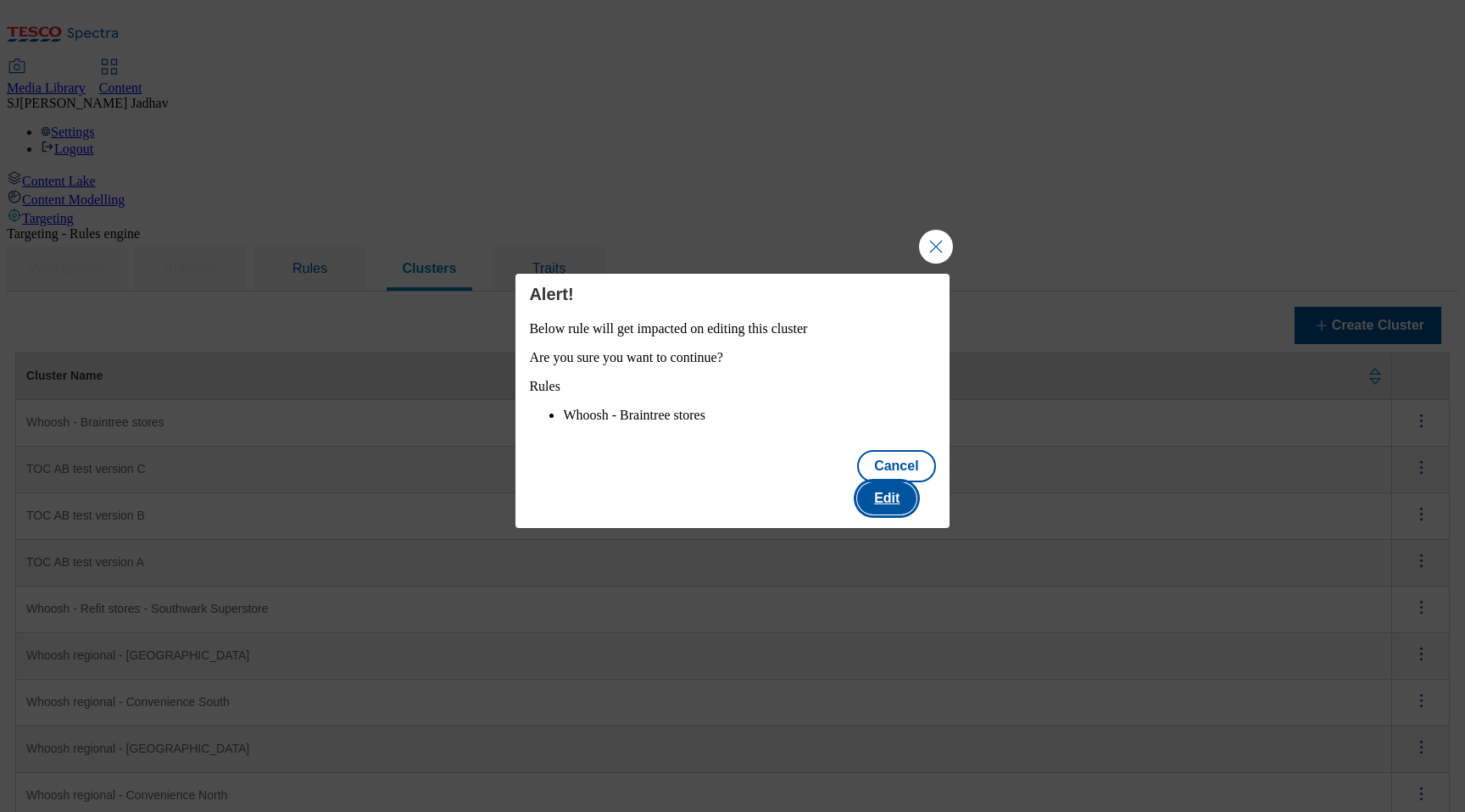
click at [913, 495] on button "Edit" at bounding box center [887, 499] width 60 height 32
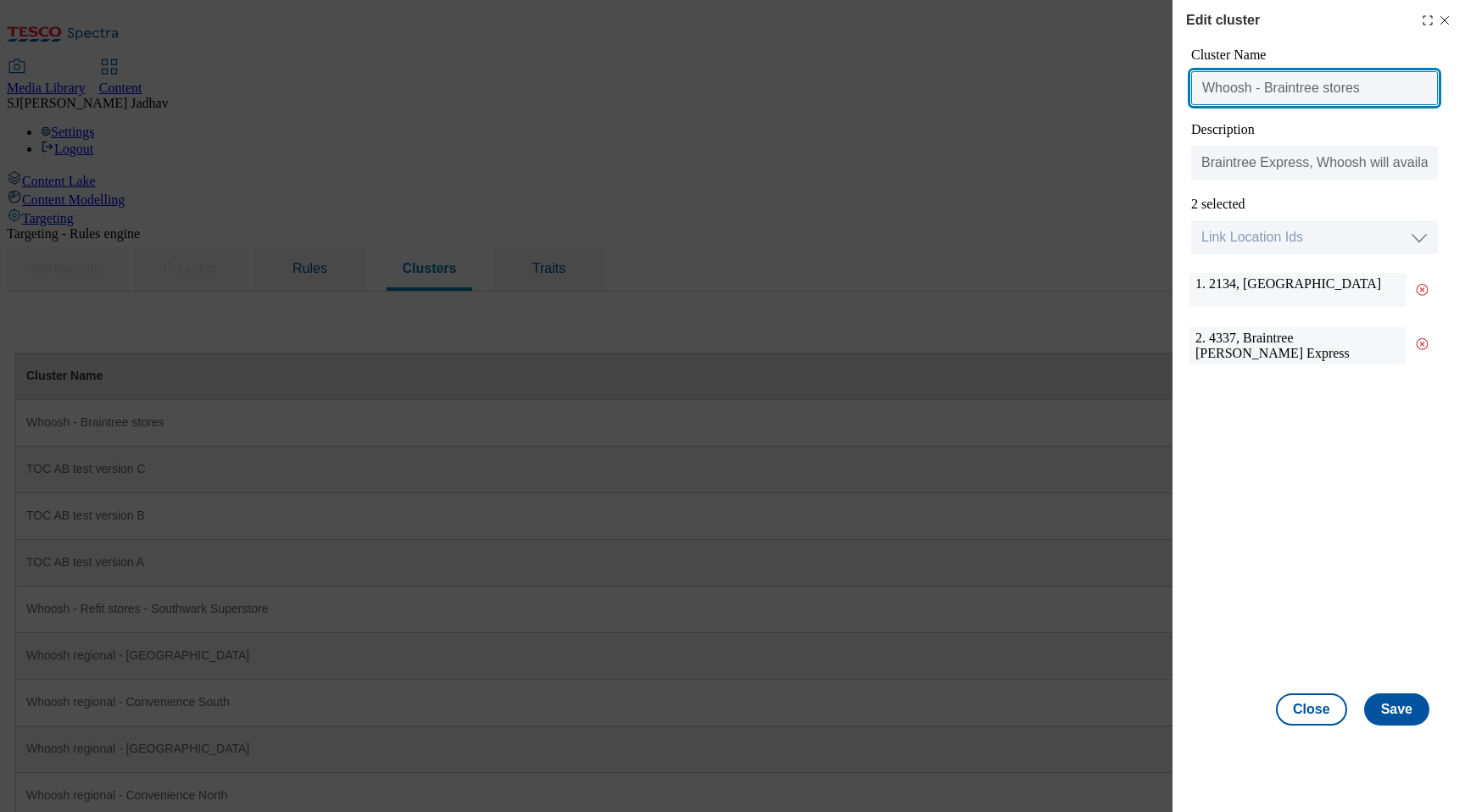
drag, startPoint x: 1383, startPoint y: 94, endPoint x: 1130, endPoint y: 84, distance: 253.2
click at [1130, 85] on div "Edit cluster Cluster Name Whoosh - Braintree stores Description Braintree Expre…" at bounding box center [732, 406] width 1465 height 812
paste input "Refit stores - Southwark Superstore"
click at [1315, 92] on input "Whoosh - Braintree stores" at bounding box center [1315, 88] width 247 height 34
click at [1265, 89] on input "Whoosh - Braintree stores" at bounding box center [1315, 88] width 247 height 34
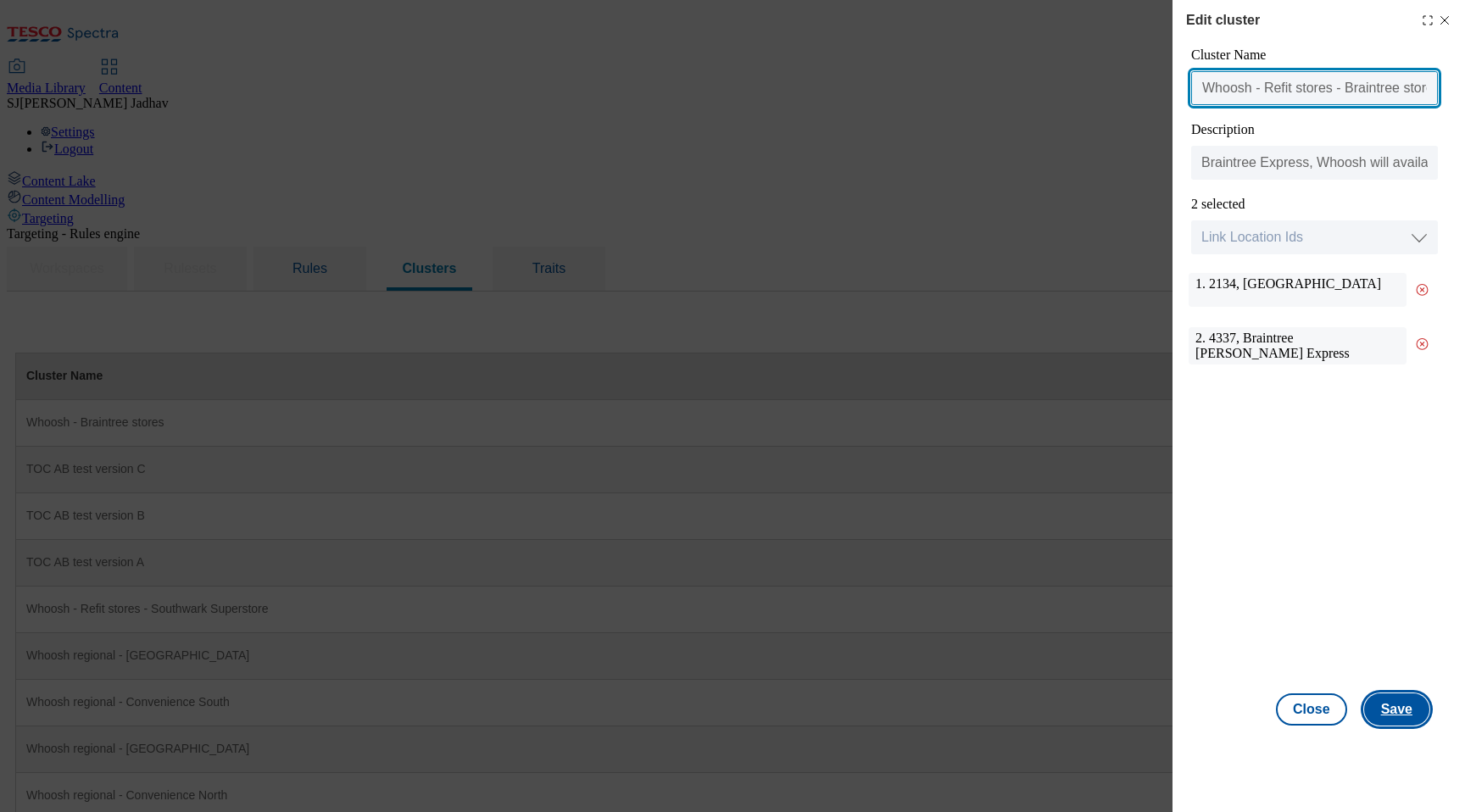
type input "Whoosh - Refit stores - Braintree stores"
click at [1400, 706] on button "Save" at bounding box center [1396, 710] width 65 height 32
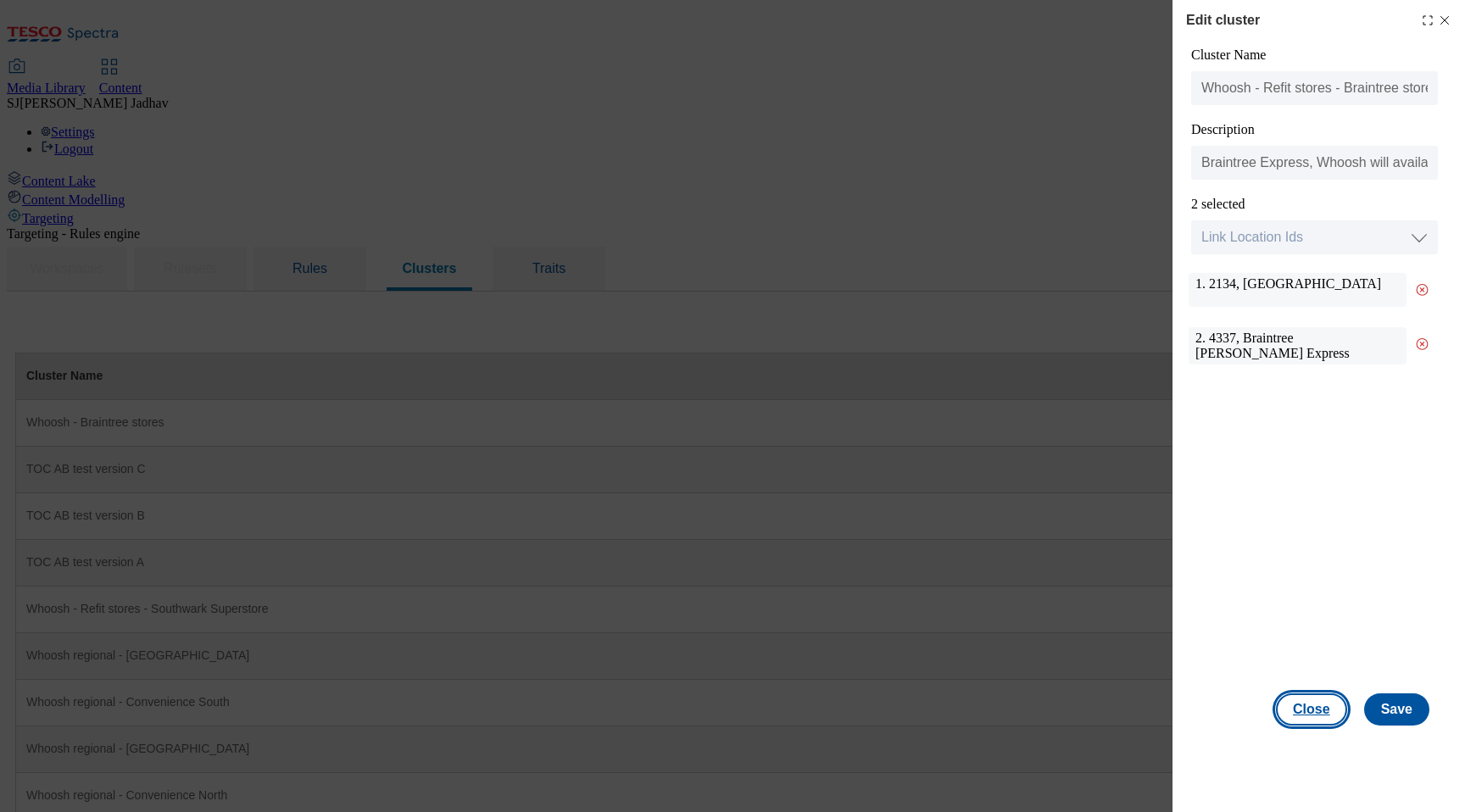
click at [1305, 720] on button "Close" at bounding box center [1311, 710] width 71 height 32
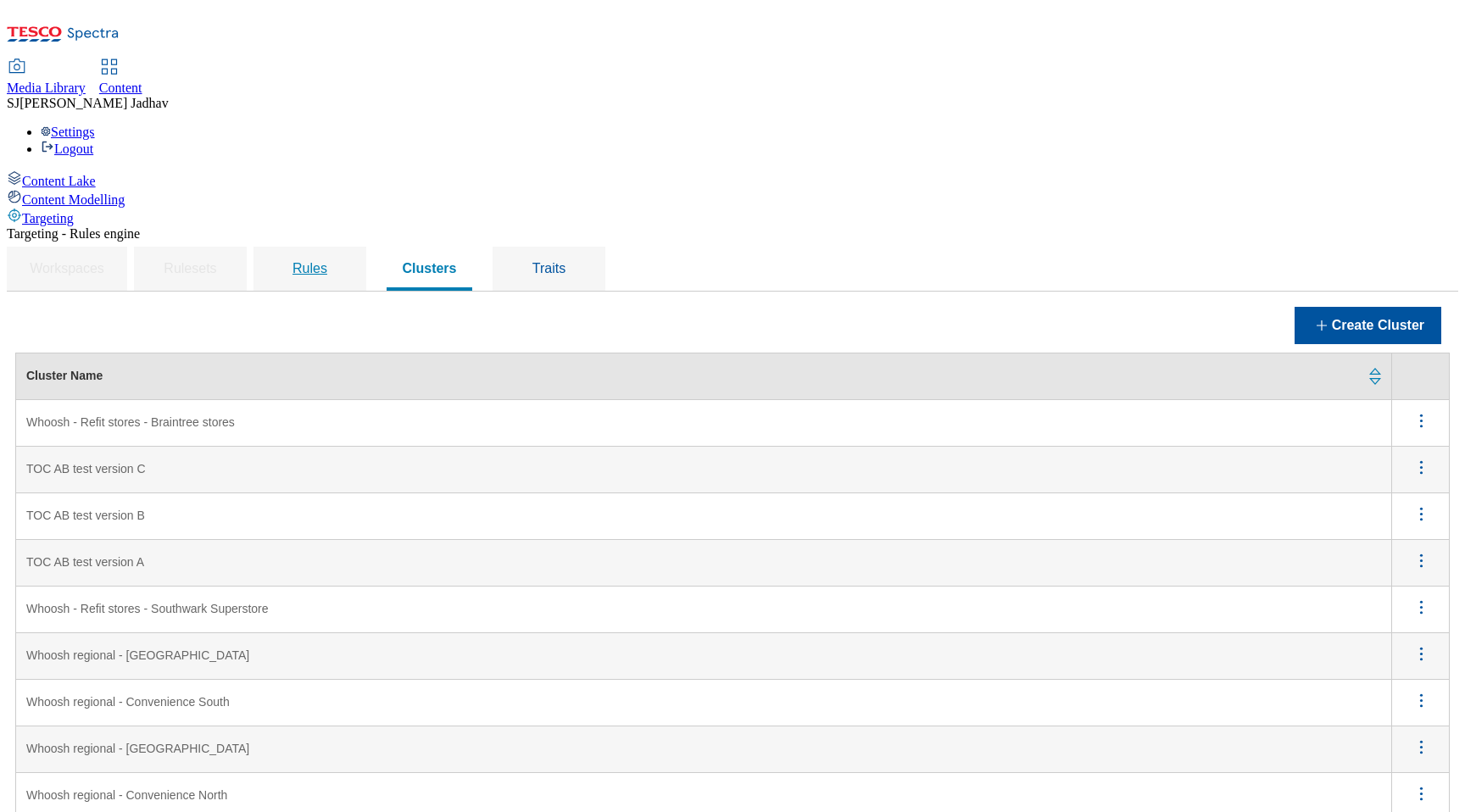
click at [327, 261] on span "Rules" at bounding box center [309, 268] width 35 height 14
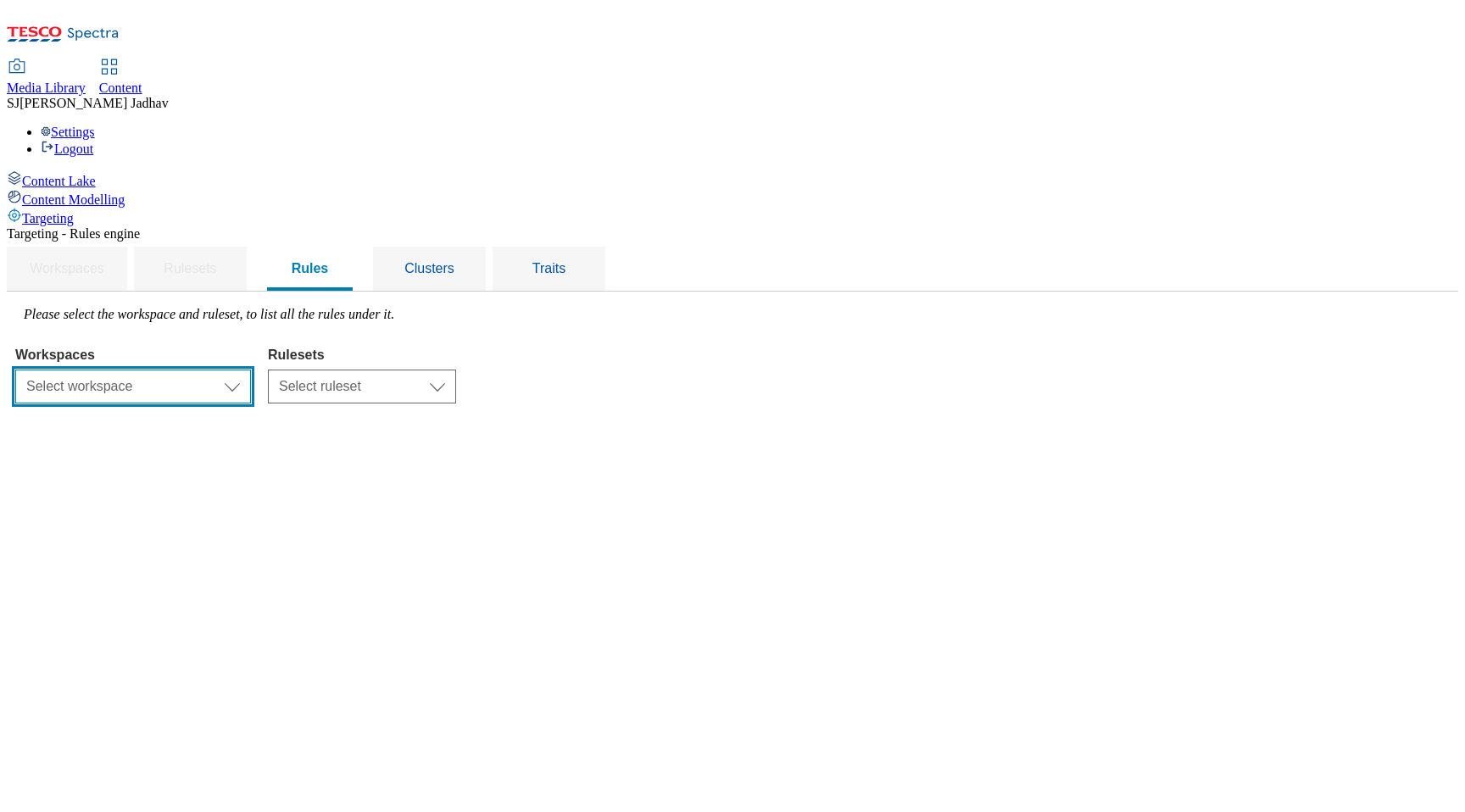
click at [251, 370] on select "Select workspace Content" at bounding box center [132, 387] width 236 height 34
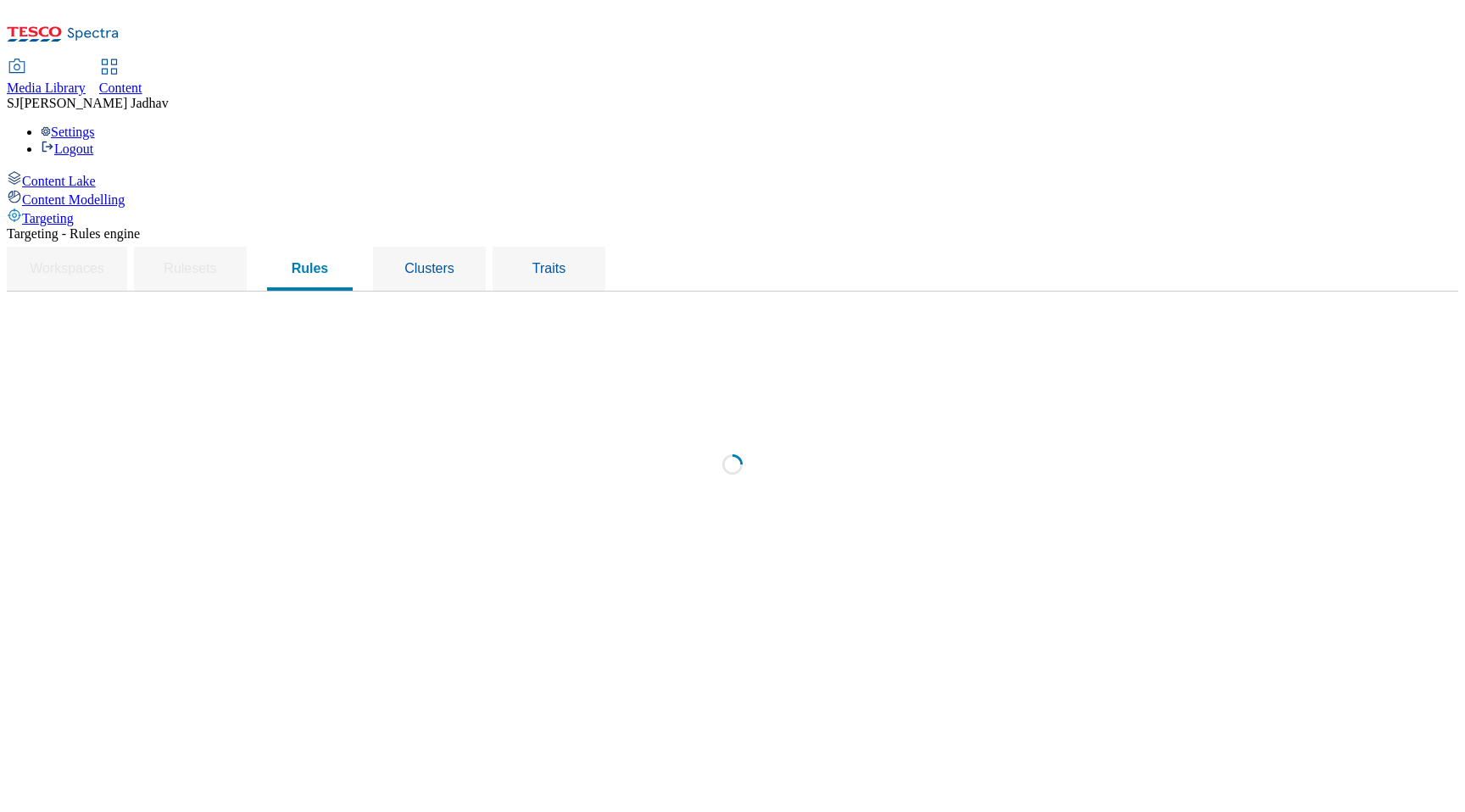
select select "f510054f-adaa-4692-b570-80fa3897127a"
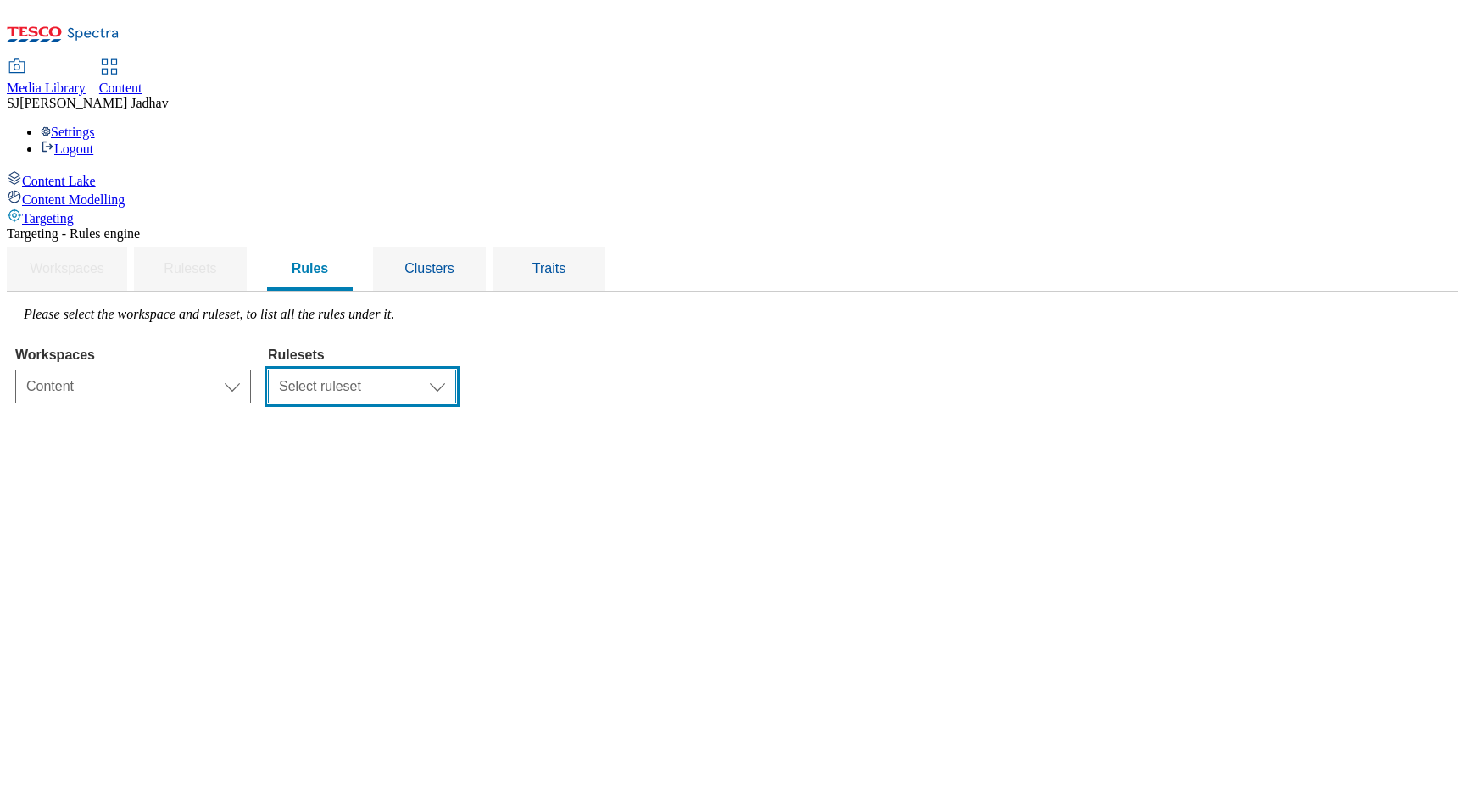
click at [456, 370] on select "Select ruleset ROI UK" at bounding box center [362, 387] width 188 height 34
select select "7f9e739d-6abb-424f-b94f-4b375a3fe6e0"
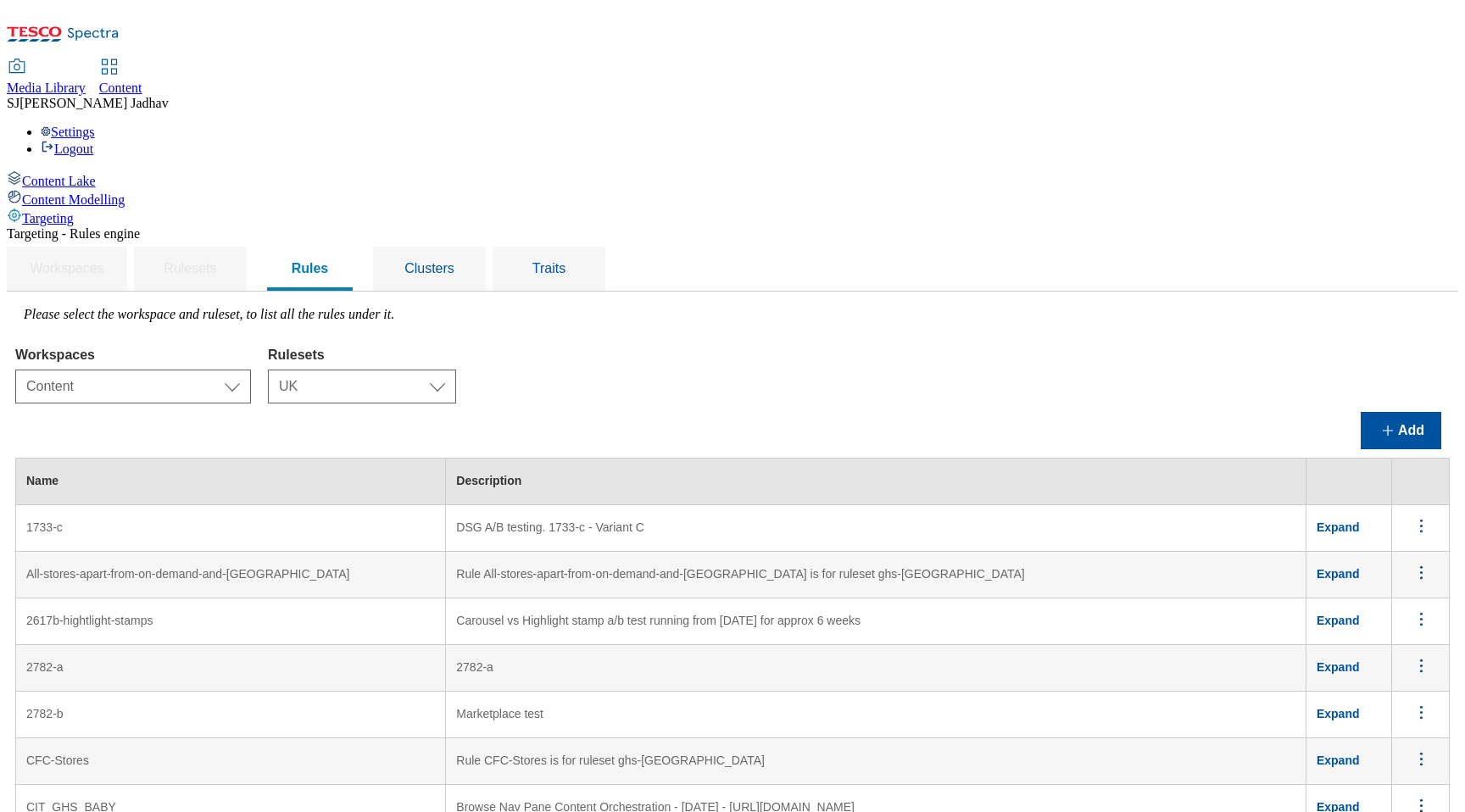
click at [817, 692] on td "Marketplace test" at bounding box center [875, 715] width 860 height 46
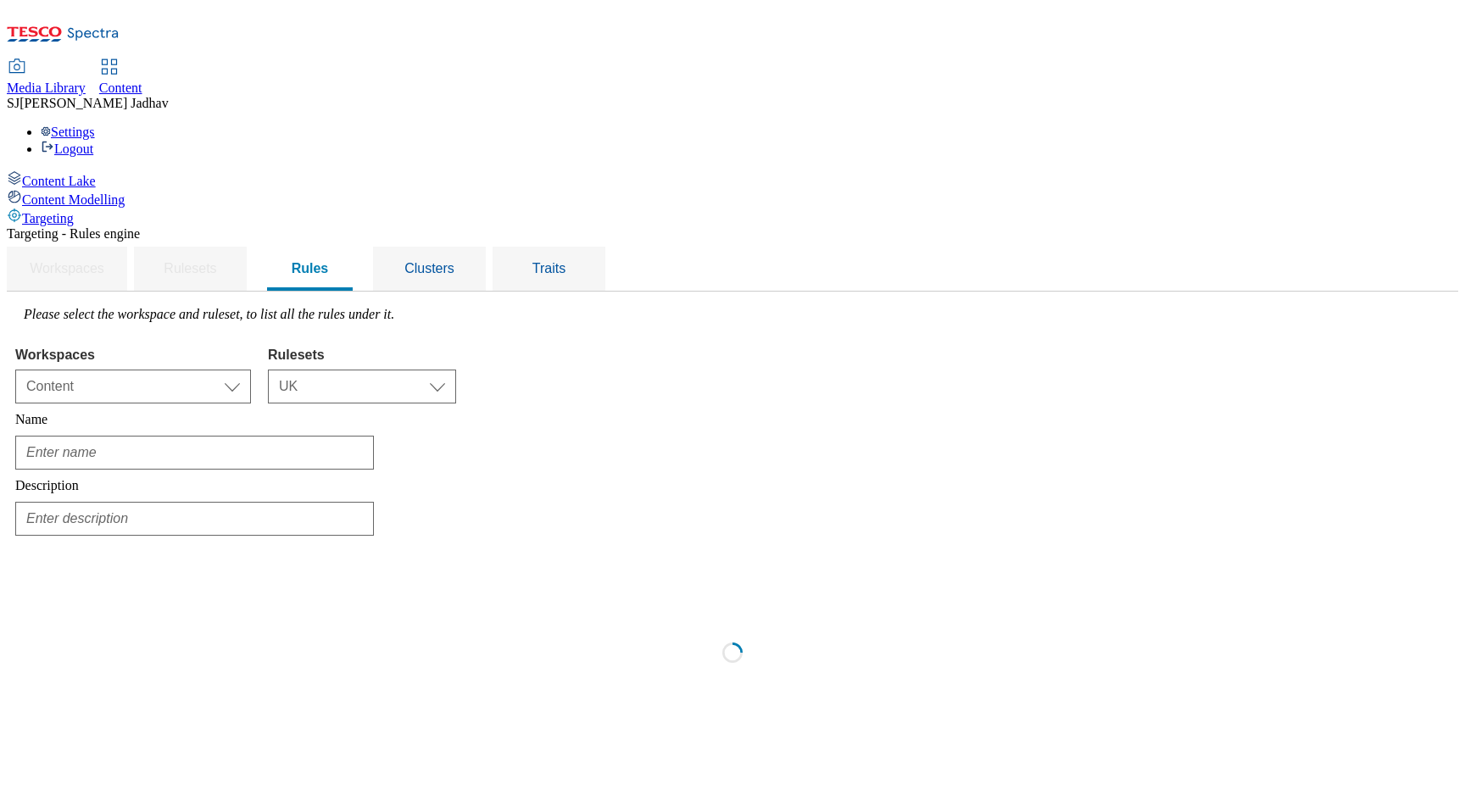
scroll to position [0, 0]
type input "Whoosh - Refit - Southwark Superstore"
type input "Targeting Whoosh Southwark Superstore undergoing refit"
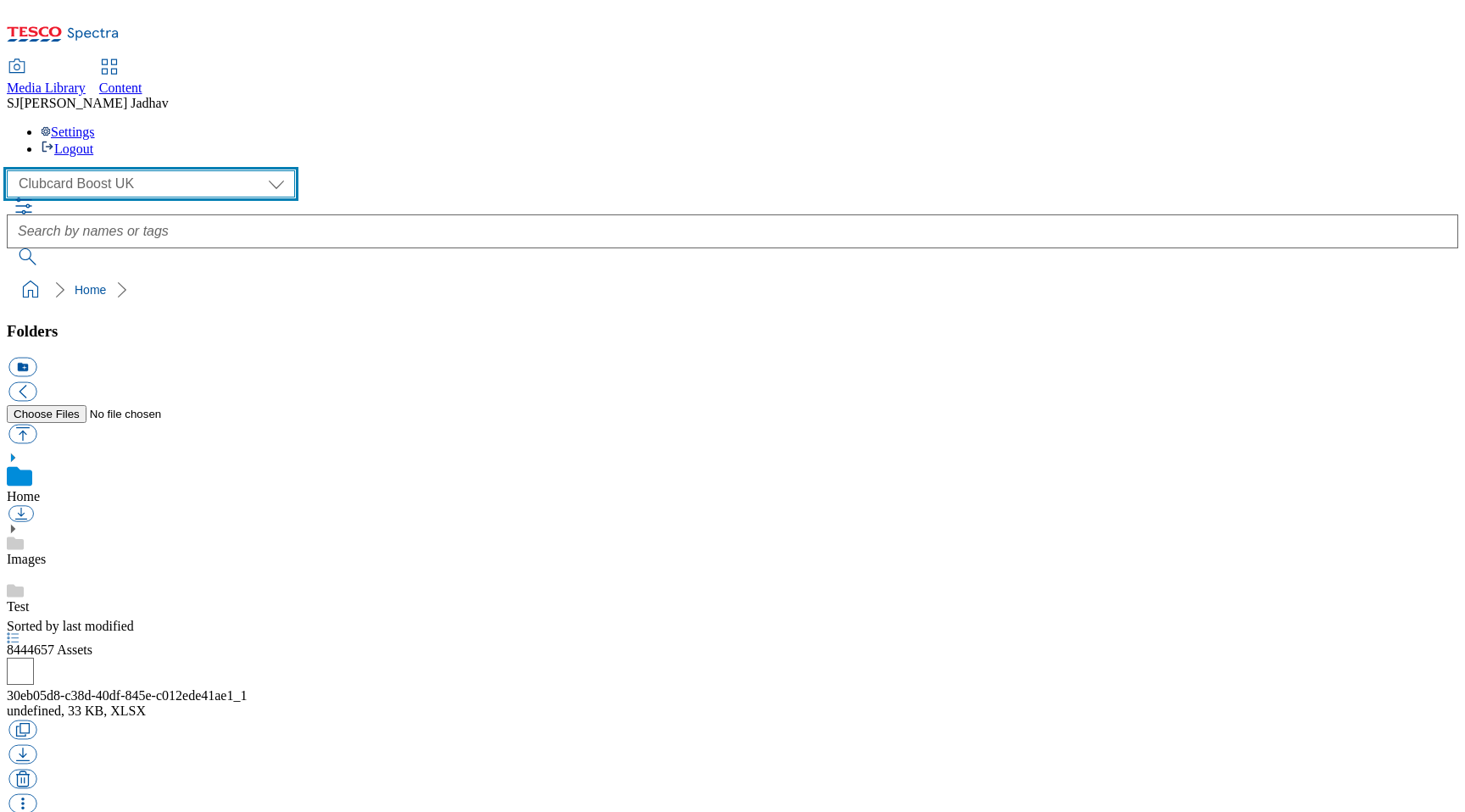
click at [130, 170] on select "Clubcard Boost UK Clubcard Marketing Dotcom [GEOGRAPHIC_DATA] Emails GHS Market…" at bounding box center [150, 184] width 289 height 27
select select "flare-ghs-mktg"
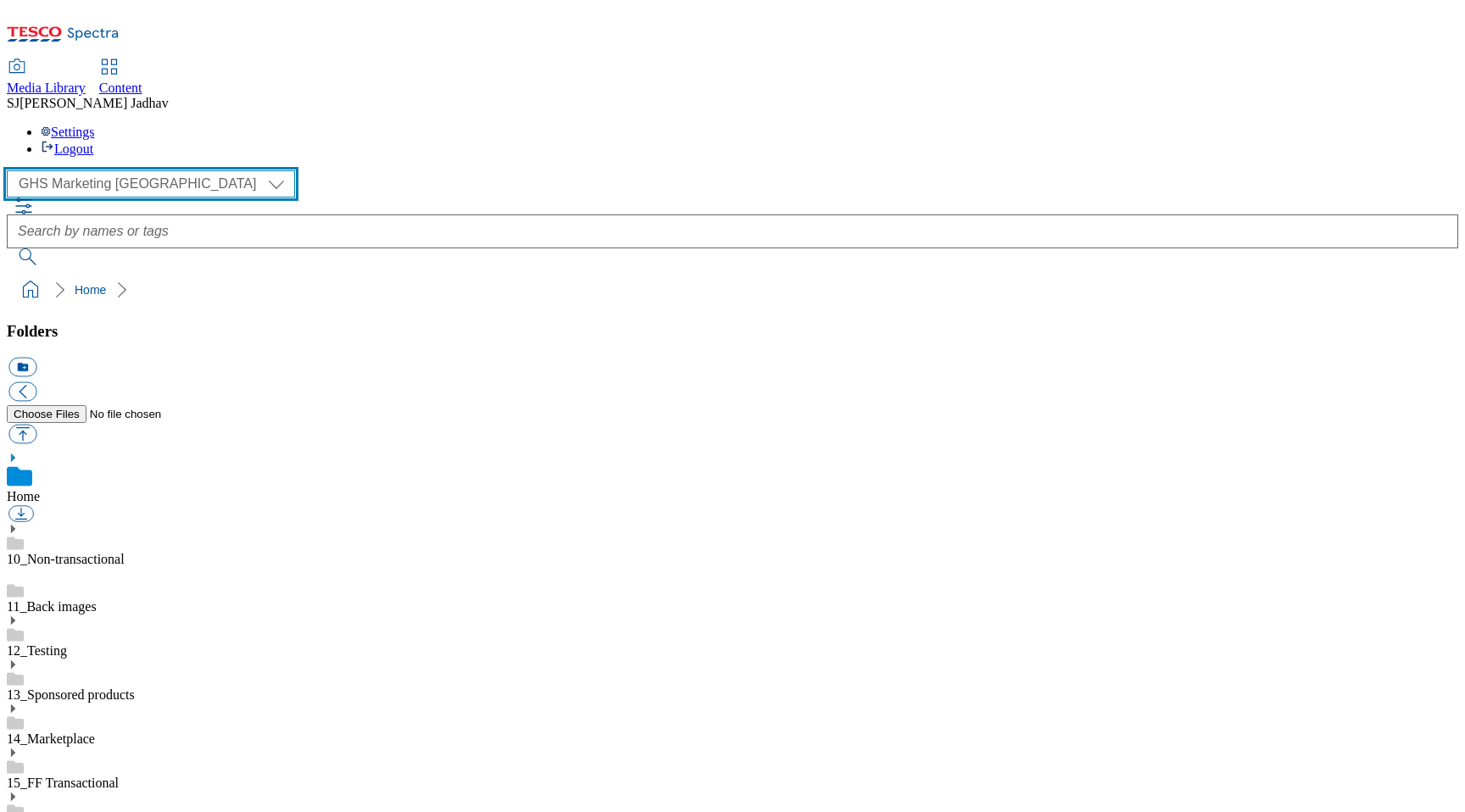
scroll to position [1, 0]
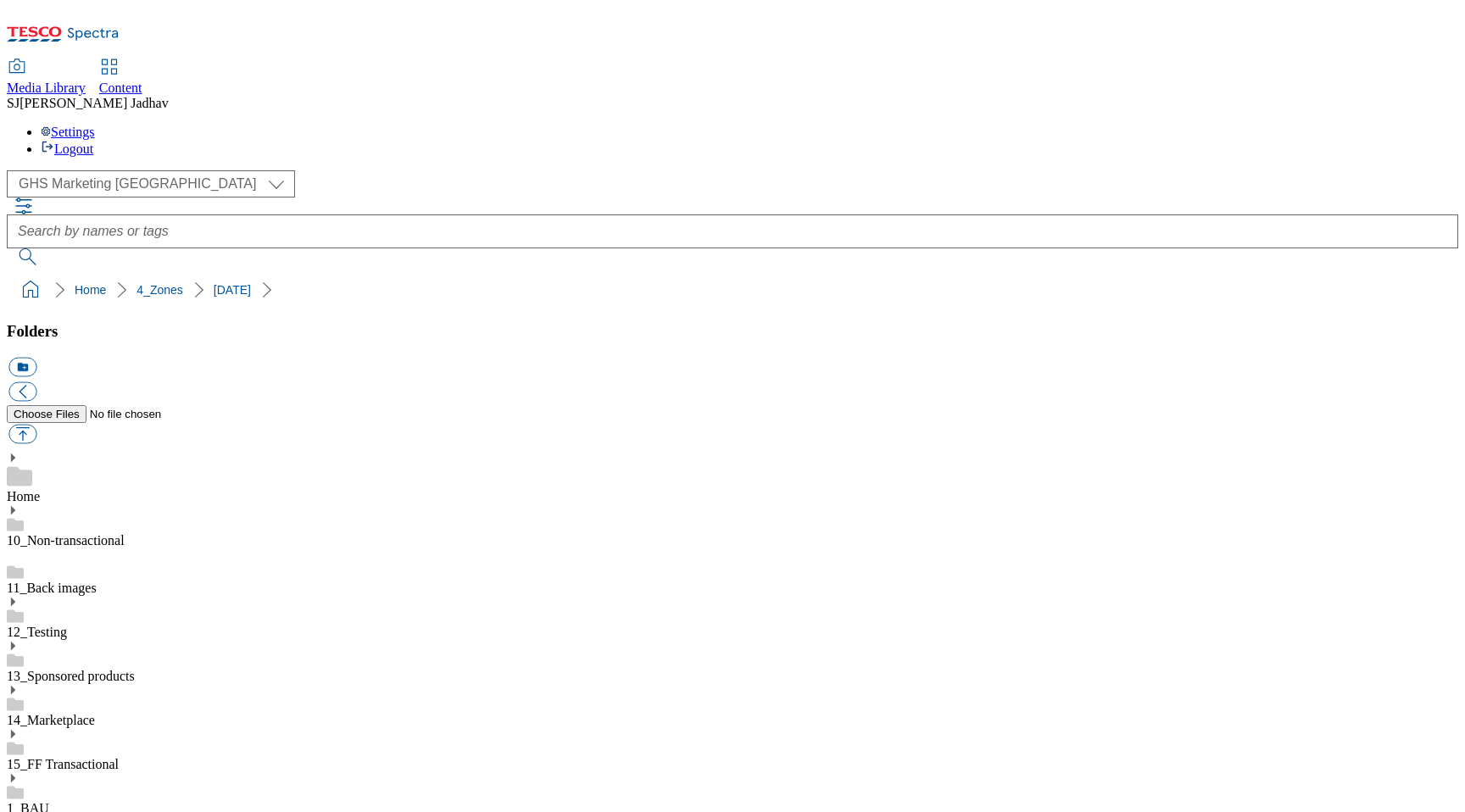
scroll to position [222, 0]
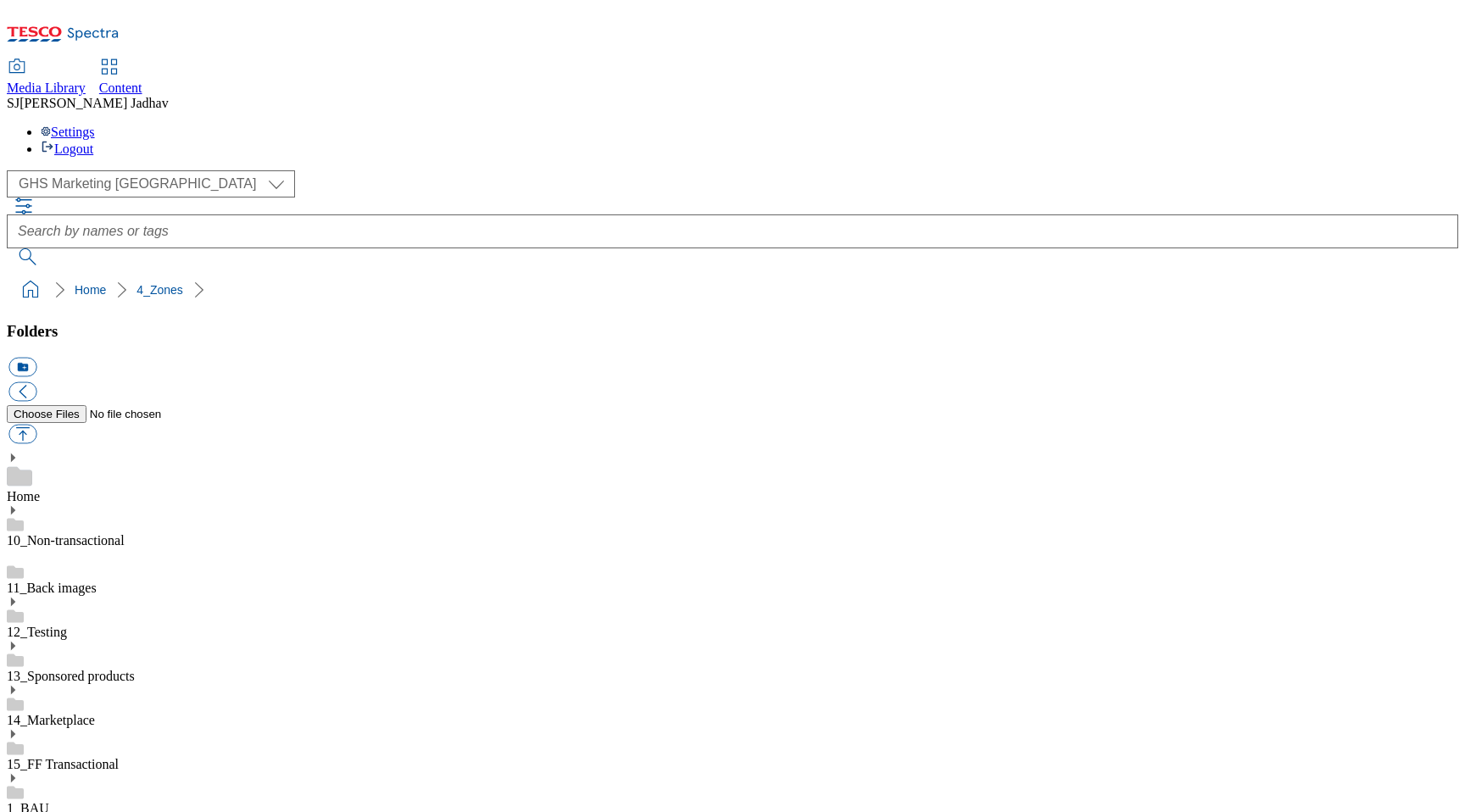
scroll to position [137, 0]
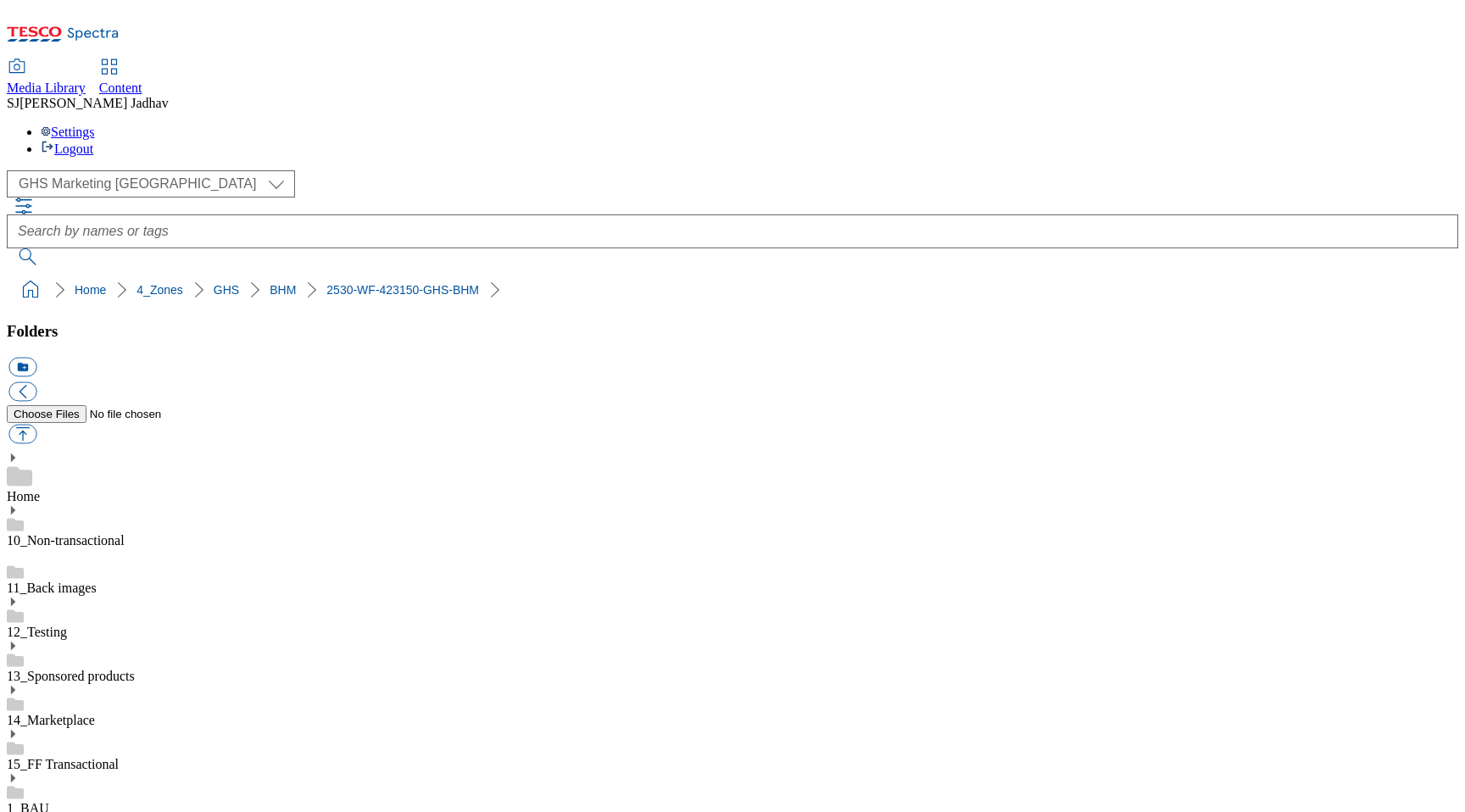
scroll to position [85, 0]
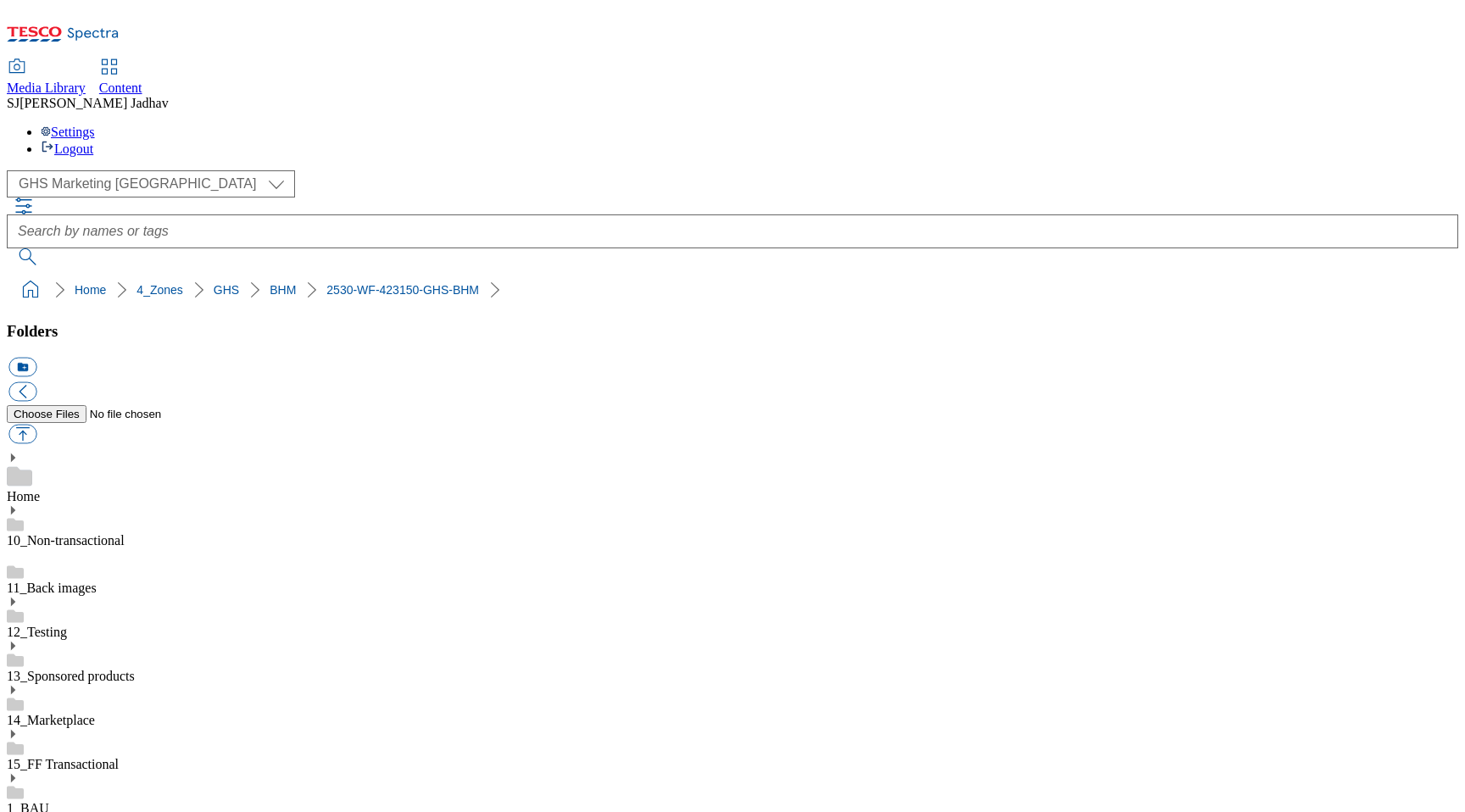
scroll to position [0, 0]
